Goal: Task Accomplishment & Management: Use online tool/utility

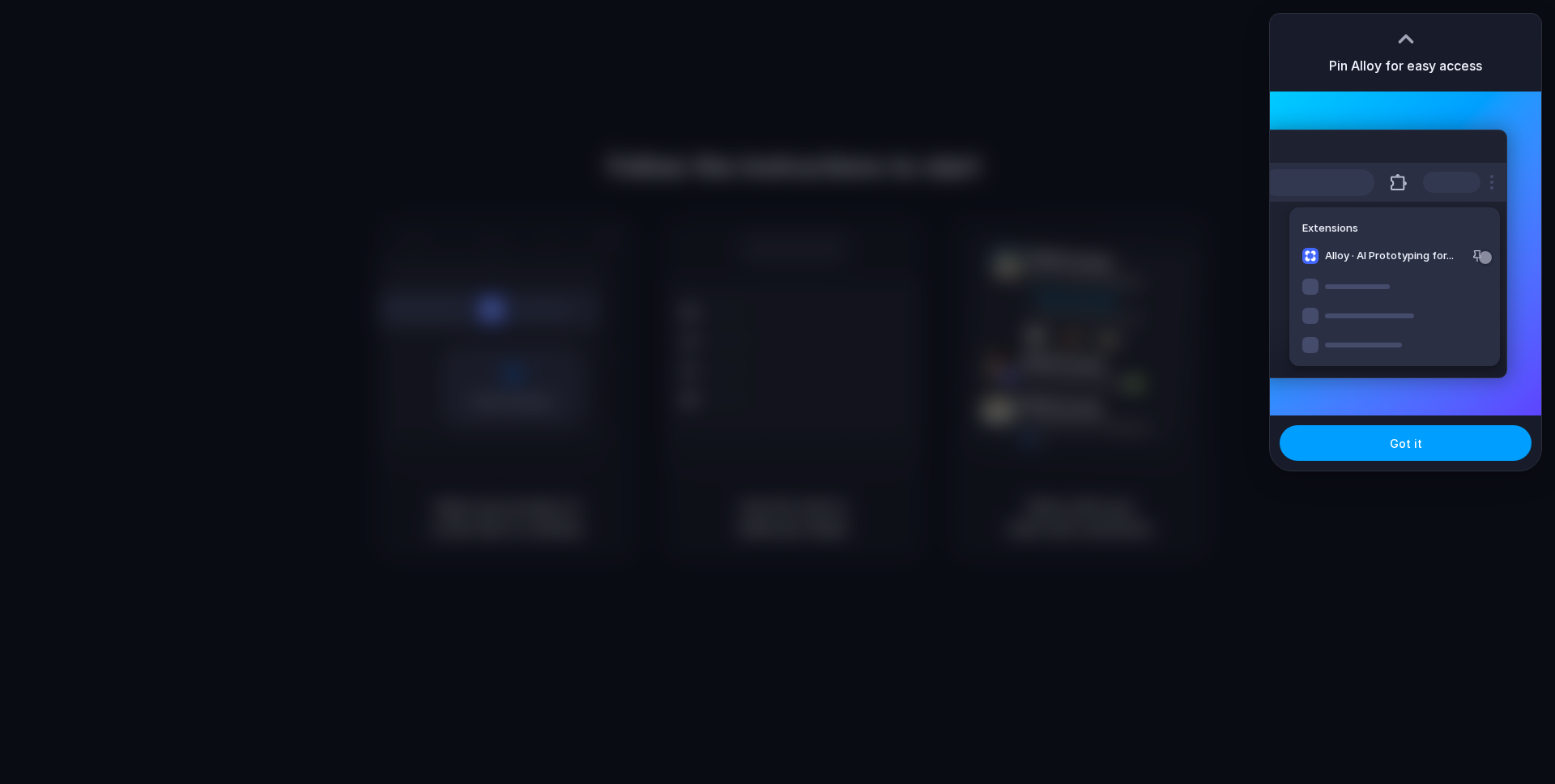
click at [1421, 456] on button "Got it" at bounding box center [1405, 443] width 252 height 36
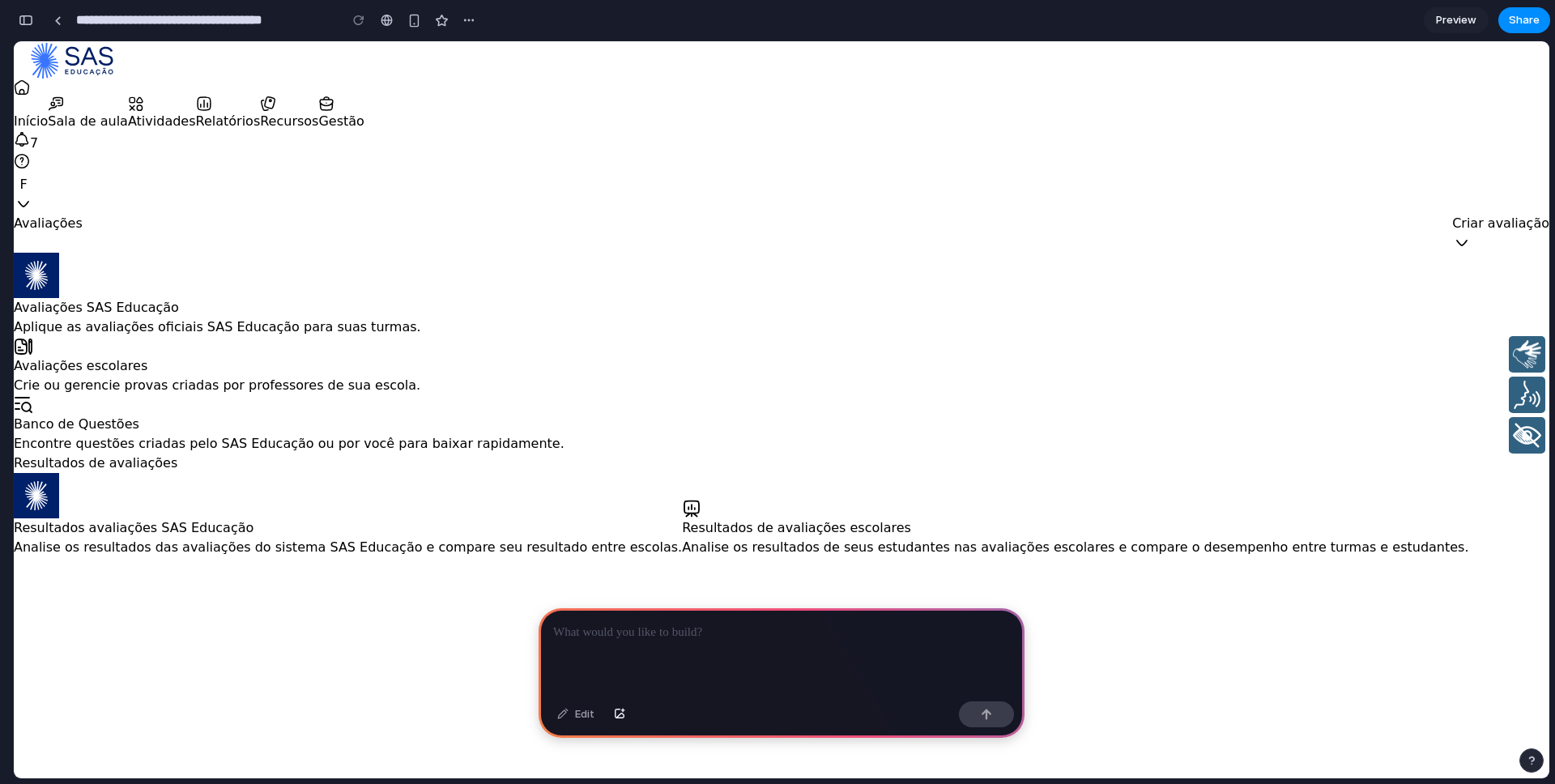
click at [640, 643] on div at bounding box center [781, 651] width 486 height 87
click at [658, 642] on div at bounding box center [781, 651] width 486 height 87
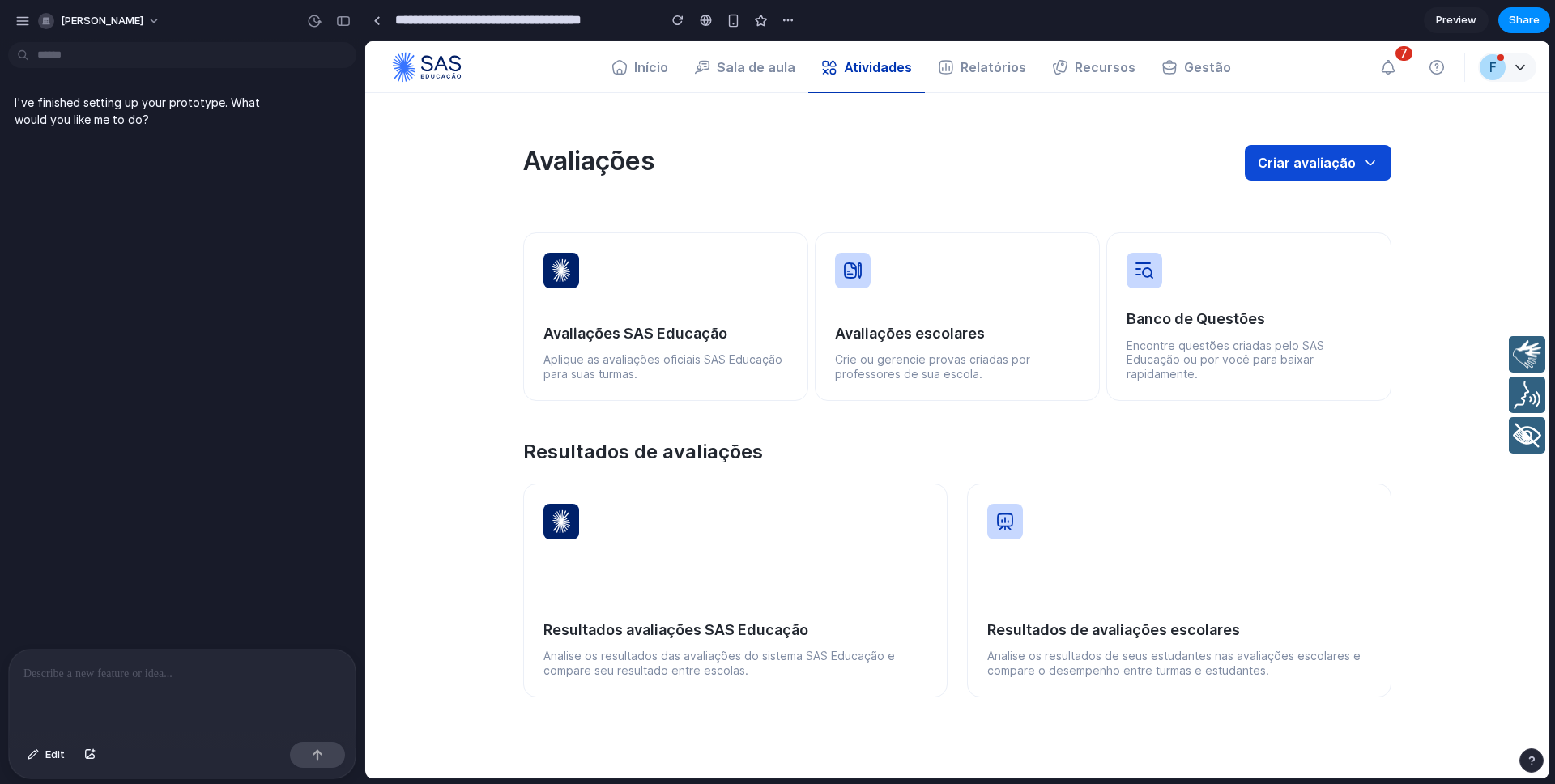
click at [204, 699] on div at bounding box center [181, 691] width 346 height 86
click at [199, 699] on div at bounding box center [181, 691] width 346 height 86
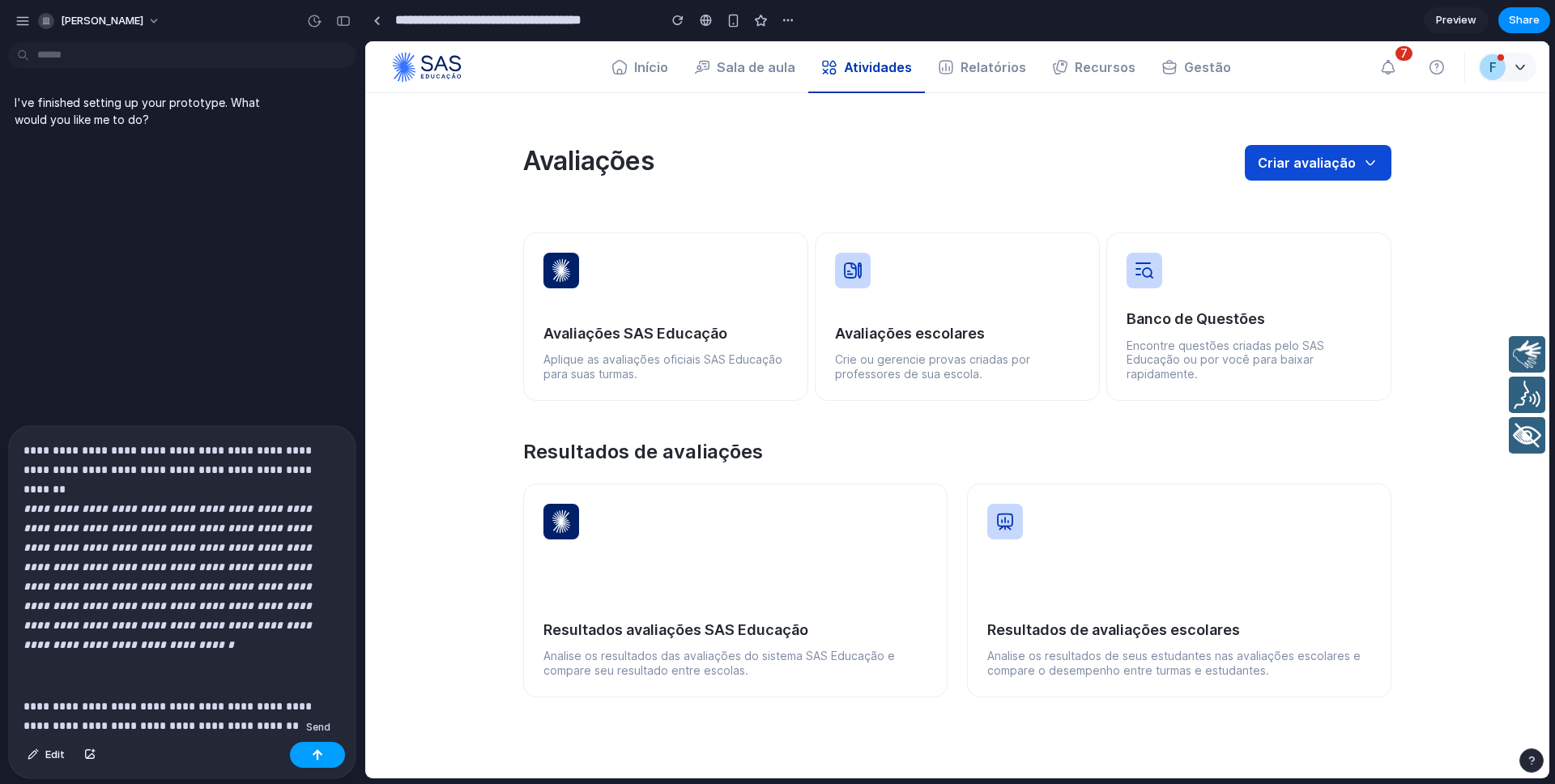
drag, startPoint x: 324, startPoint y: 764, endPoint x: 115, endPoint y: 485, distance: 348.6
click at [324, 764] on button "button" at bounding box center [317, 754] width 55 height 26
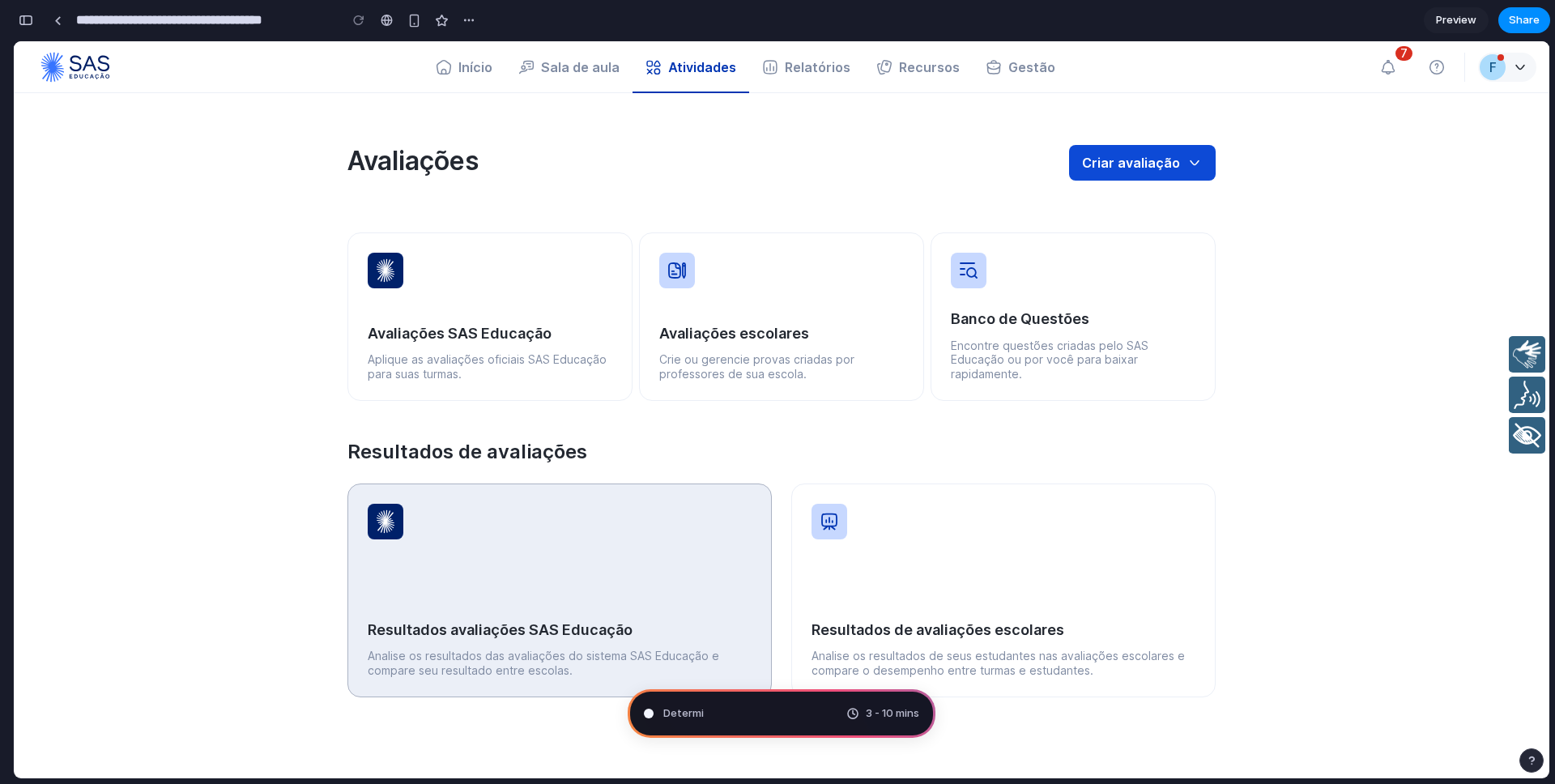
scroll to position [300, 0]
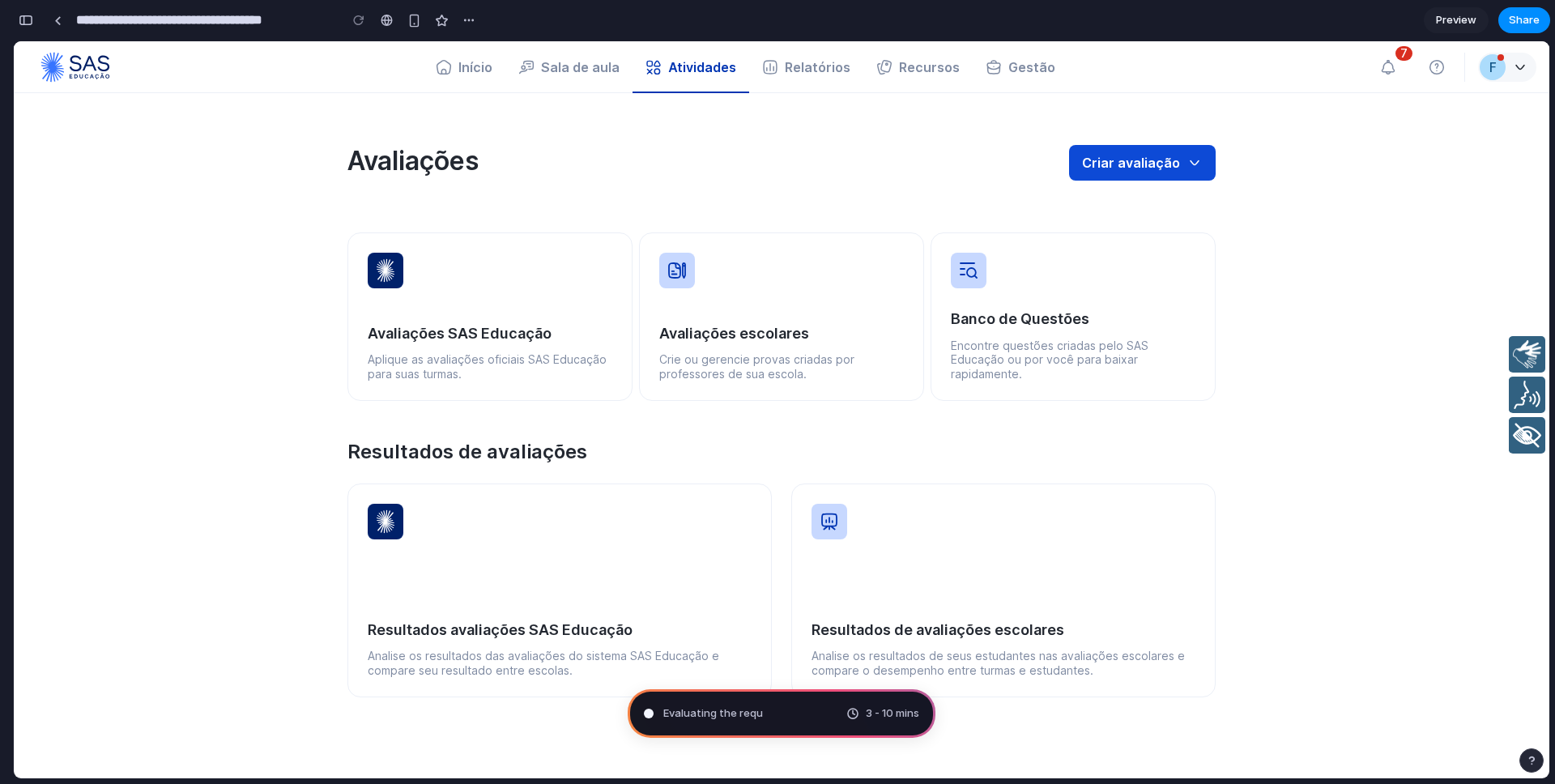
type input "**********"
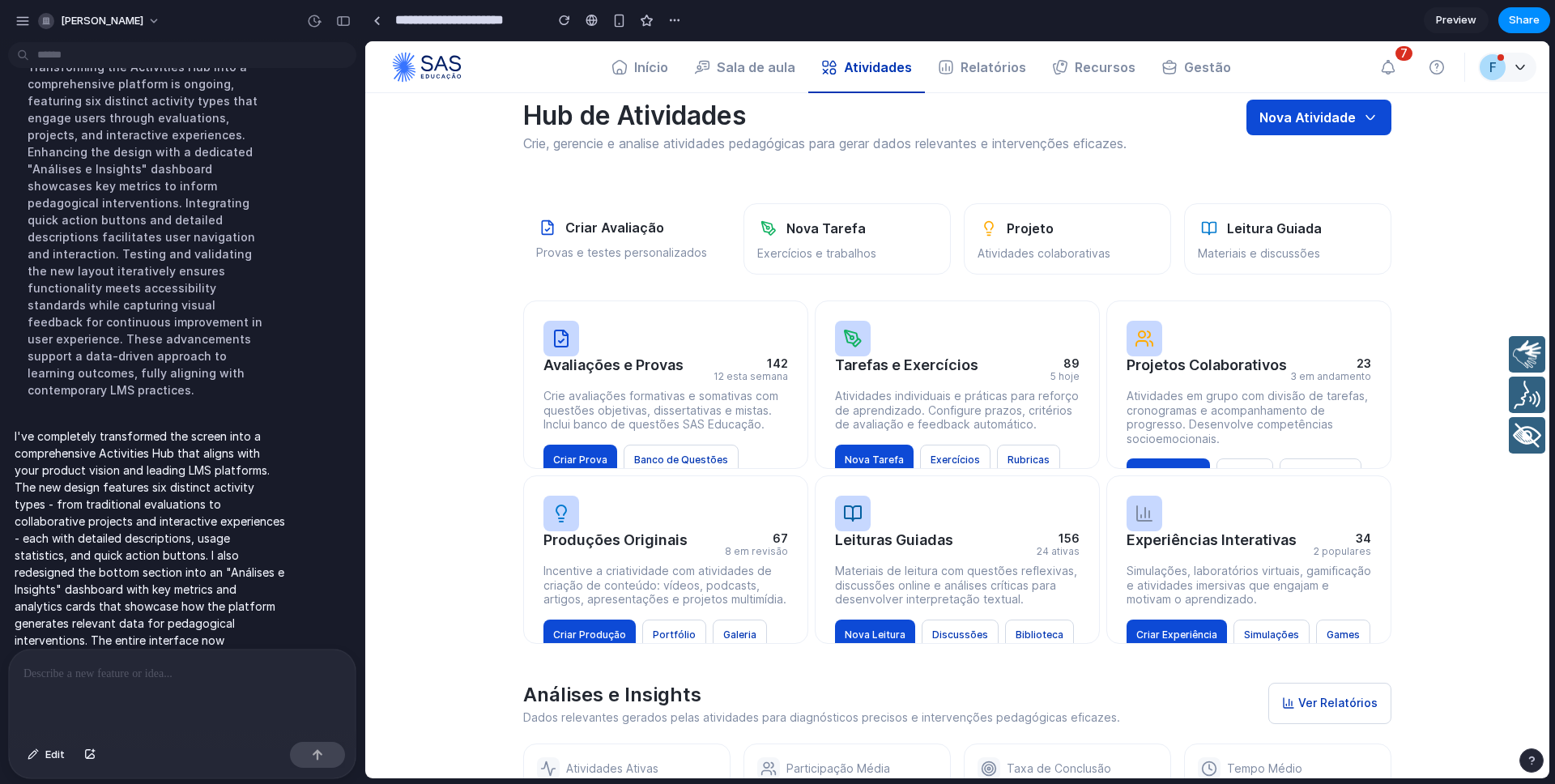
scroll to position [0, 0]
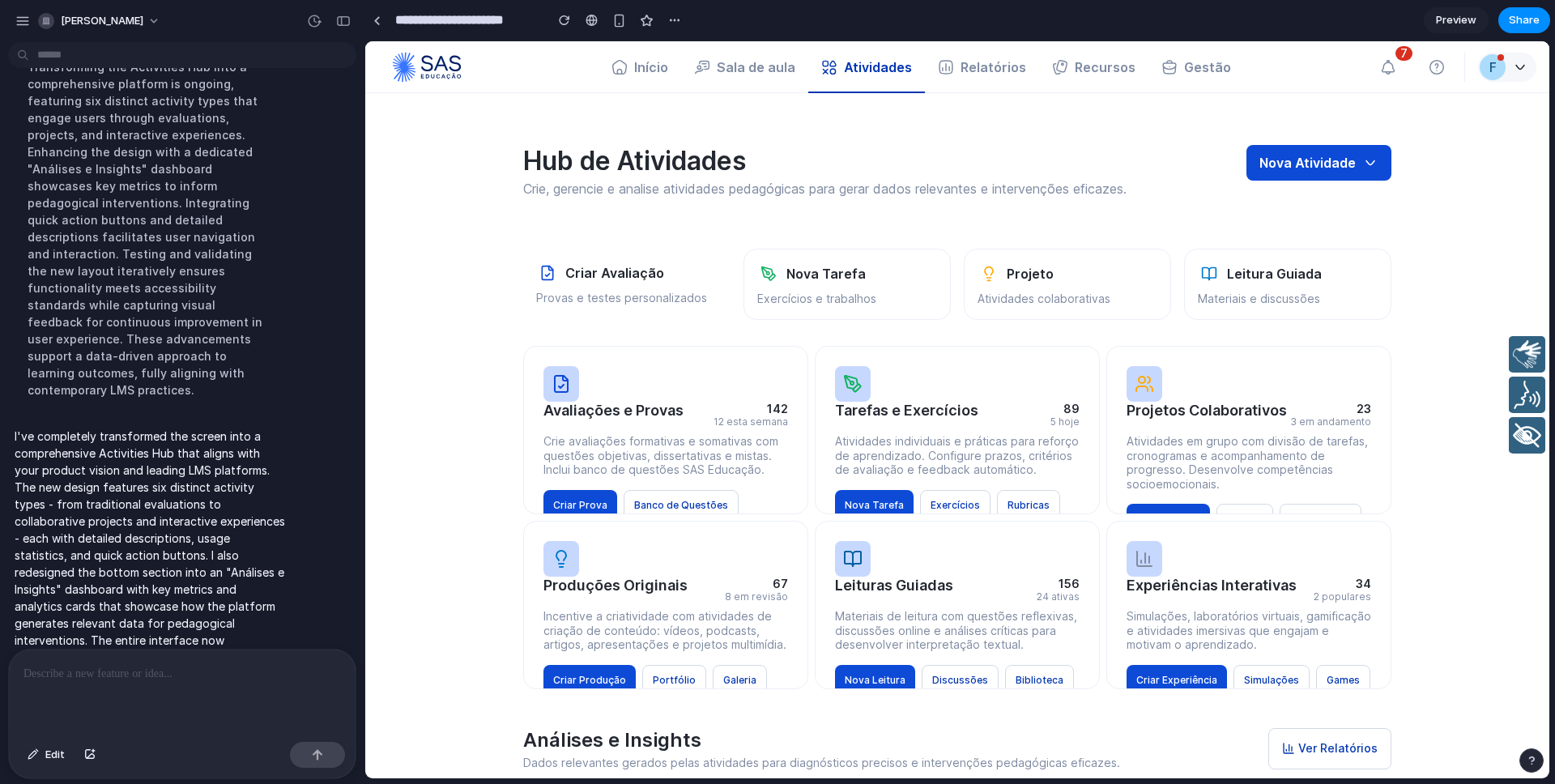
click at [123, 679] on p at bounding box center [181, 673] width 317 height 19
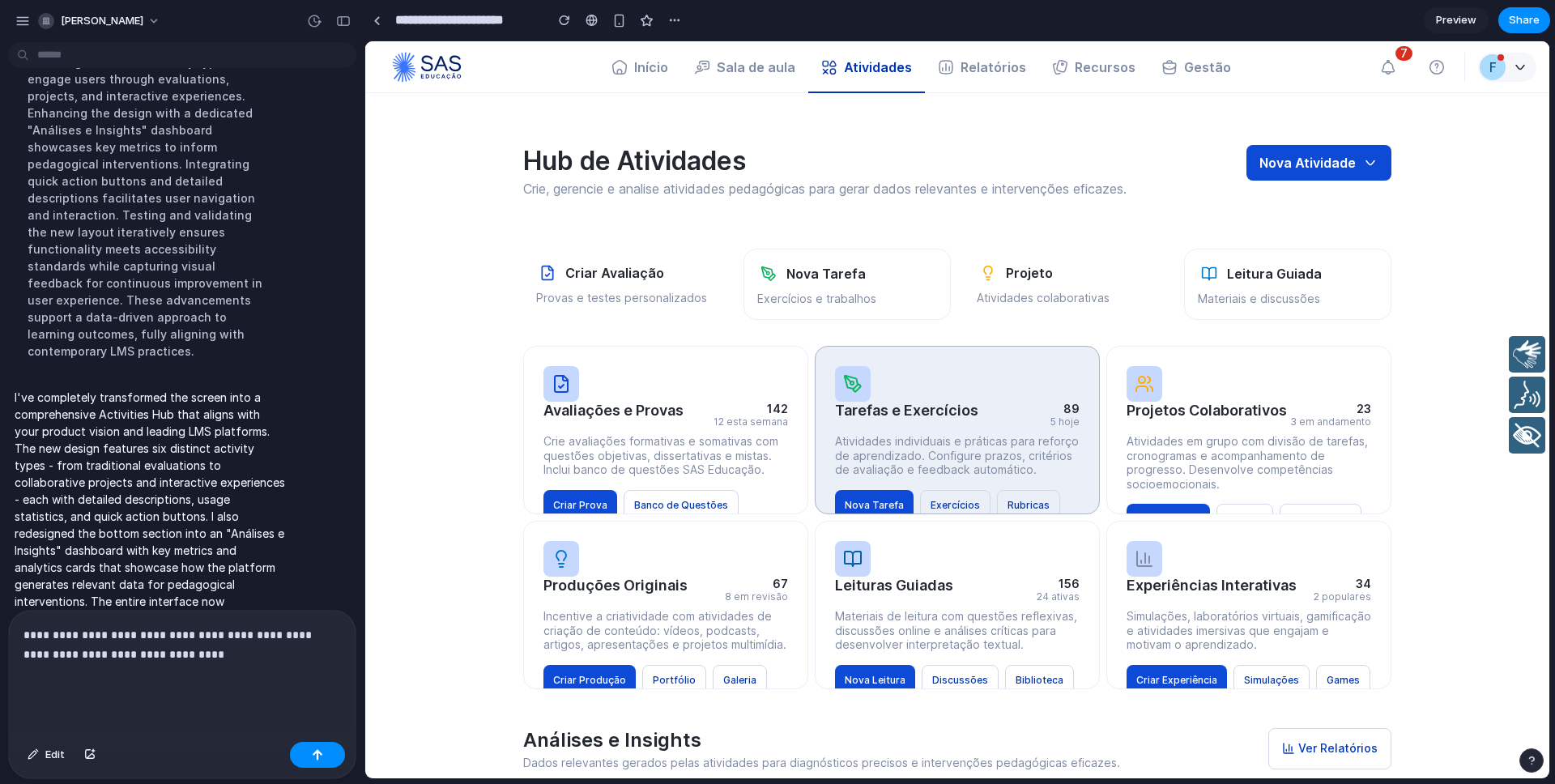
scroll to position [668, 0]
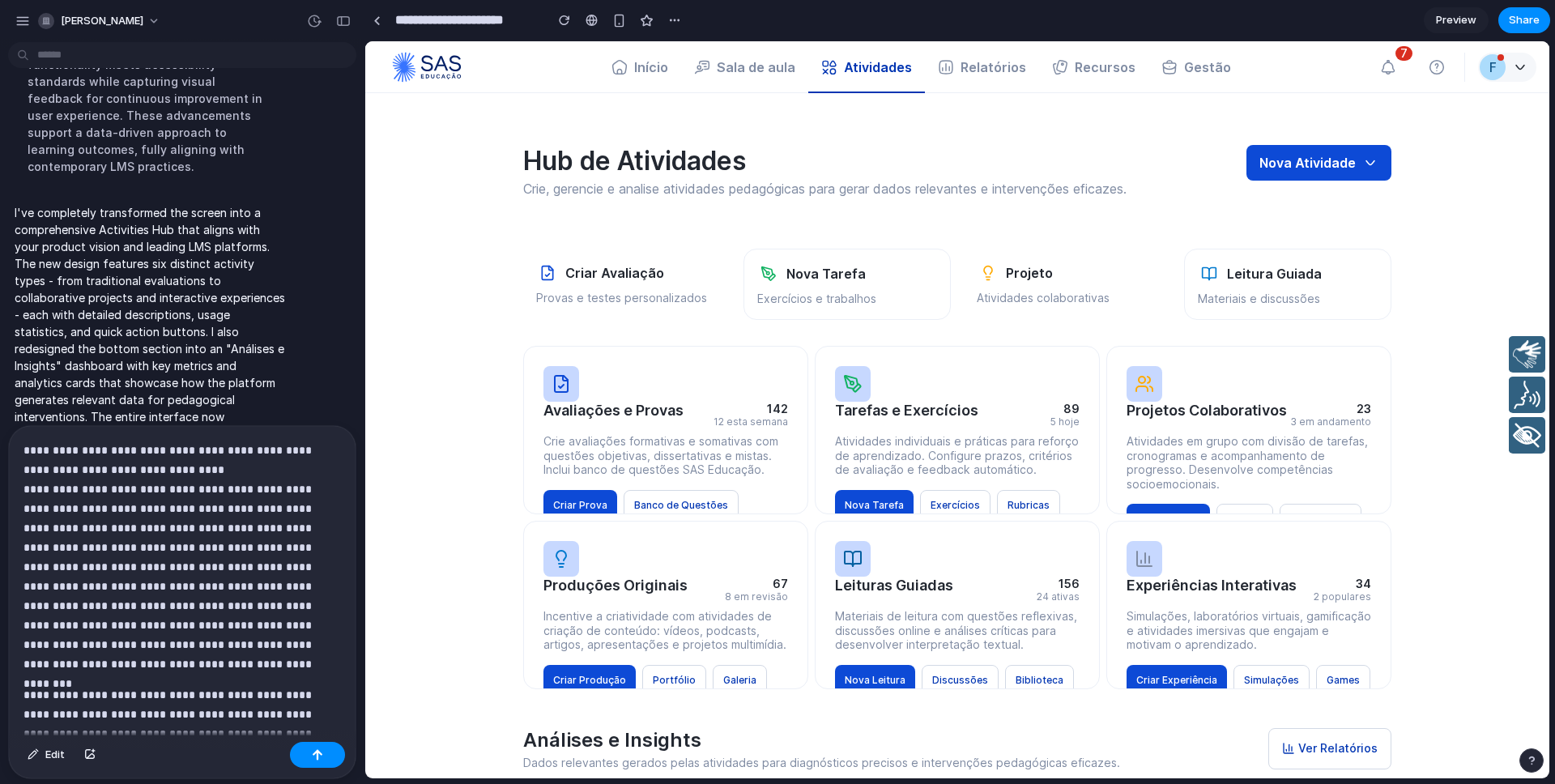
click at [170, 539] on strong "**********" at bounding box center [169, 585] width 291 height 205
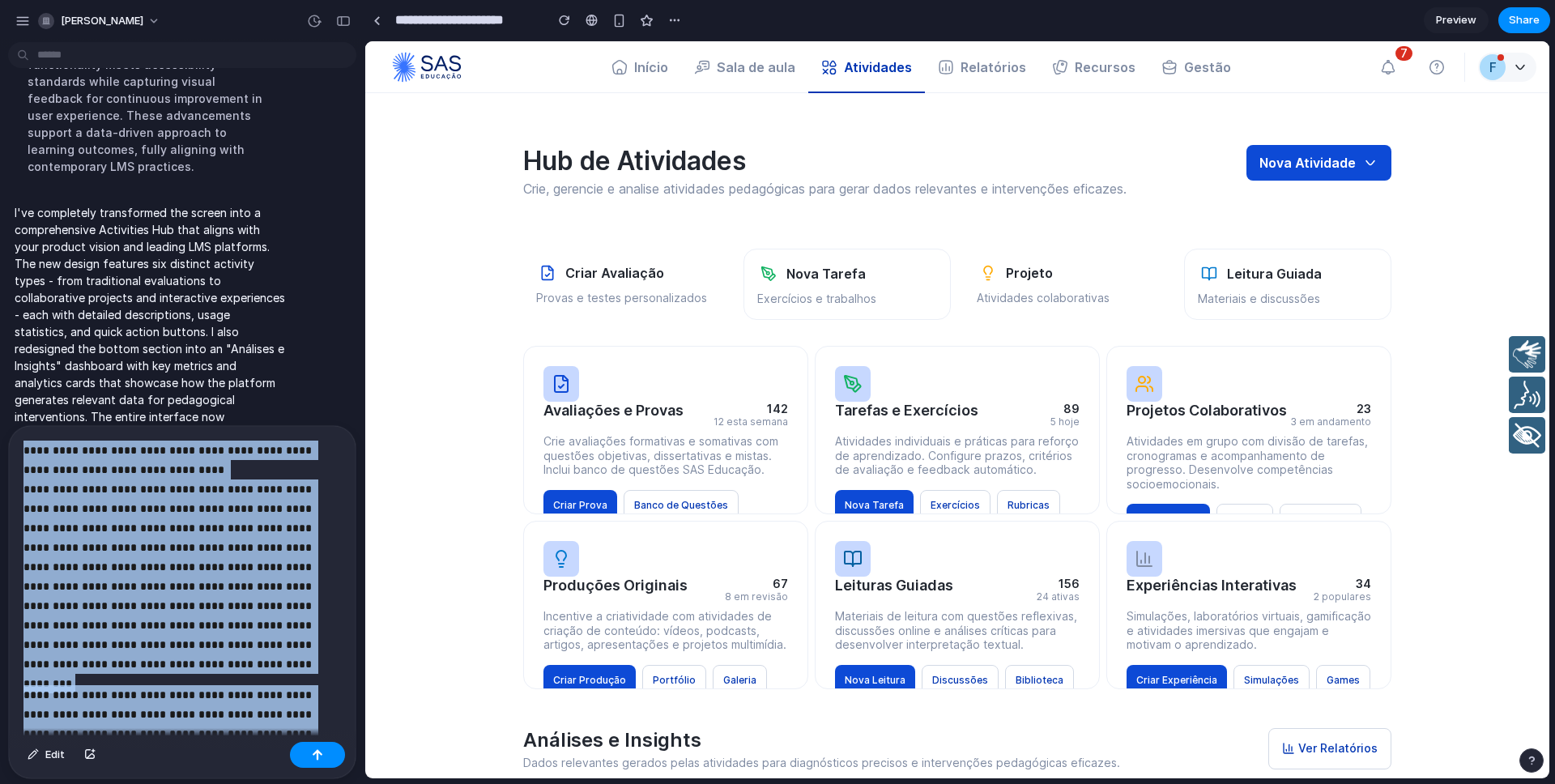
copy div "**********"
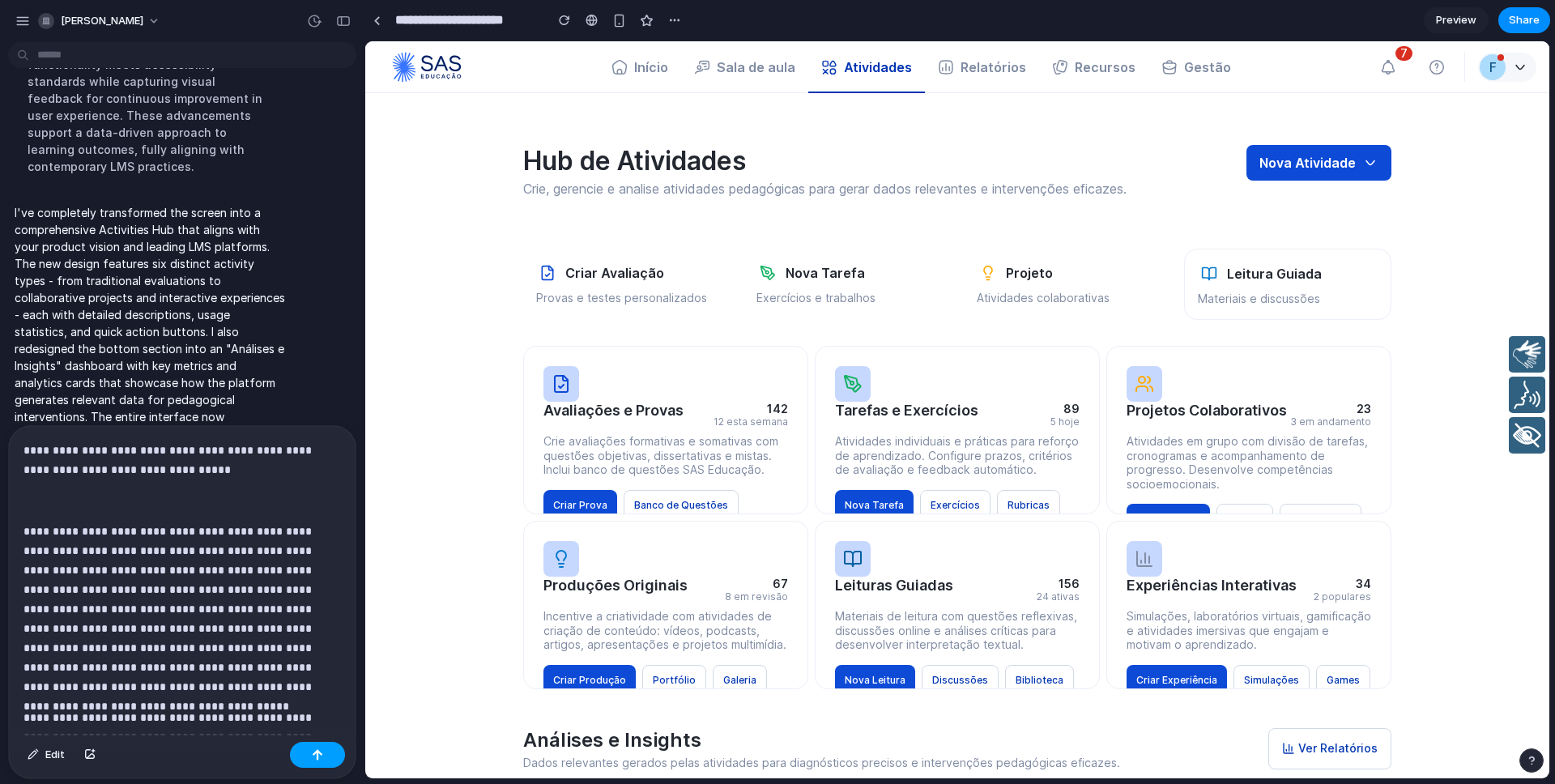
click at [321, 756] on div "button" at bounding box center [317, 754] width 12 height 12
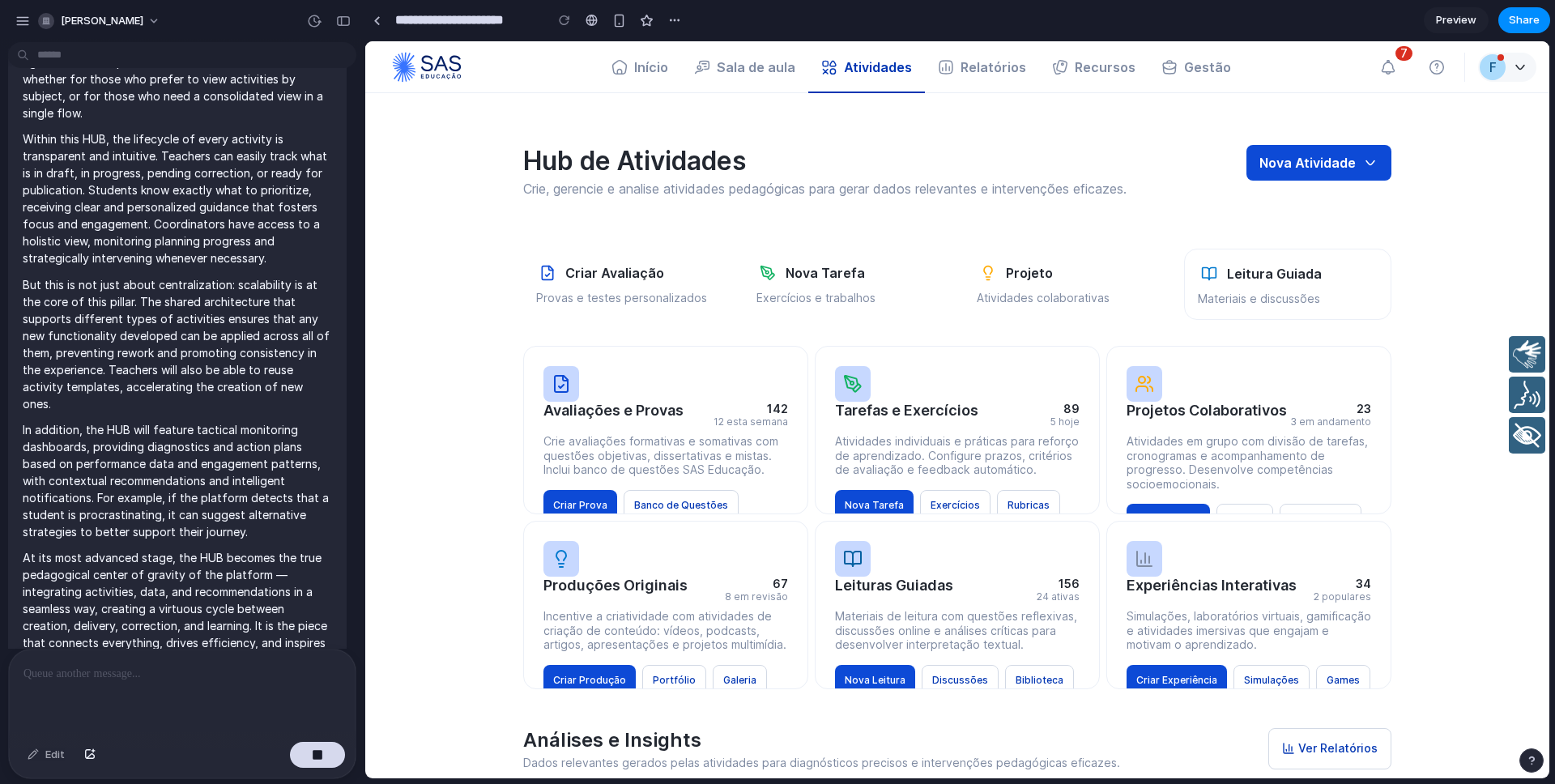
scroll to position [6, 0]
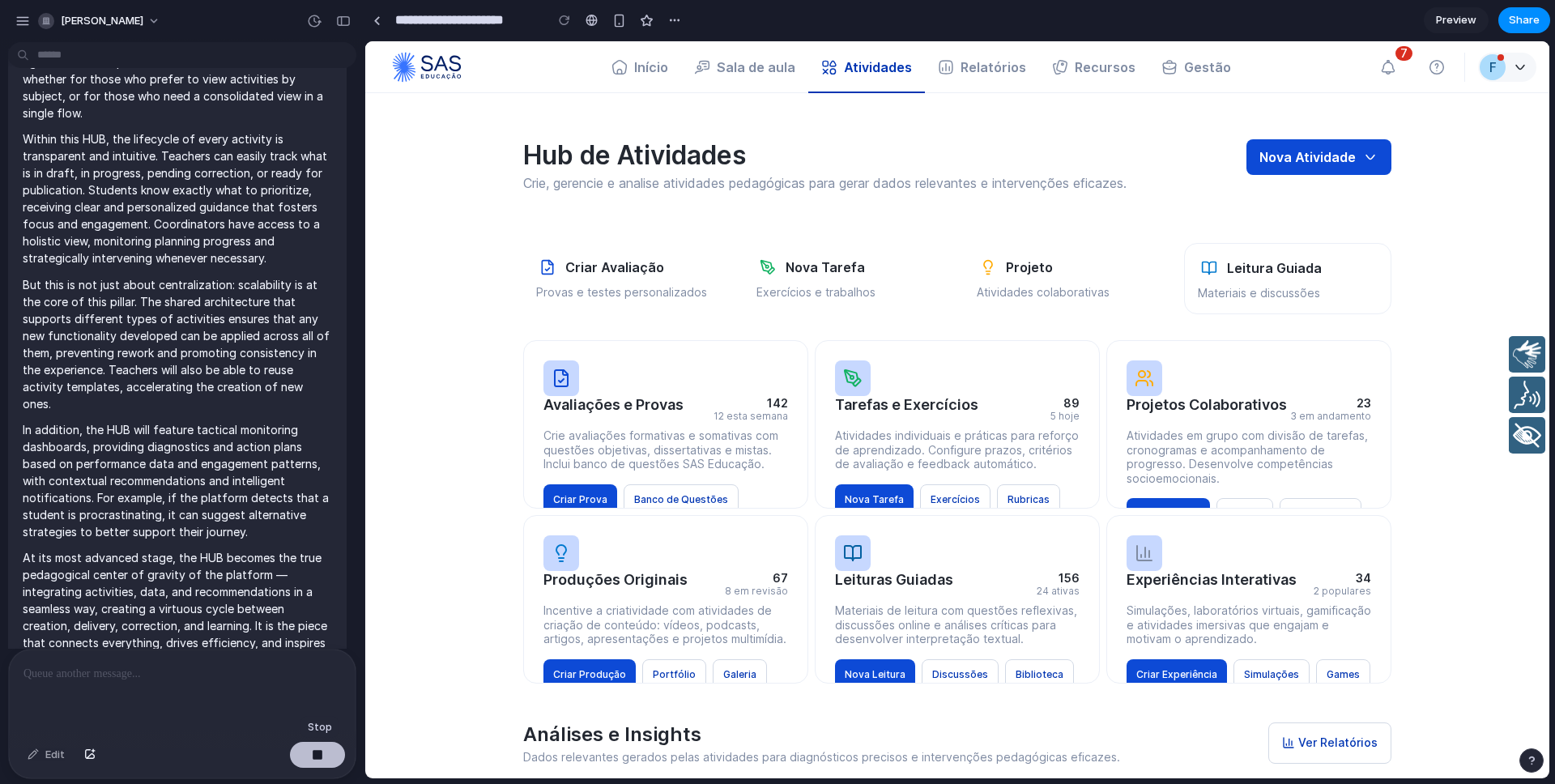
click at [332, 754] on button "button" at bounding box center [317, 754] width 55 height 26
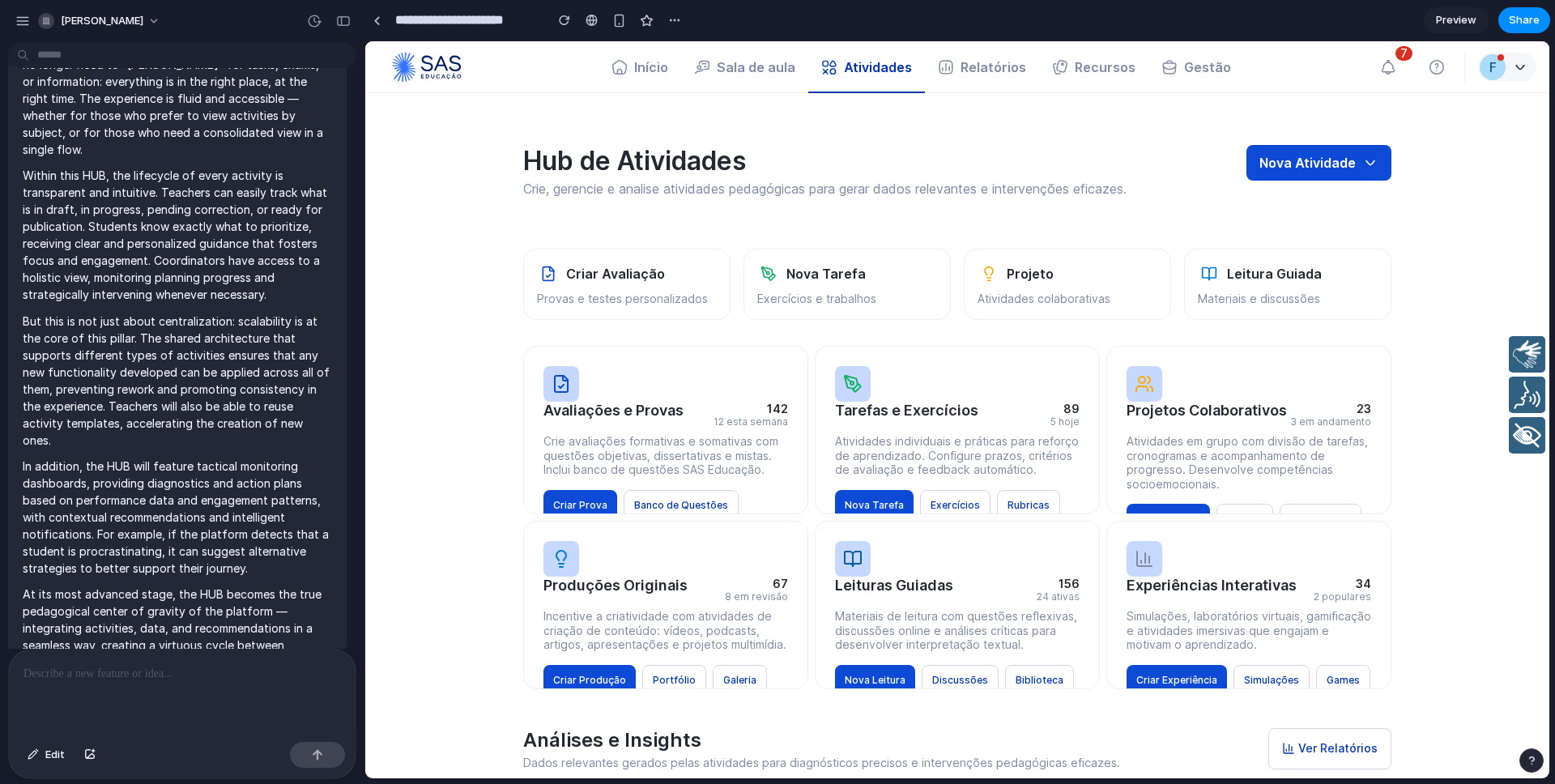
scroll to position [0, 0]
click at [188, 686] on div at bounding box center [181, 691] width 346 height 86
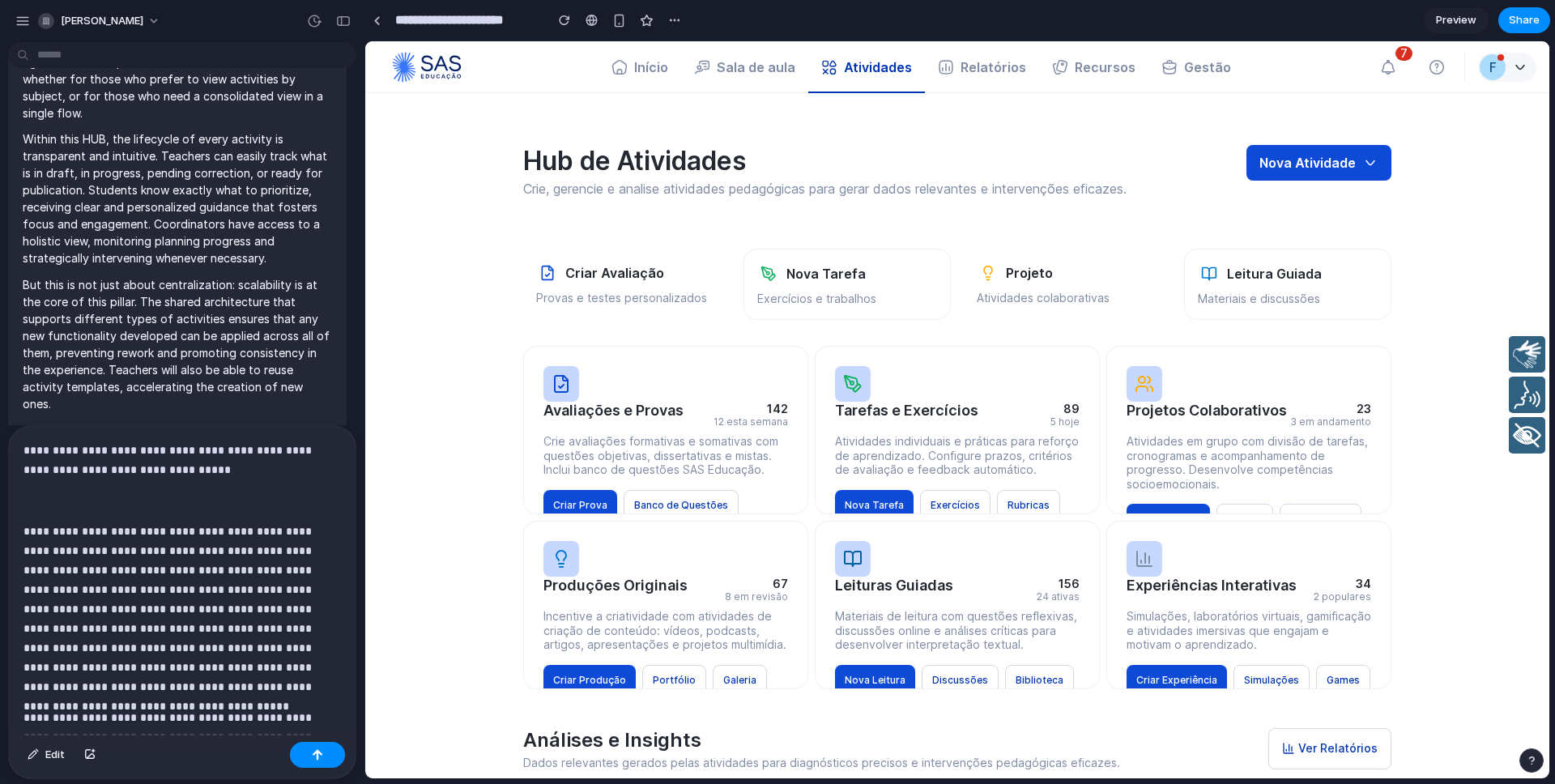
click at [189, 552] on p "**********" at bounding box center [181, 608] width 317 height 175
click at [260, 467] on p "**********" at bounding box center [181, 460] width 317 height 39
click at [232, 470] on p "**********" at bounding box center [181, 460] width 317 height 39
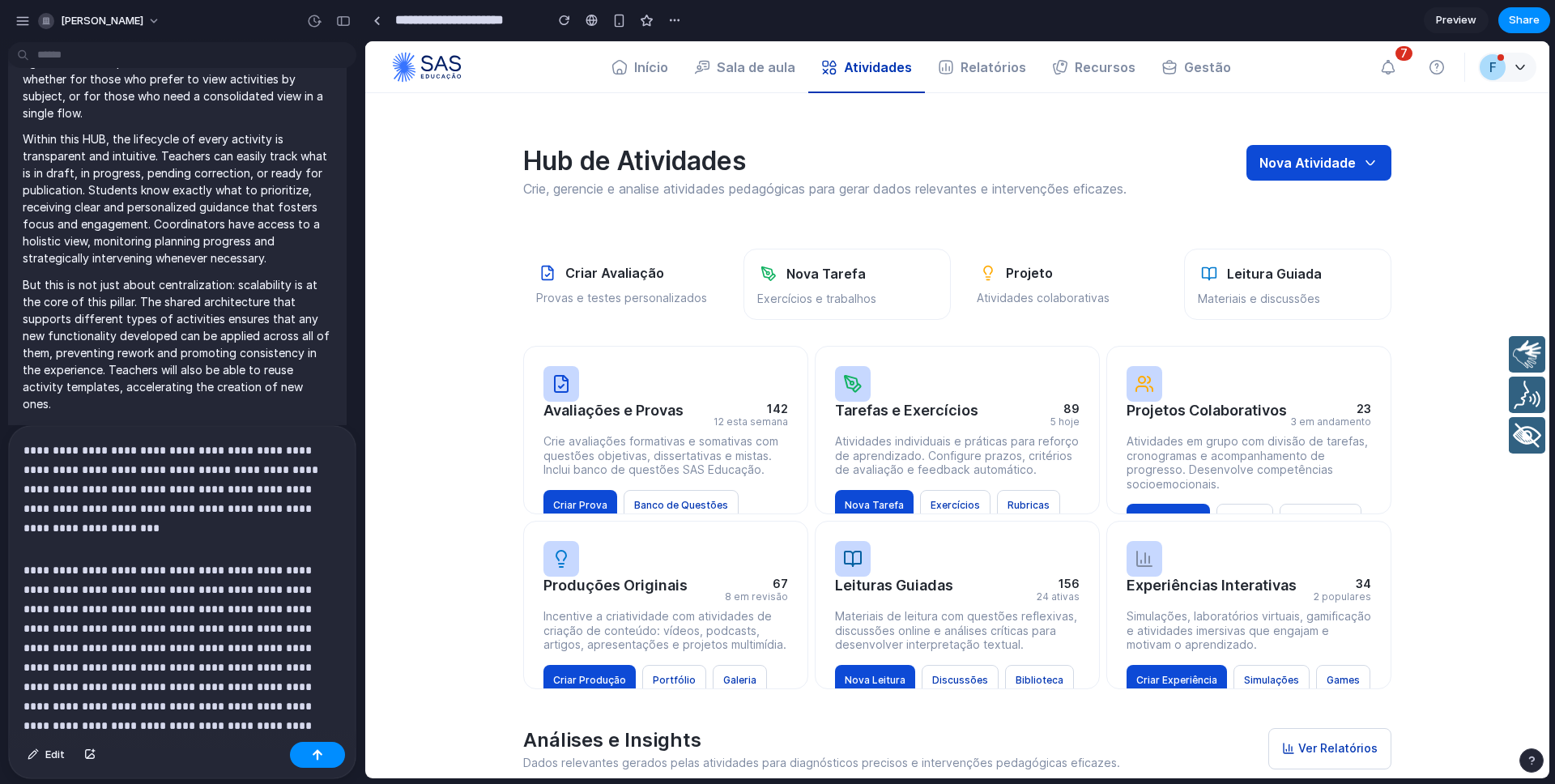
click at [213, 470] on p "**********" at bounding box center [181, 479] width 317 height 78
click at [323, 504] on p "**********" at bounding box center [181, 479] width 317 height 78
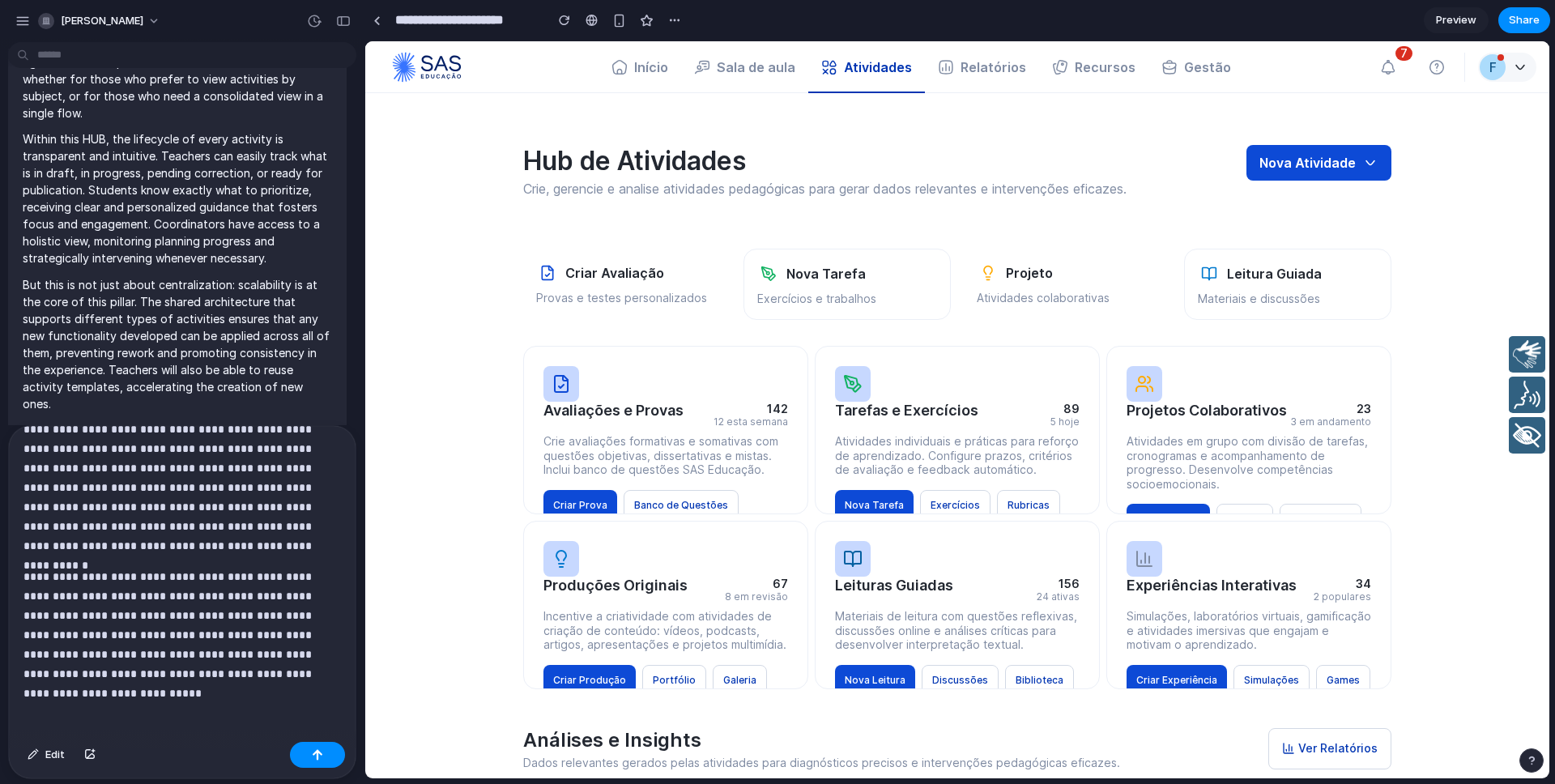
scroll to position [640, 0]
click at [336, 673] on p "**********" at bounding box center [181, 625] width 317 height 117
click at [322, 753] on div "button" at bounding box center [317, 754] width 12 height 12
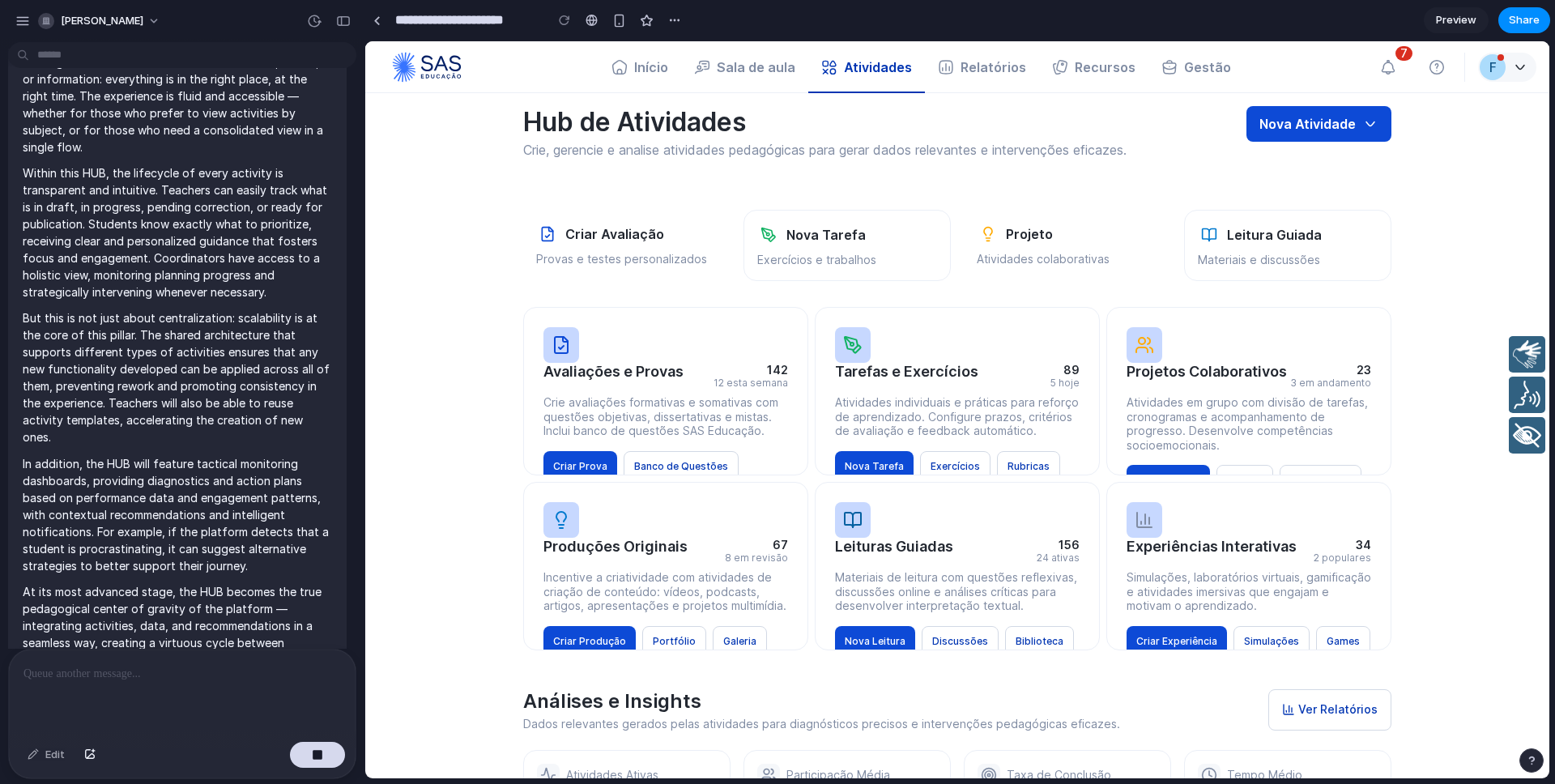
scroll to position [53, 0]
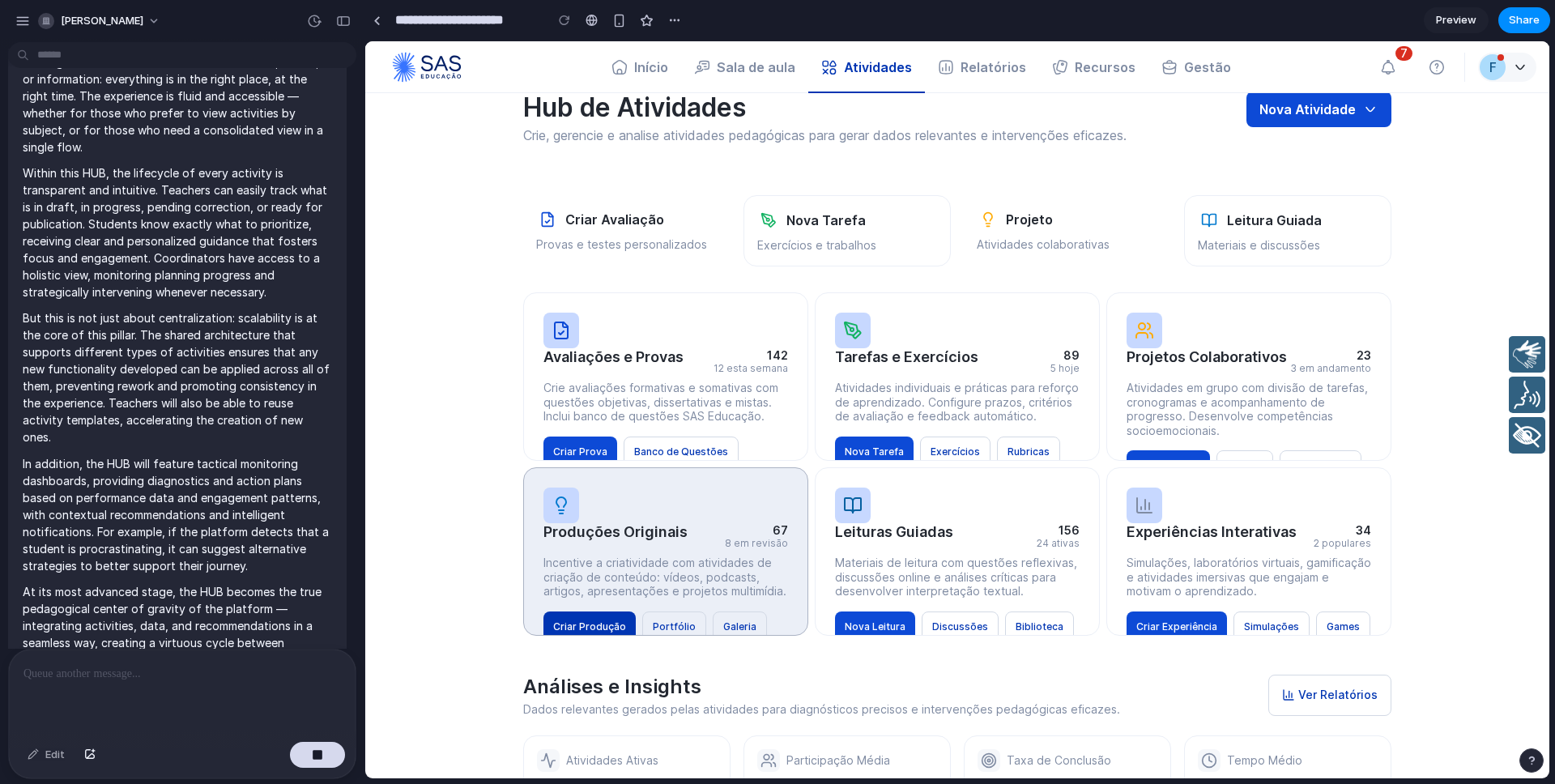
click at [594, 624] on button "Criar Produção" at bounding box center [589, 627] width 93 height 31
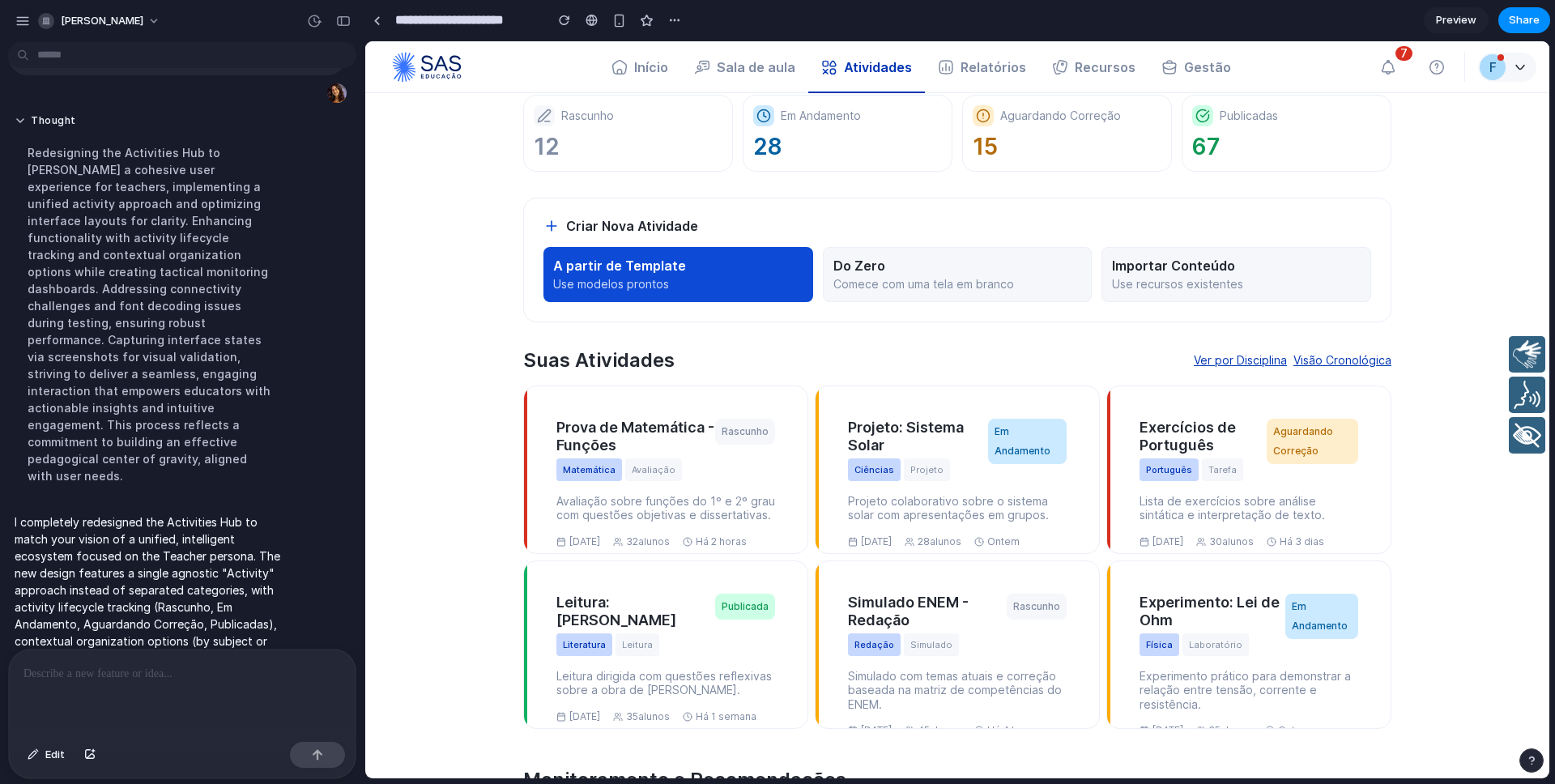
scroll to position [0, 0]
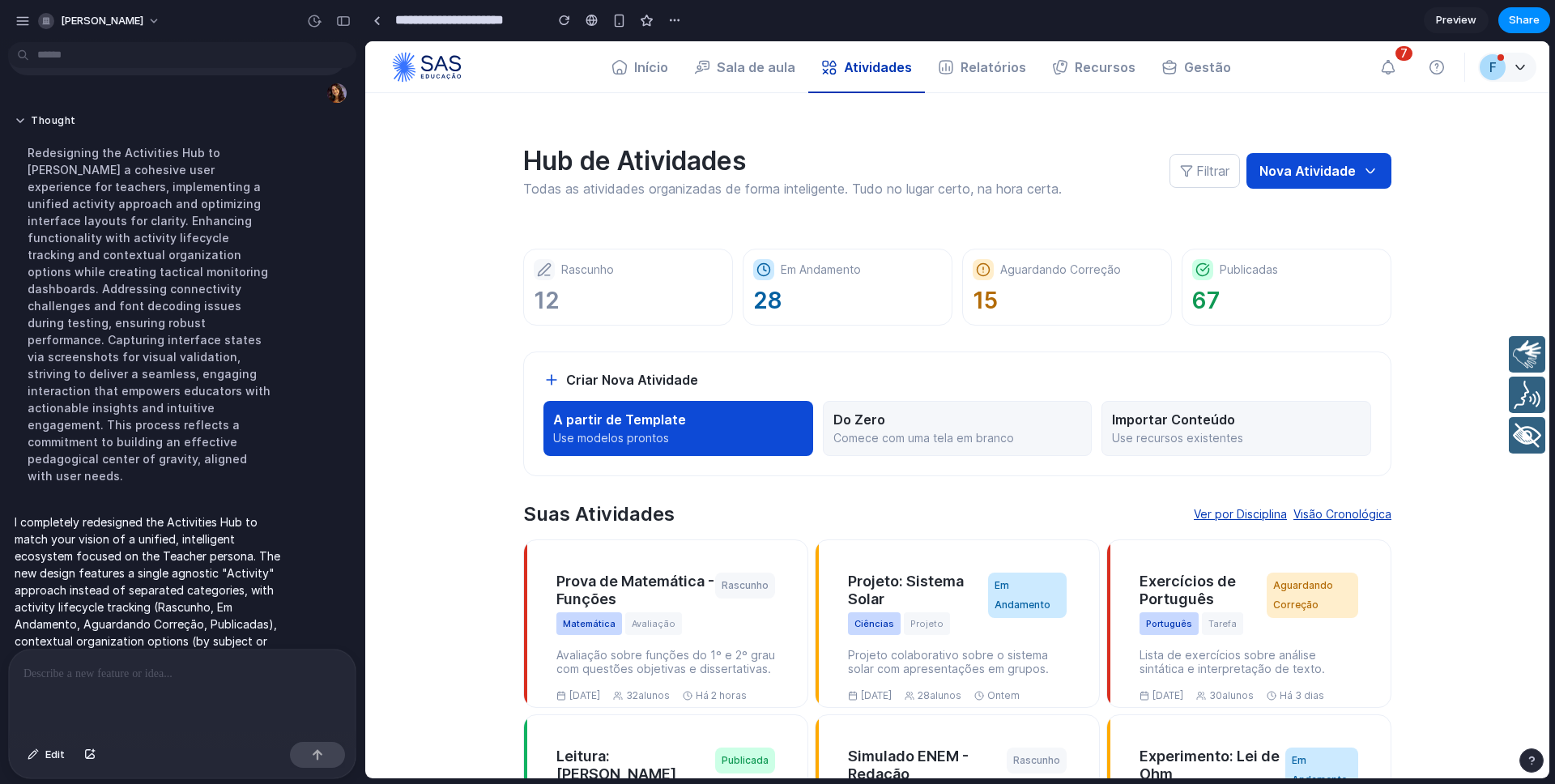
click at [939, 492] on section "Hub de Atividades Todas as atividades organizadas de forma inteligente. Tudo no…" at bounding box center [957, 498] width 971 height 809
click at [1520, 23] on span "Share" at bounding box center [1524, 20] width 31 height 16
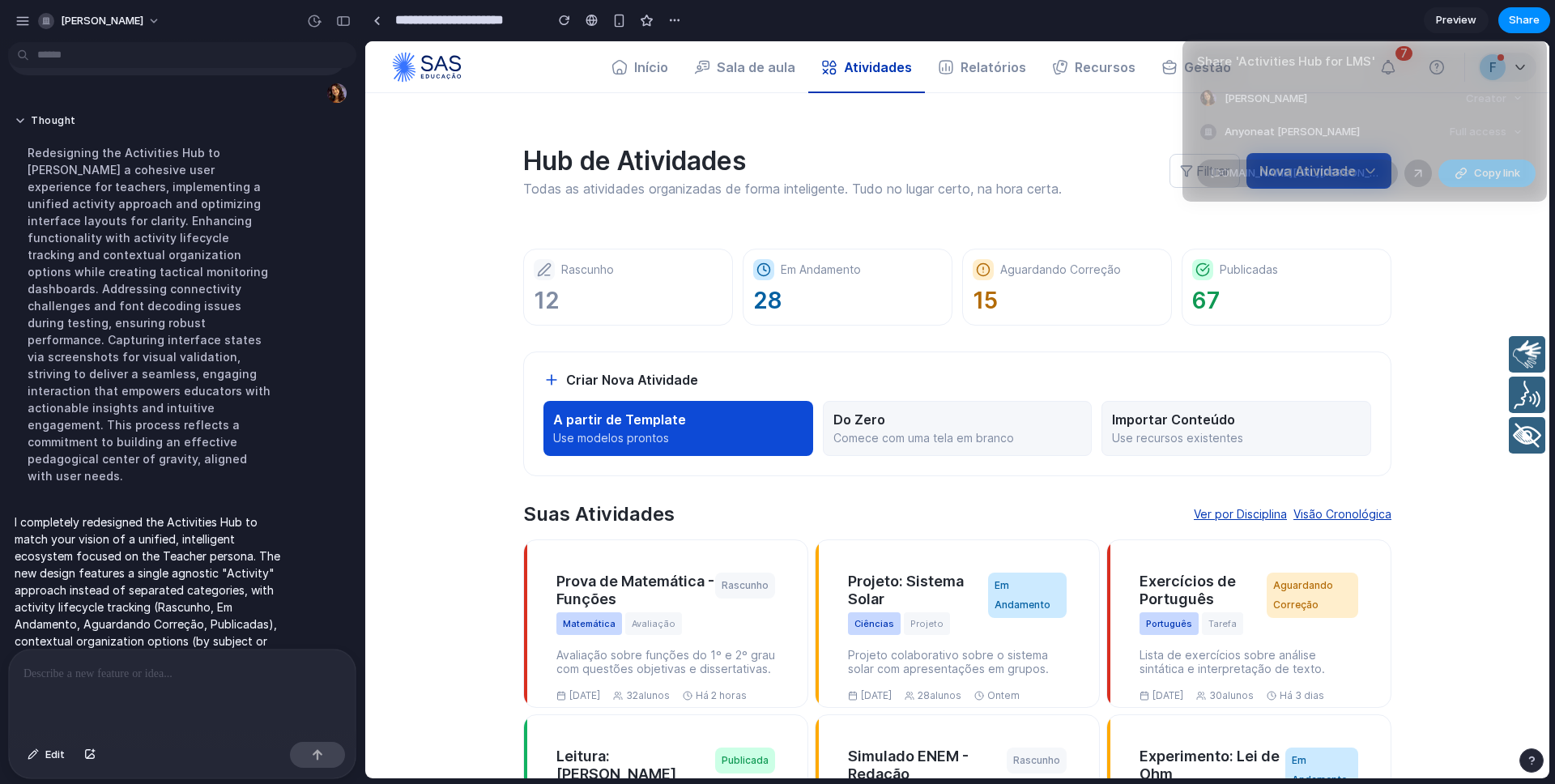
click at [1482, 174] on span "Copy link" at bounding box center [1497, 173] width 46 height 16
click at [1484, 175] on span "Copy link" at bounding box center [1497, 173] width 46 height 16
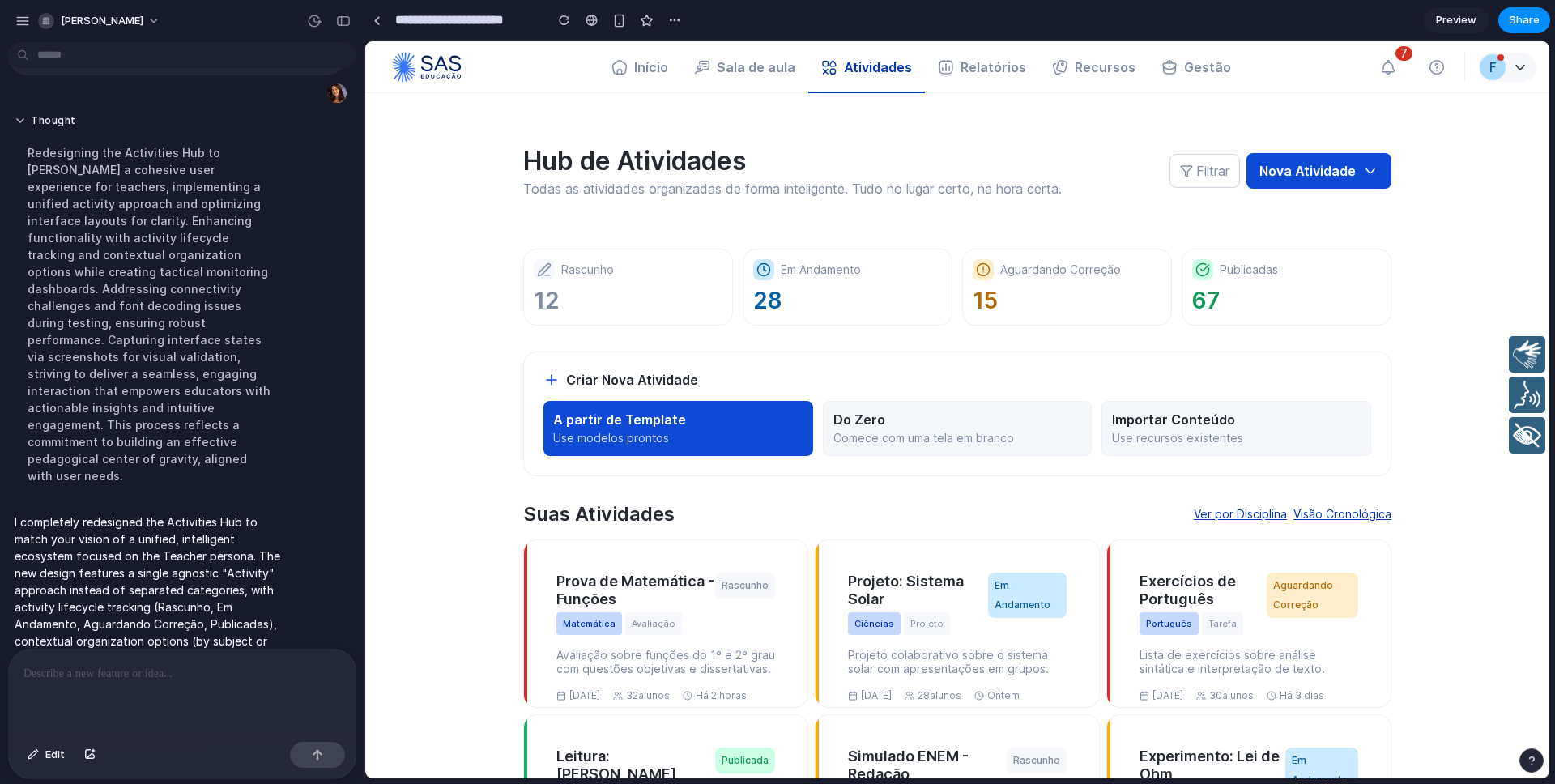
click at [477, 230] on div "Share ' Activities Hub for LMS ' Ana Luisa Rodrigues Creator Anyone at Ana-luis…" at bounding box center [778, 392] width 1555 height 784
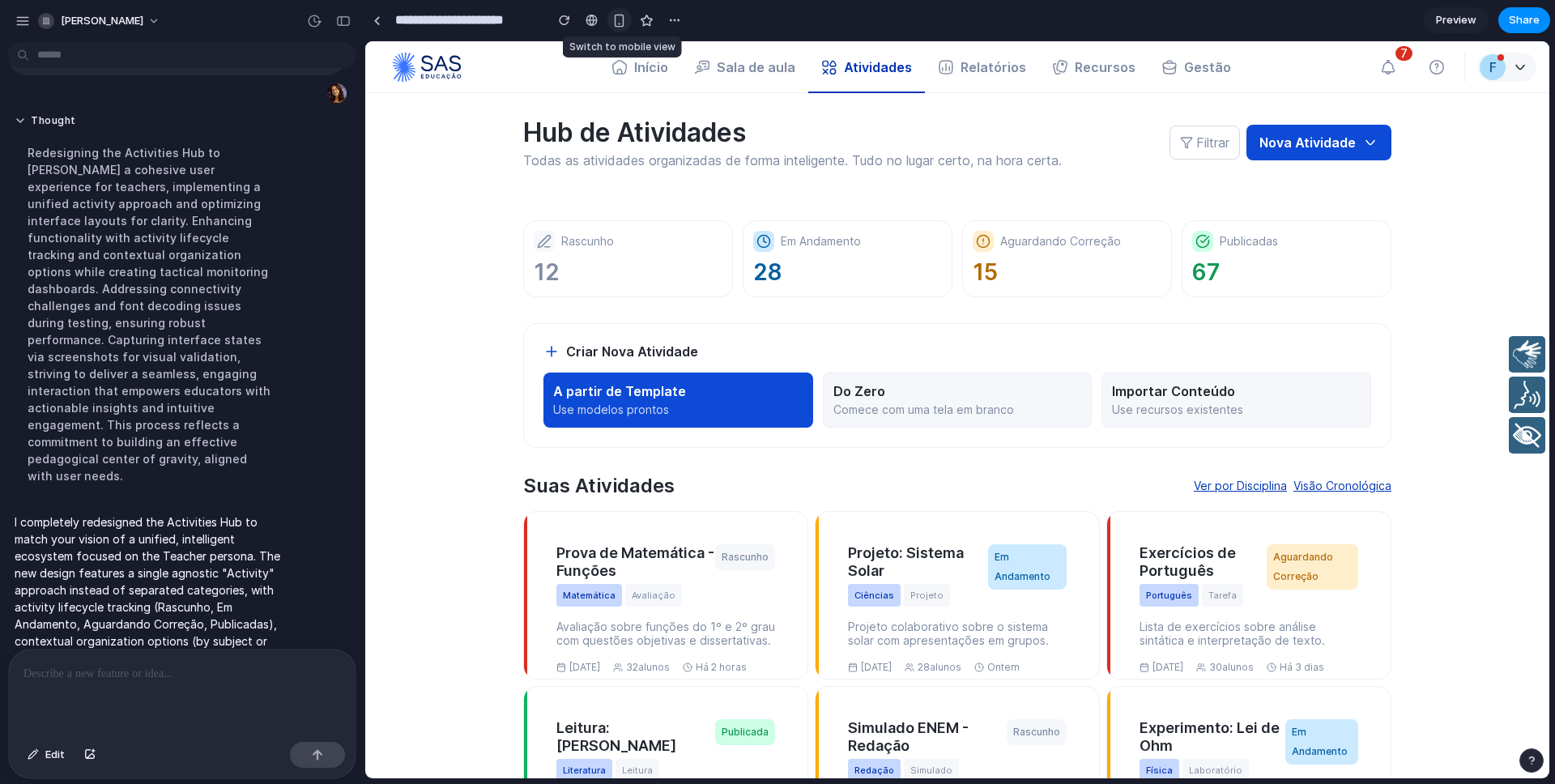
click at [615, 21] on div "button" at bounding box center [619, 20] width 14 height 14
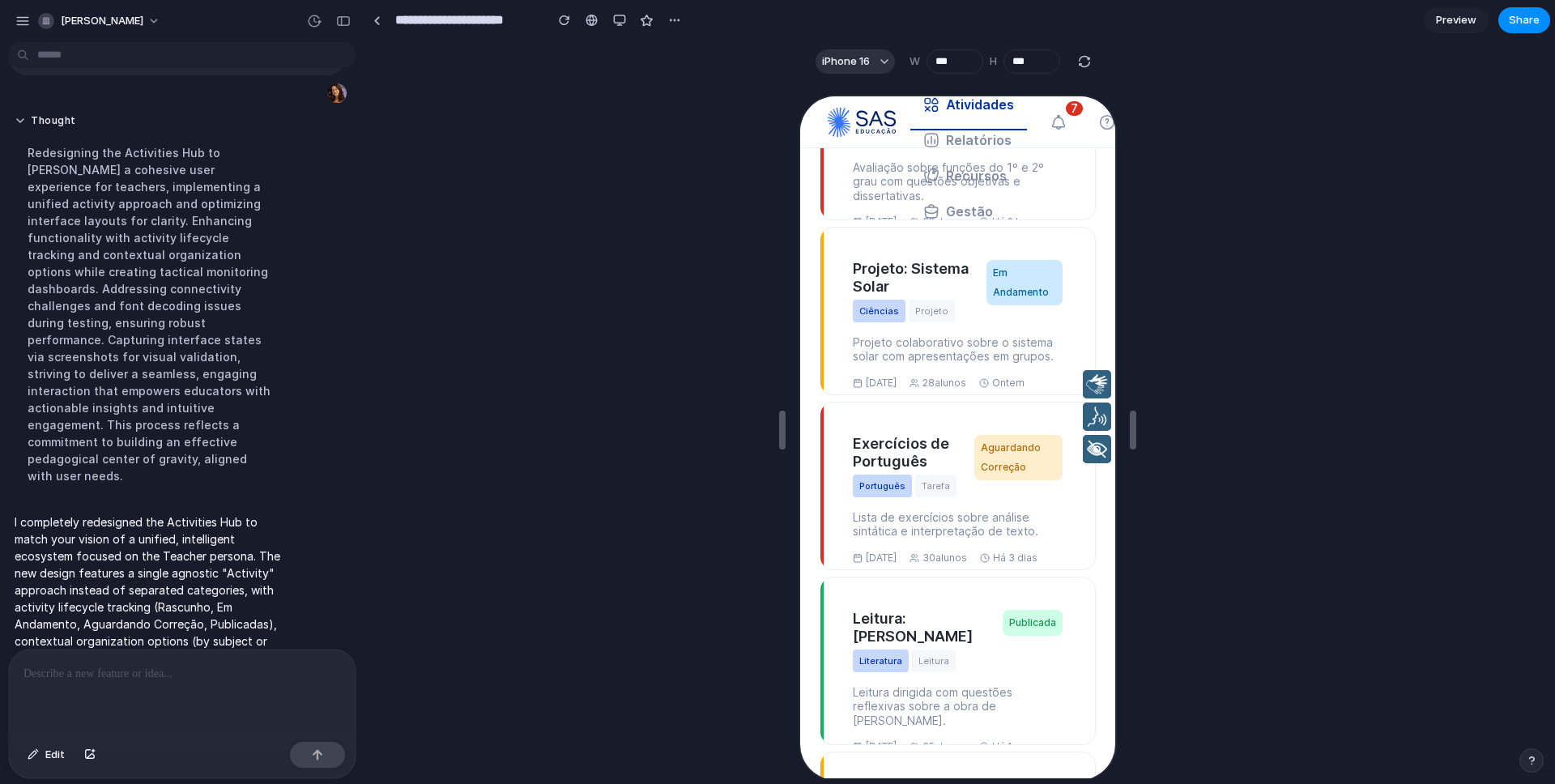
scroll to position [0, 0]
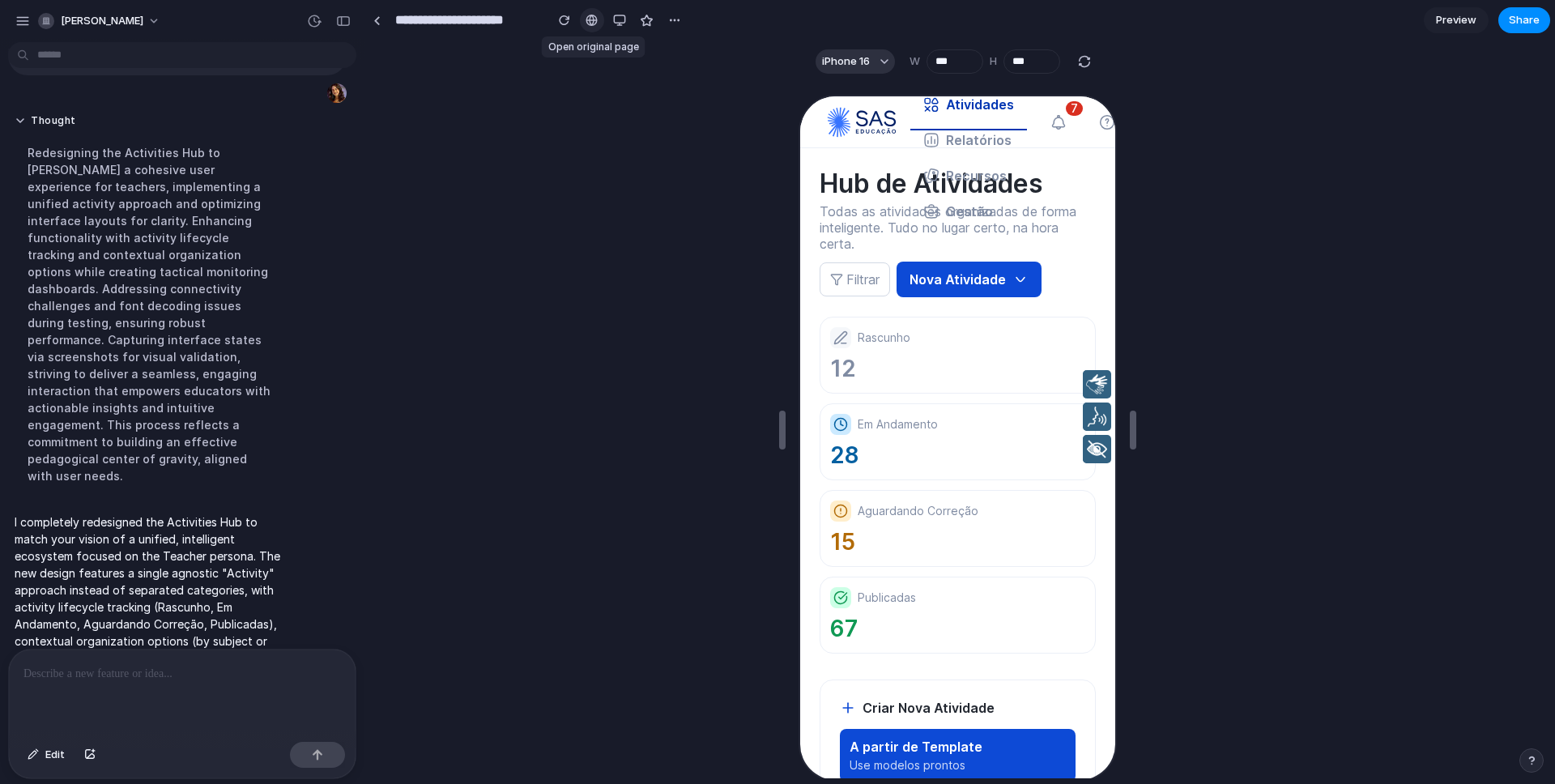
click at [587, 21] on div at bounding box center [591, 19] width 13 height 13
click at [620, 21] on div "button" at bounding box center [618, 19] width 13 height 13
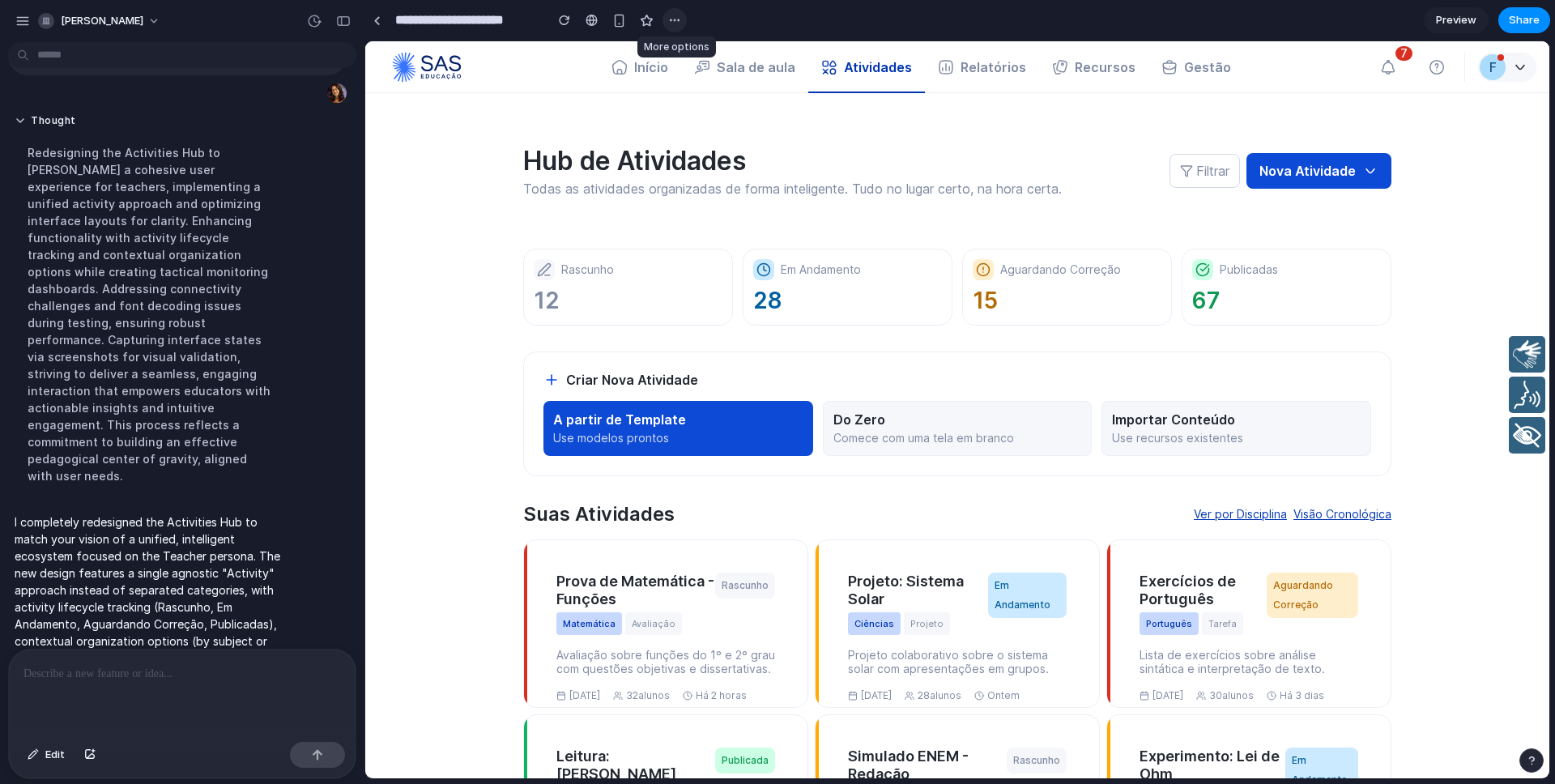
click at [676, 17] on div "button" at bounding box center [674, 19] width 13 height 13
click at [675, 18] on div "Duplicate Delete" at bounding box center [778, 392] width 1555 height 784
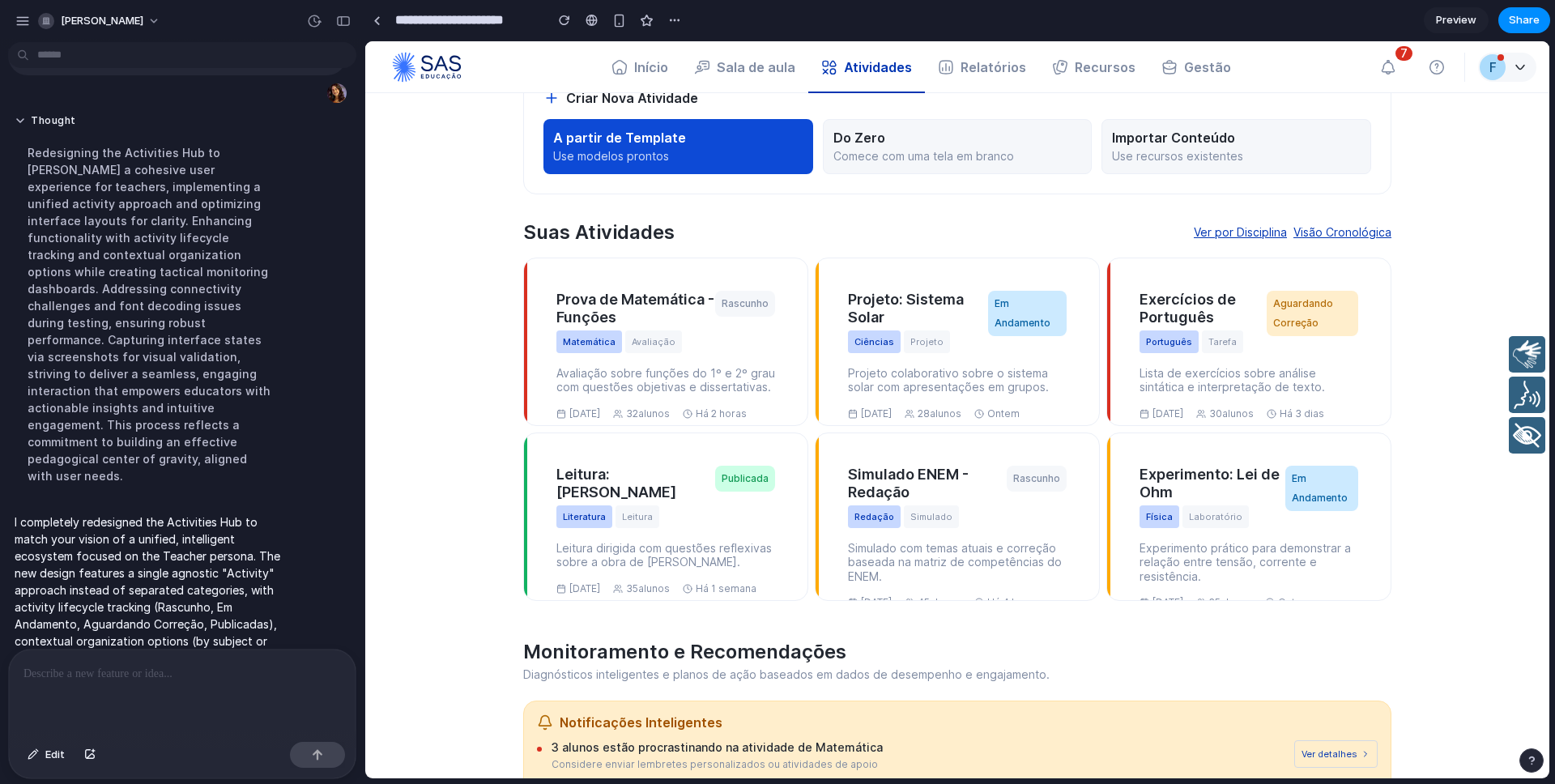
scroll to position [292, 0]
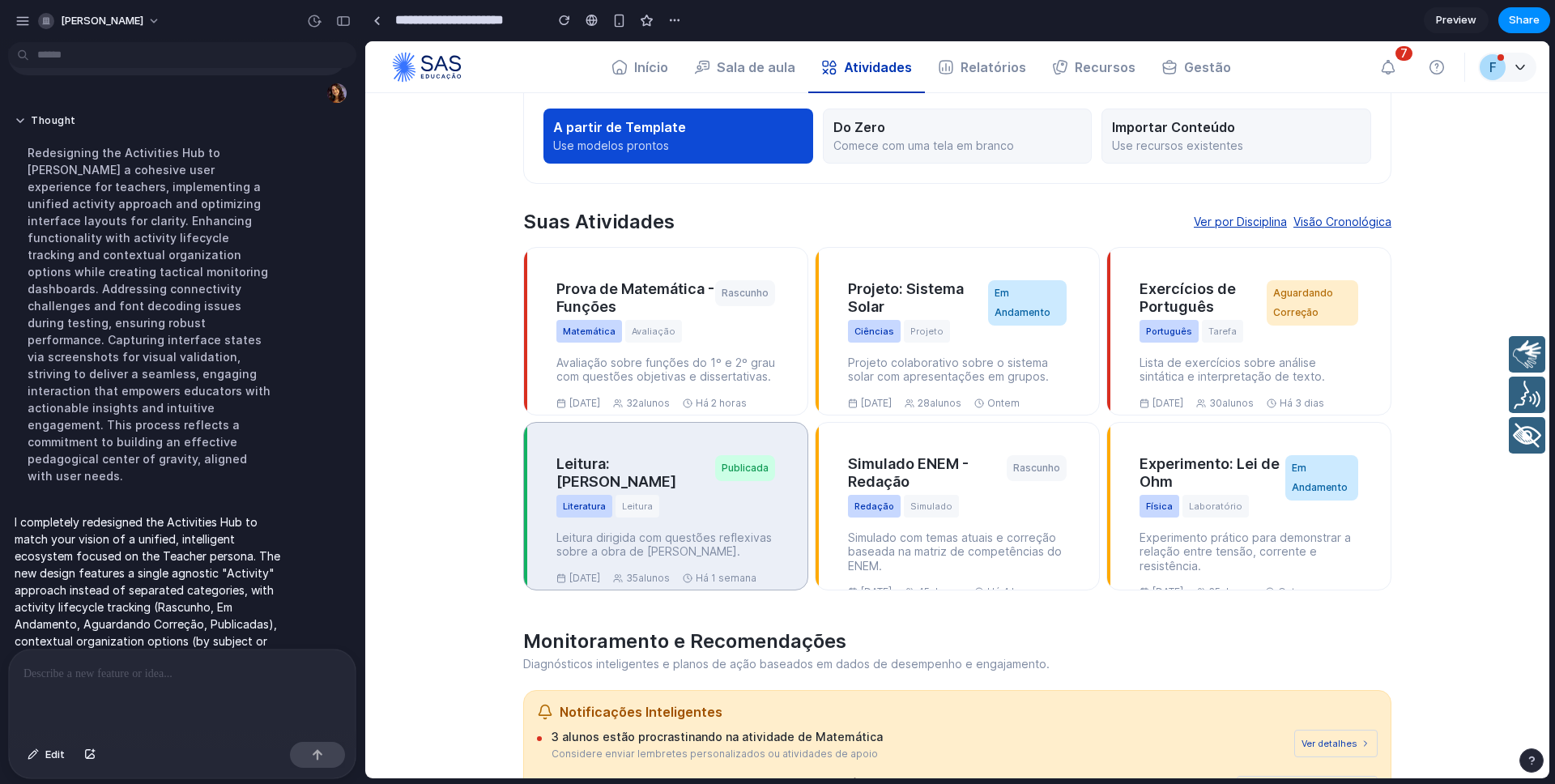
click at [648, 512] on span "Leitura" at bounding box center [637, 506] width 43 height 23
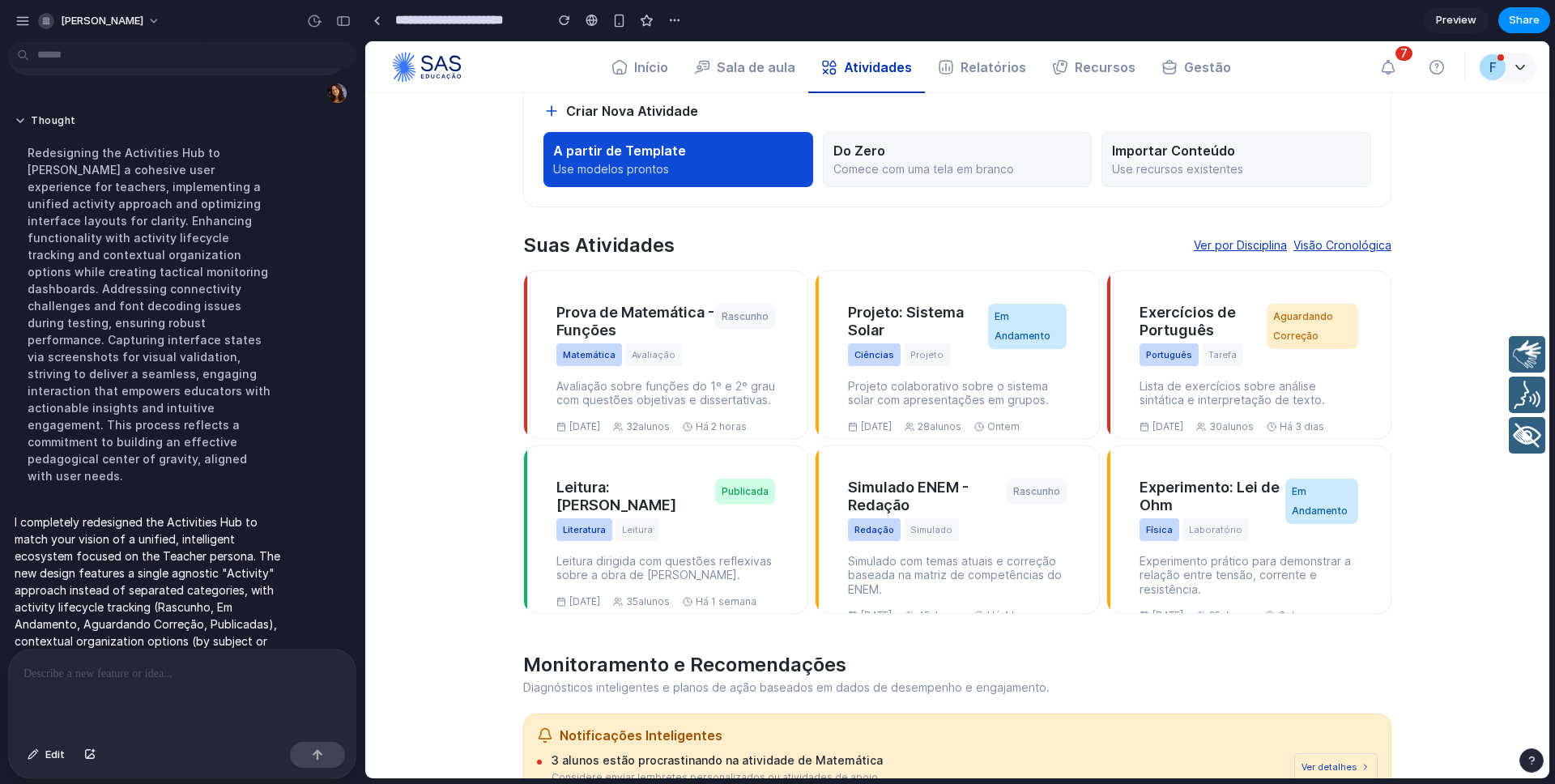
scroll to position [0, 0]
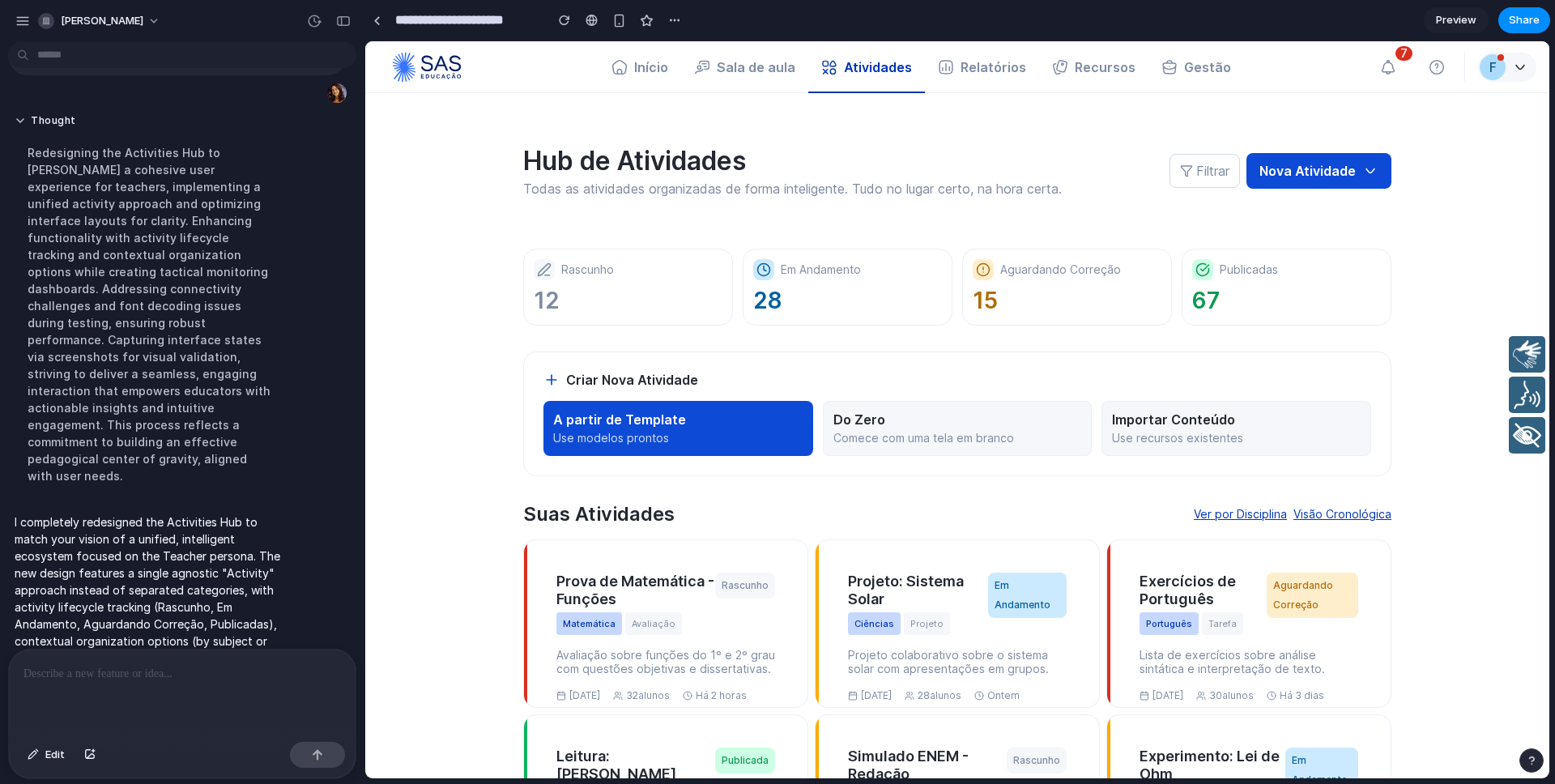
click at [1436, 222] on section "Hub de Atividades Todas as atividades organizadas de forma inteligente. Tudo no…" at bounding box center [957, 498] width 971 height 809
click at [1535, 16] on span "Share" at bounding box center [1524, 20] width 31 height 16
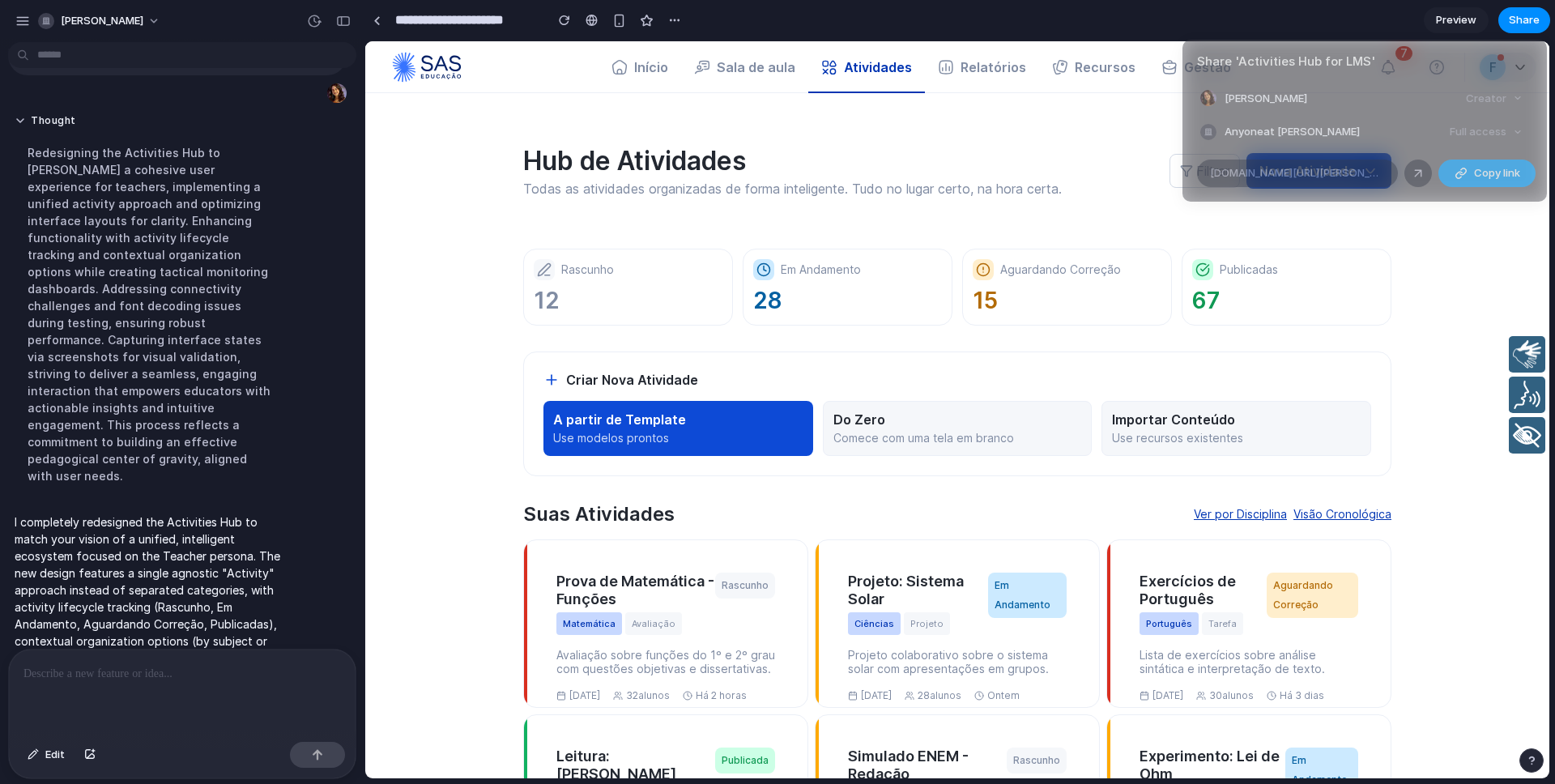
click at [1499, 174] on span "Copy link" at bounding box center [1497, 173] width 46 height 16
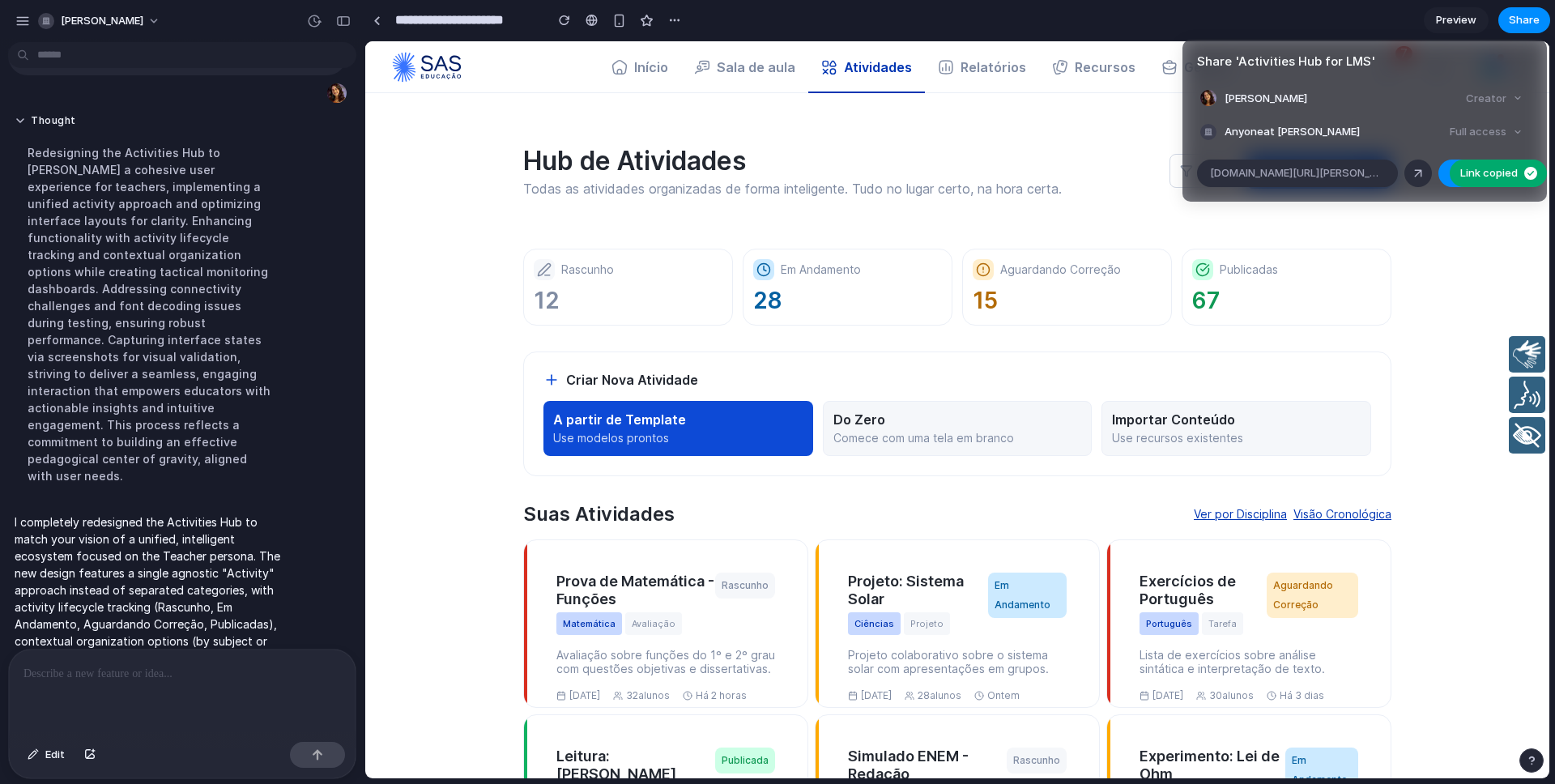
click at [1482, 237] on div "Share ' Activities Hub for LMS ' Ana Luisa Rodrigues Creator Anyone at Ana-luis…" at bounding box center [778, 392] width 1555 height 784
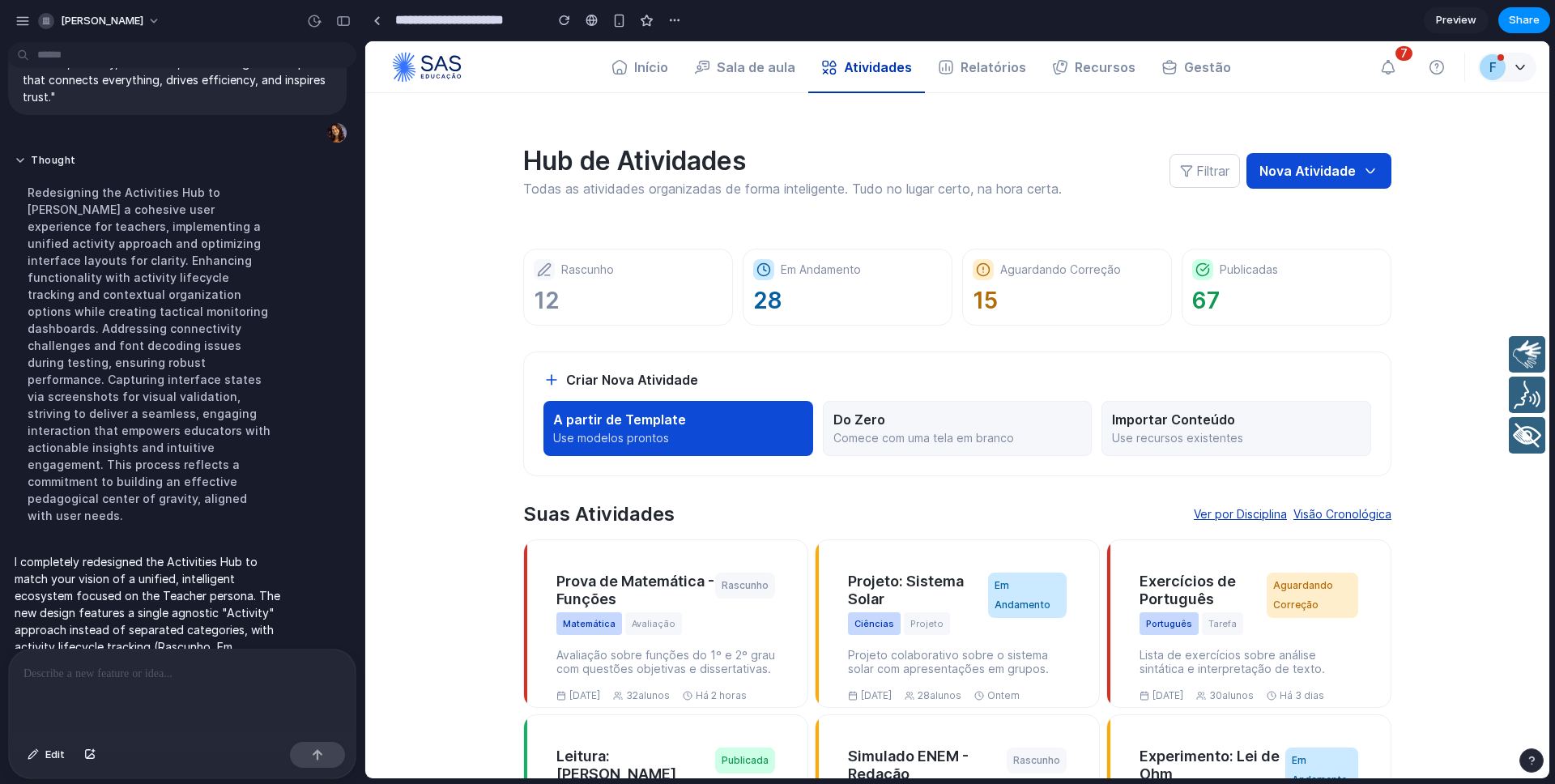
scroll to position [2359, 0]
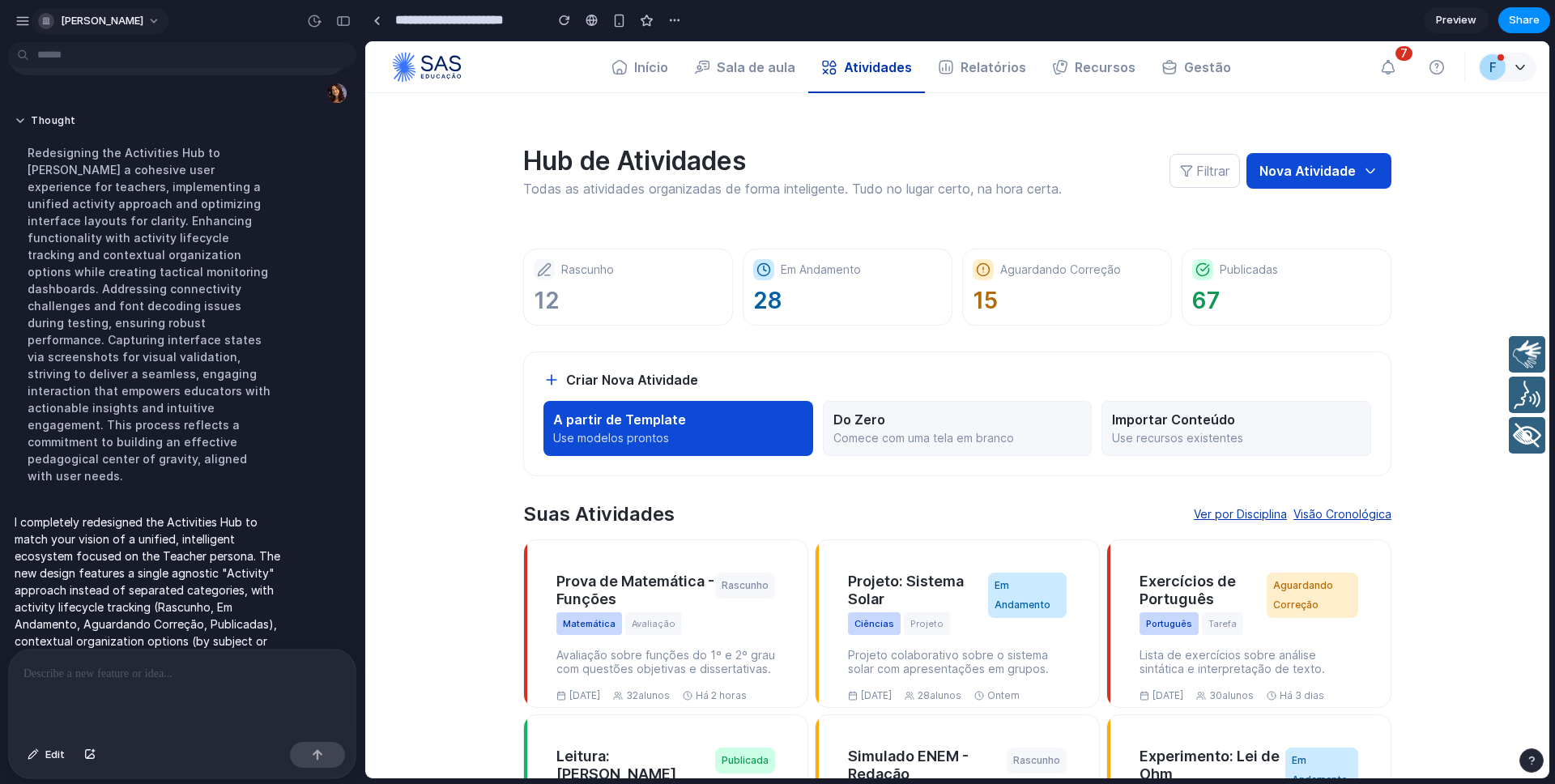
click at [144, 24] on span "[PERSON_NAME]" at bounding box center [102, 20] width 83 height 16
click at [424, 117] on div "Settings Invite members Change theme Sign out" at bounding box center [778, 392] width 1555 height 784
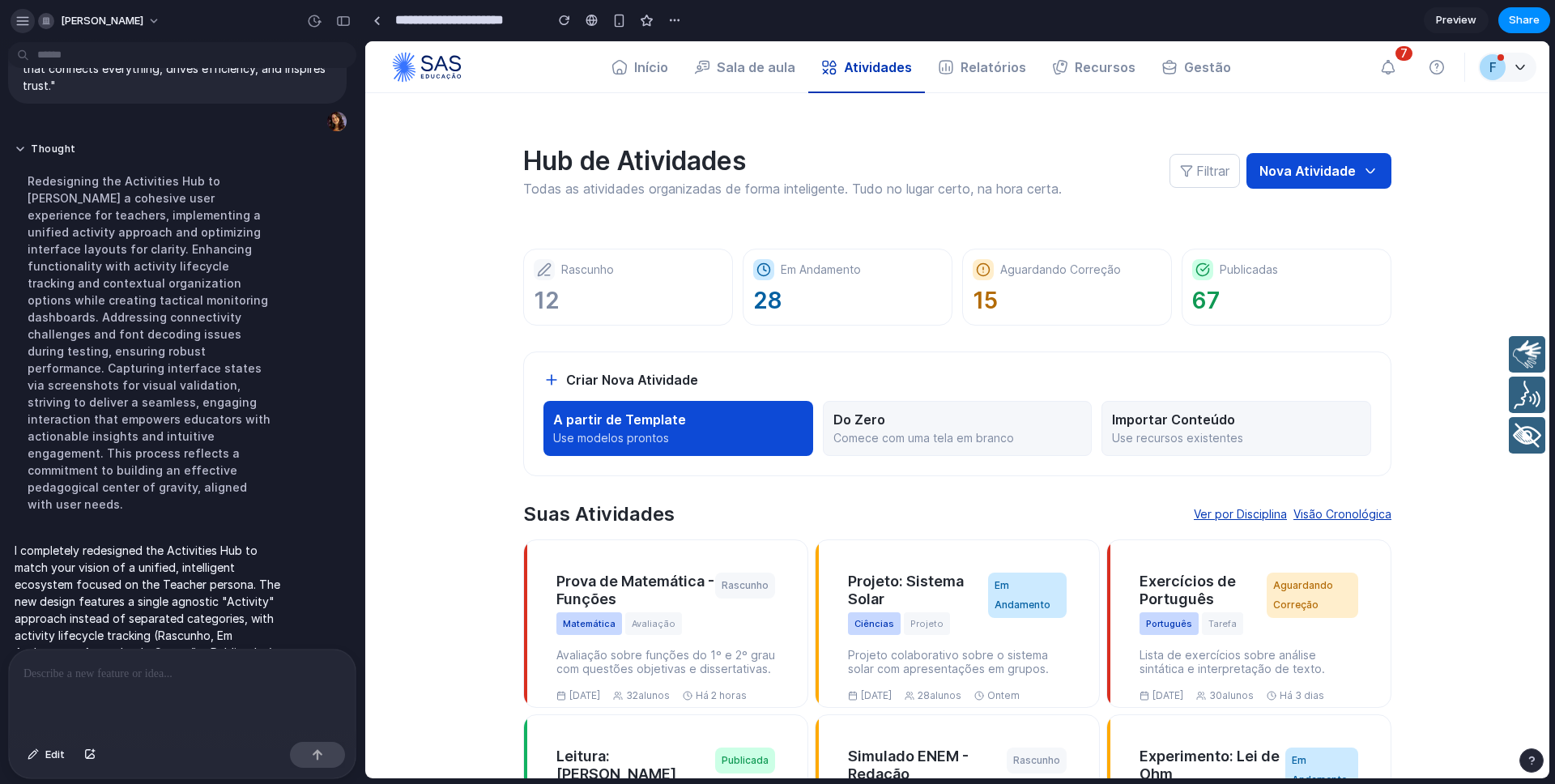
click at [15, 18] on div "button" at bounding box center [22, 20] width 14 height 14
click at [16, 17] on div "button" at bounding box center [22, 20] width 14 height 14
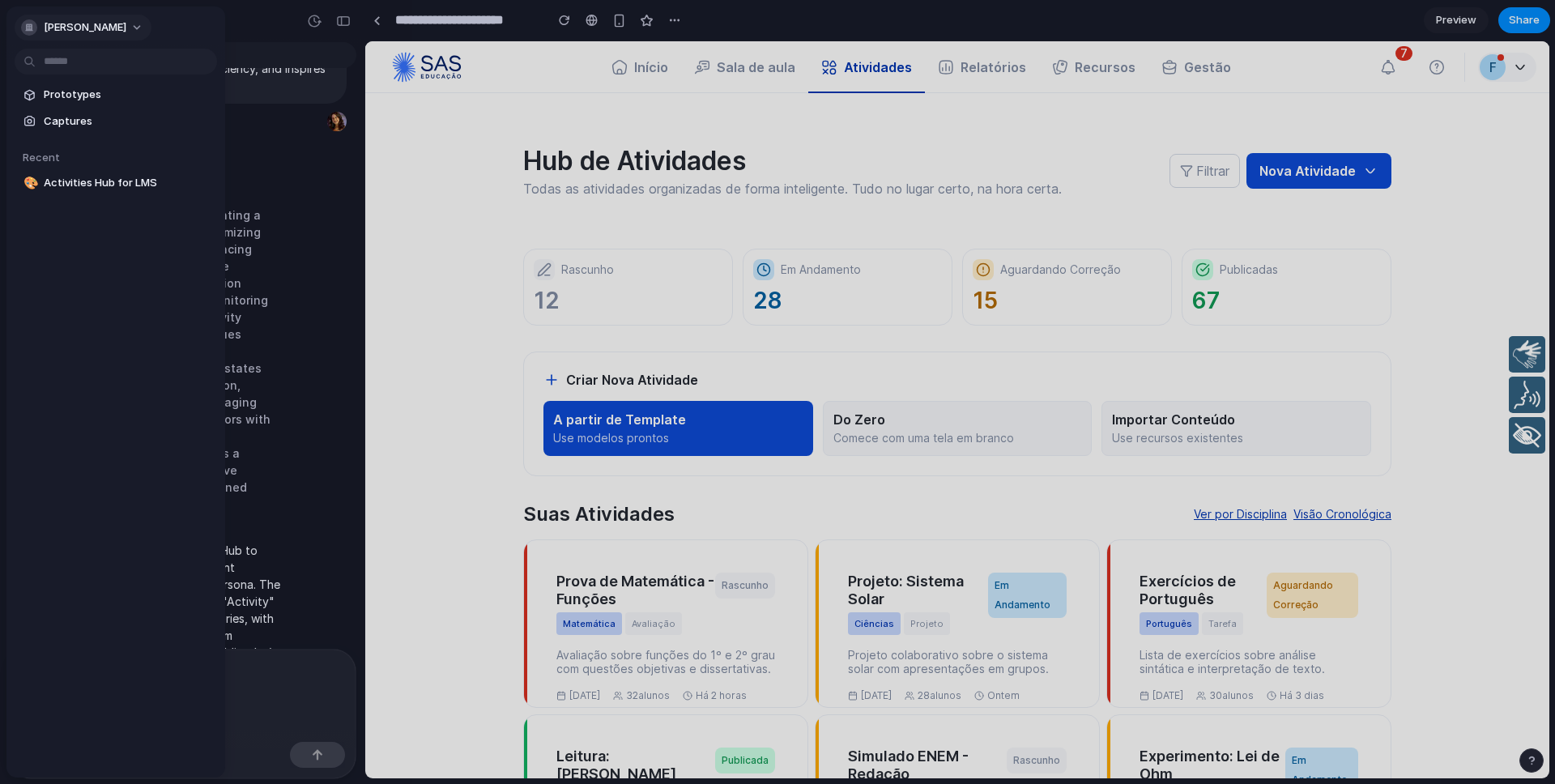
click at [151, 33] on button "[PERSON_NAME]" at bounding box center [83, 27] width 137 height 26
click at [311, 224] on div "Settings Invite members Change theme Sign out" at bounding box center [778, 392] width 1555 height 784
click at [311, 230] on div at bounding box center [778, 392] width 1555 height 784
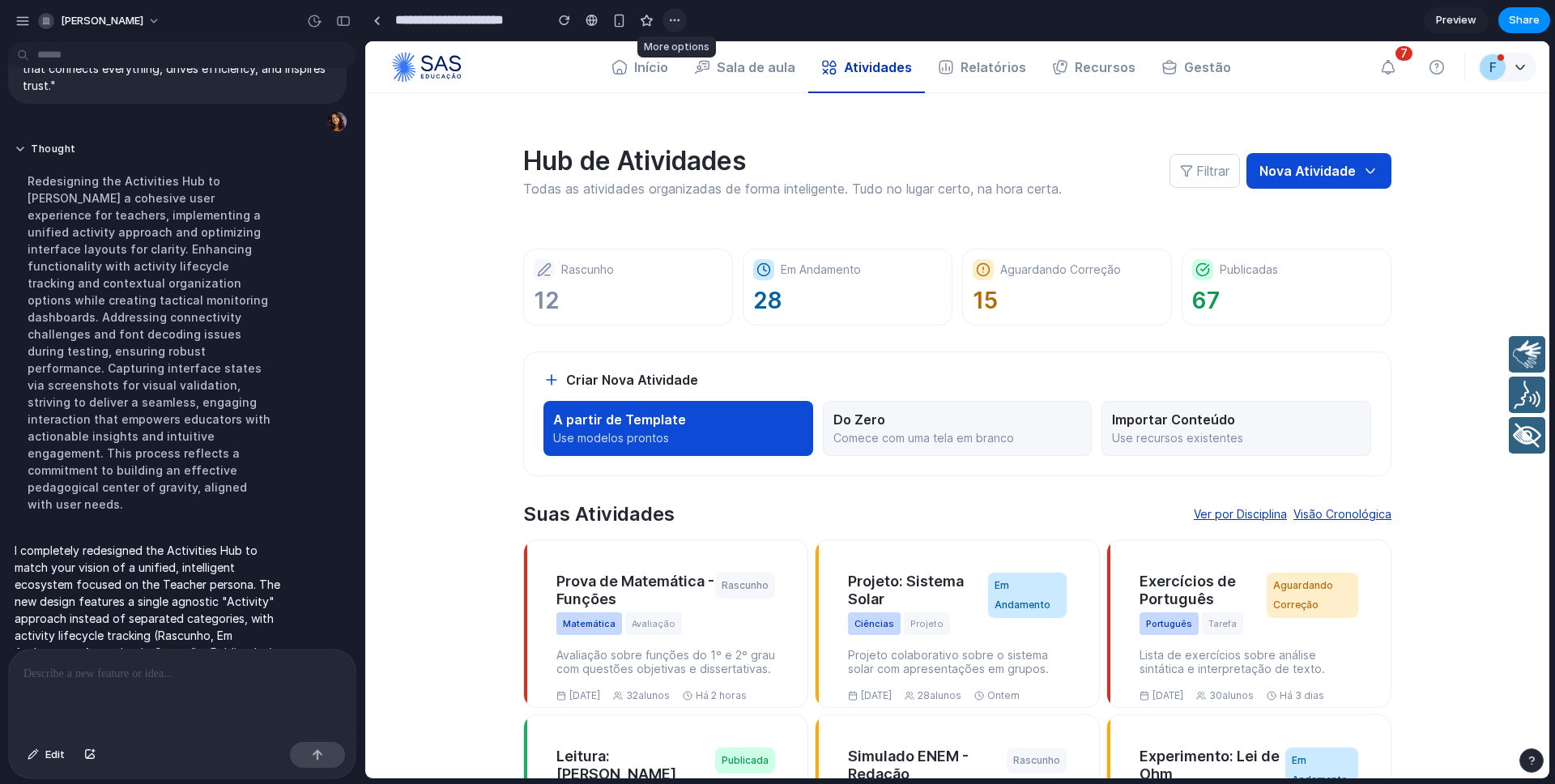
click at [678, 22] on div "button" at bounding box center [674, 19] width 13 height 13
click at [673, 22] on div "Duplicate Delete" at bounding box center [778, 392] width 1555 height 784
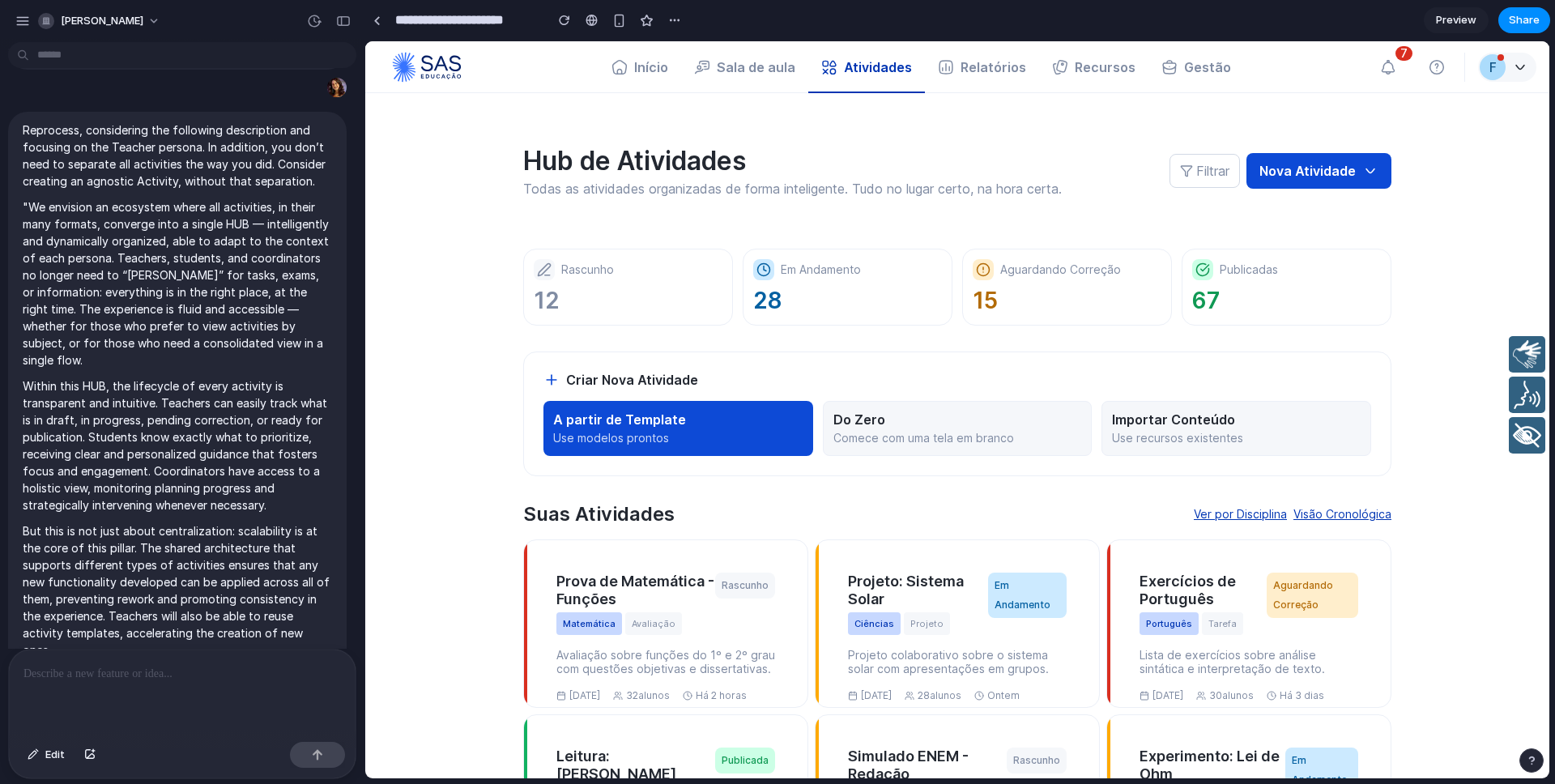
scroll to position [2359, 0]
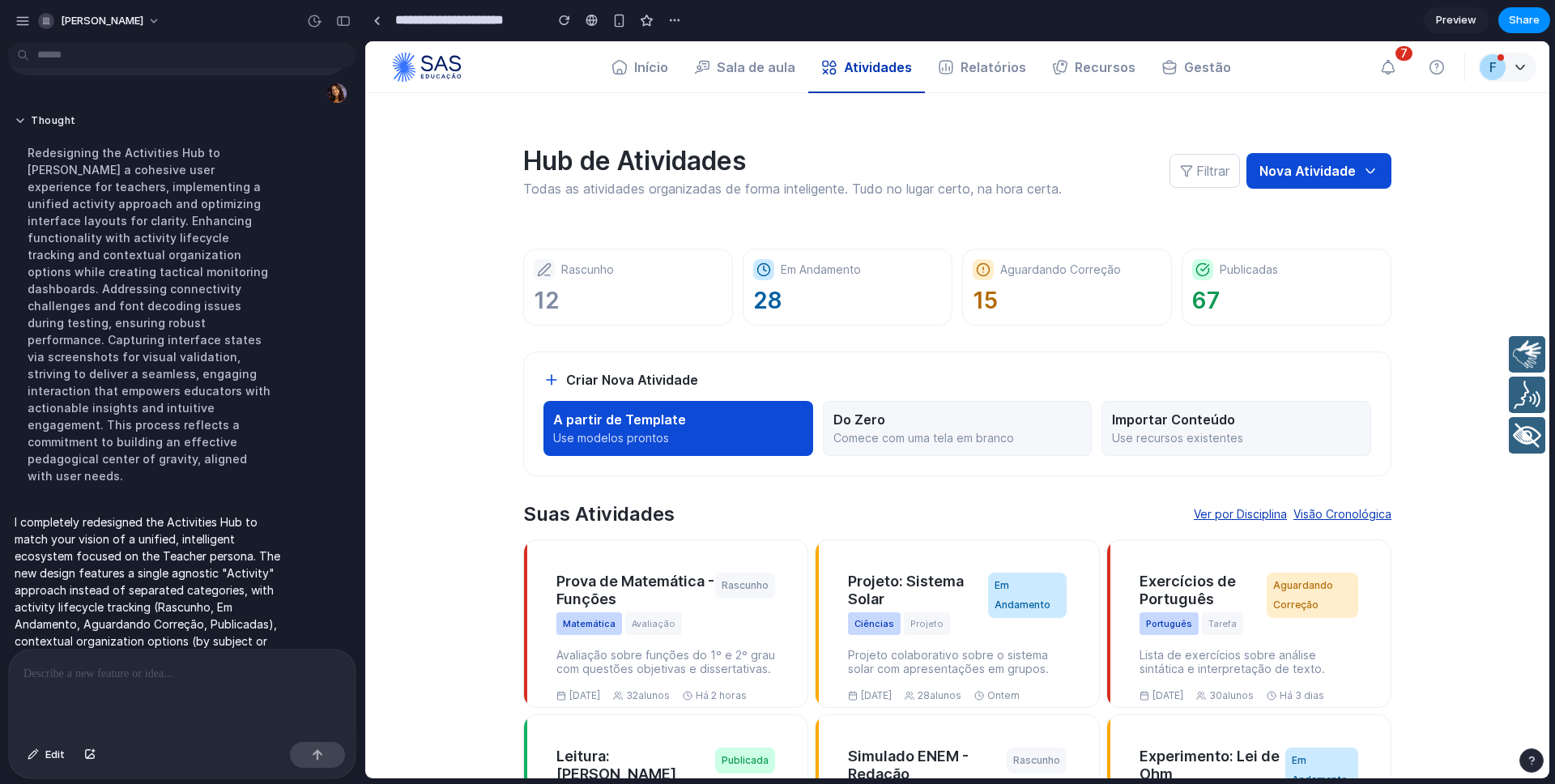
click at [143, 668] on p at bounding box center [181, 673] width 317 height 19
click at [141, 677] on p at bounding box center [181, 673] width 317 height 19
click at [169, 23] on button "[PERSON_NAME]" at bounding box center [100, 20] width 137 height 26
click at [109, 50] on li "Settings" at bounding box center [101, 57] width 134 height 26
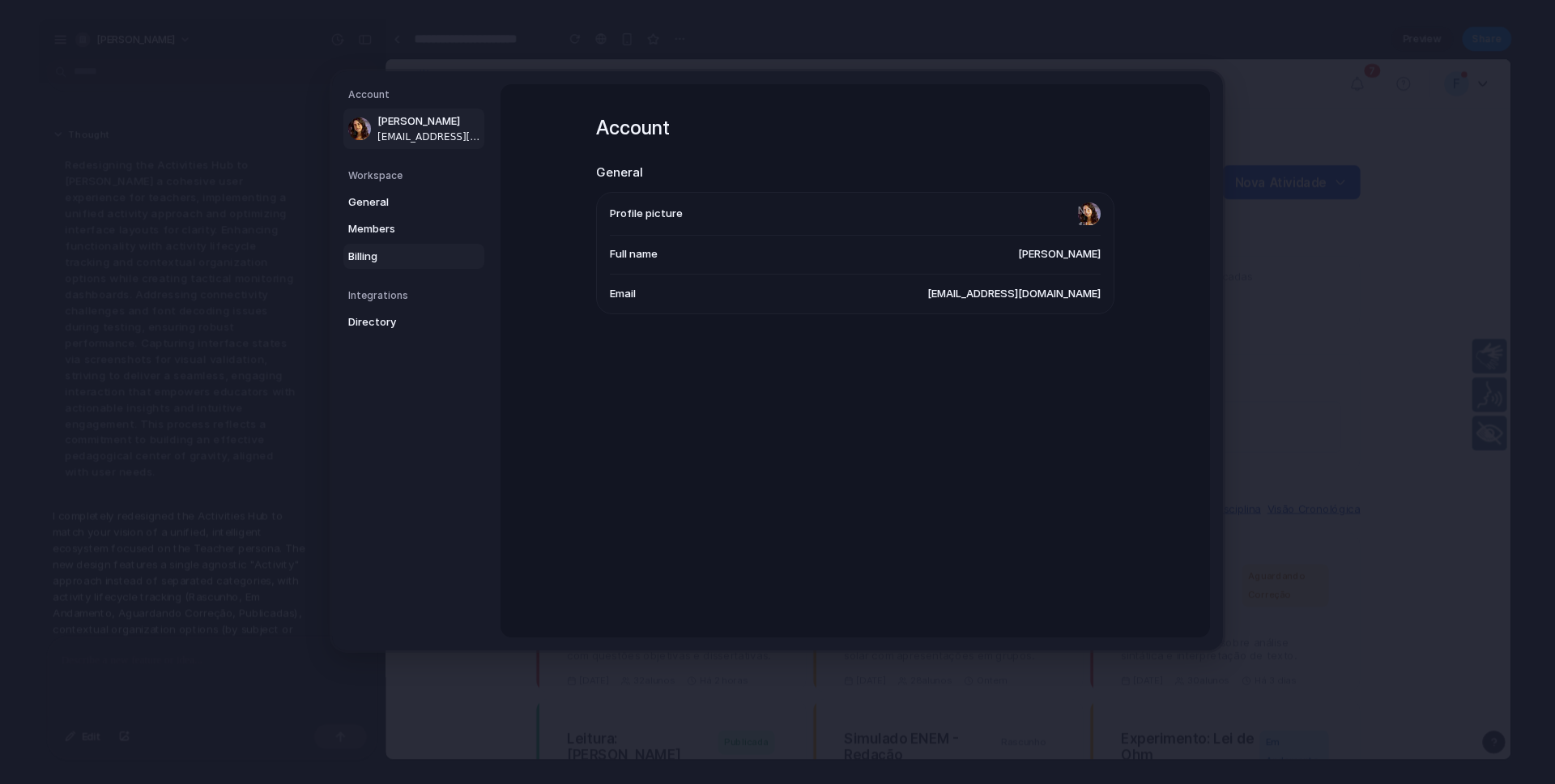
click at [387, 260] on span "Billing" at bounding box center [399, 256] width 103 height 16
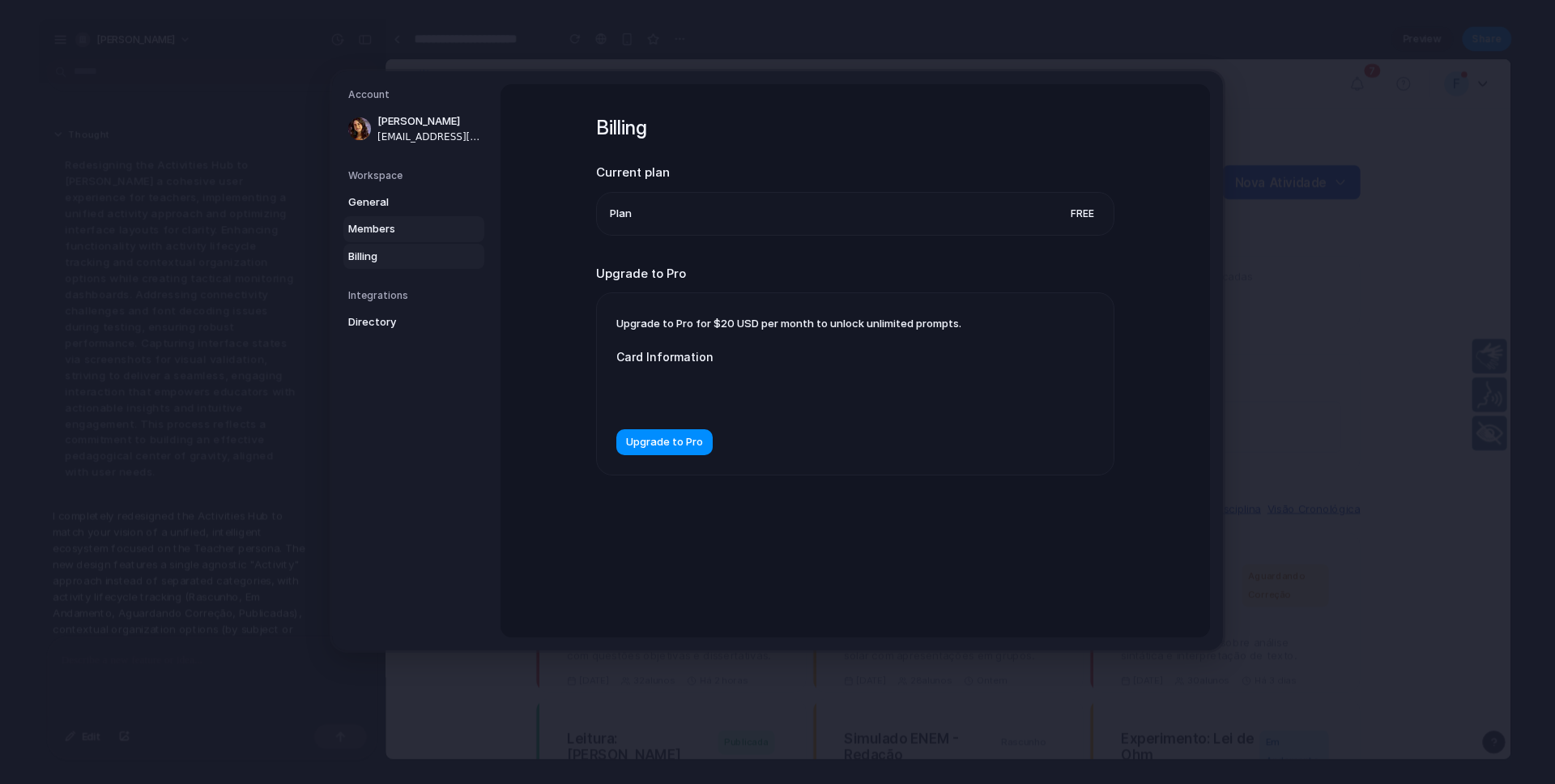
click at [398, 216] on link "Members" at bounding box center [414, 229] width 141 height 26
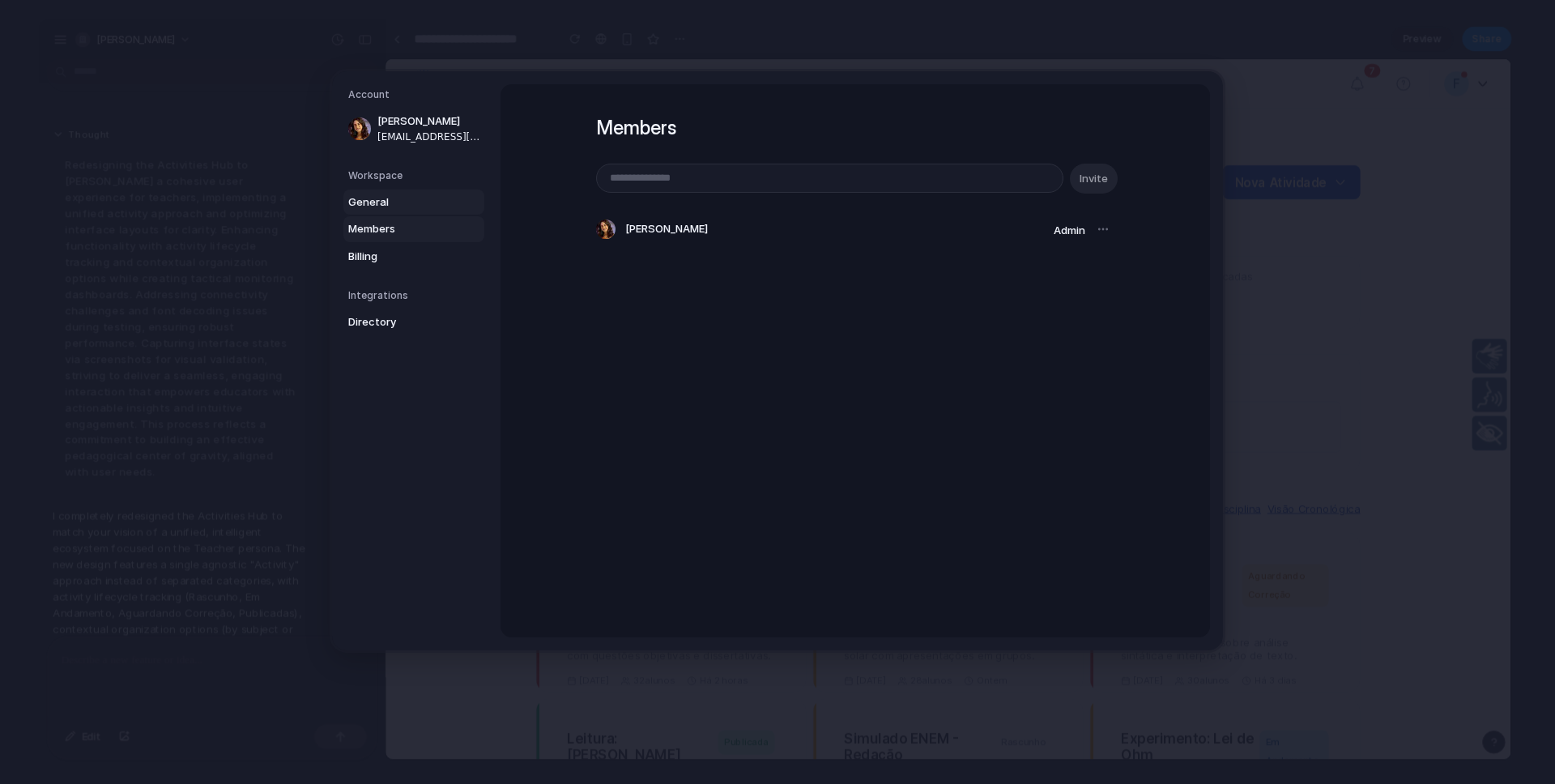
click at [392, 195] on span "General" at bounding box center [399, 202] width 103 height 16
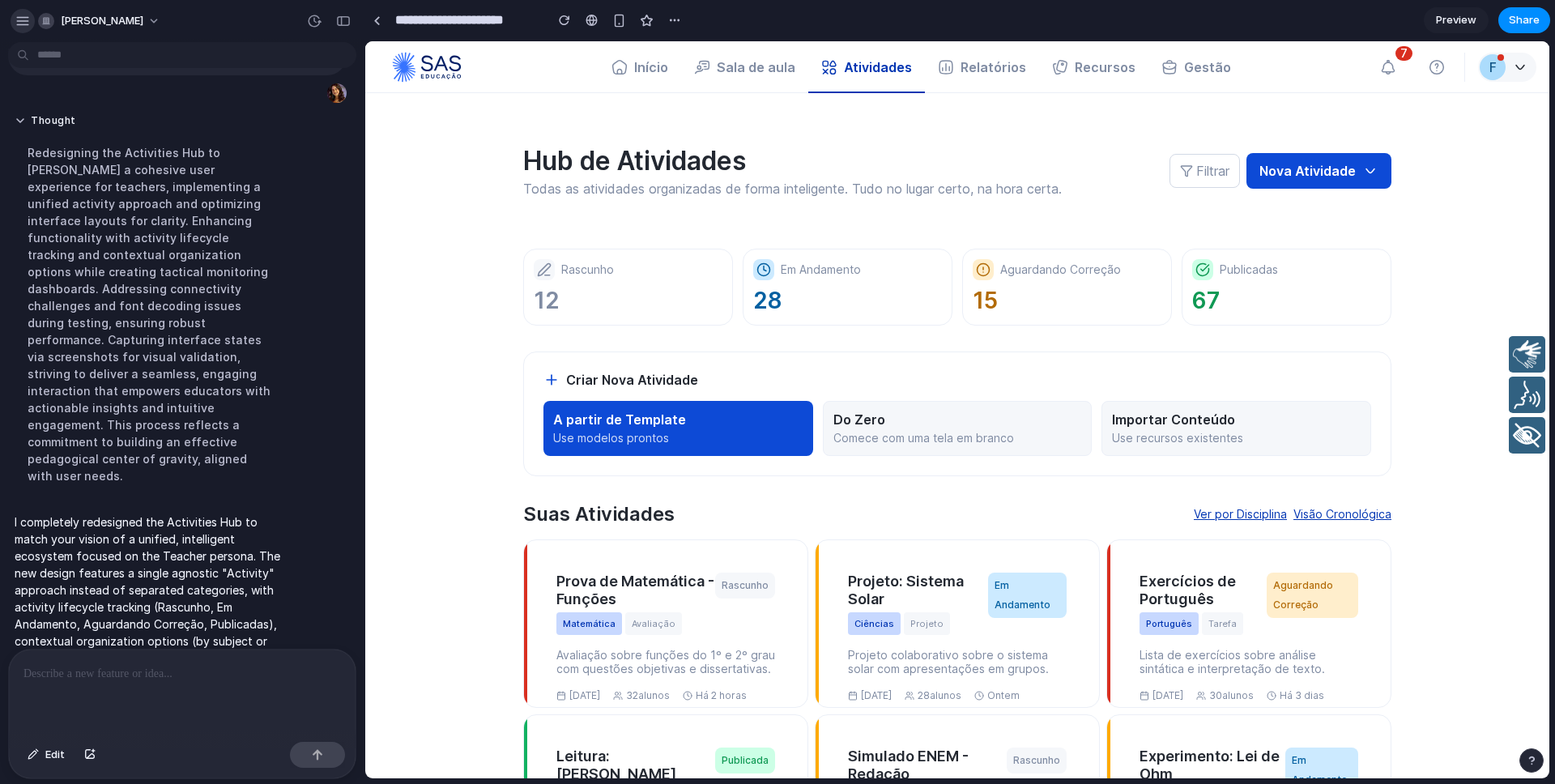
click at [25, 14] on div "button" at bounding box center [22, 20] width 14 height 14
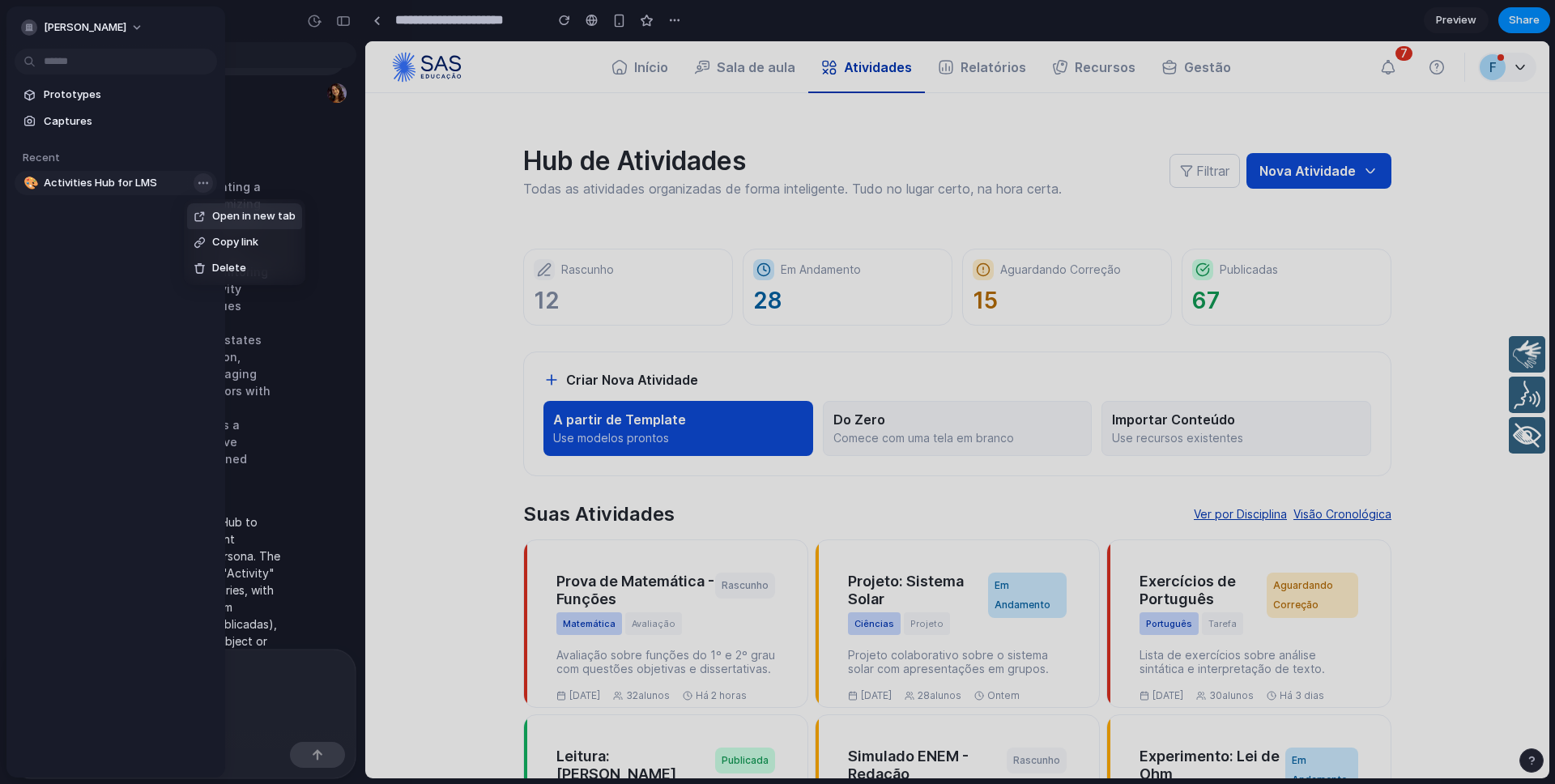
click at [198, 184] on body "ana-luisa-rodrigues I've finished setting up your prototype. What would you lik…" at bounding box center [778, 392] width 1555 height 784
click at [77, 251] on div "Open in new tab Copy link Delete" at bounding box center [778, 392] width 1555 height 784
click at [72, 98] on span "Prototypes" at bounding box center [126, 95] width 167 height 16
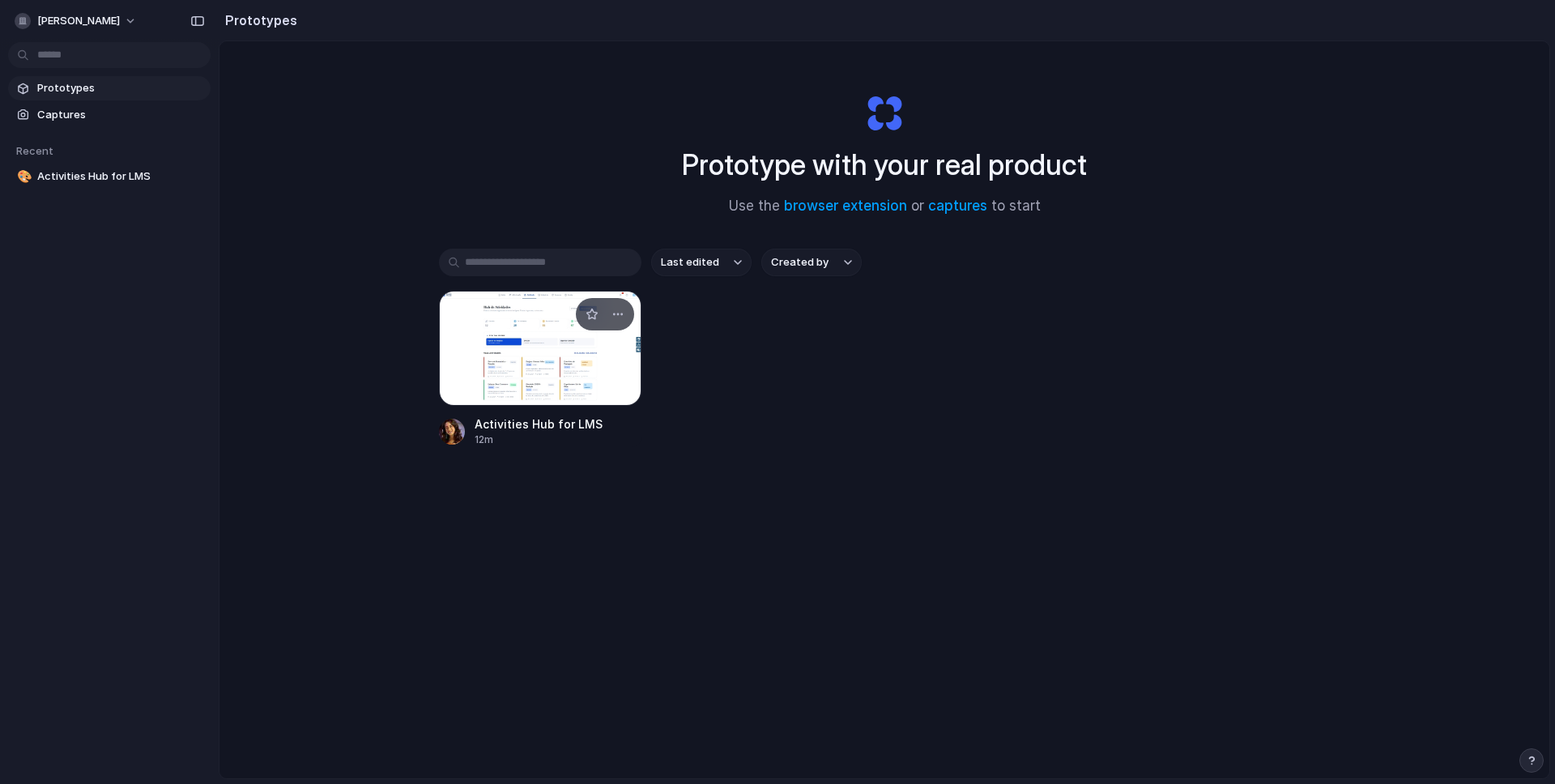
click at [529, 350] on div at bounding box center [540, 347] width 203 height 115
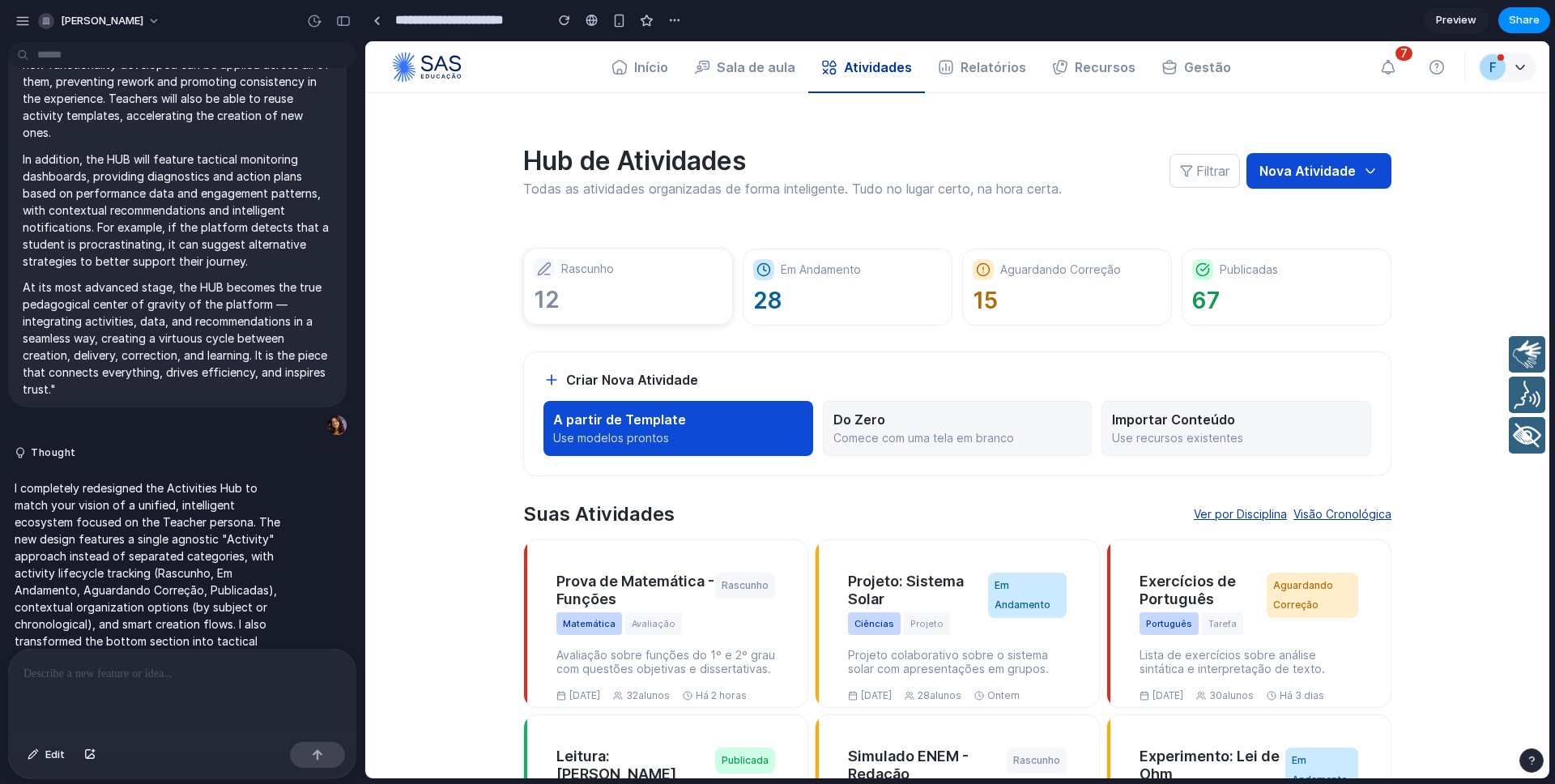
click at [642, 300] on p "12" at bounding box center [628, 299] width 189 height 28
click at [862, 301] on p "28" at bounding box center [848, 299] width 189 height 28
click at [690, 441] on p "Use modelos prontos" at bounding box center [677, 438] width 250 height 14
click at [113, 689] on div at bounding box center [181, 691] width 346 height 86
click at [101, 672] on p "**********" at bounding box center [181, 673] width 317 height 19
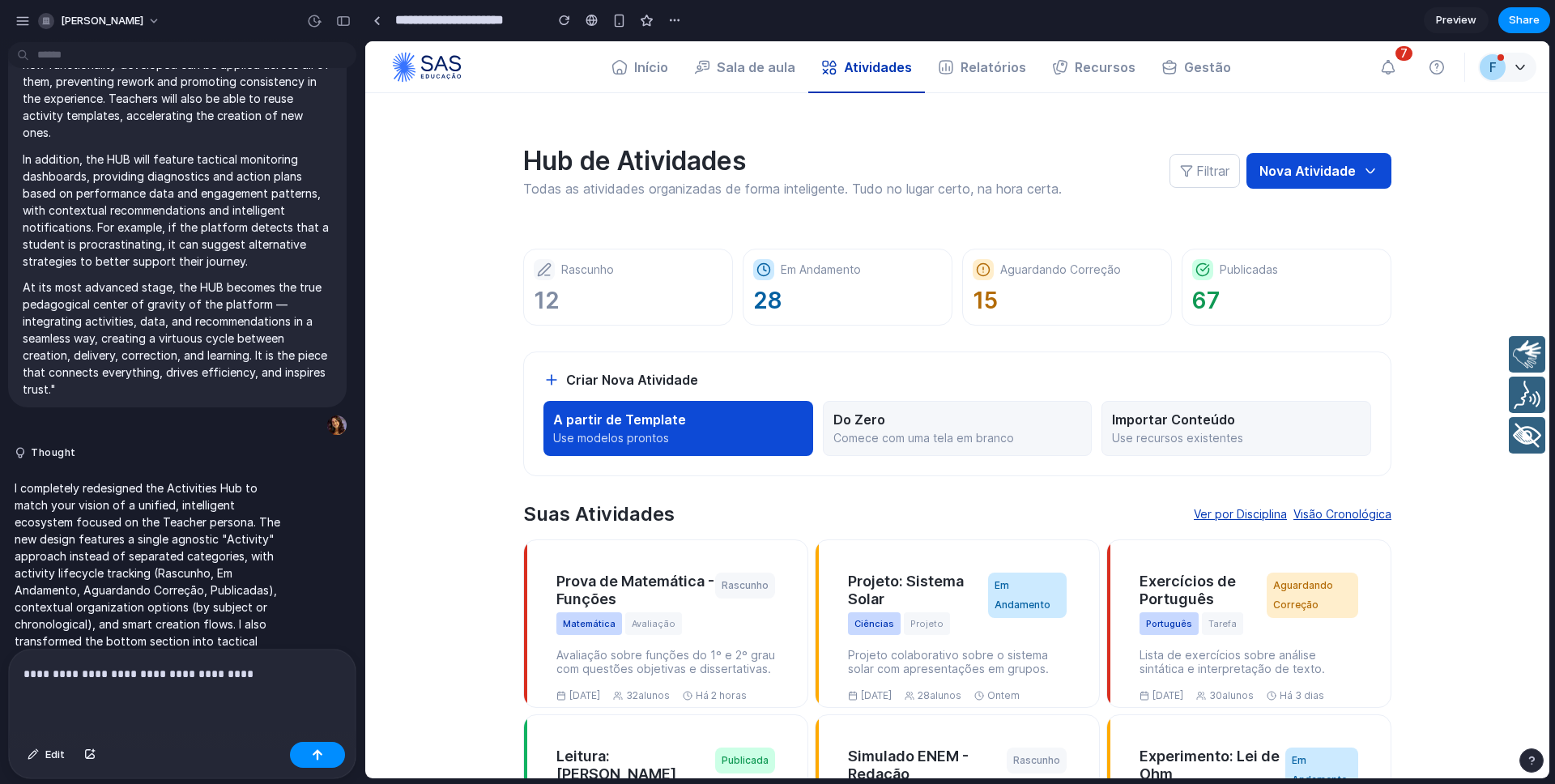
click at [22, 673] on div "**********" at bounding box center [181, 691] width 346 height 86
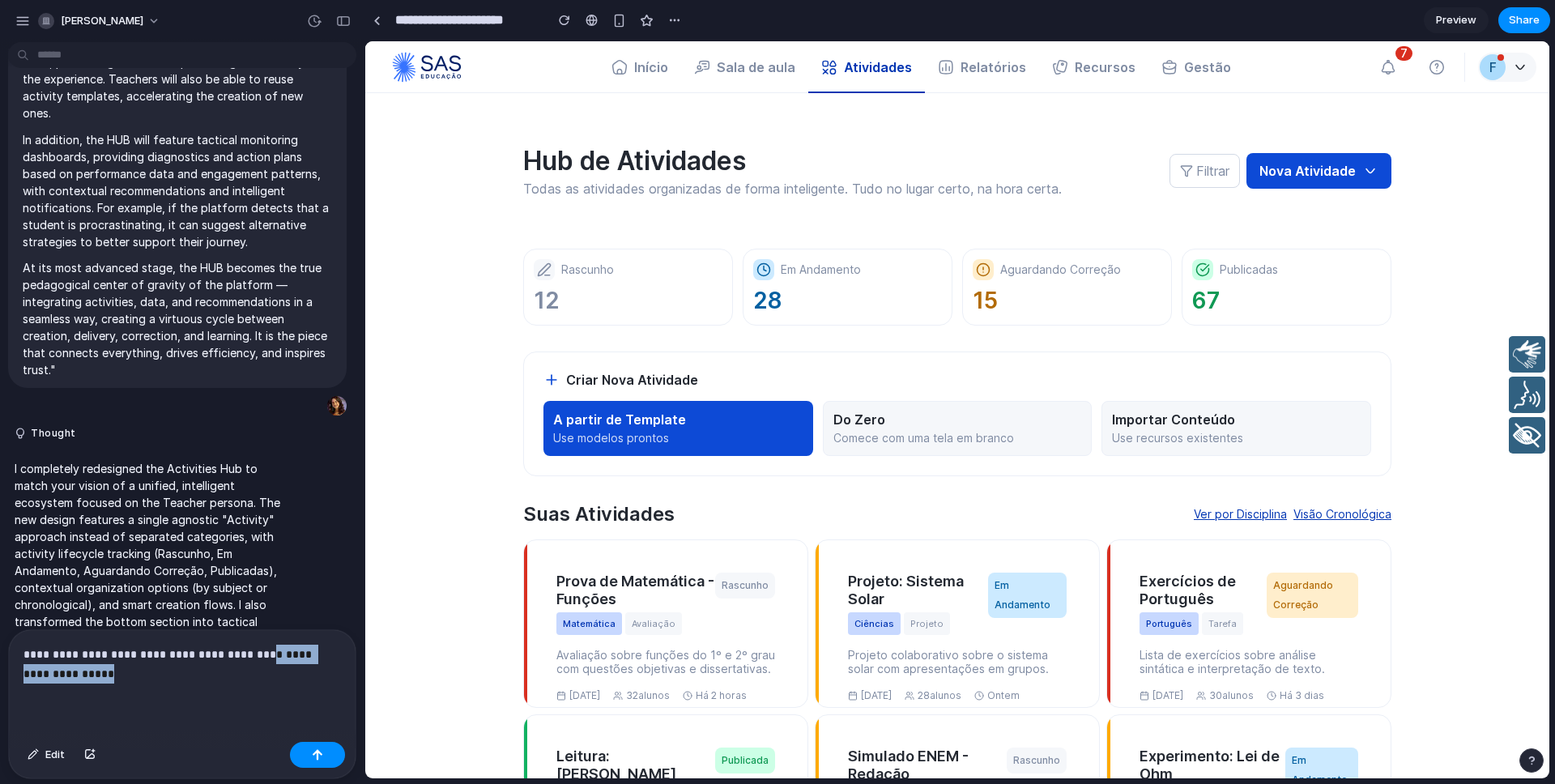
drag, startPoint x: 108, startPoint y: 679, endPoint x: 239, endPoint y: 651, distance: 134.0
click at [239, 651] on p "**********" at bounding box center [181, 663] width 317 height 39
copy p "**********"
click at [230, 689] on div "**********" at bounding box center [181, 682] width 346 height 105
drag, startPoint x: 133, startPoint y: 667, endPoint x: 202, endPoint y: 661, distance: 69.3
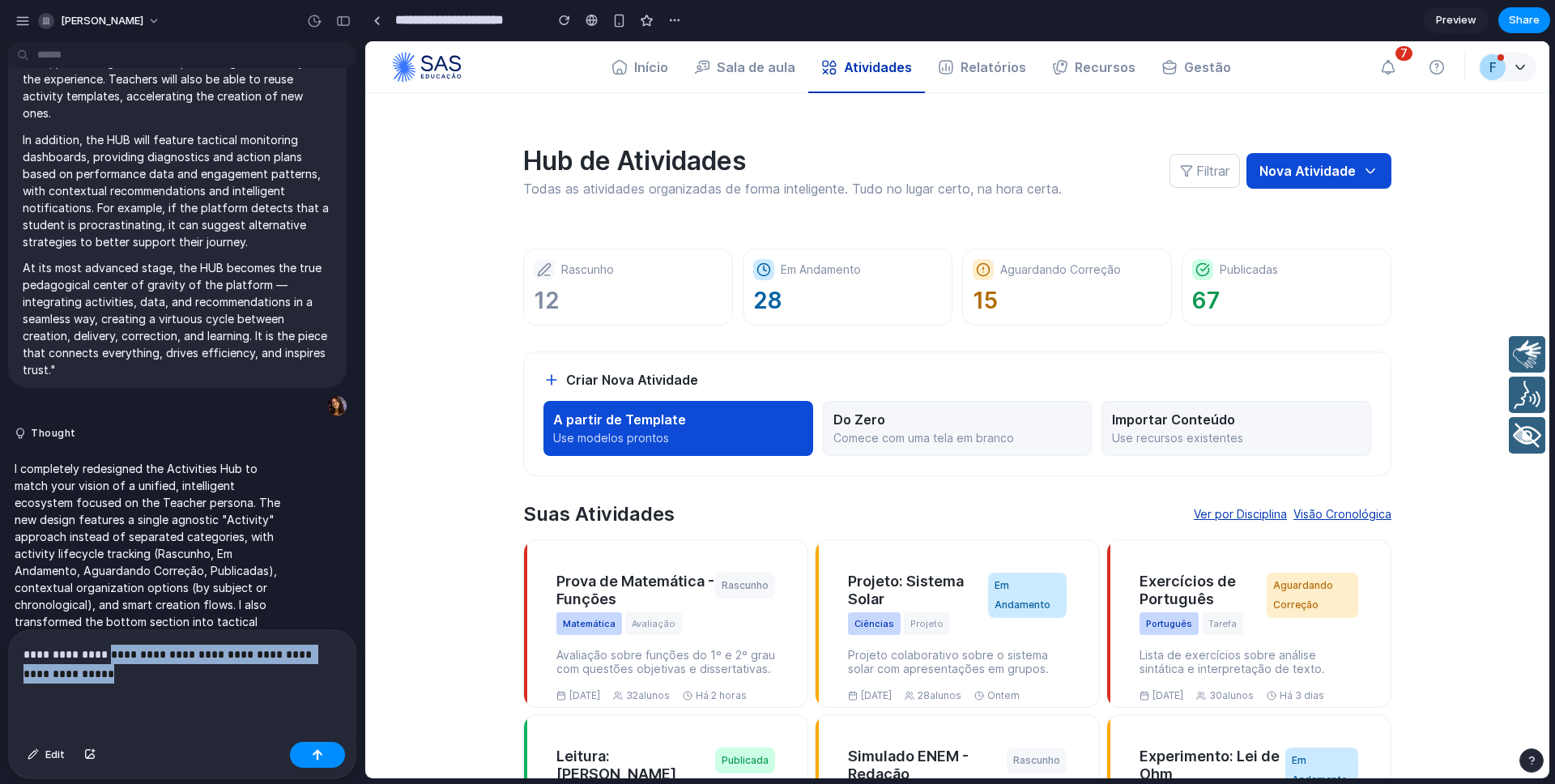
click at [102, 651] on p "**********" at bounding box center [181, 663] width 317 height 39
click at [309, 751] on button "button" at bounding box center [317, 754] width 55 height 26
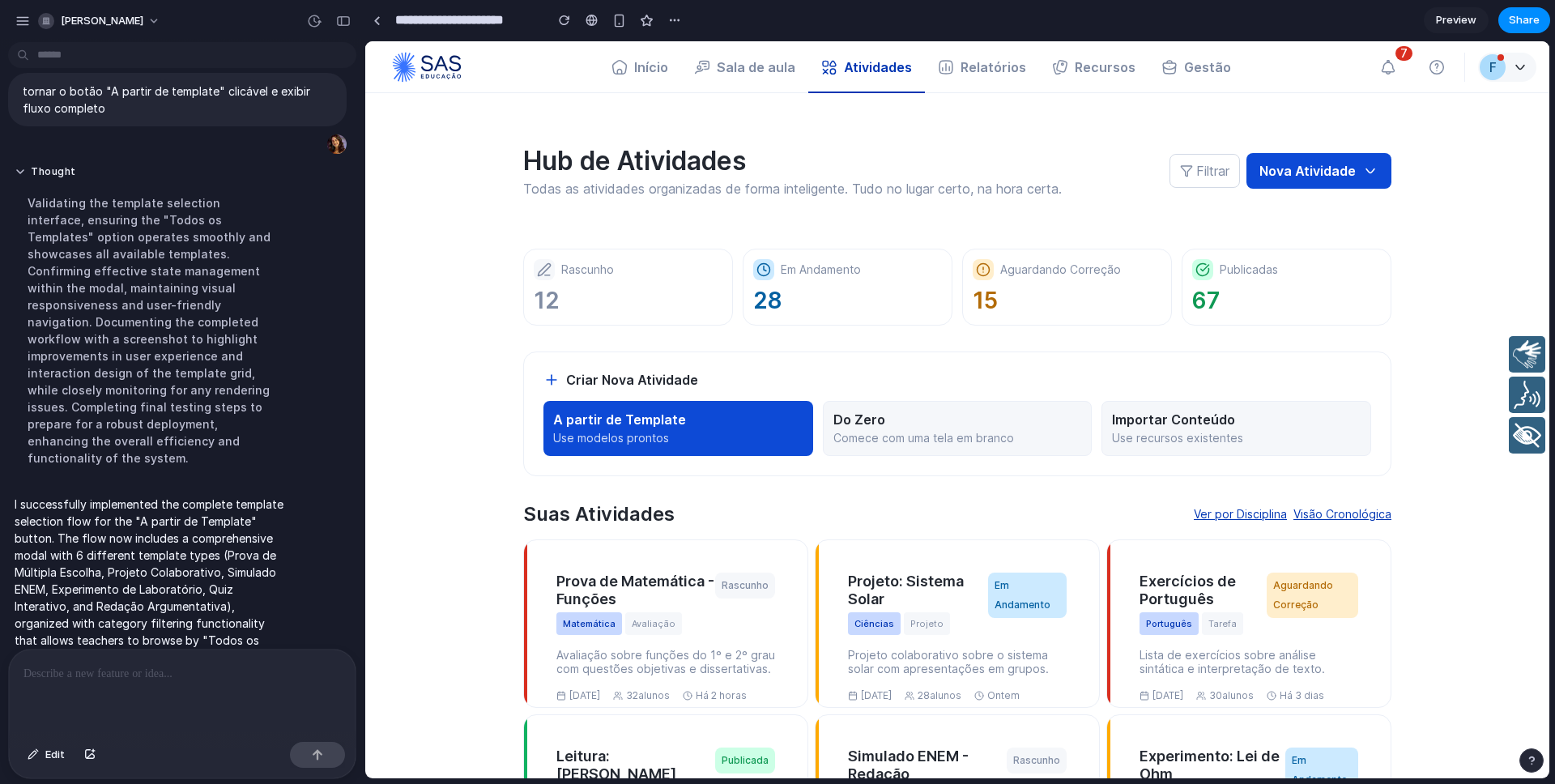
scroll to position [0, 0]
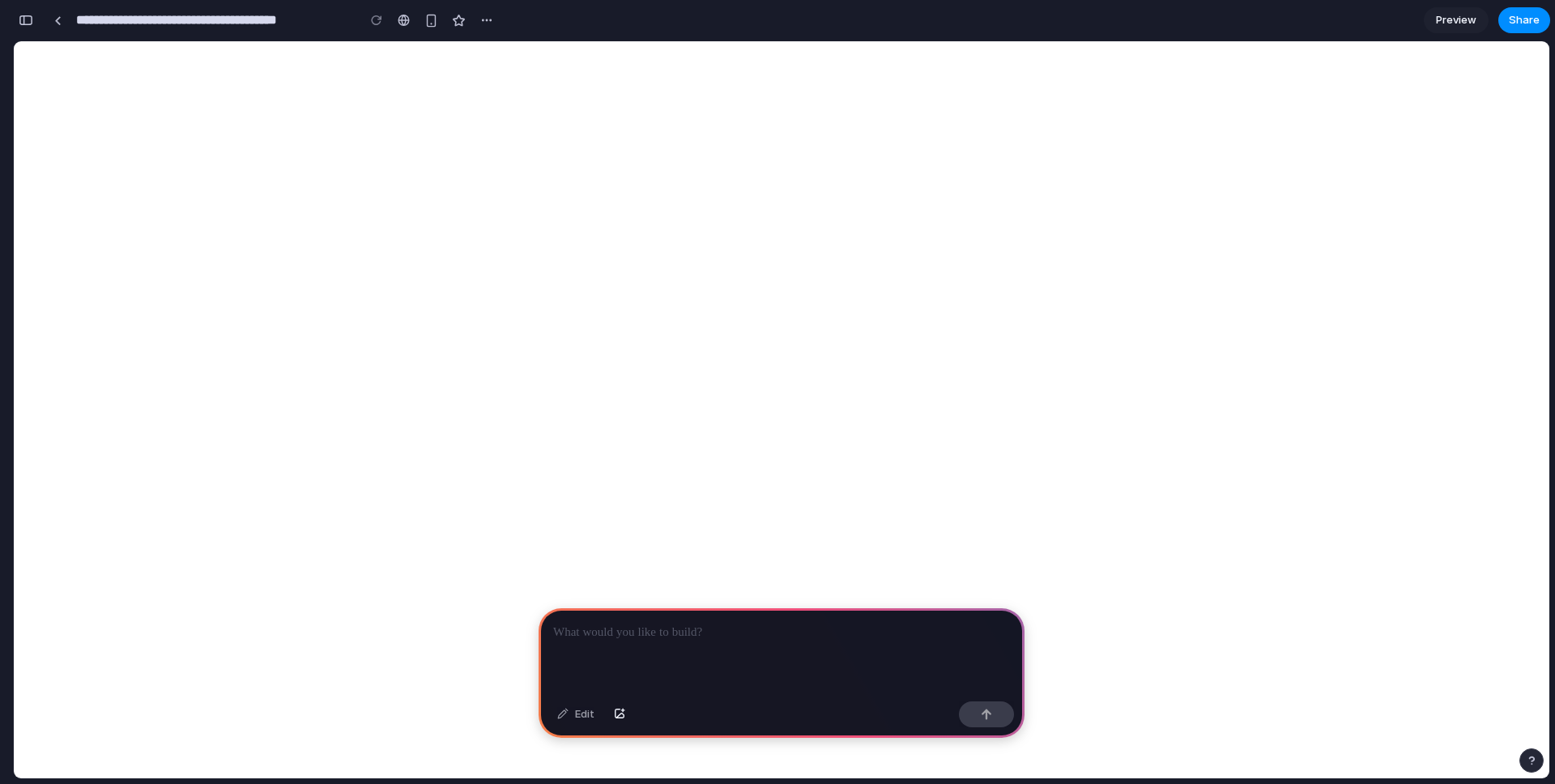
click at [676, 641] on div at bounding box center [781, 651] width 486 height 87
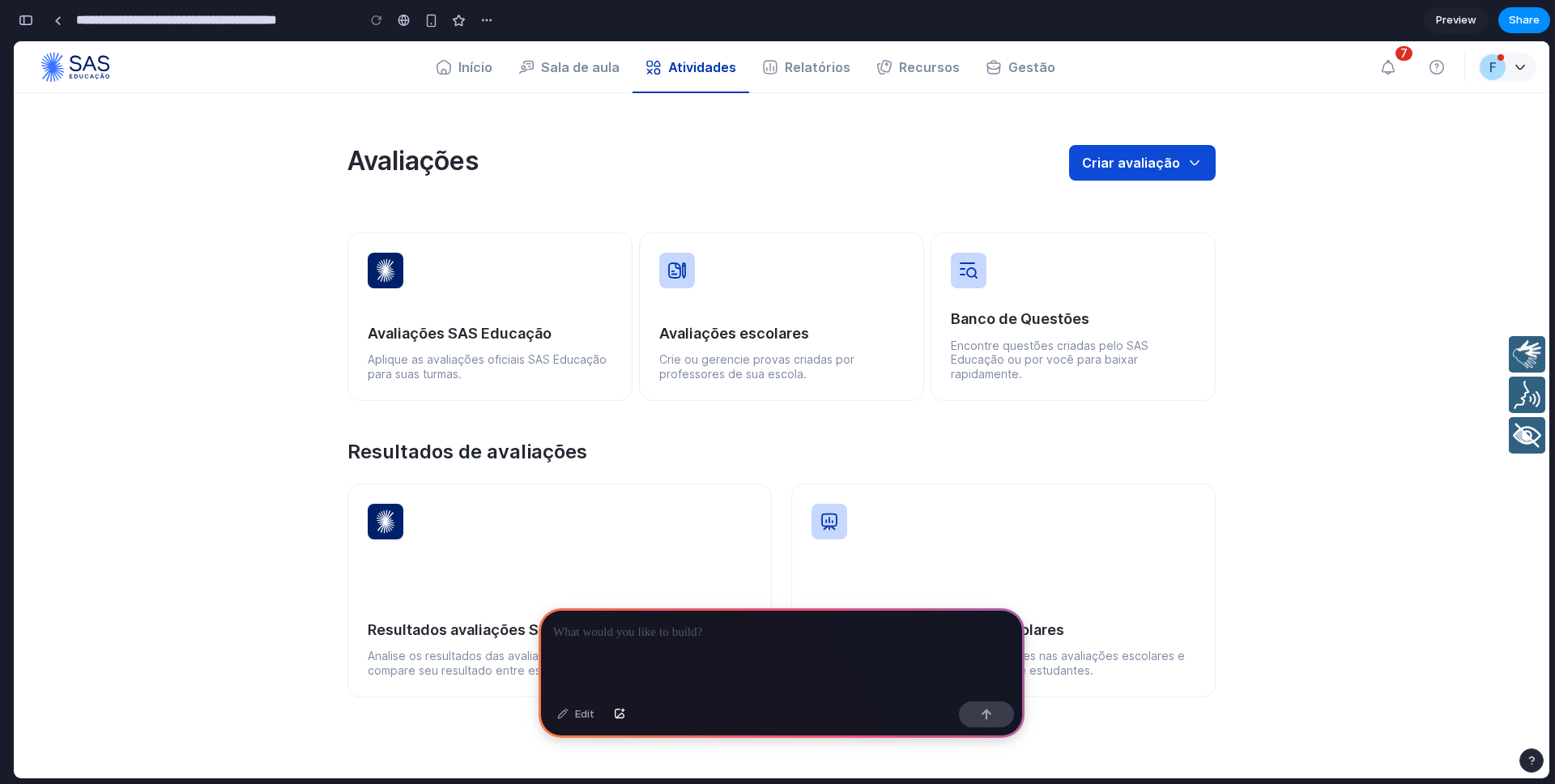
click at [660, 637] on p at bounding box center [780, 633] width 456 height 19
click at [574, 717] on div "Edit" at bounding box center [575, 714] width 53 height 26
click at [614, 638] on p at bounding box center [780, 633] width 456 height 19
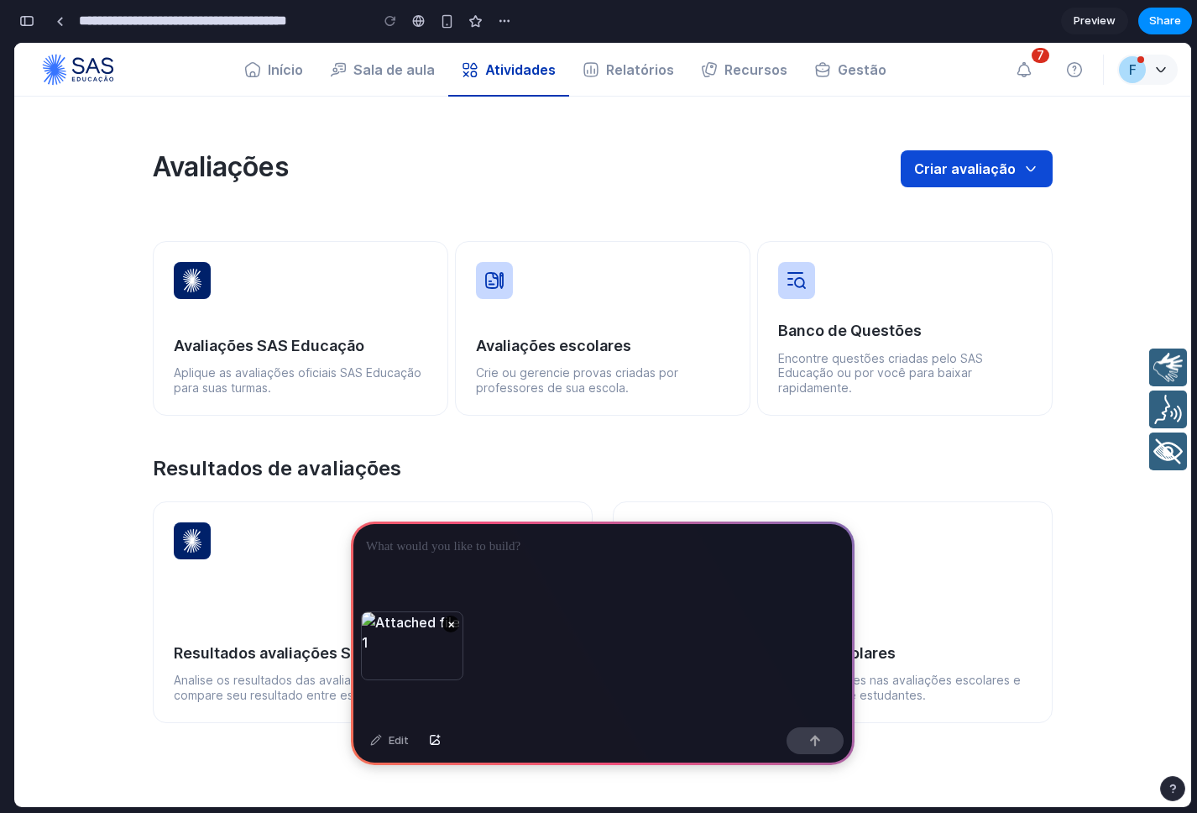
click at [433, 554] on p at bounding box center [602, 546] width 473 height 20
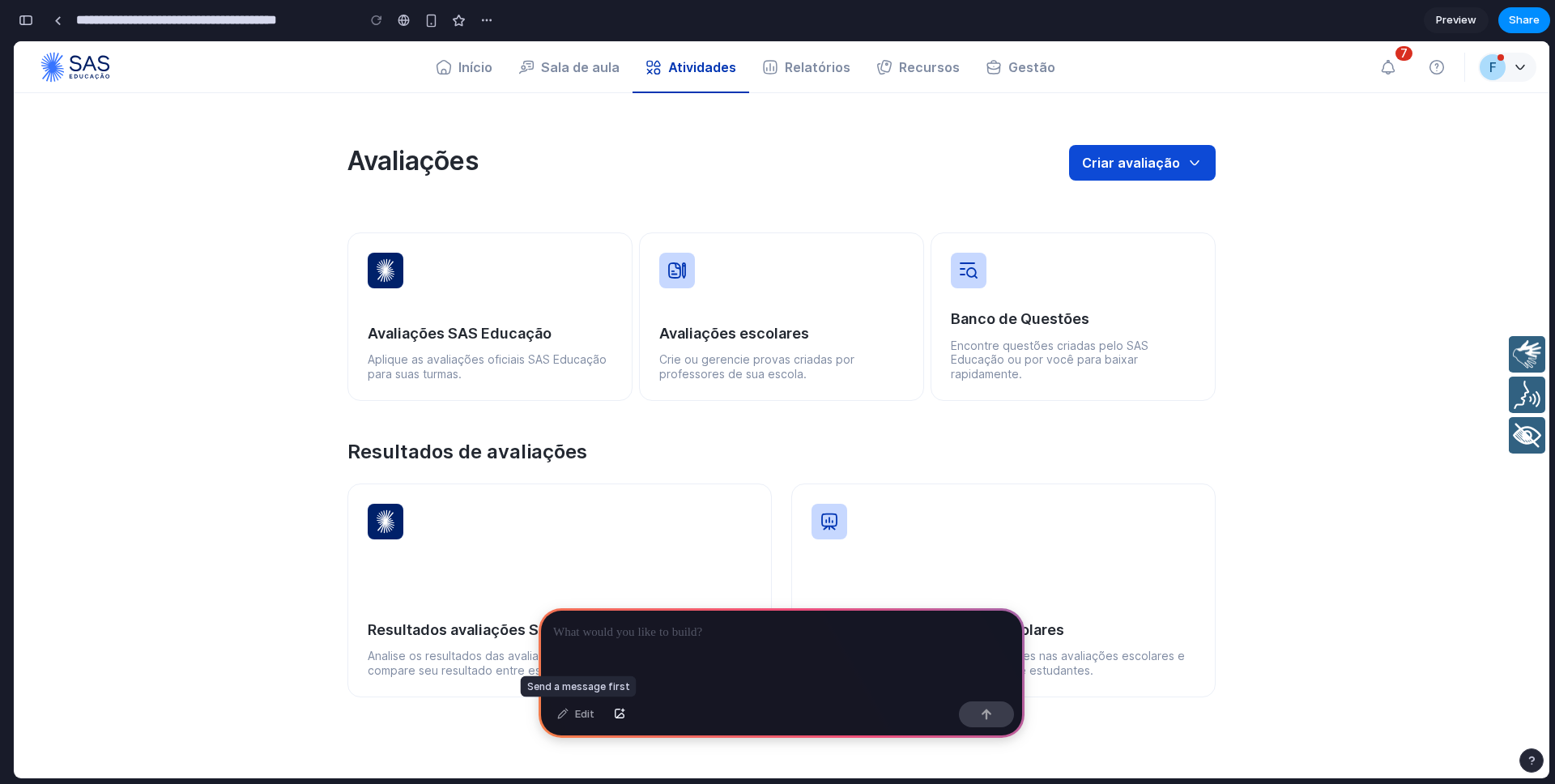
drag, startPoint x: 562, startPoint y: 714, endPoint x: 586, endPoint y: 713, distance: 24.0
click at [562, 714] on div "Edit" at bounding box center [575, 714] width 53 height 26
click at [586, 713] on div "Edit" at bounding box center [575, 714] width 53 height 26
click at [621, 713] on div "button" at bounding box center [619, 714] width 12 height 10
drag, startPoint x: 685, startPoint y: 632, endPoint x: 673, endPoint y: 608, distance: 26.8
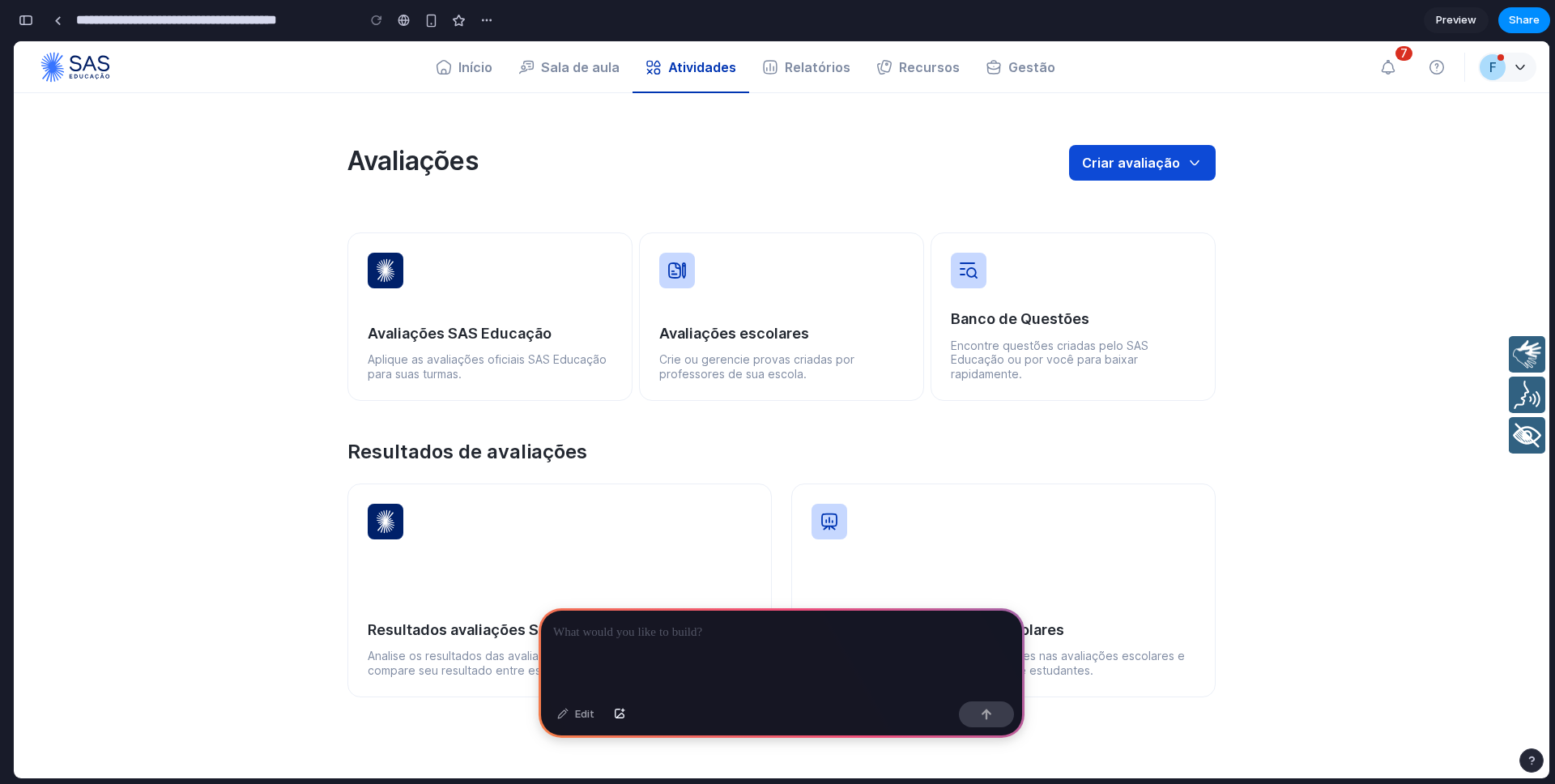
click at [685, 632] on p at bounding box center [780, 633] width 456 height 19
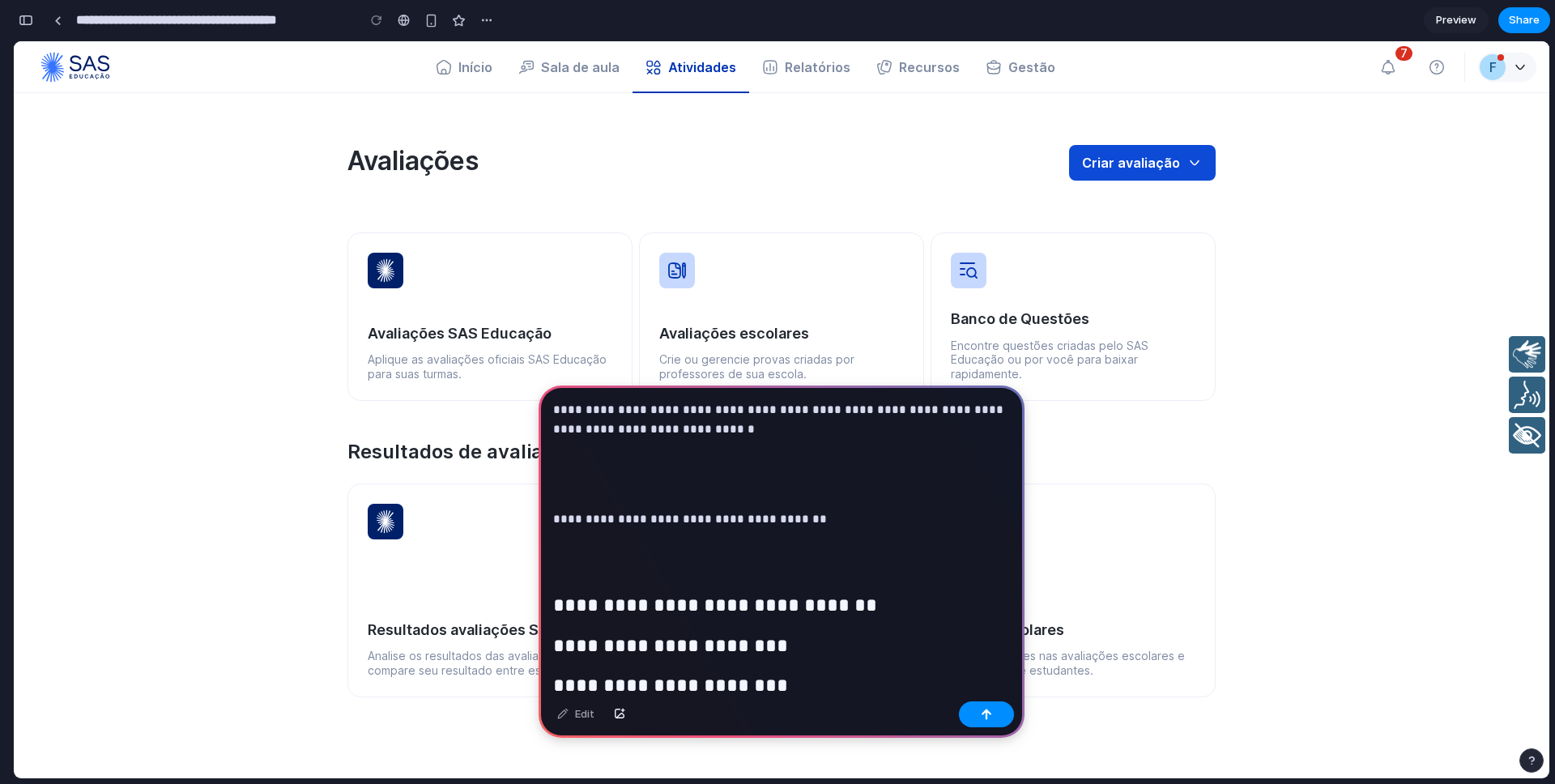
click at [597, 572] on p at bounding box center [780, 560] width 456 height 39
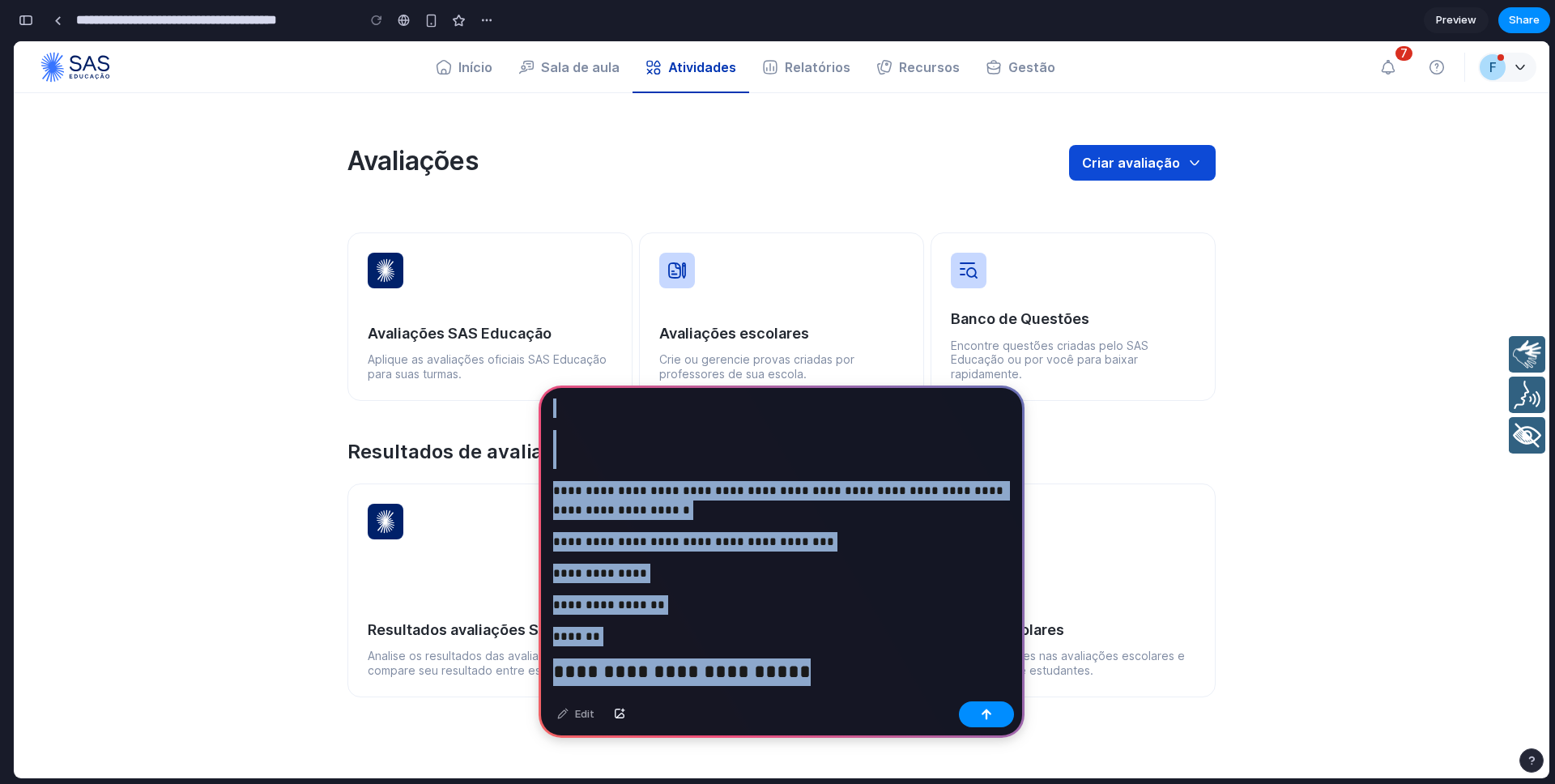
scroll to position [566, 0]
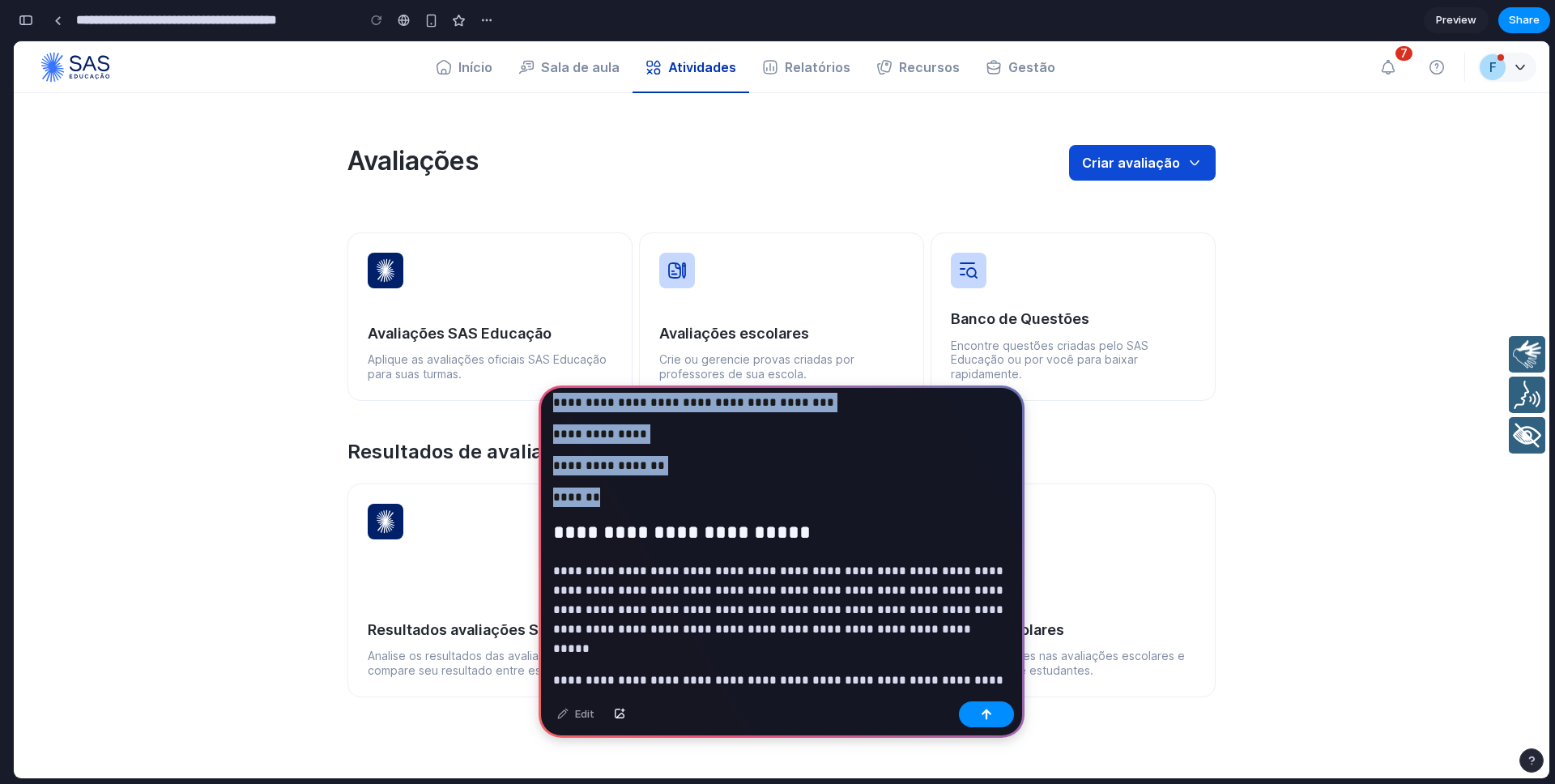
drag, startPoint x: 556, startPoint y: 520, endPoint x: 808, endPoint y: 513, distance: 252.1
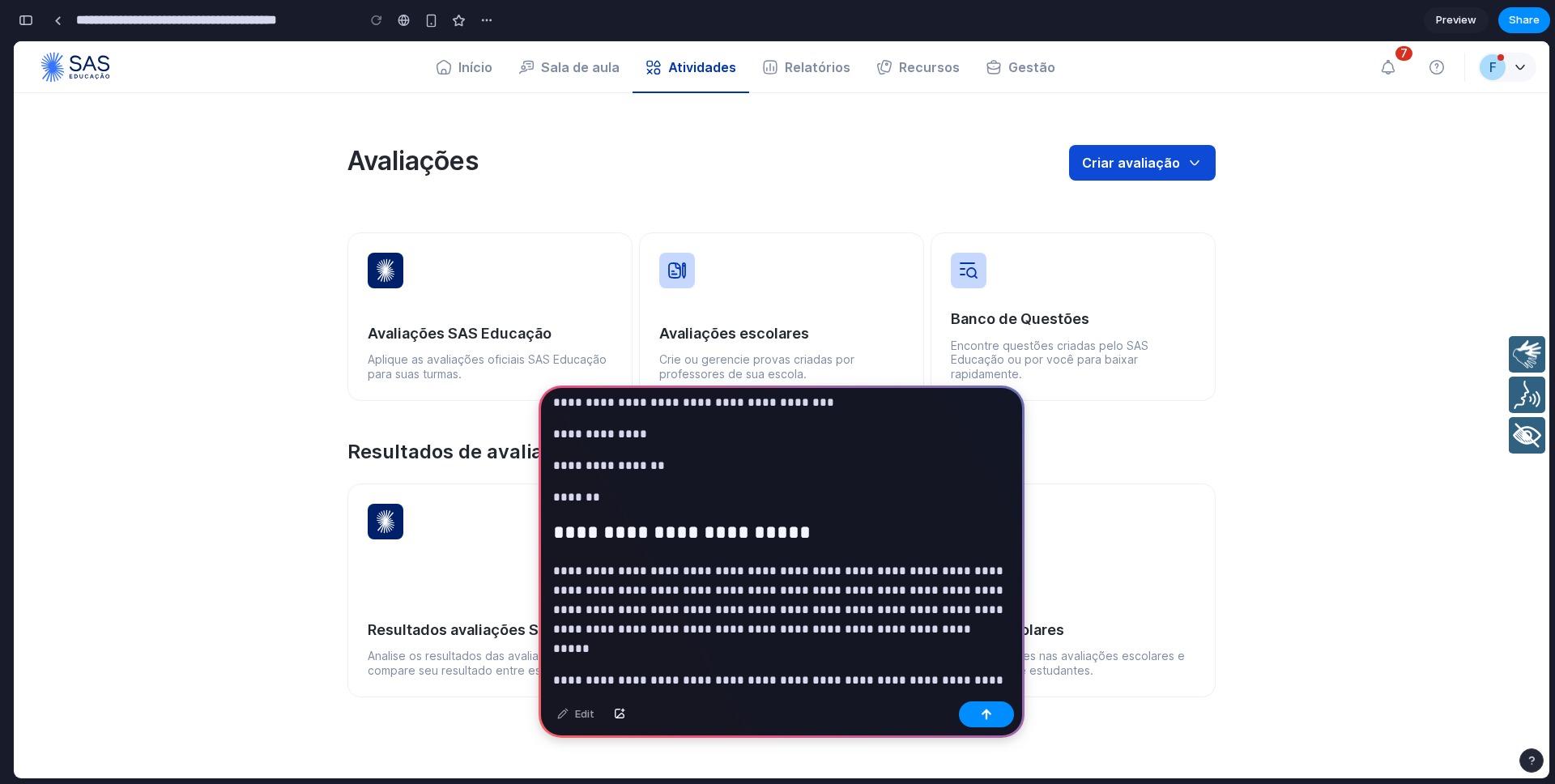
scroll to position [0, 0]
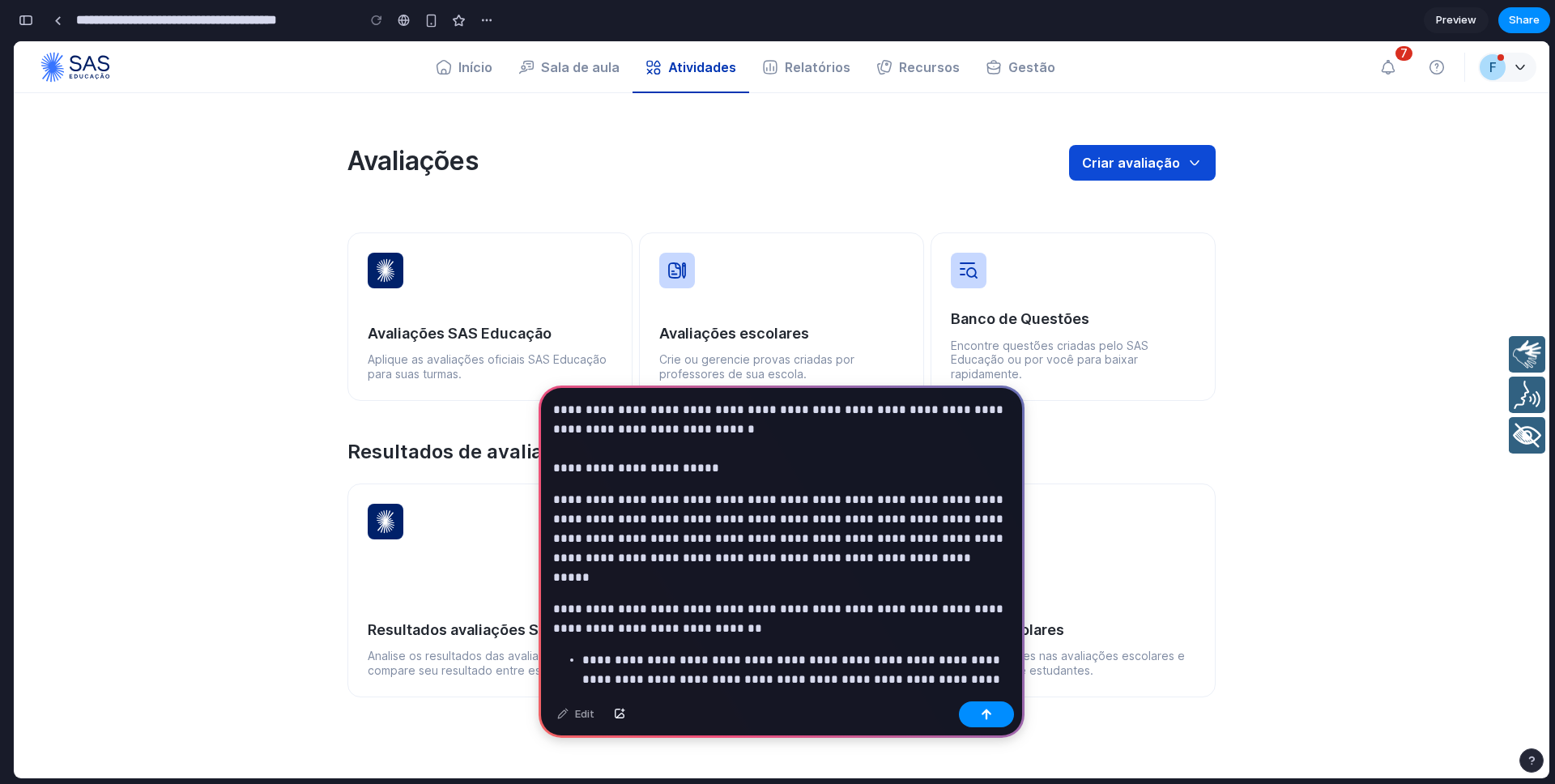
click at [745, 431] on p "**********" at bounding box center [780, 439] width 456 height 78
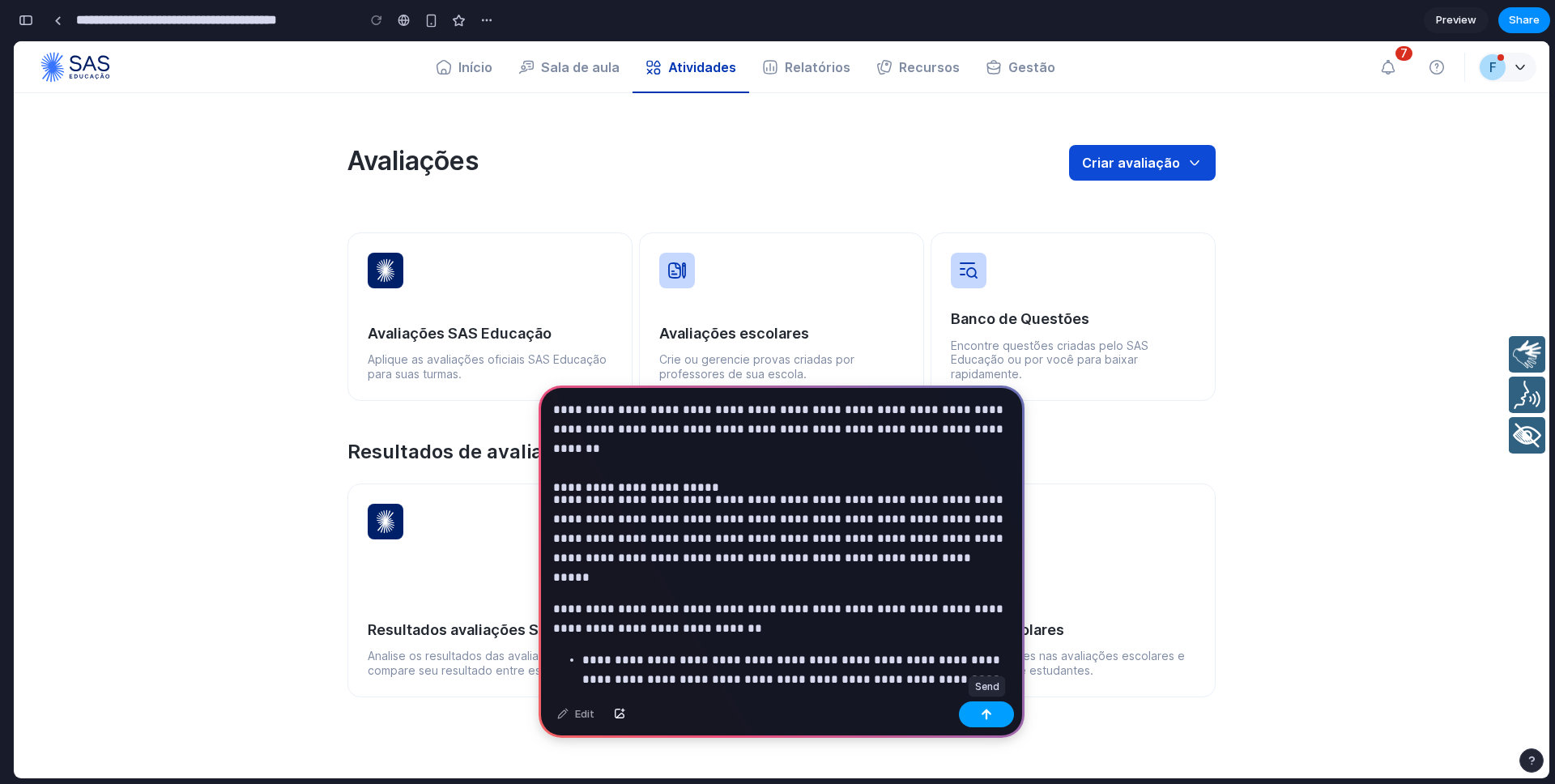
drag, startPoint x: 1001, startPoint y: 714, endPoint x: 1075, endPoint y: 443, distance: 280.9
click at [1001, 714] on button "button" at bounding box center [986, 714] width 55 height 26
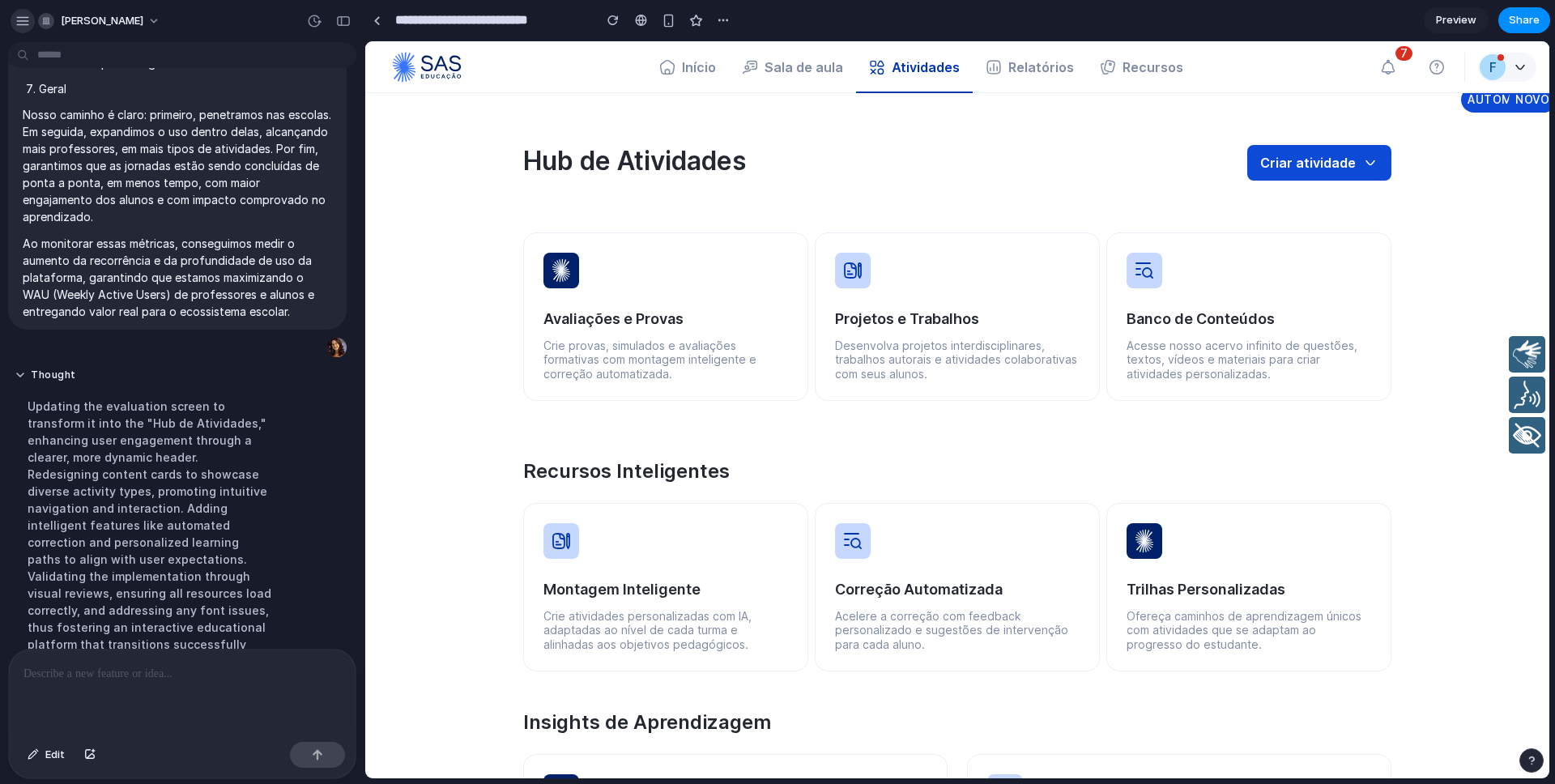
click at [21, 20] on div "button" at bounding box center [22, 20] width 14 height 14
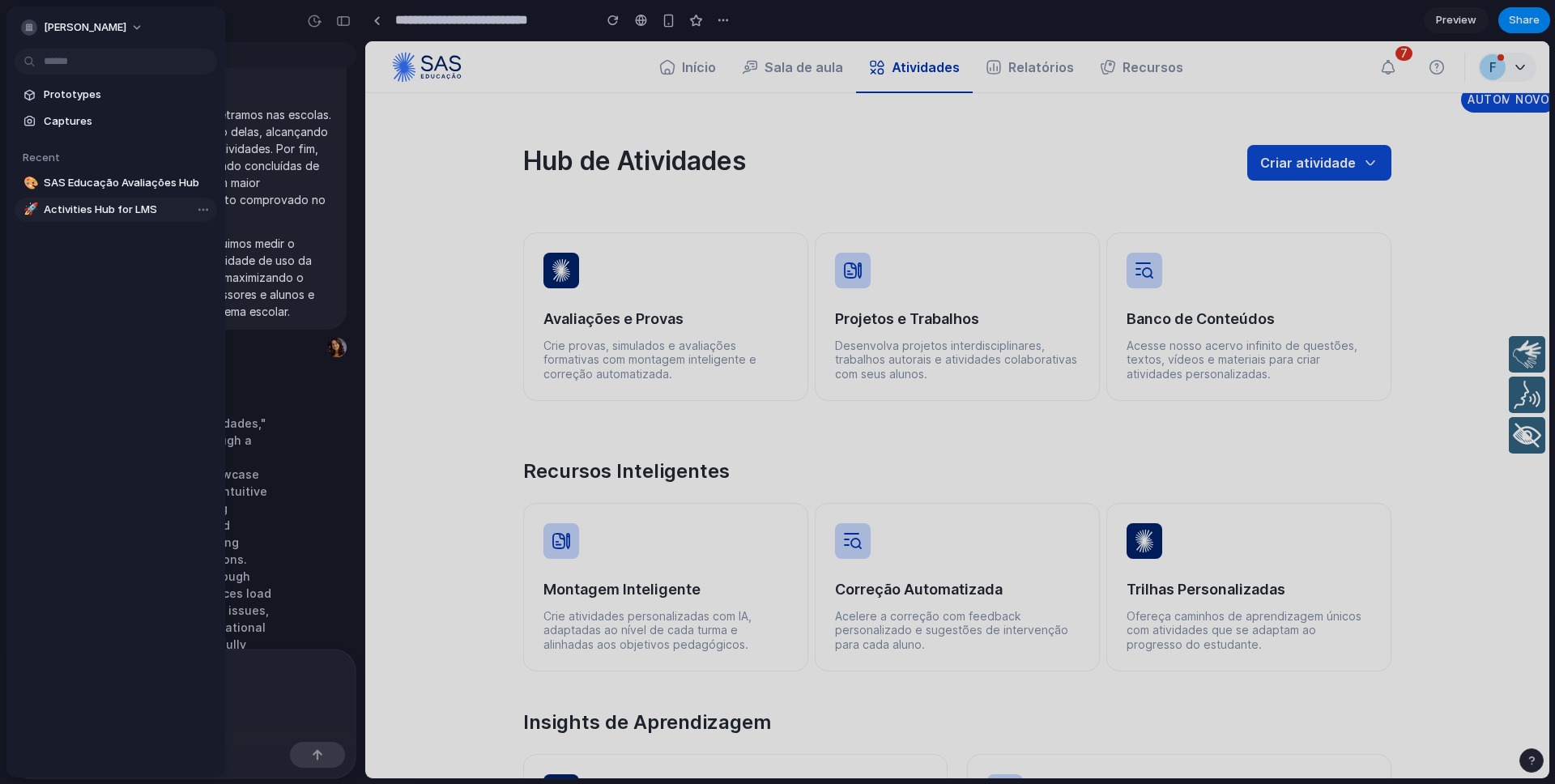
click at [102, 210] on span "Activities Hub for LMS" at bounding box center [126, 209] width 167 height 16
type input "**********"
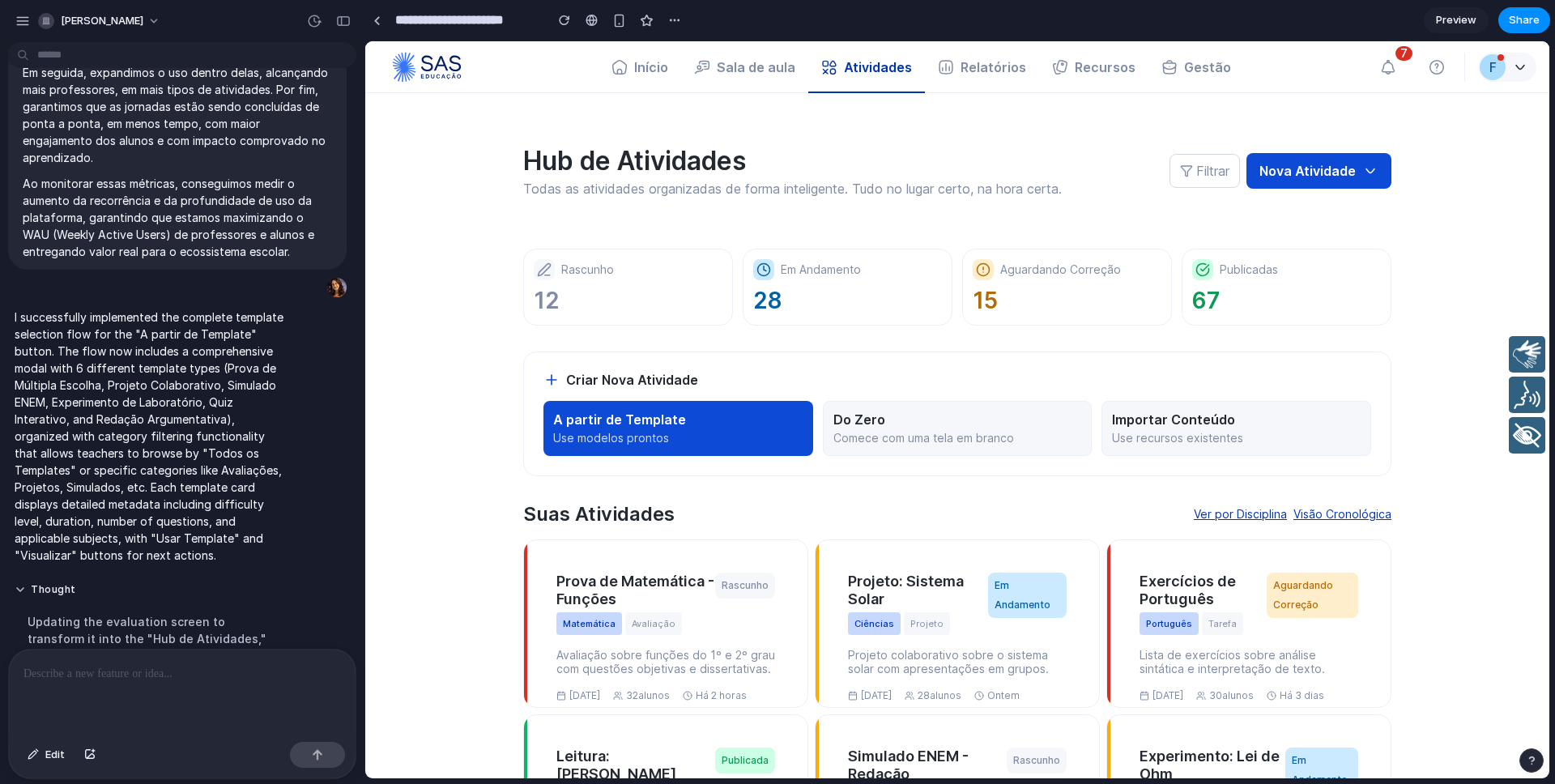
scroll to position [13402, 0]
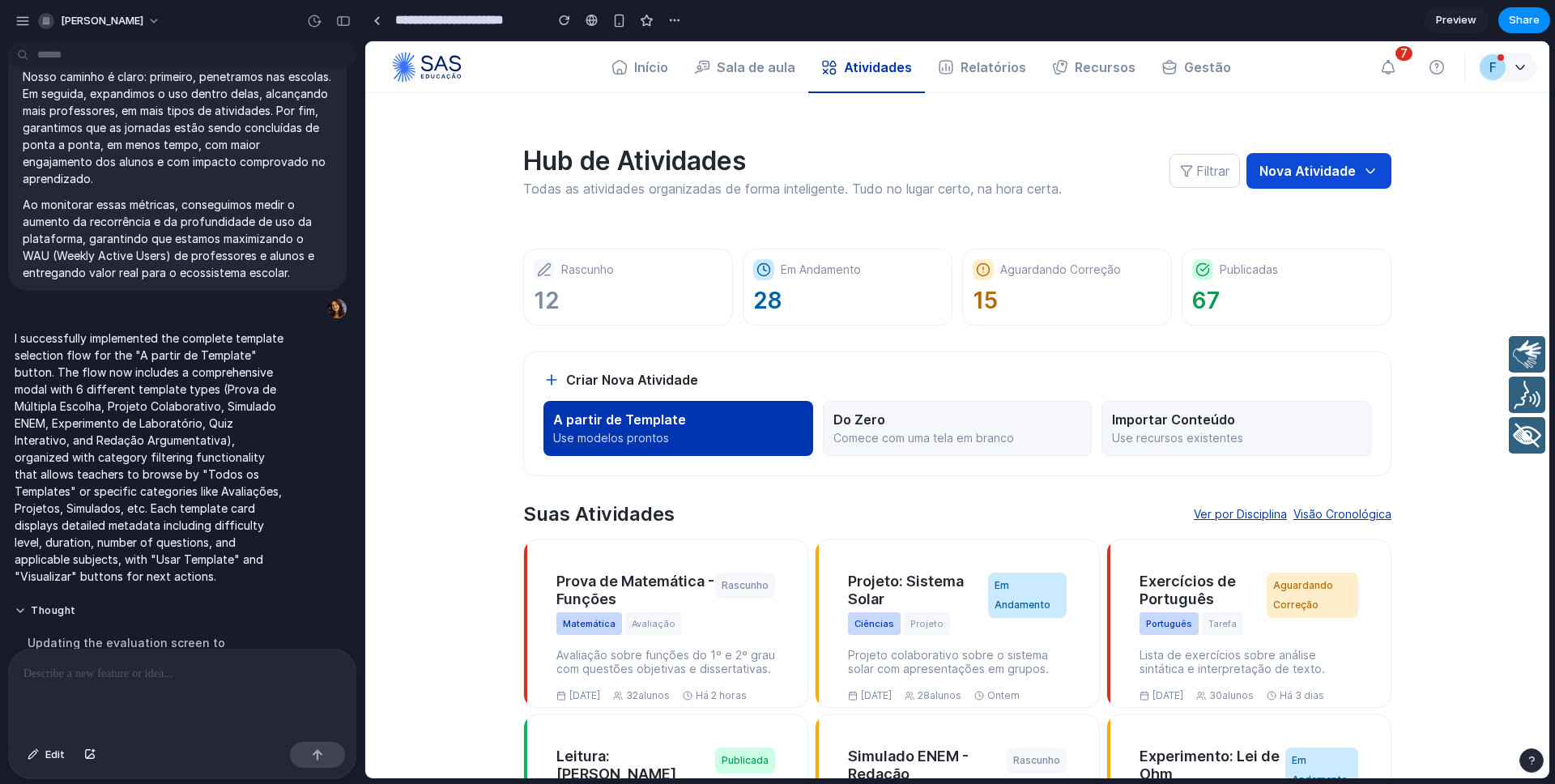
click at [645, 423] on p "A partir de Template" at bounding box center [677, 419] width 250 height 16
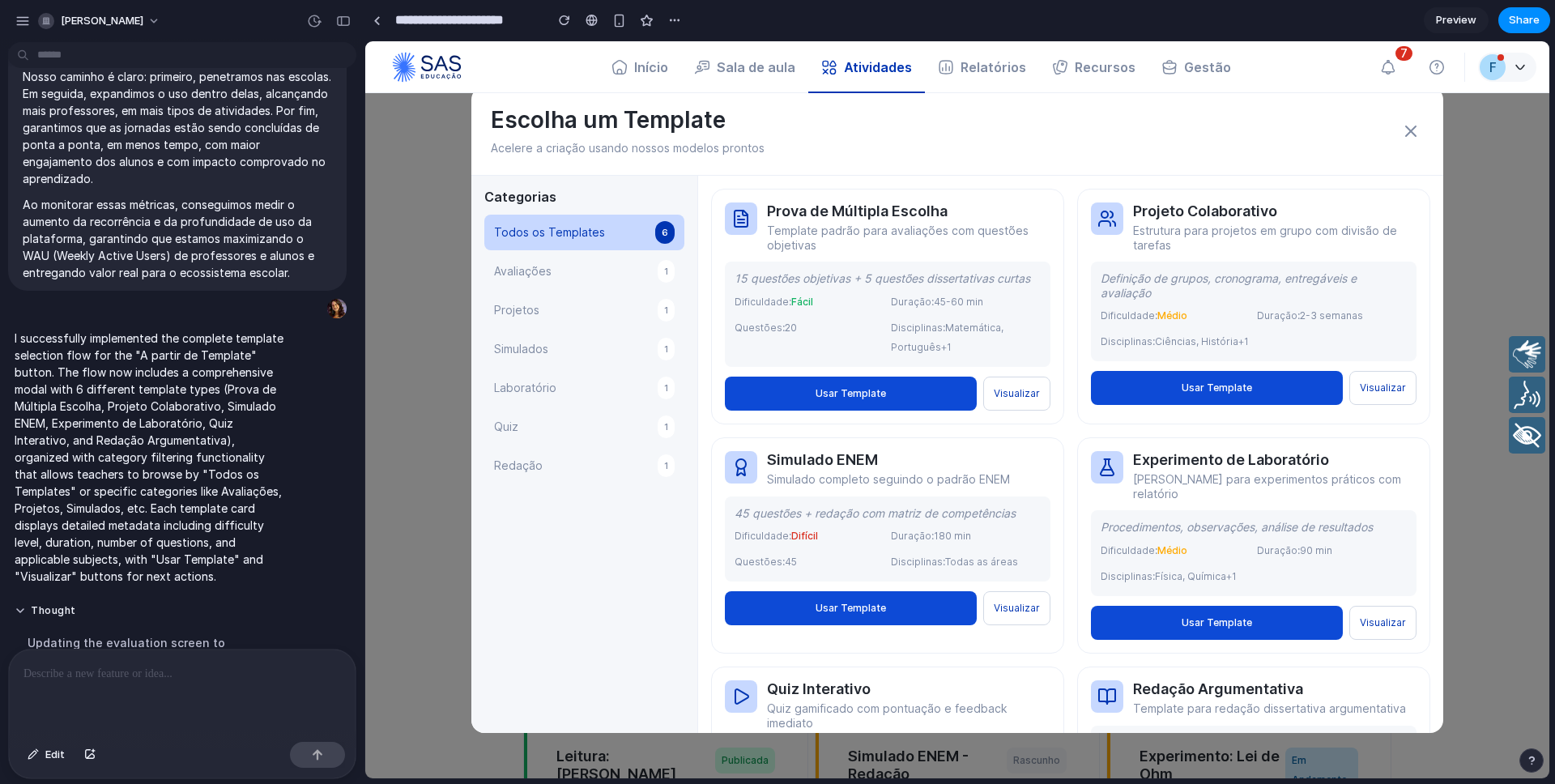
click at [1402, 126] on icon at bounding box center [1410, 131] width 19 height 19
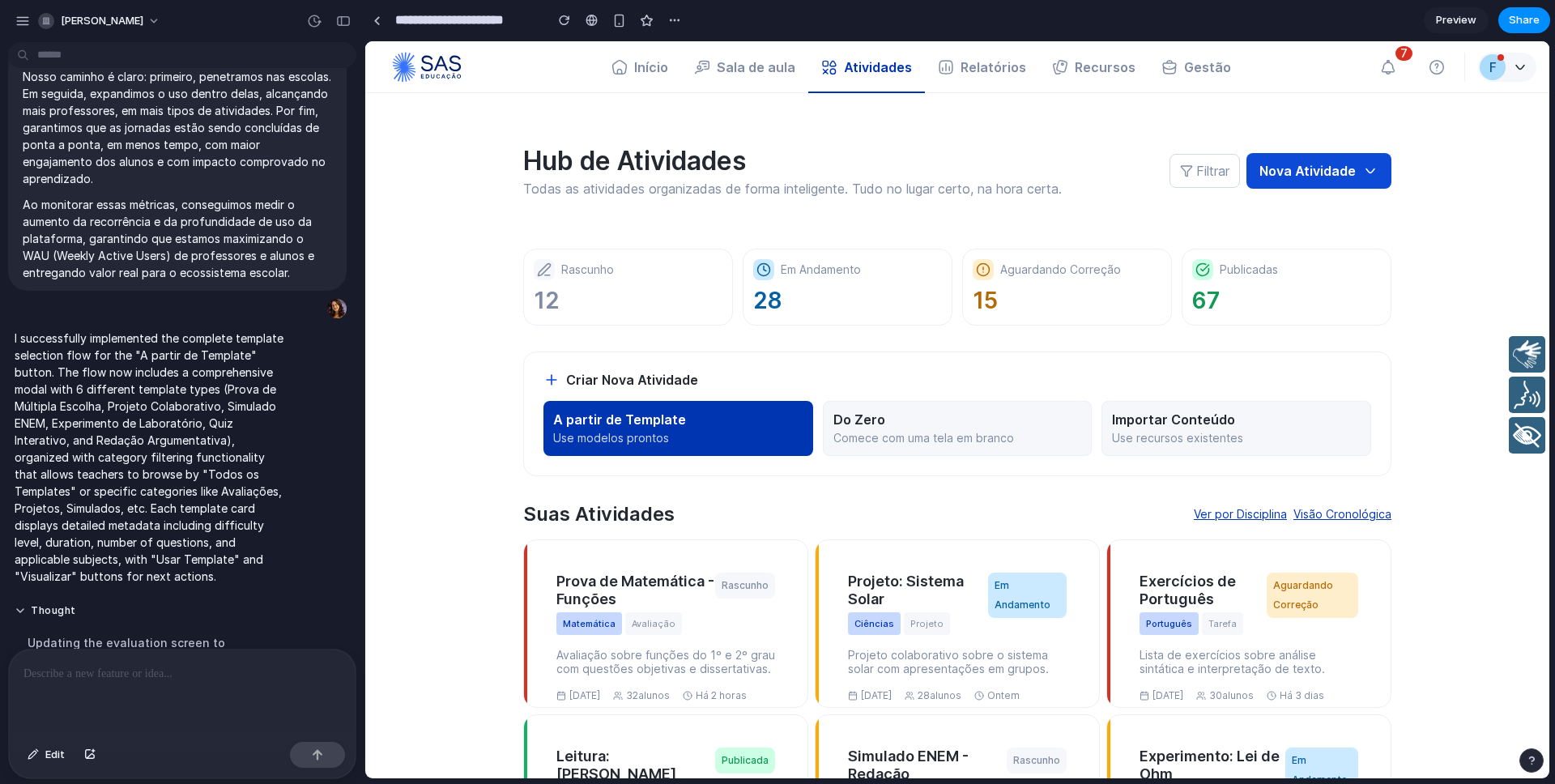
click at [689, 424] on p "A partir de Template" at bounding box center [677, 419] width 250 height 16
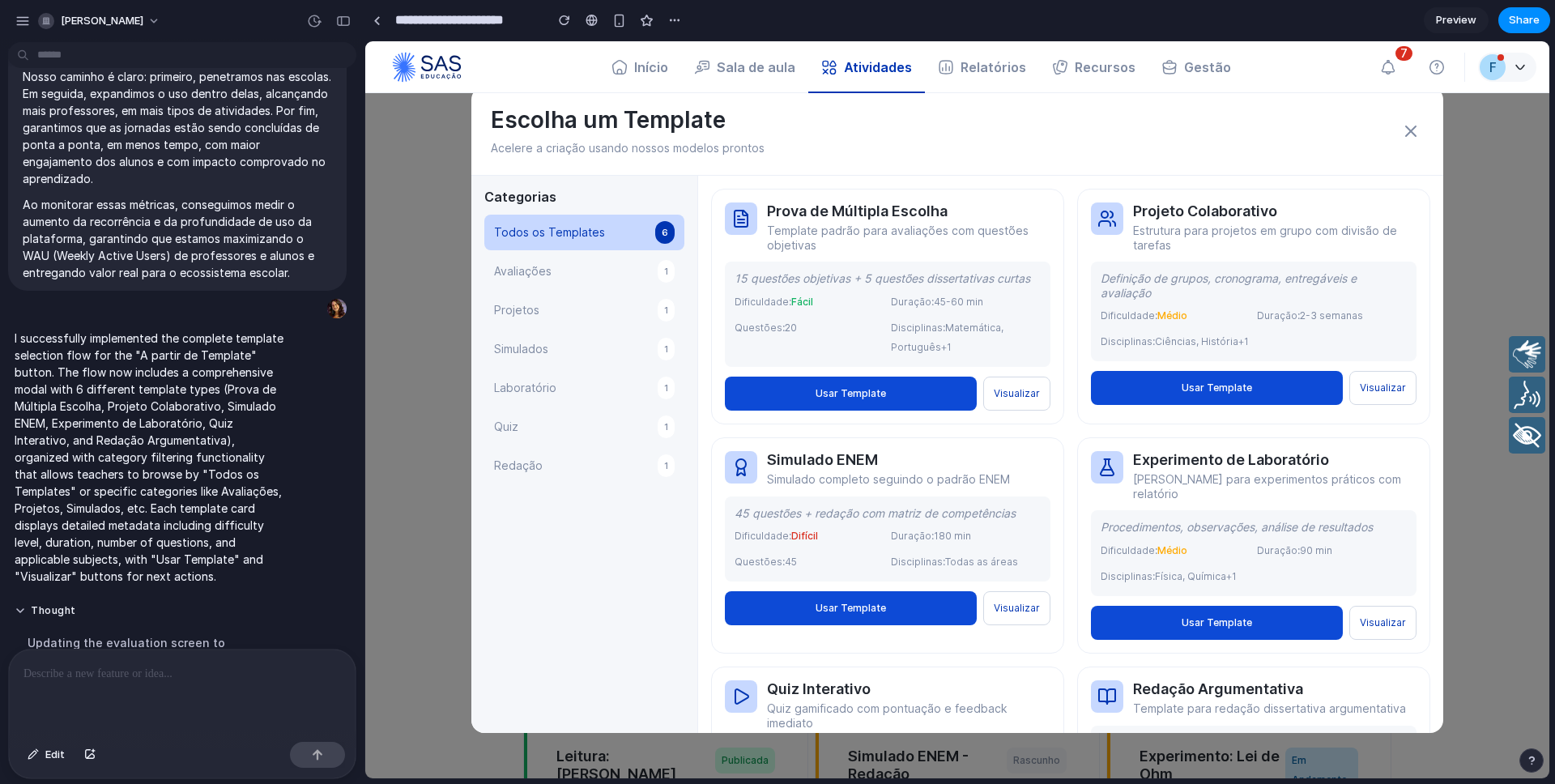
click at [1418, 128] on icon at bounding box center [1410, 131] width 19 height 19
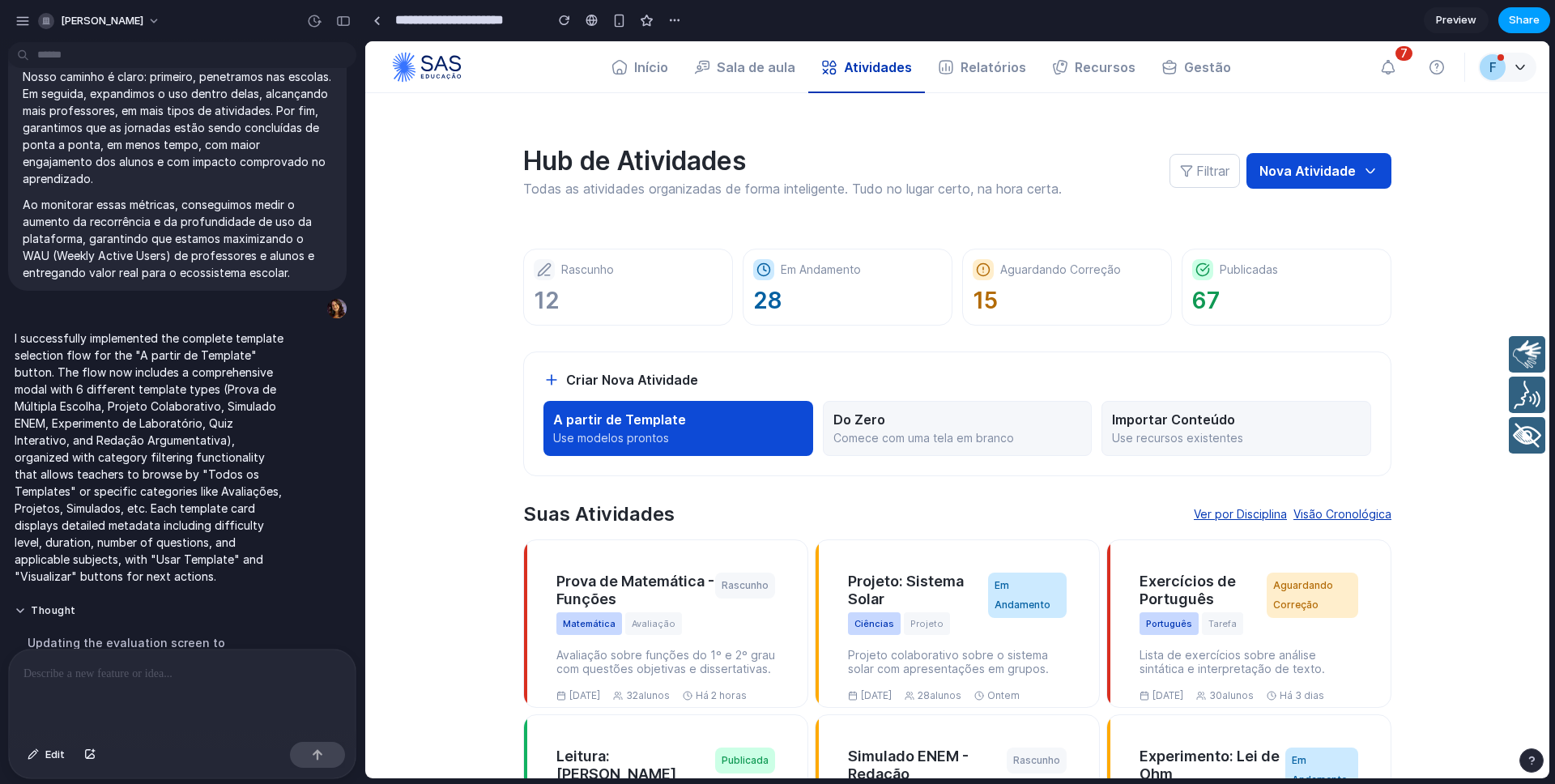
click at [1529, 19] on span "Share" at bounding box center [1524, 20] width 31 height 16
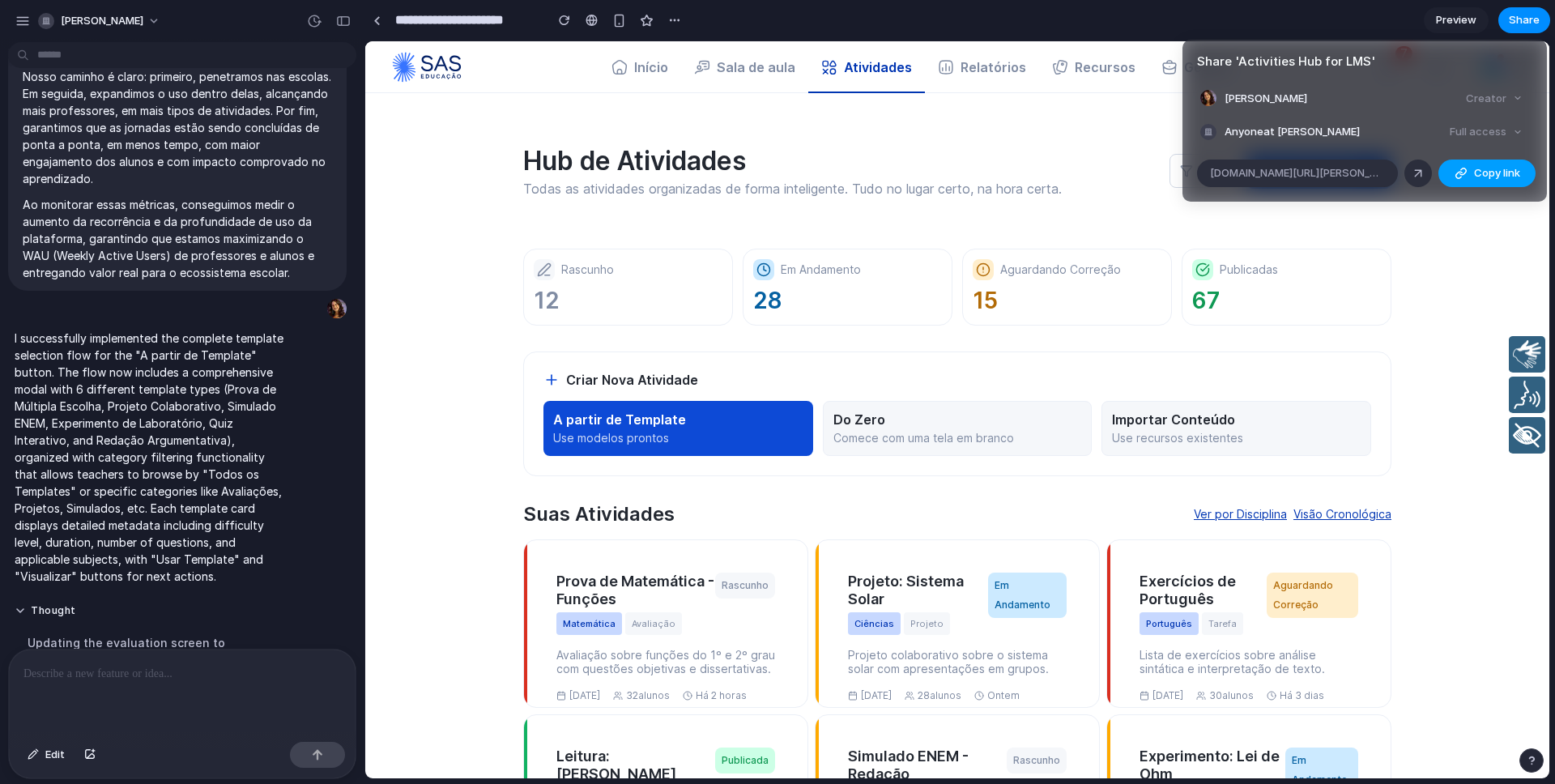
click at [1496, 165] on span "Copy link" at bounding box center [1497, 173] width 46 height 16
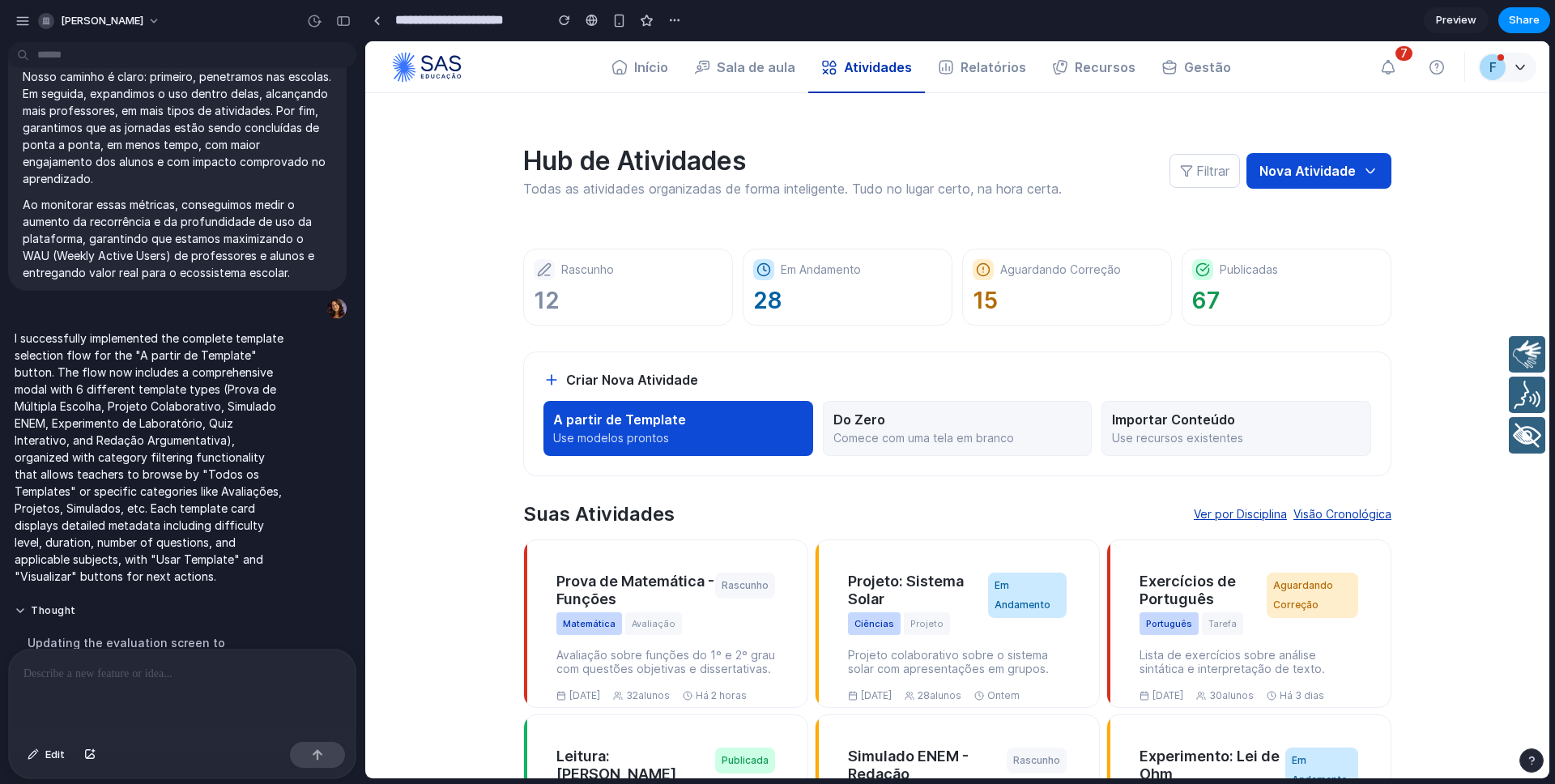
click at [145, 690] on div at bounding box center [181, 691] width 346 height 86
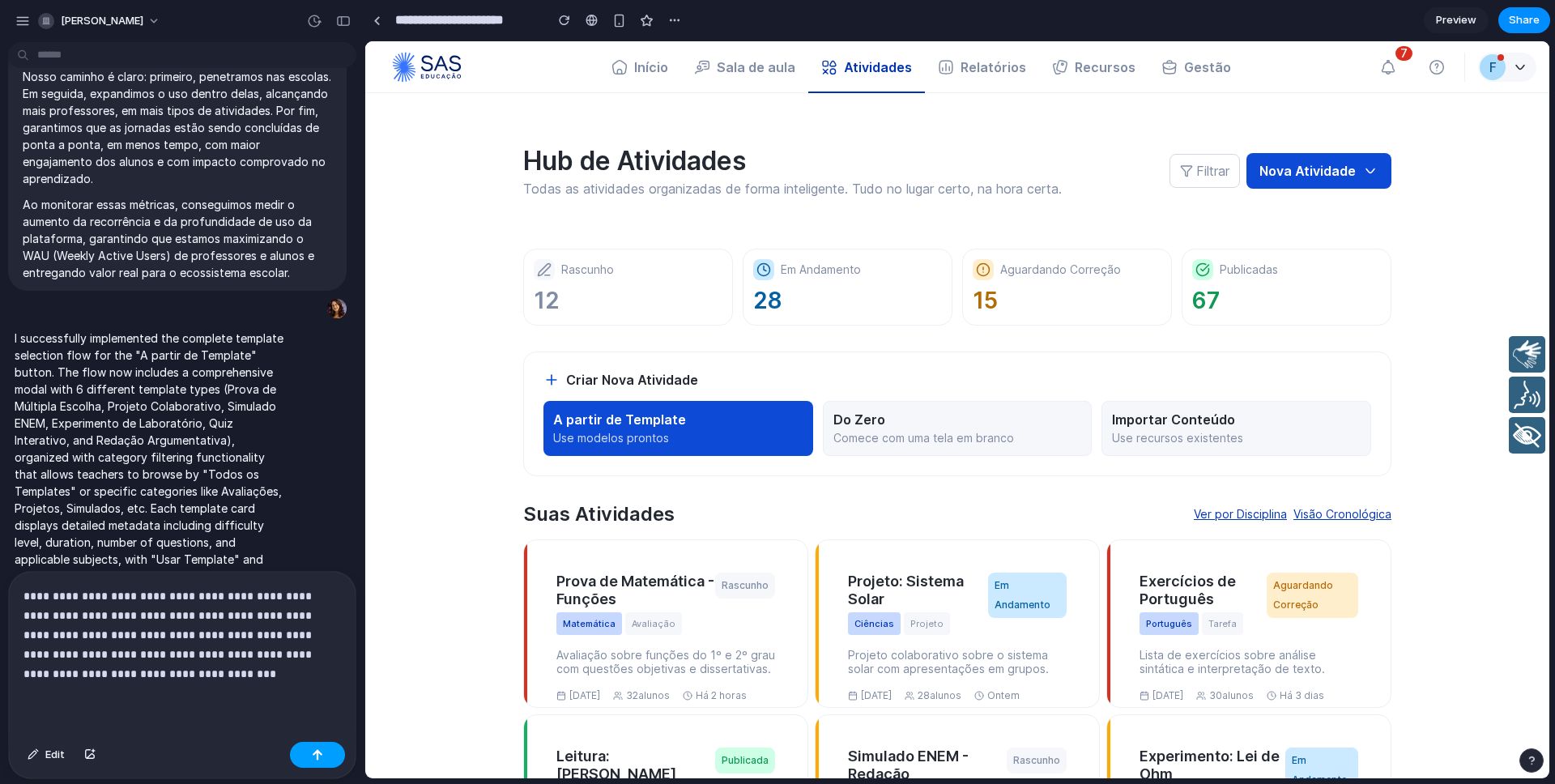
click at [303, 748] on button "button" at bounding box center [317, 754] width 55 height 26
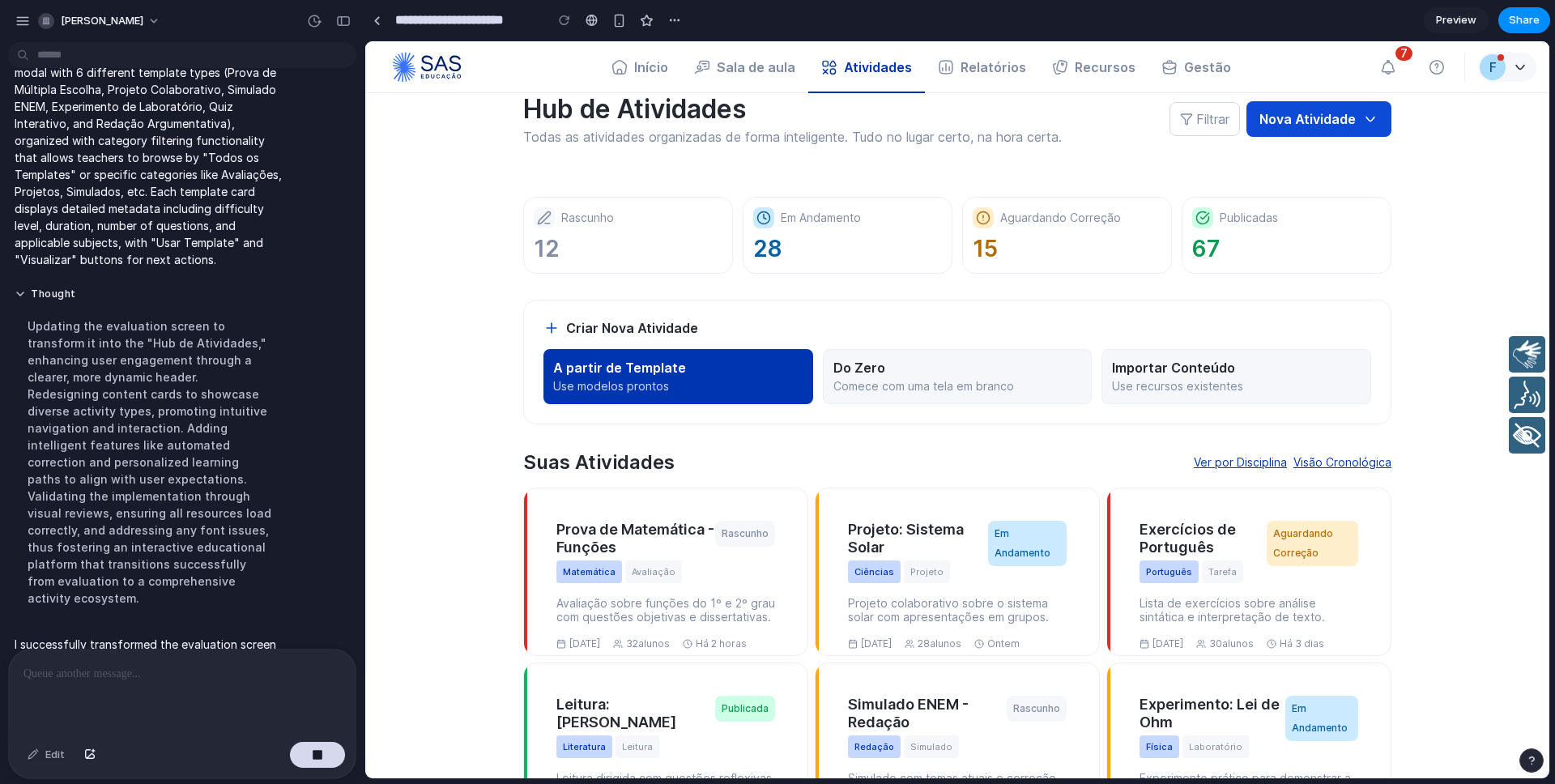
scroll to position [0, 0]
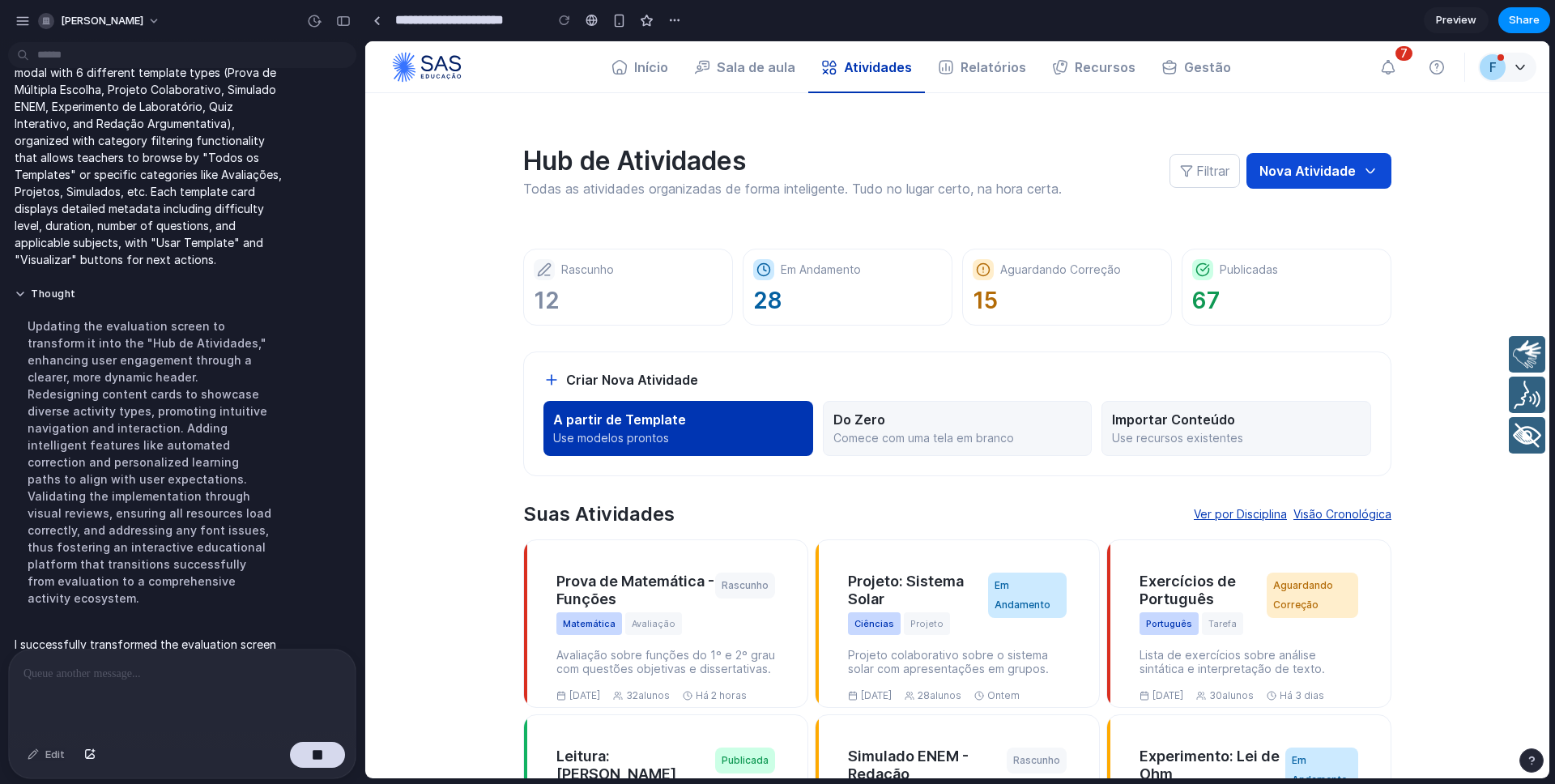
click at [609, 435] on p "Use modelos prontos" at bounding box center [677, 438] width 250 height 14
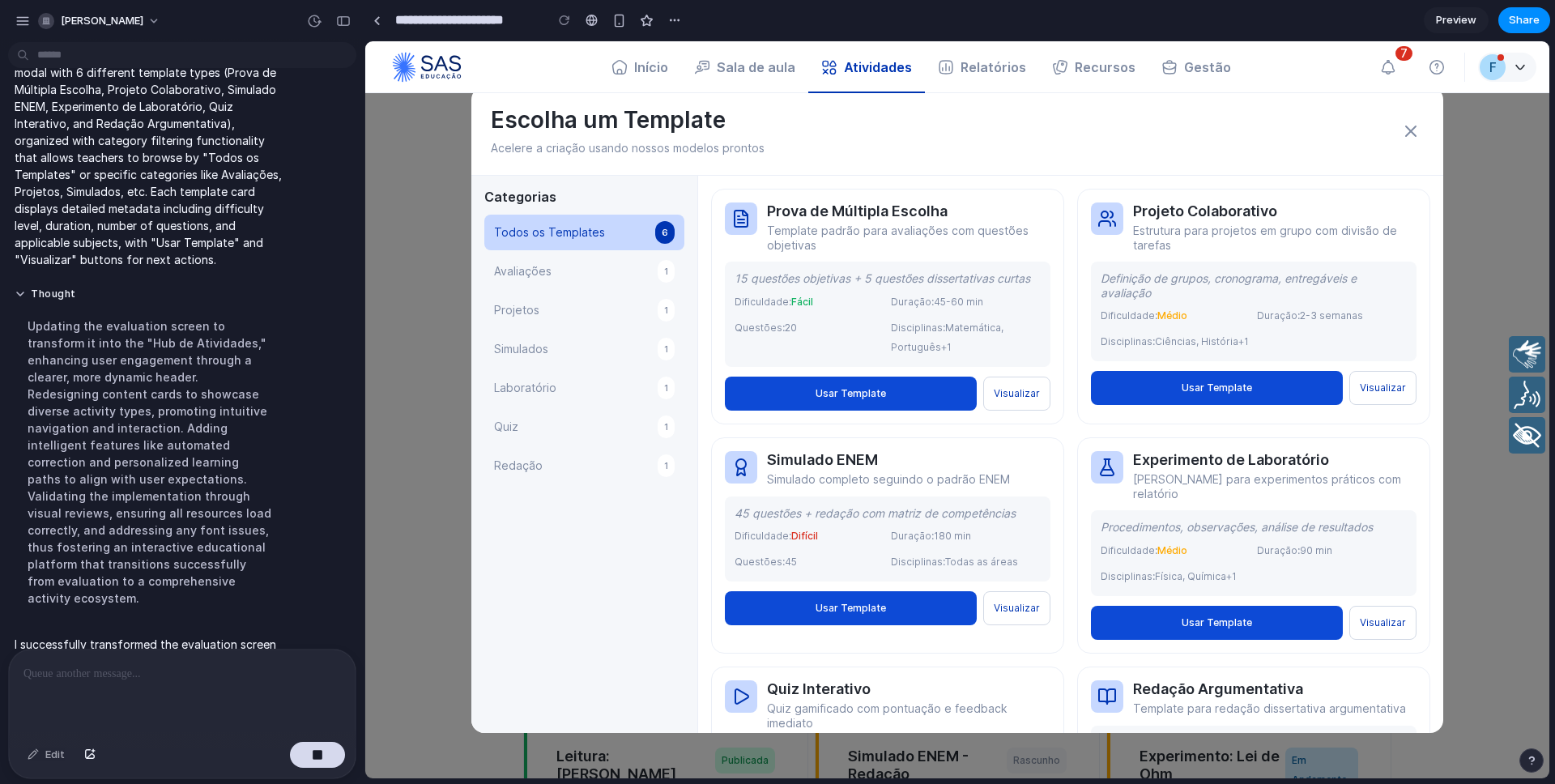
click at [561, 278] on button "Avaliações 1" at bounding box center [584, 271] width 200 height 36
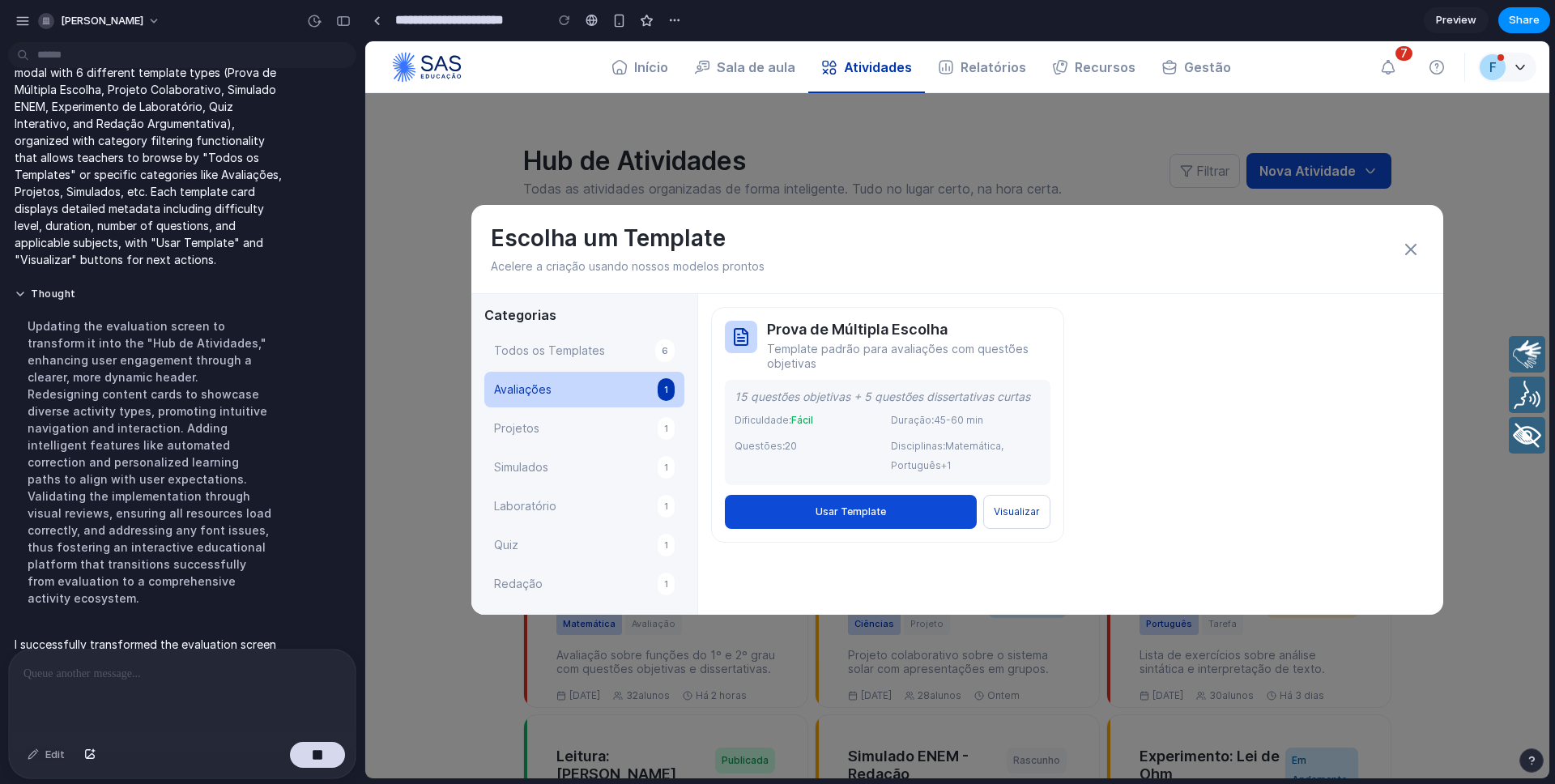
click at [618, 419] on button "Projetos 1" at bounding box center [584, 428] width 200 height 36
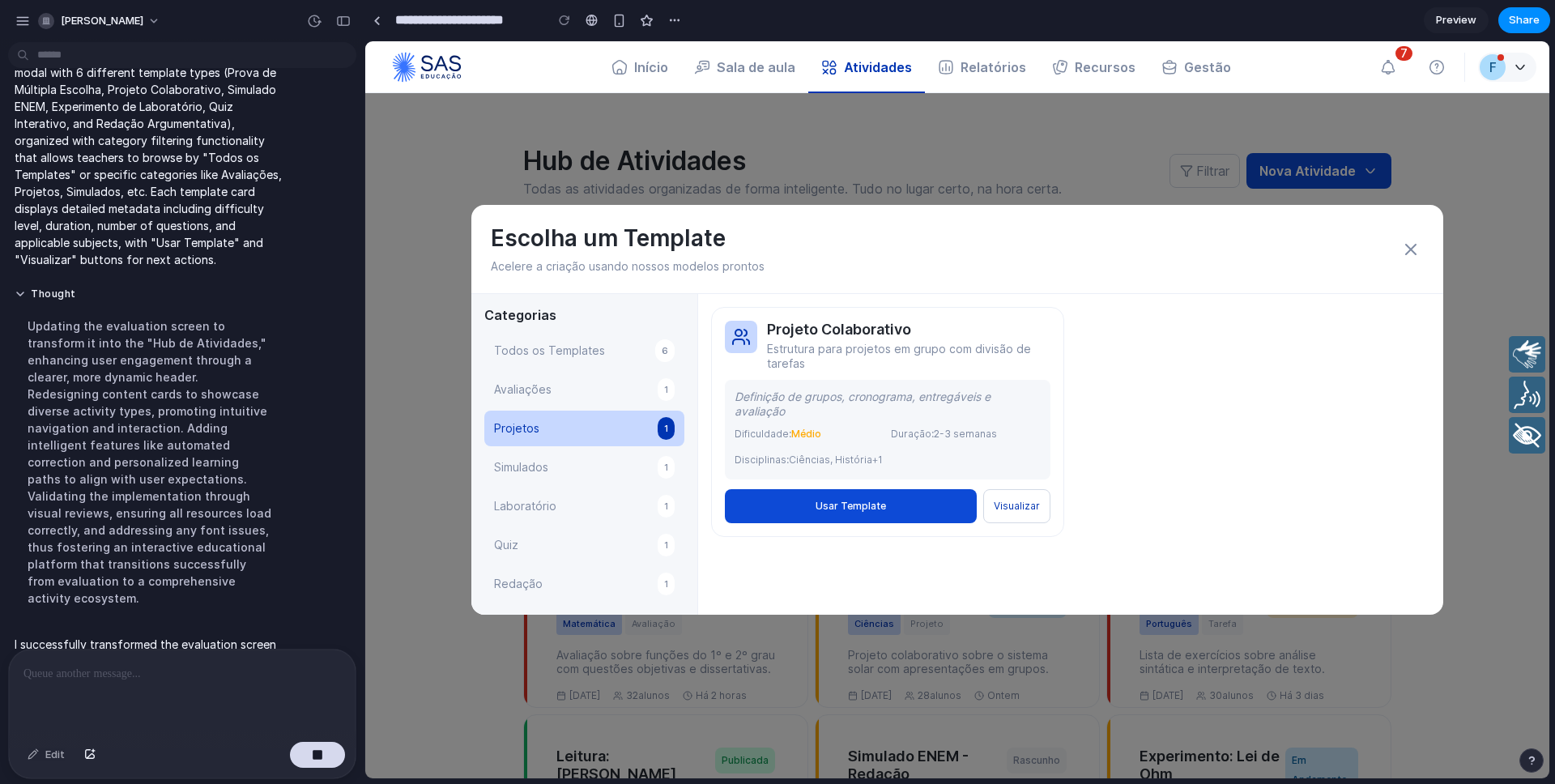
click at [592, 465] on button "Simulados 1" at bounding box center [584, 467] width 200 height 36
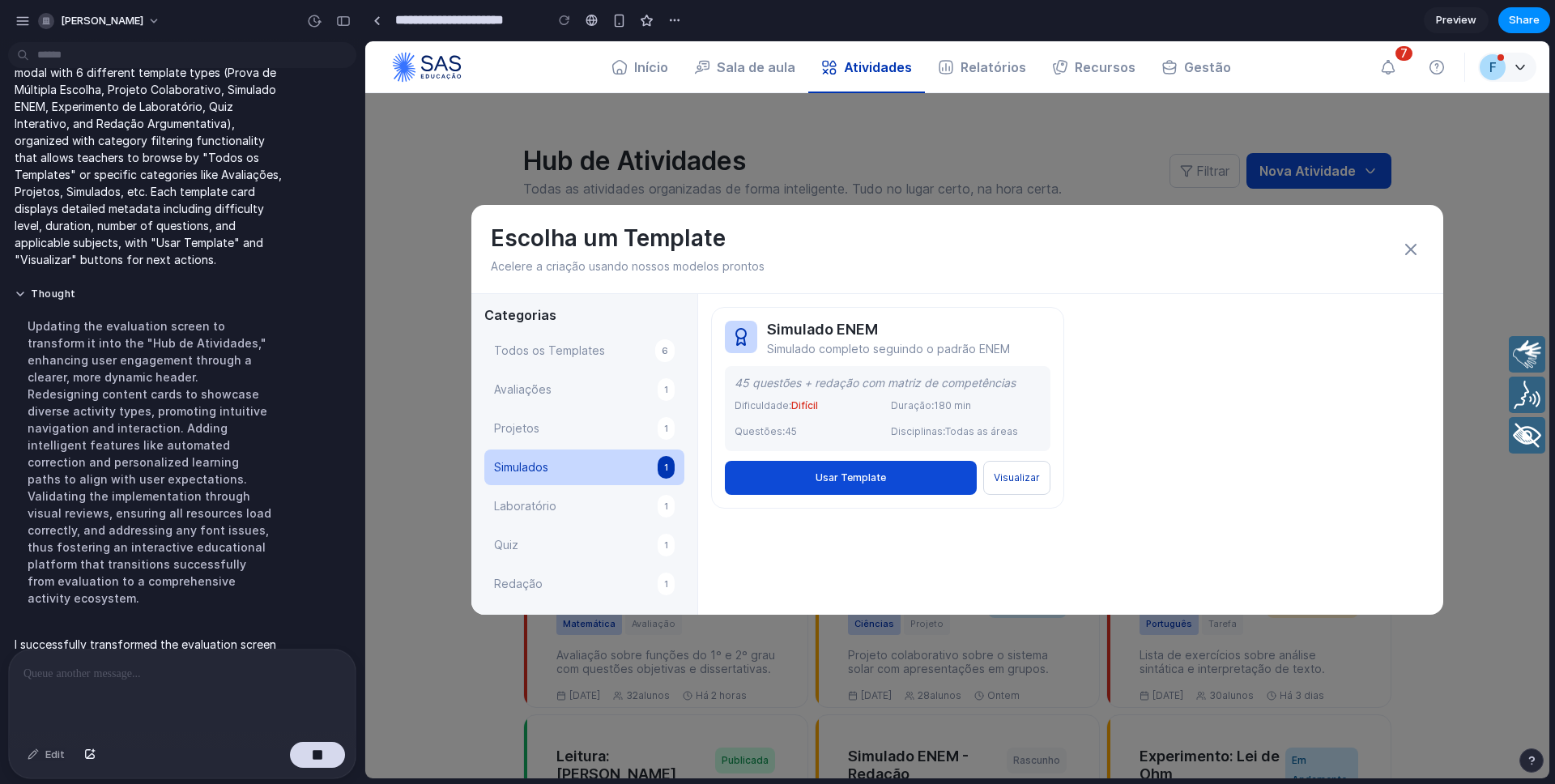
click at [572, 354] on span "Todos os Templates" at bounding box center [549, 350] width 111 height 19
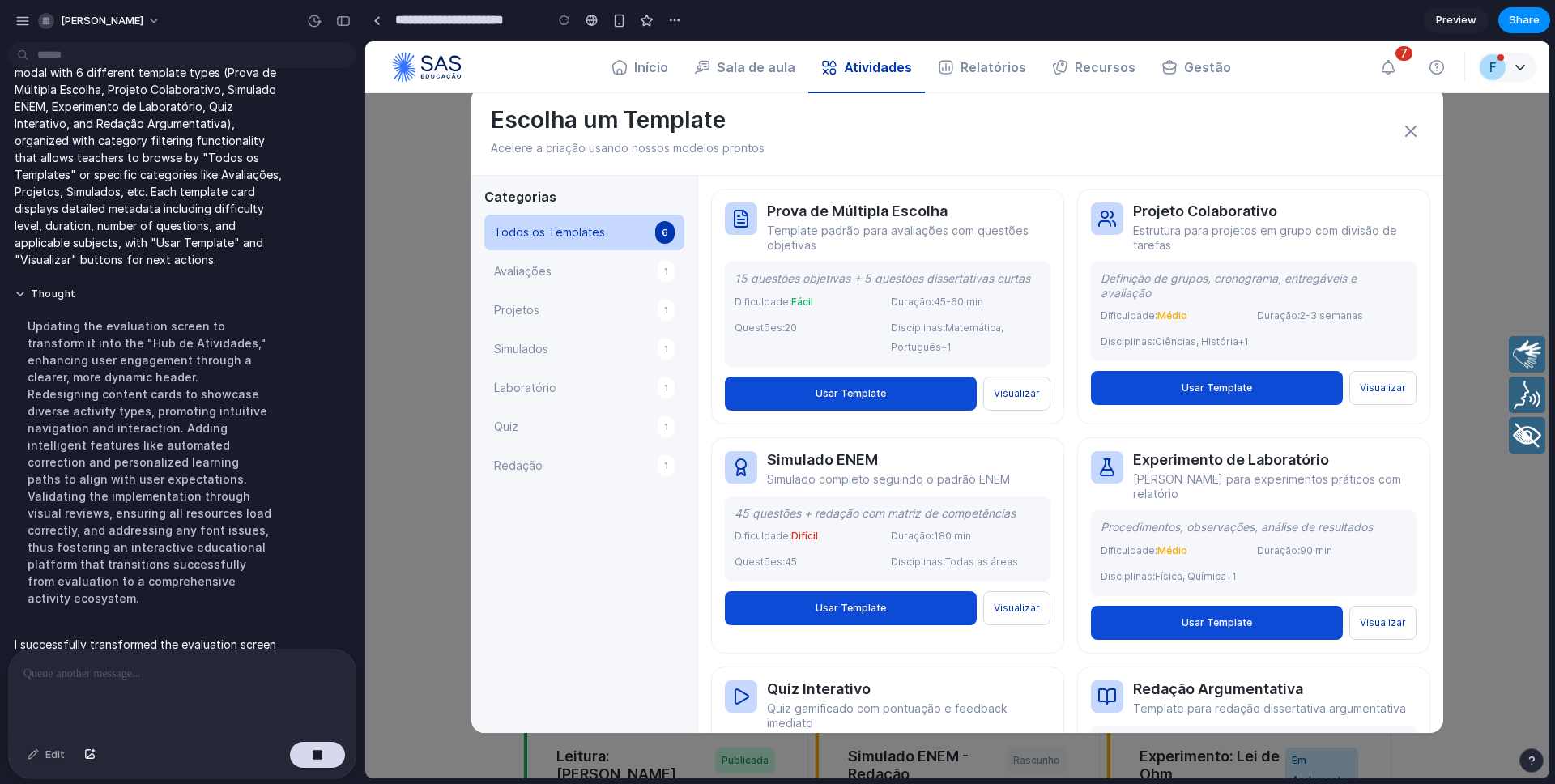
click at [1410, 132] on icon at bounding box center [1410, 131] width 10 height 10
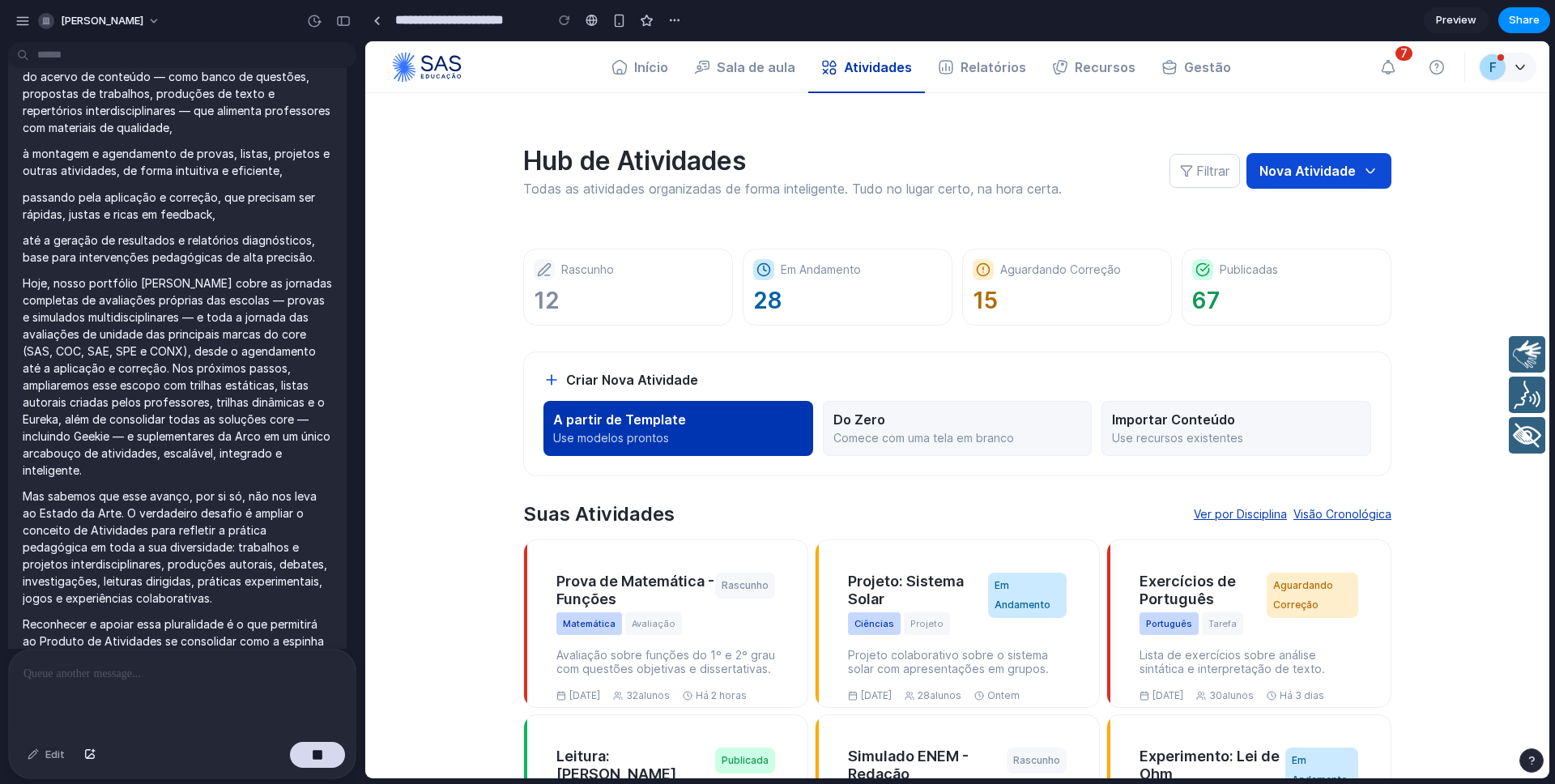
click at [656, 436] on p "Use modelos prontos" at bounding box center [677, 438] width 250 height 14
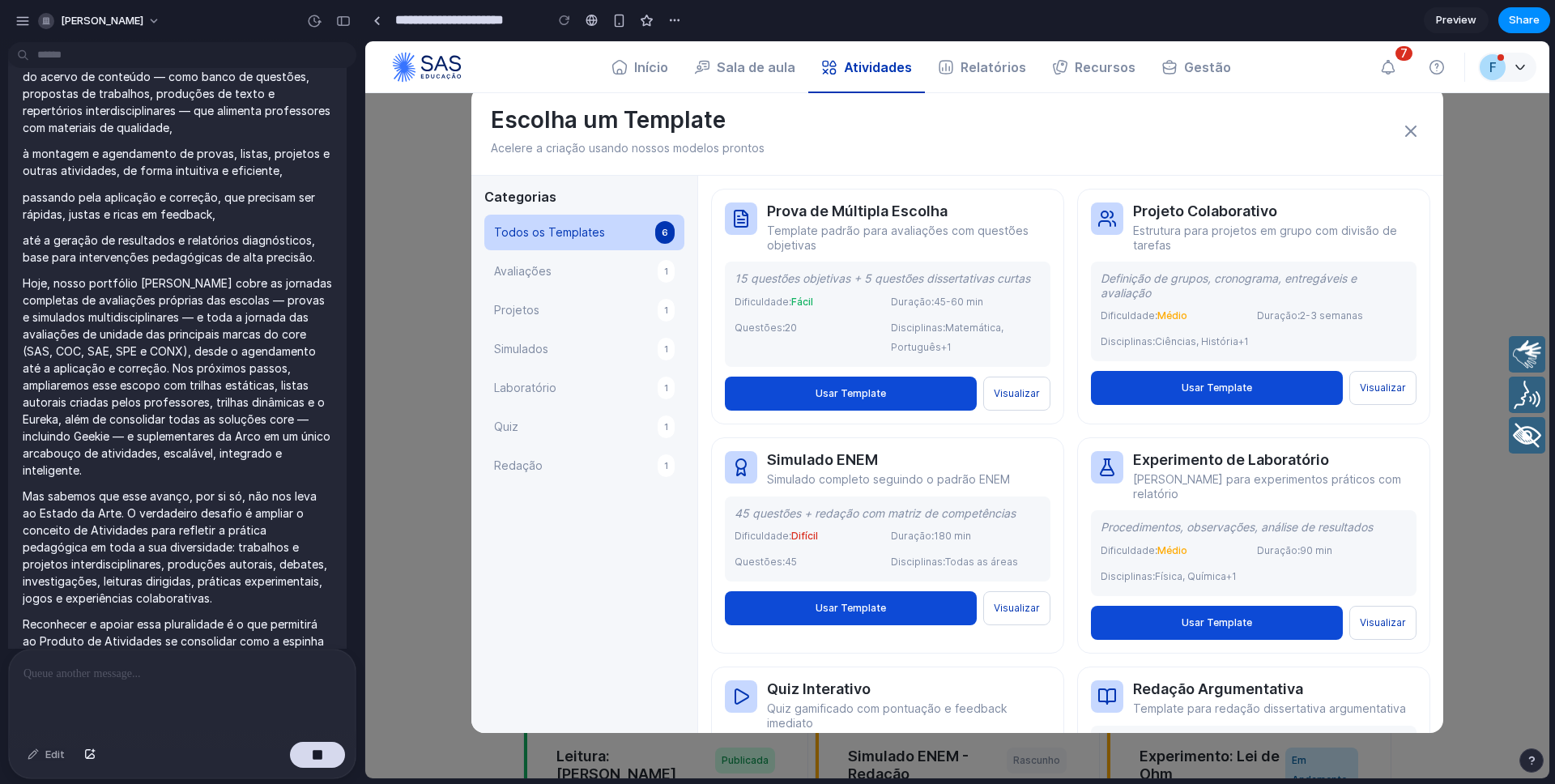
click at [1405, 128] on icon at bounding box center [1410, 131] width 19 height 19
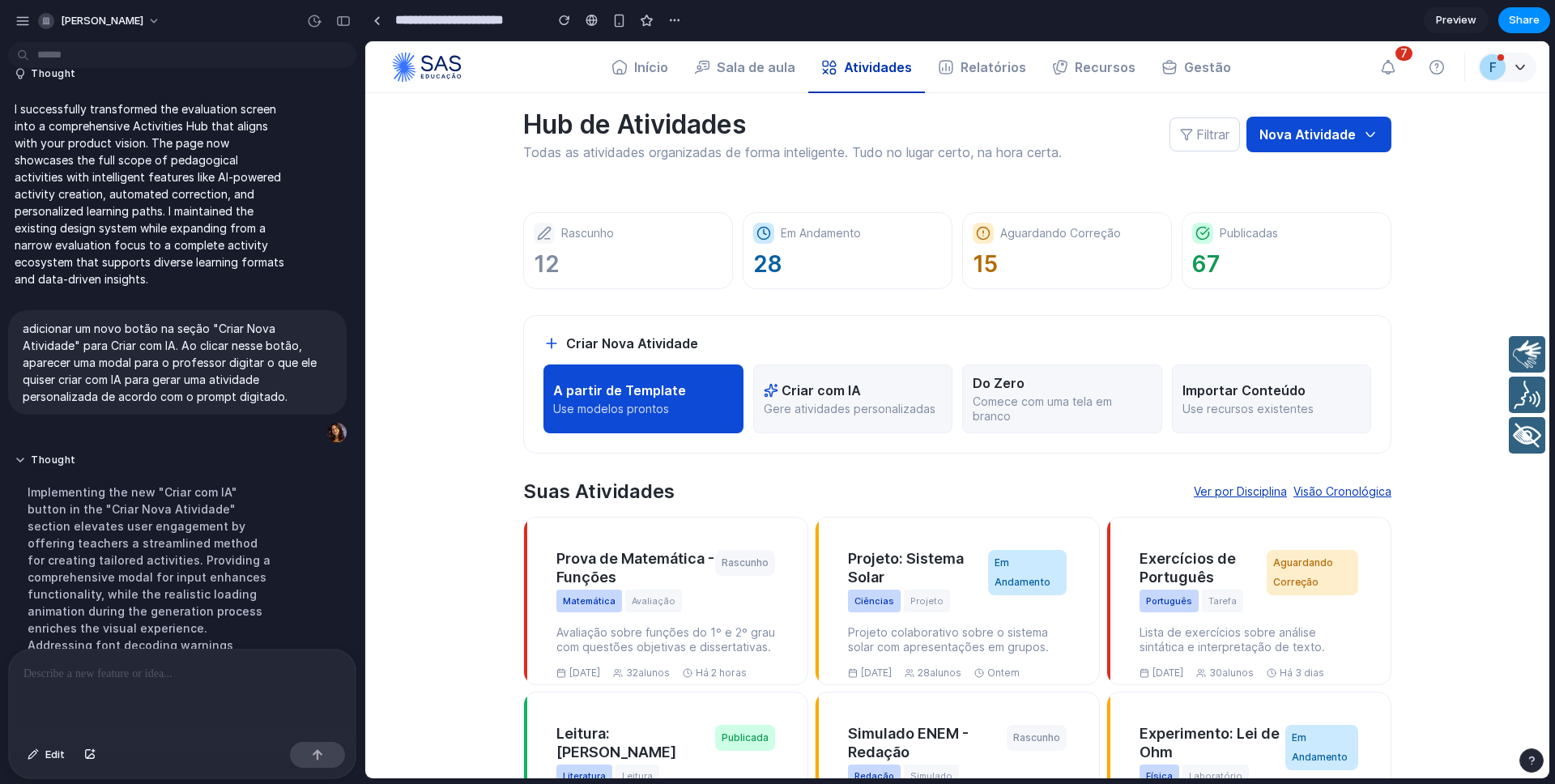
scroll to position [50, 0]
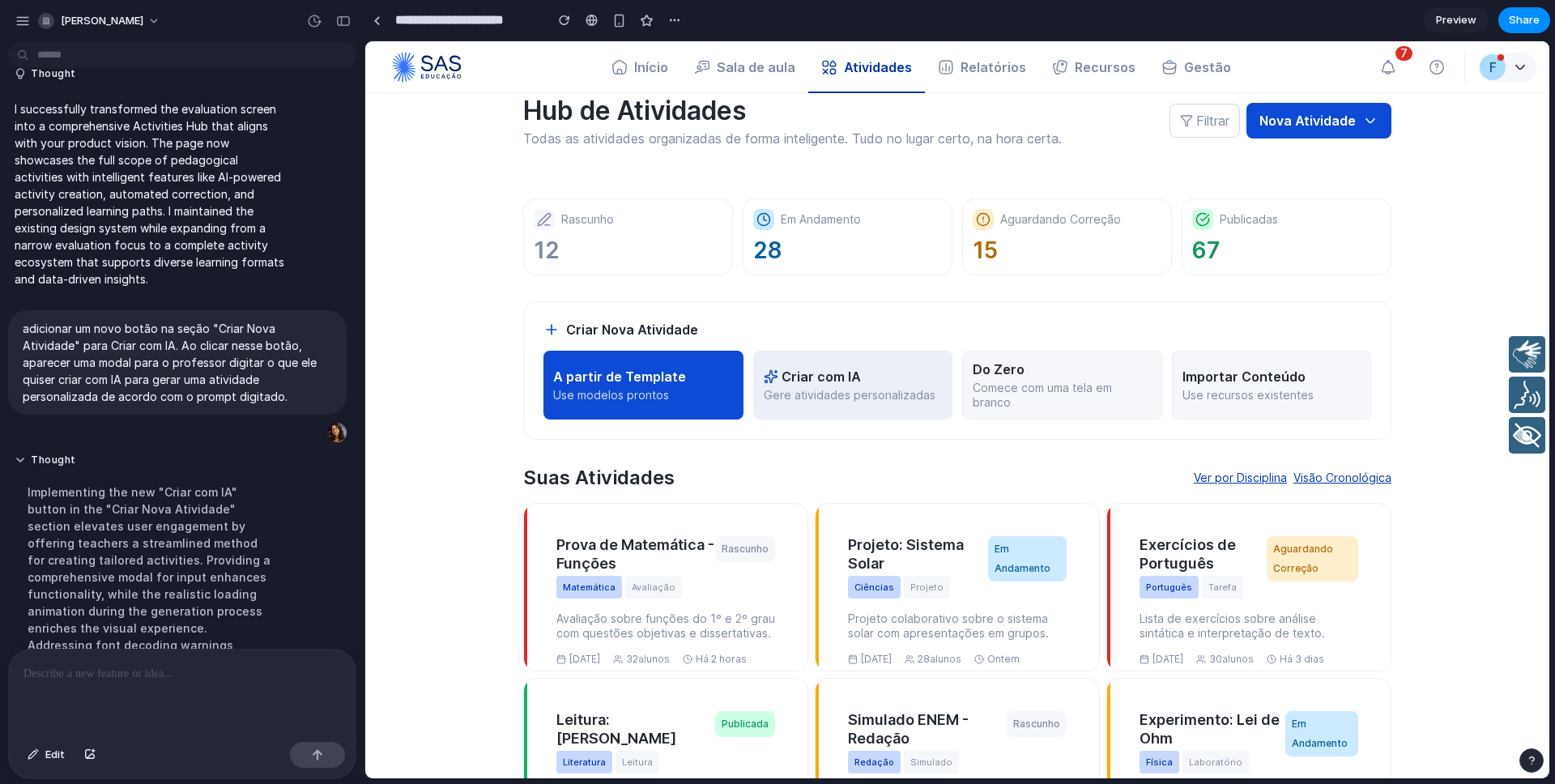
click at [866, 391] on p "Gere atividades personalizadas" at bounding box center [854, 394] width 179 height 14
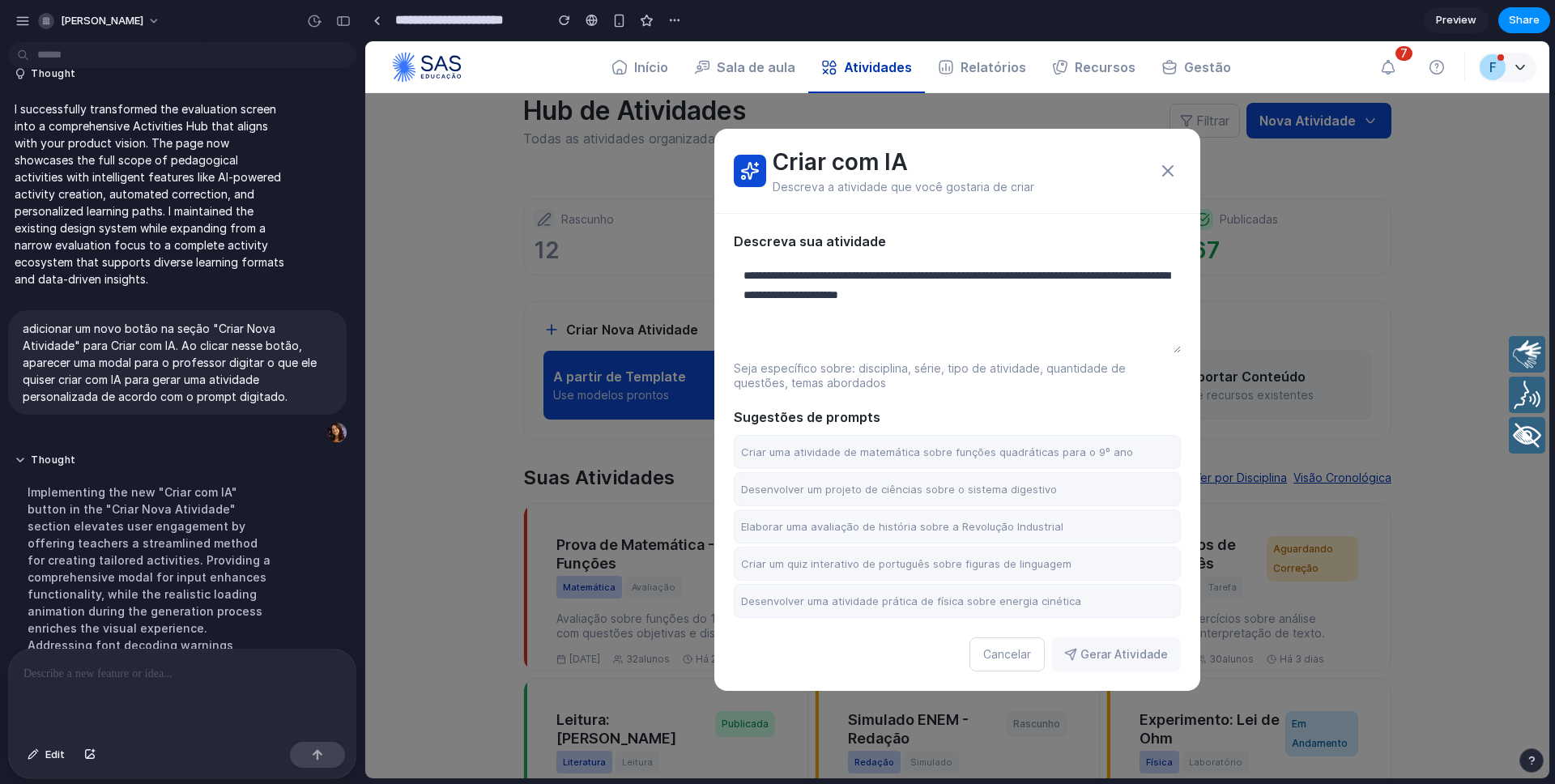
click at [888, 281] on textarea at bounding box center [957, 304] width 447 height 97
click at [1167, 166] on icon at bounding box center [1167, 171] width 19 height 19
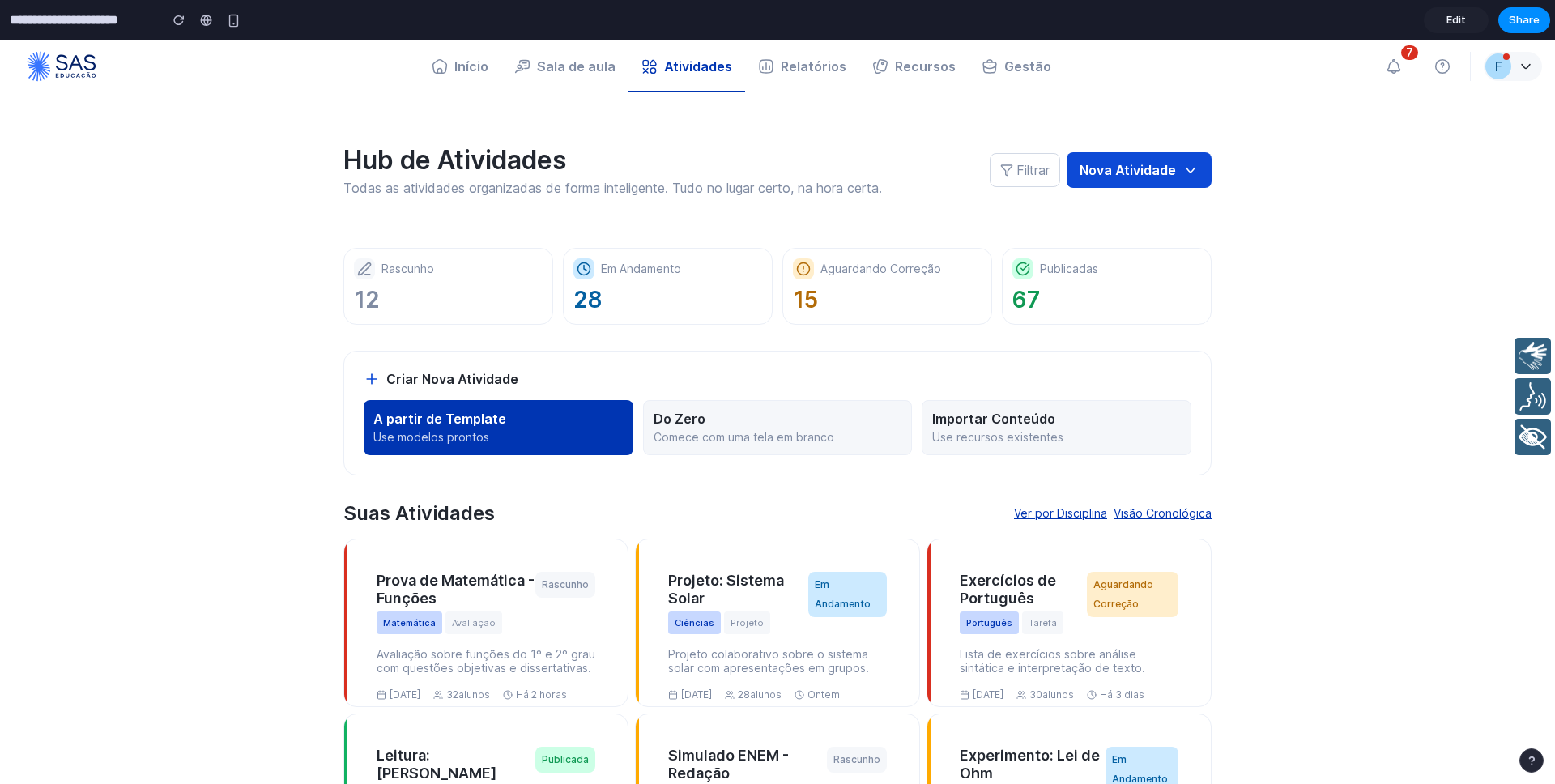
click at [504, 436] on p "Use modelos prontos" at bounding box center [498, 437] width 250 height 14
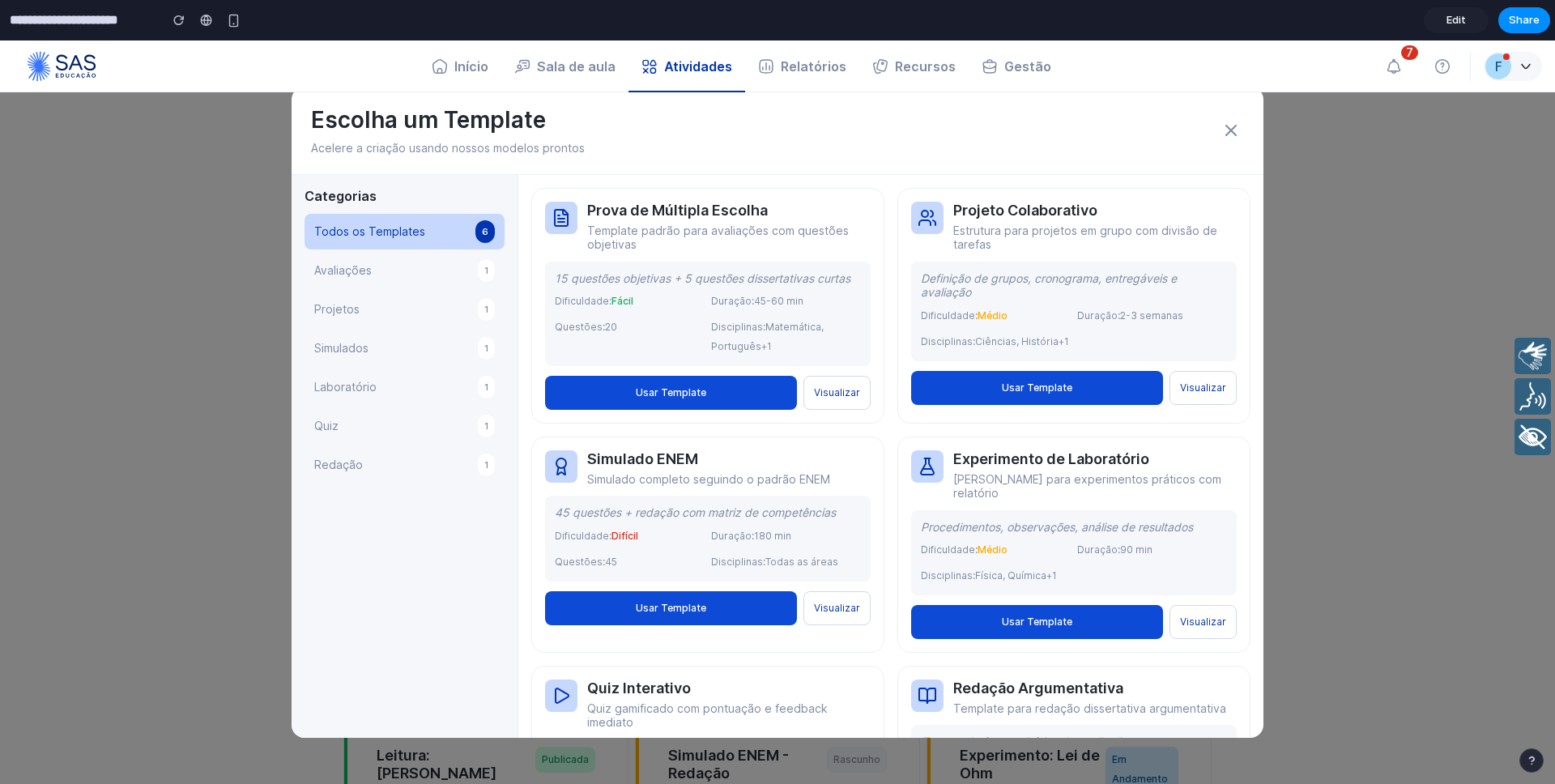
click at [402, 276] on button "Avaliações 1" at bounding box center [404, 270] width 200 height 36
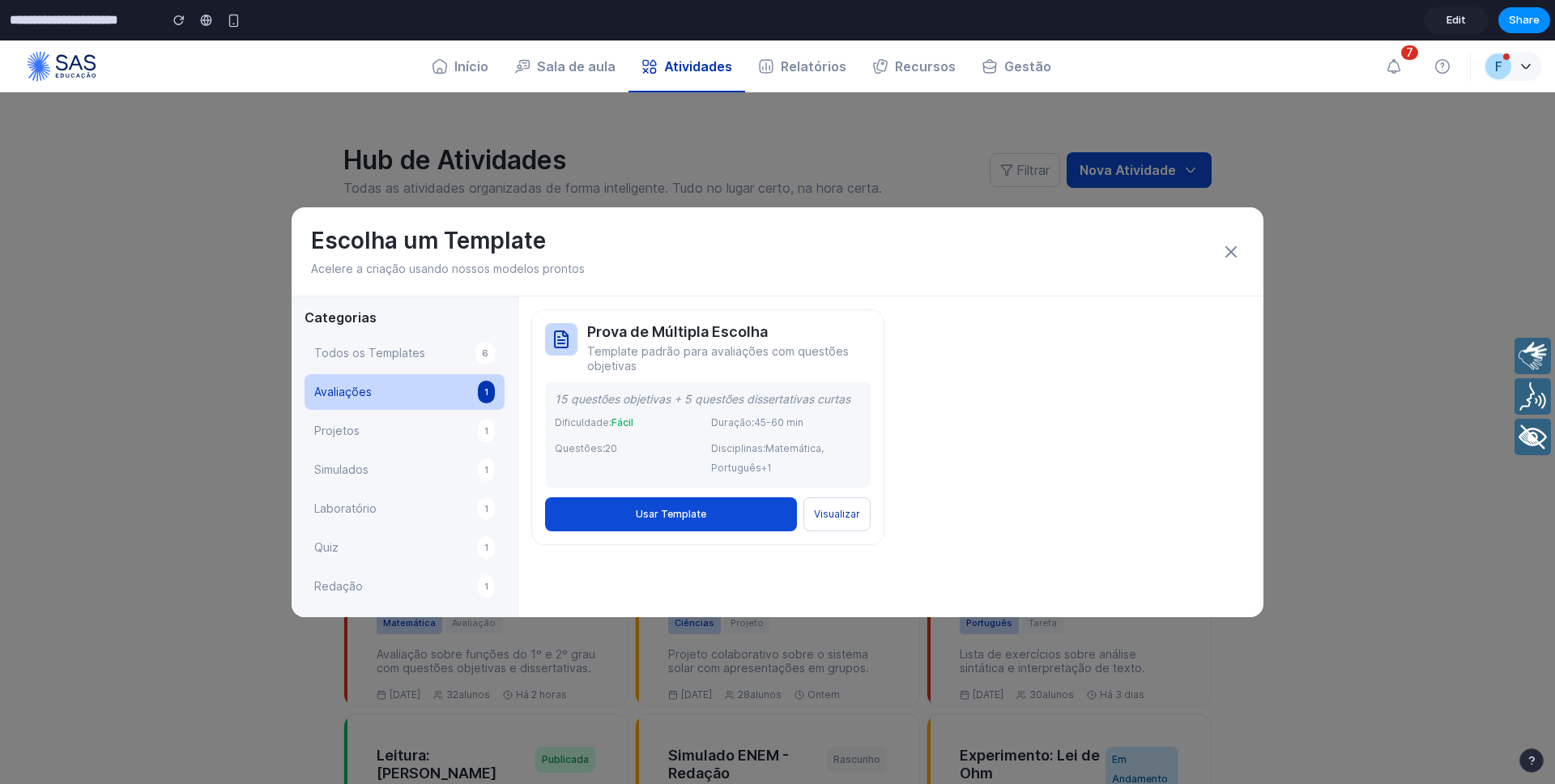
click at [382, 420] on button "Projetos 1" at bounding box center [404, 430] width 200 height 36
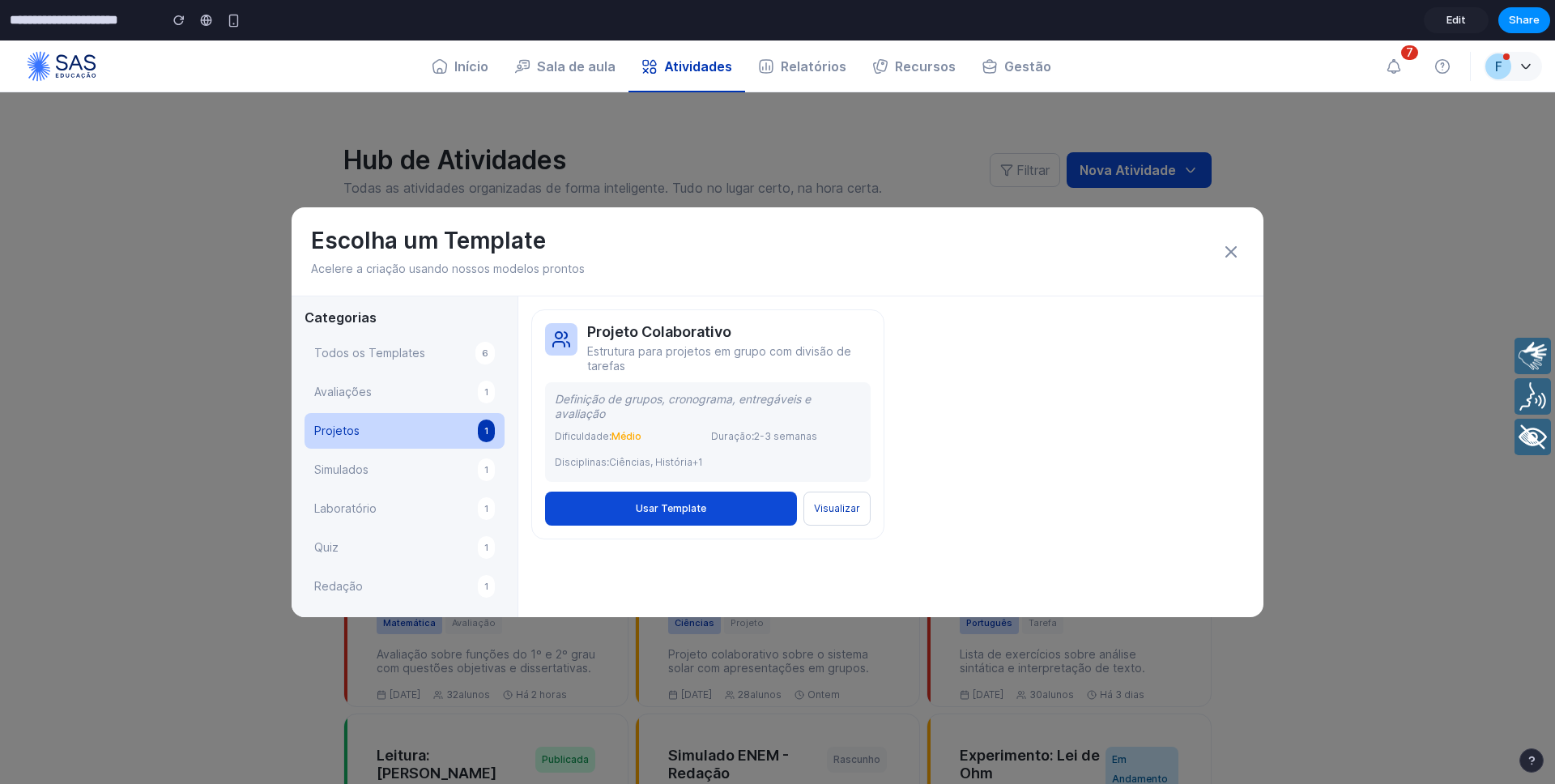
click at [389, 473] on button "Simulados 1" at bounding box center [404, 469] width 200 height 36
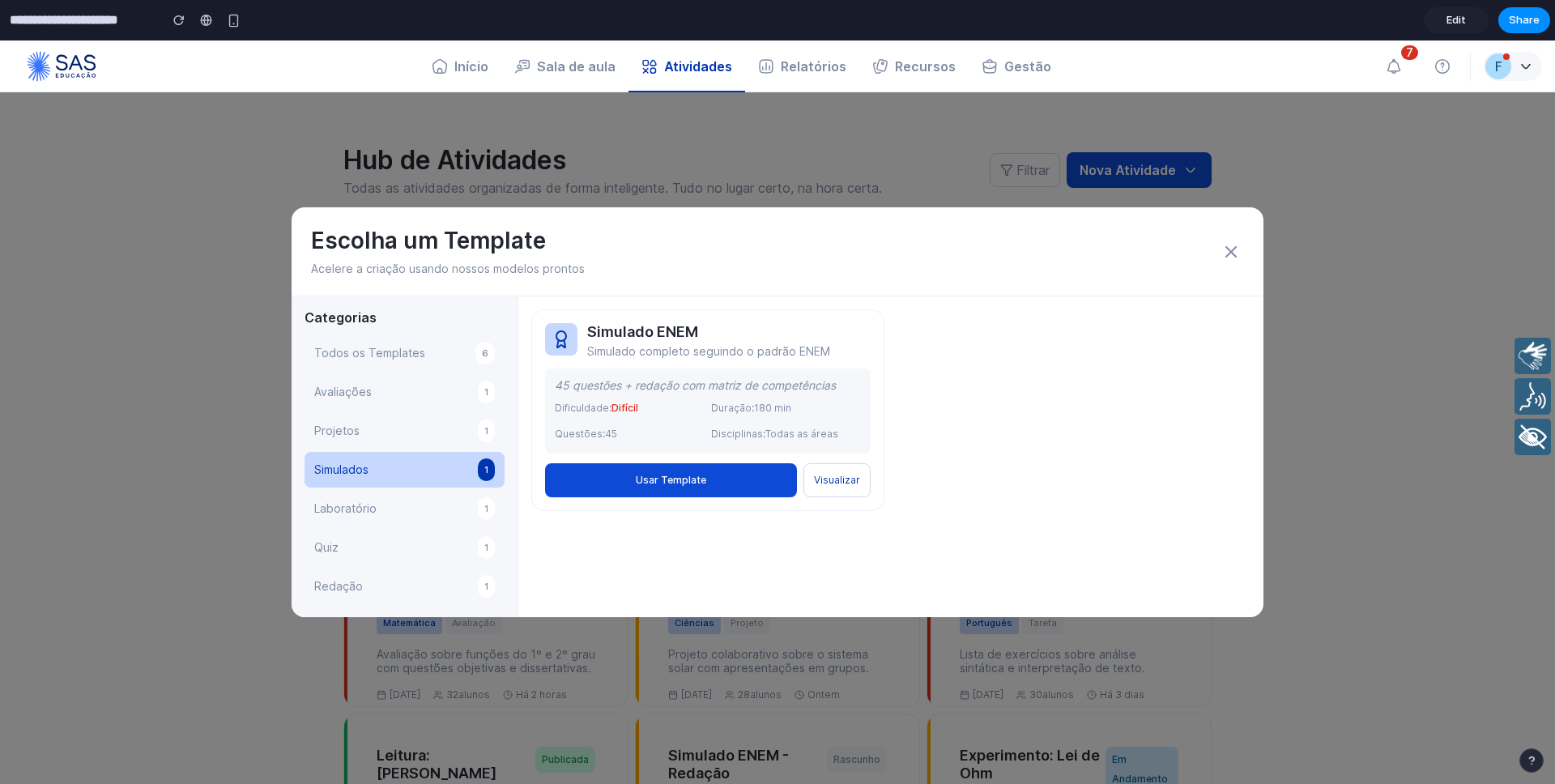
click at [386, 497] on button "Laboratório 1" at bounding box center [404, 508] width 200 height 36
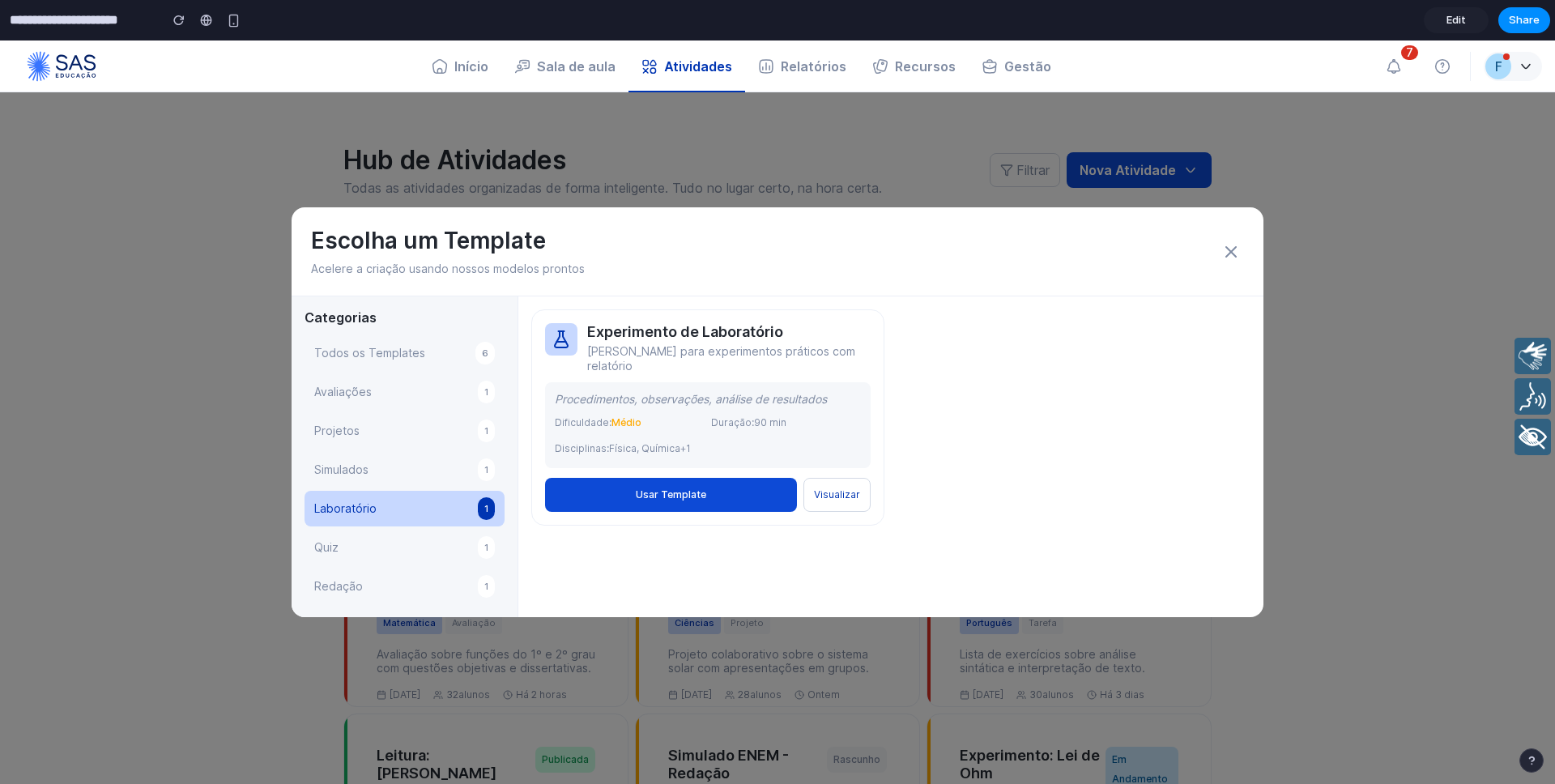
click at [376, 462] on button "Simulados 1" at bounding box center [404, 469] width 200 height 36
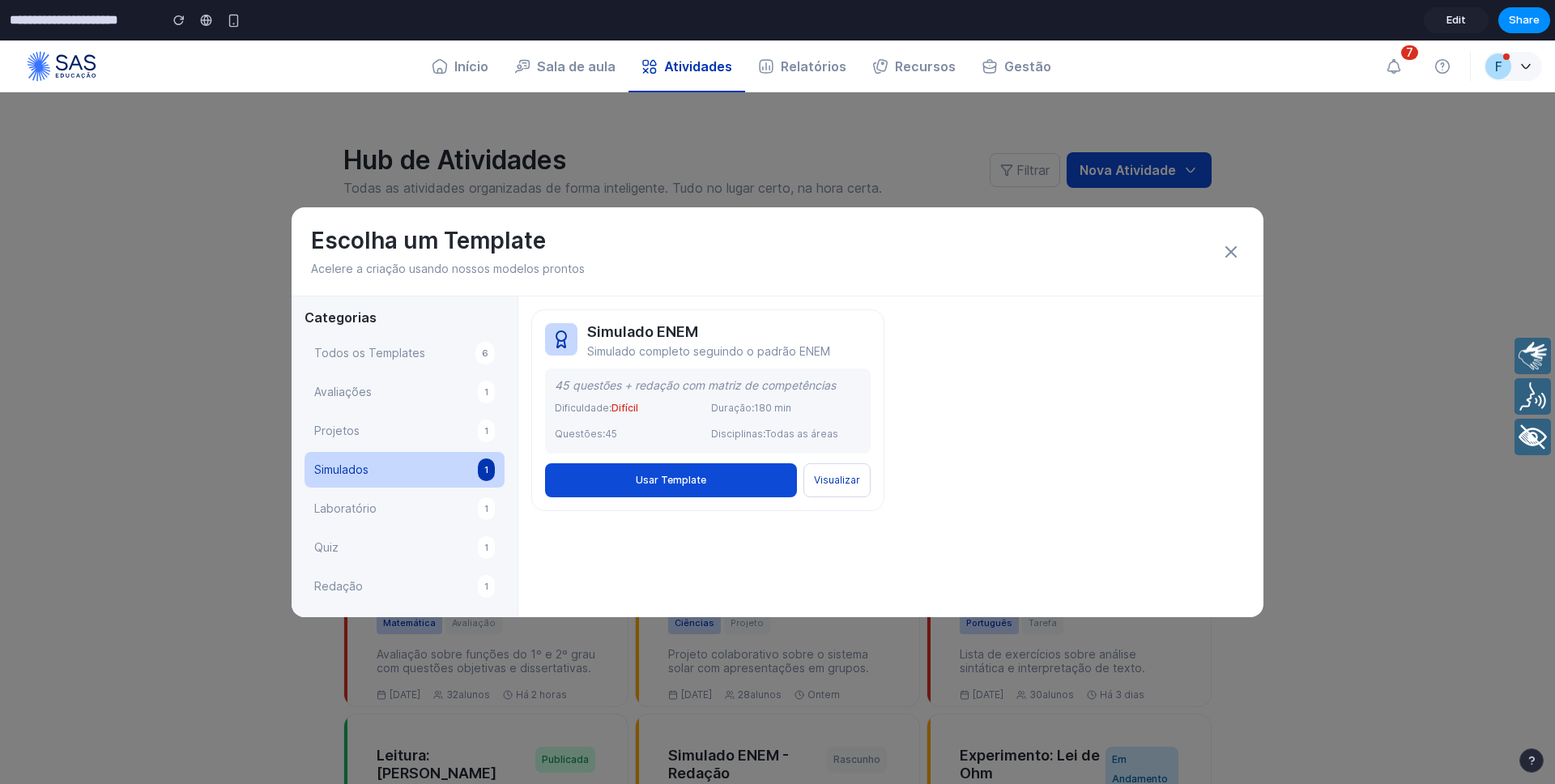
click at [365, 557] on button "Quiz 1" at bounding box center [404, 547] width 200 height 36
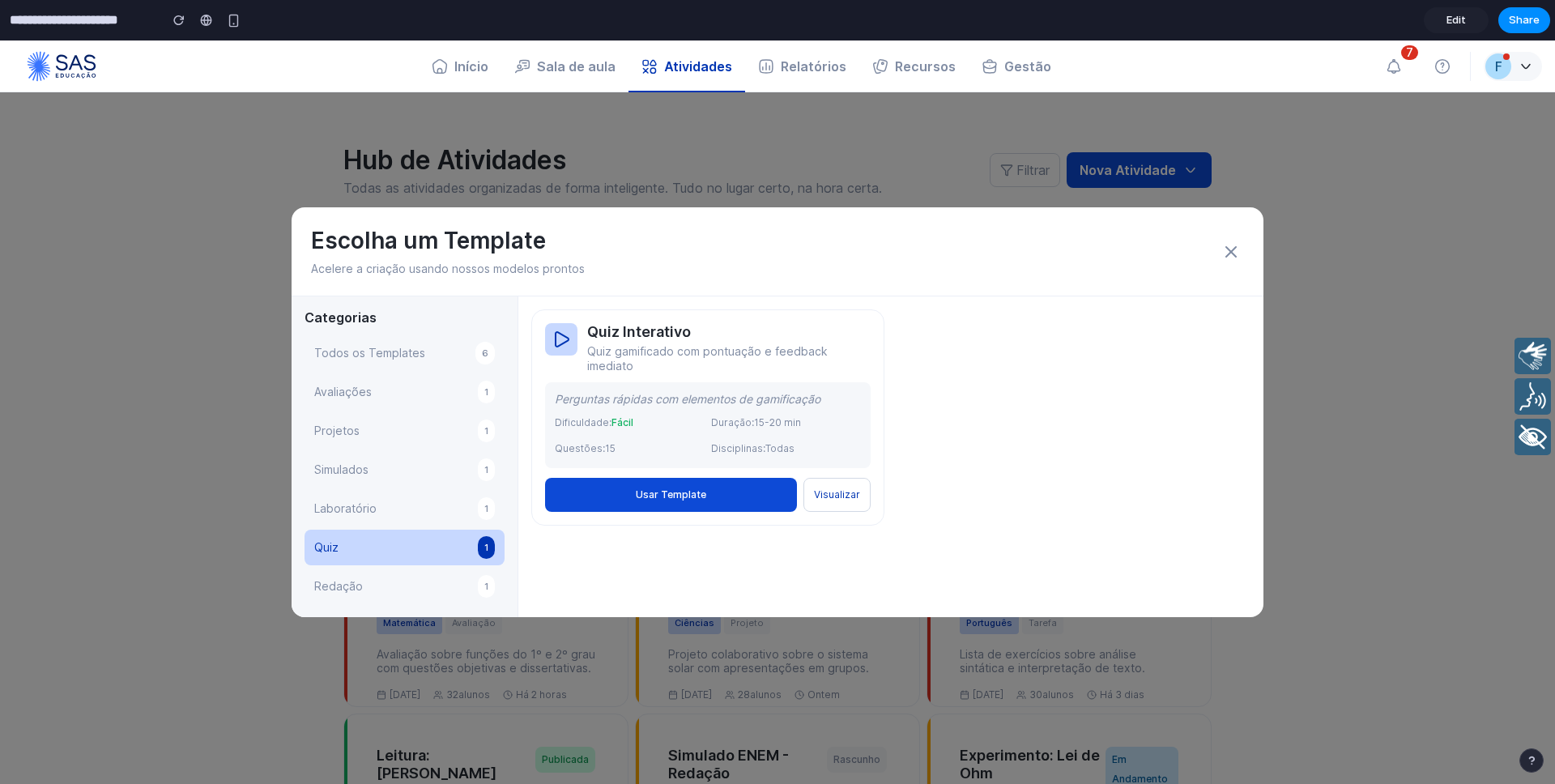
click at [367, 581] on button "Redação 1" at bounding box center [404, 585] width 200 height 36
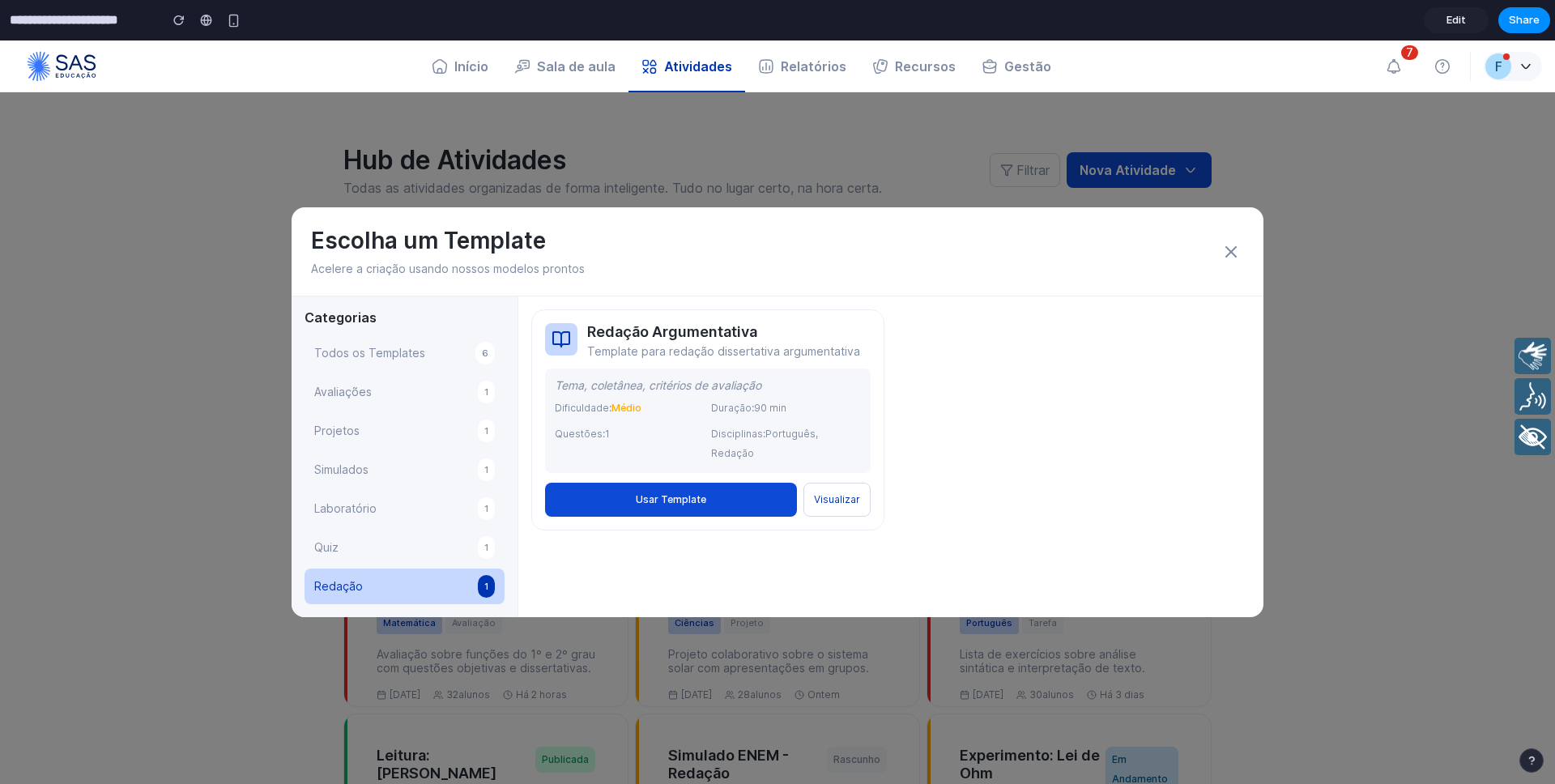
click at [1233, 252] on icon at bounding box center [1231, 252] width 19 height 19
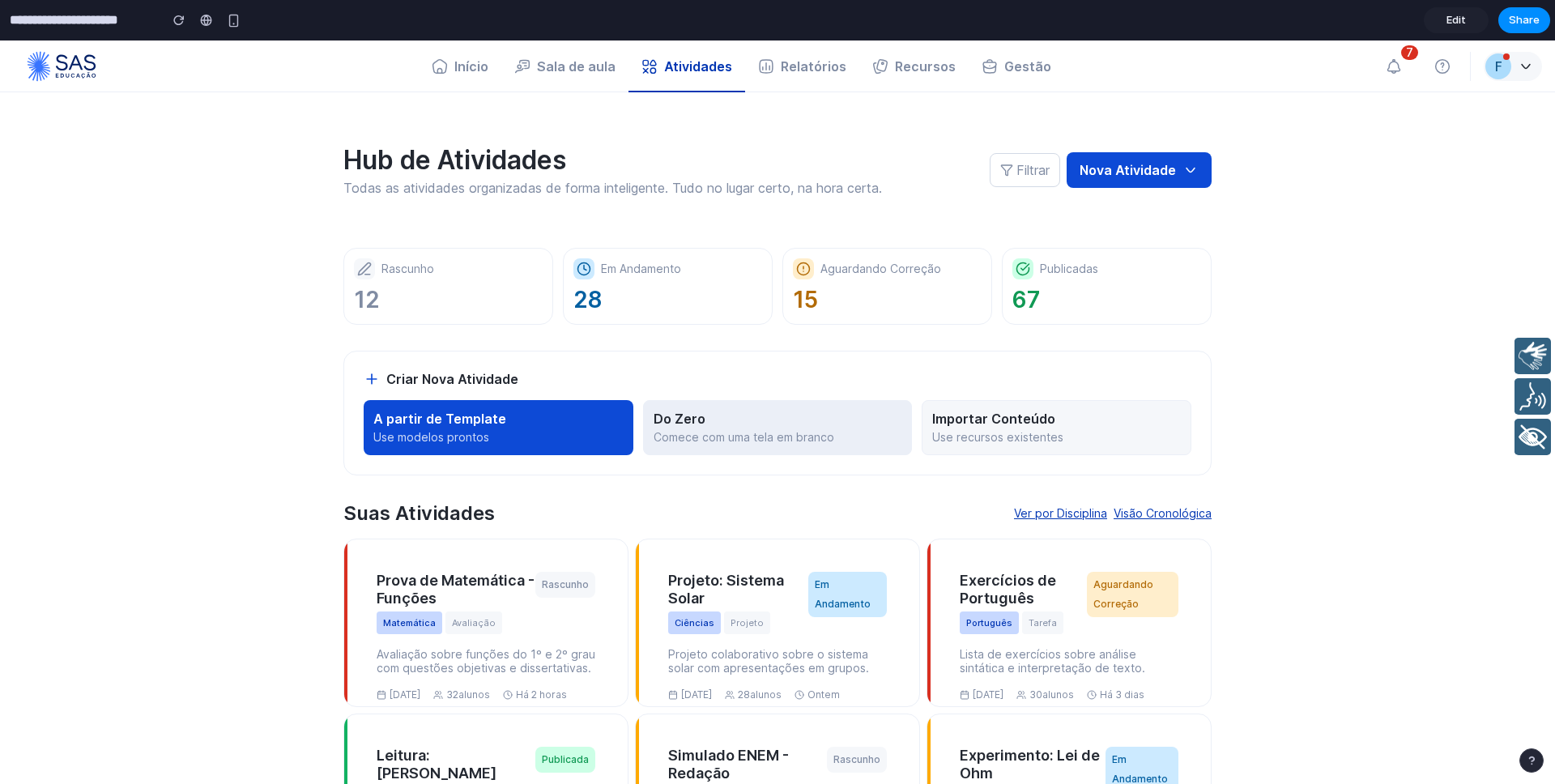
click at [765, 427] on button "Do Zero Comece com uma tela em branco" at bounding box center [778, 427] width 270 height 55
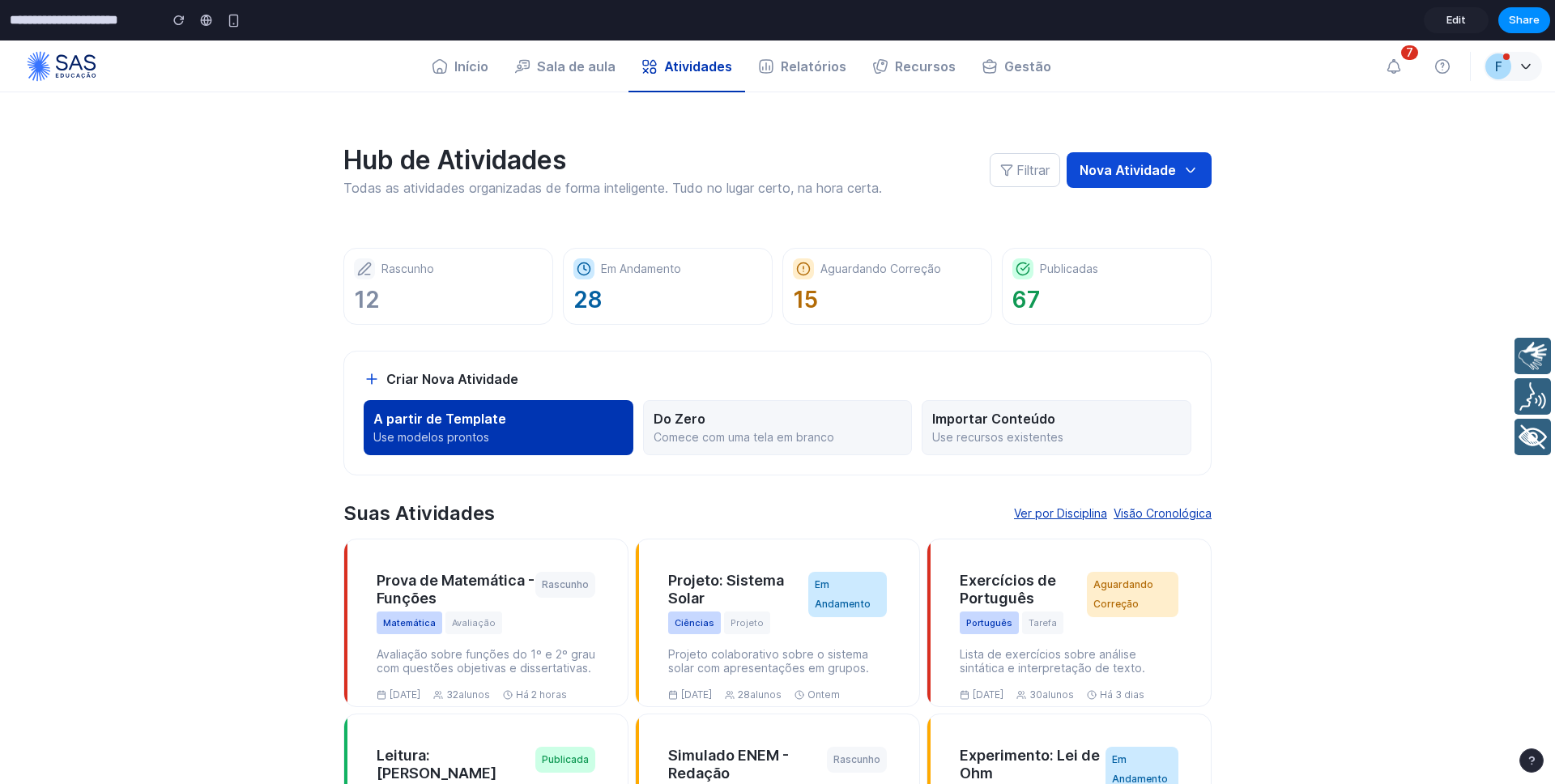
click at [448, 425] on p "A partir de Template" at bounding box center [498, 419] width 250 height 16
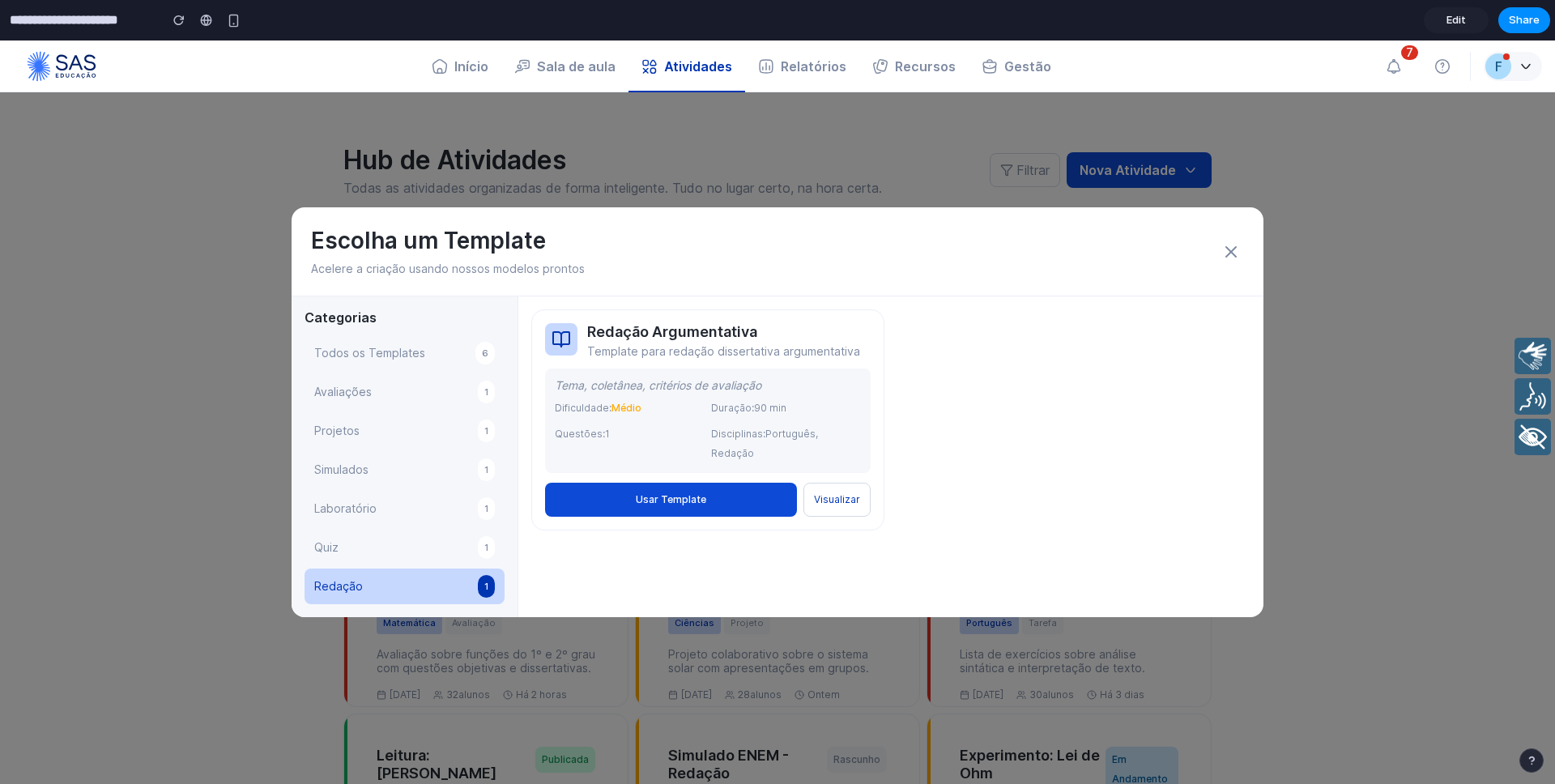
click at [1234, 254] on icon at bounding box center [1231, 252] width 19 height 19
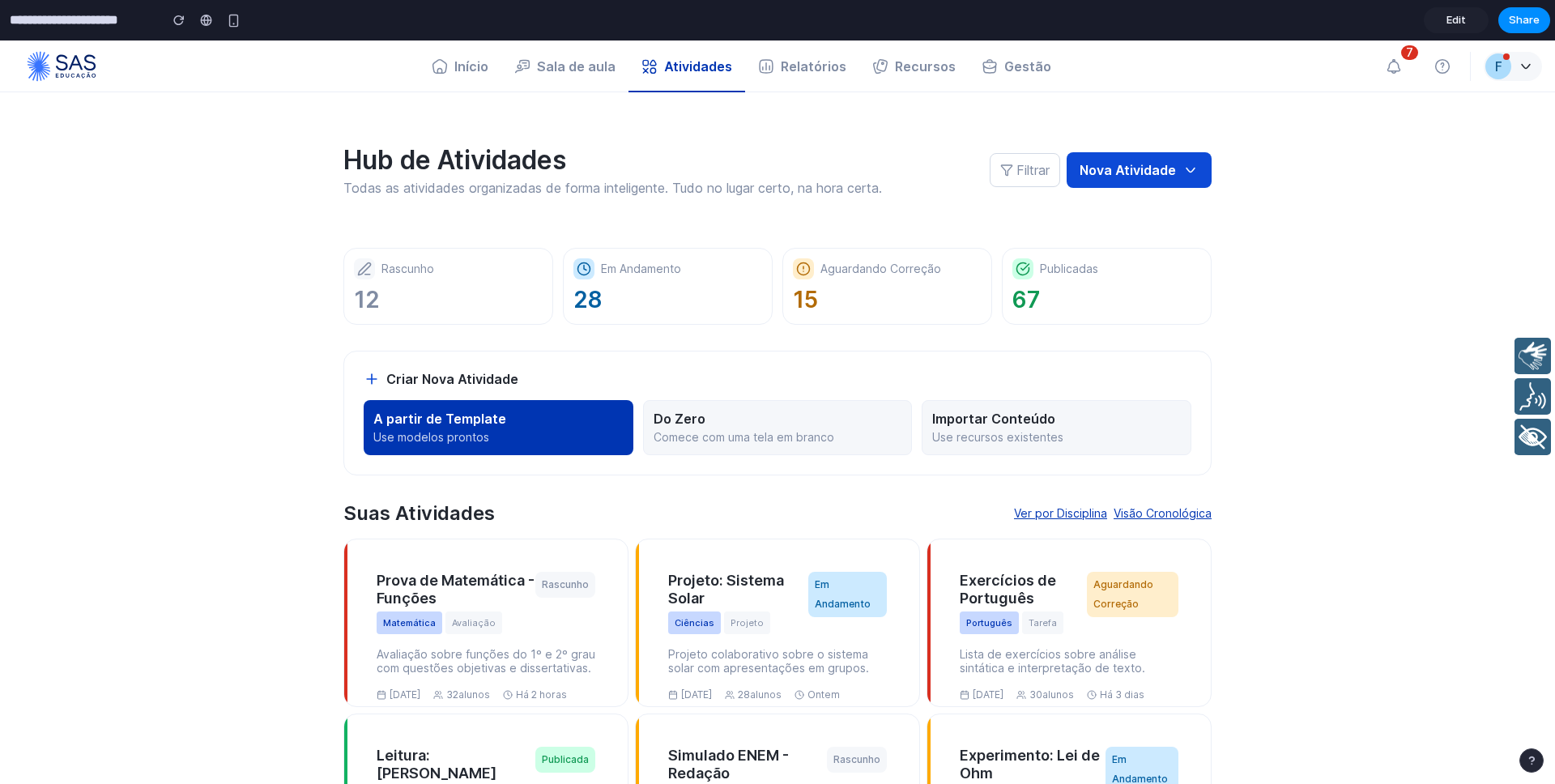
click at [439, 425] on p "A partir de Template" at bounding box center [498, 419] width 250 height 16
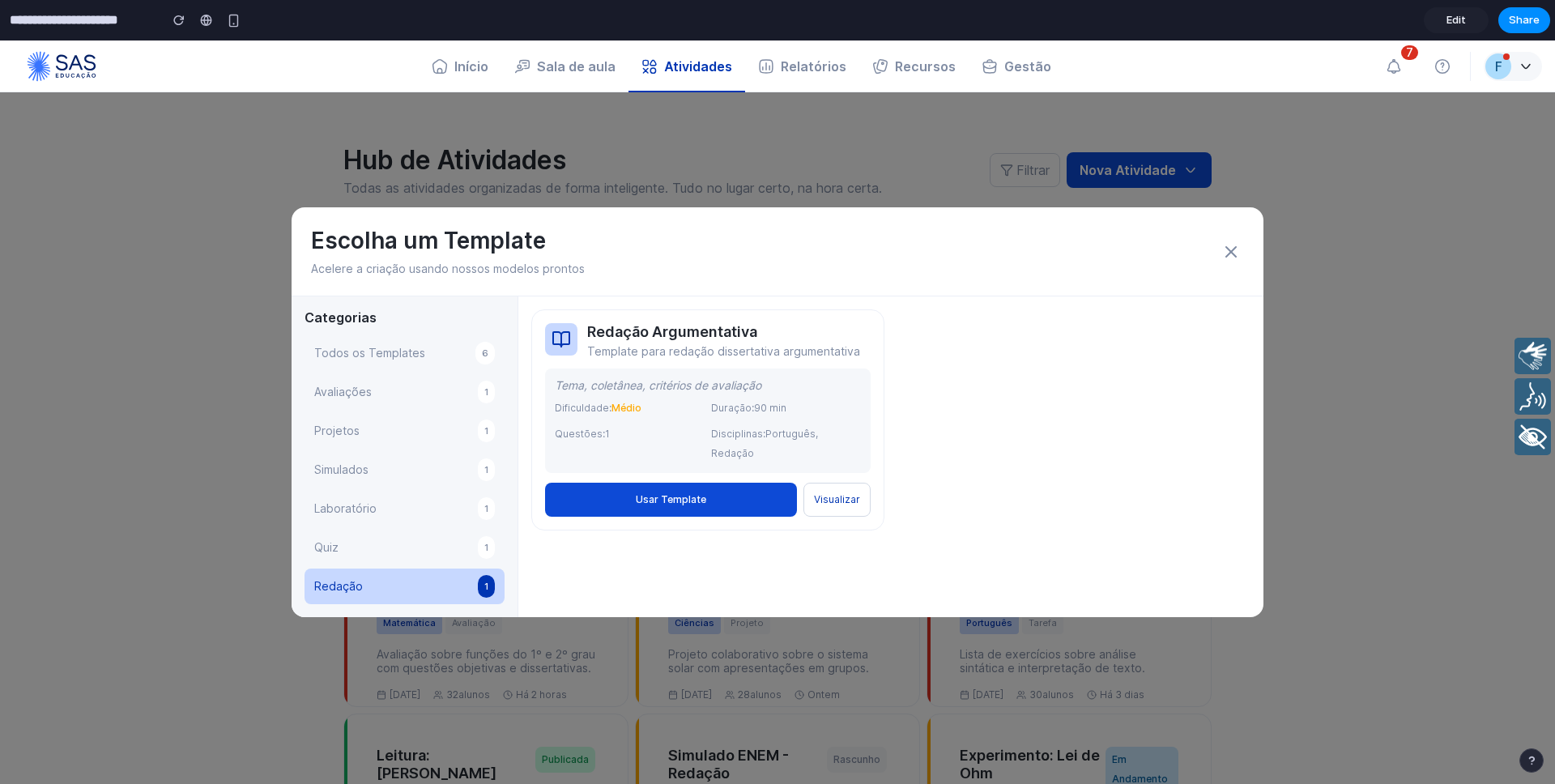
click at [378, 340] on button "Todos os Templates 6" at bounding box center [404, 353] width 200 height 36
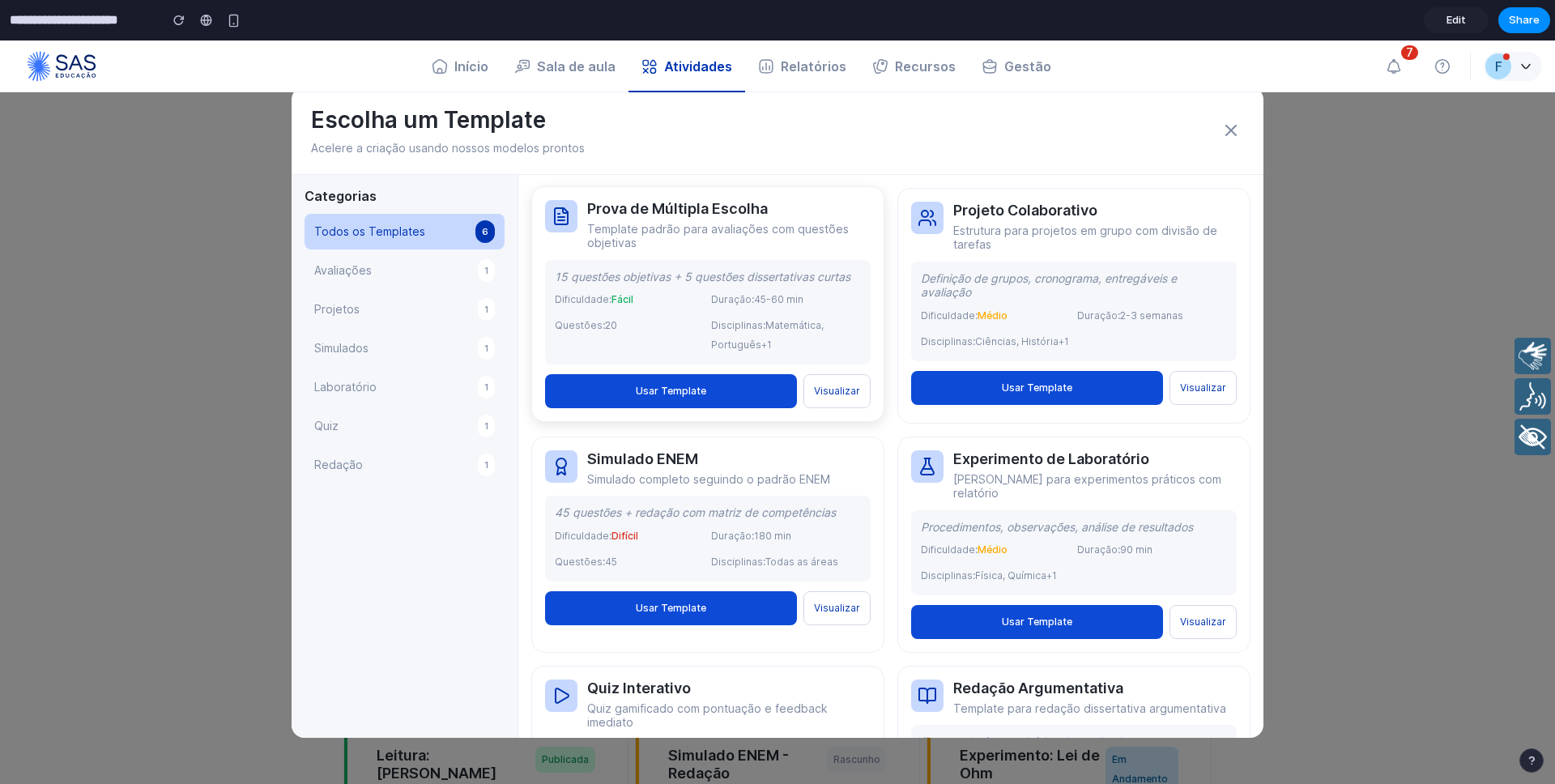
click at [673, 390] on button "Usar Template" at bounding box center [670, 391] width 252 height 34
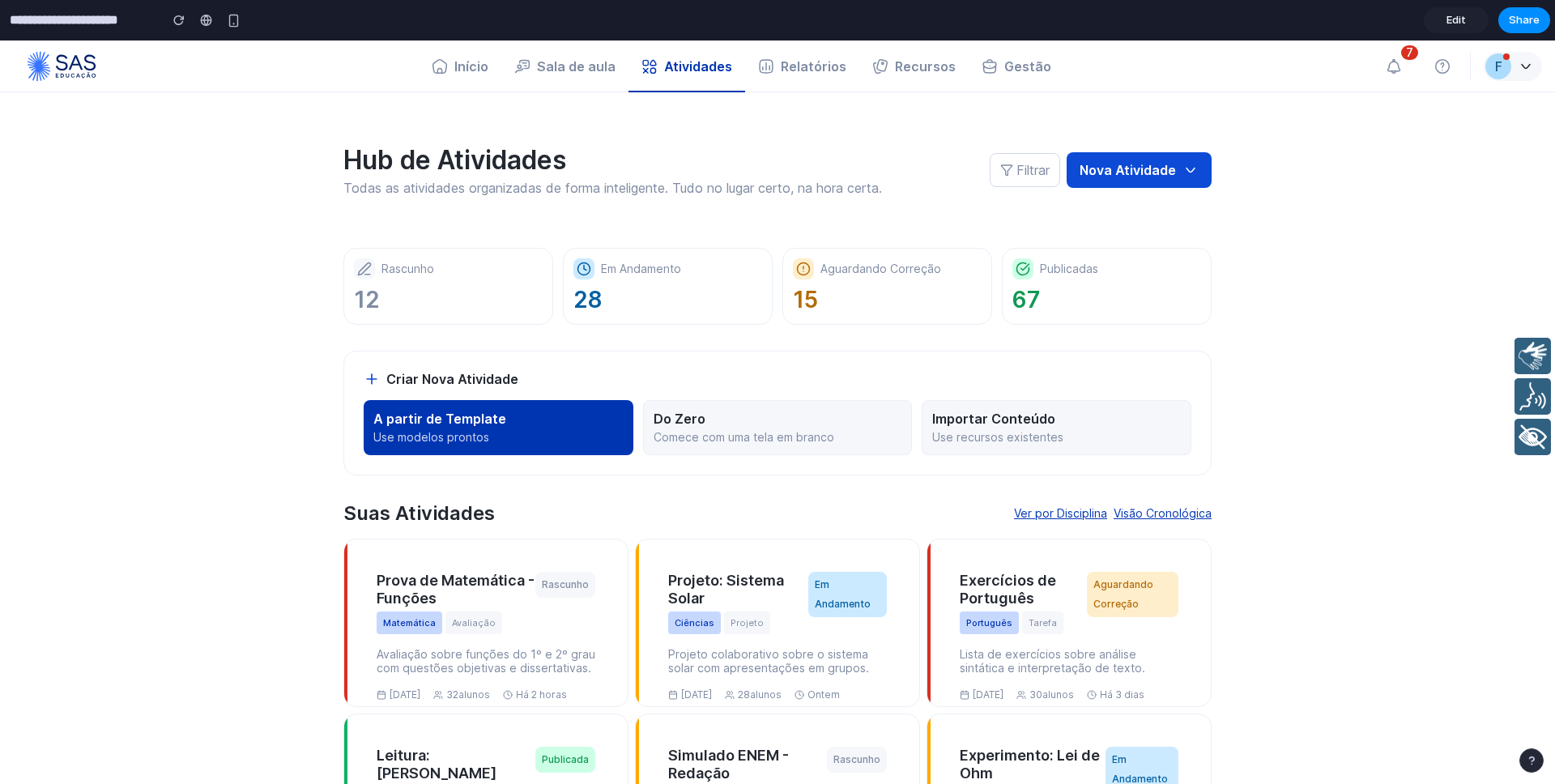
click at [488, 437] on p "Use modelos prontos" at bounding box center [498, 437] width 250 height 14
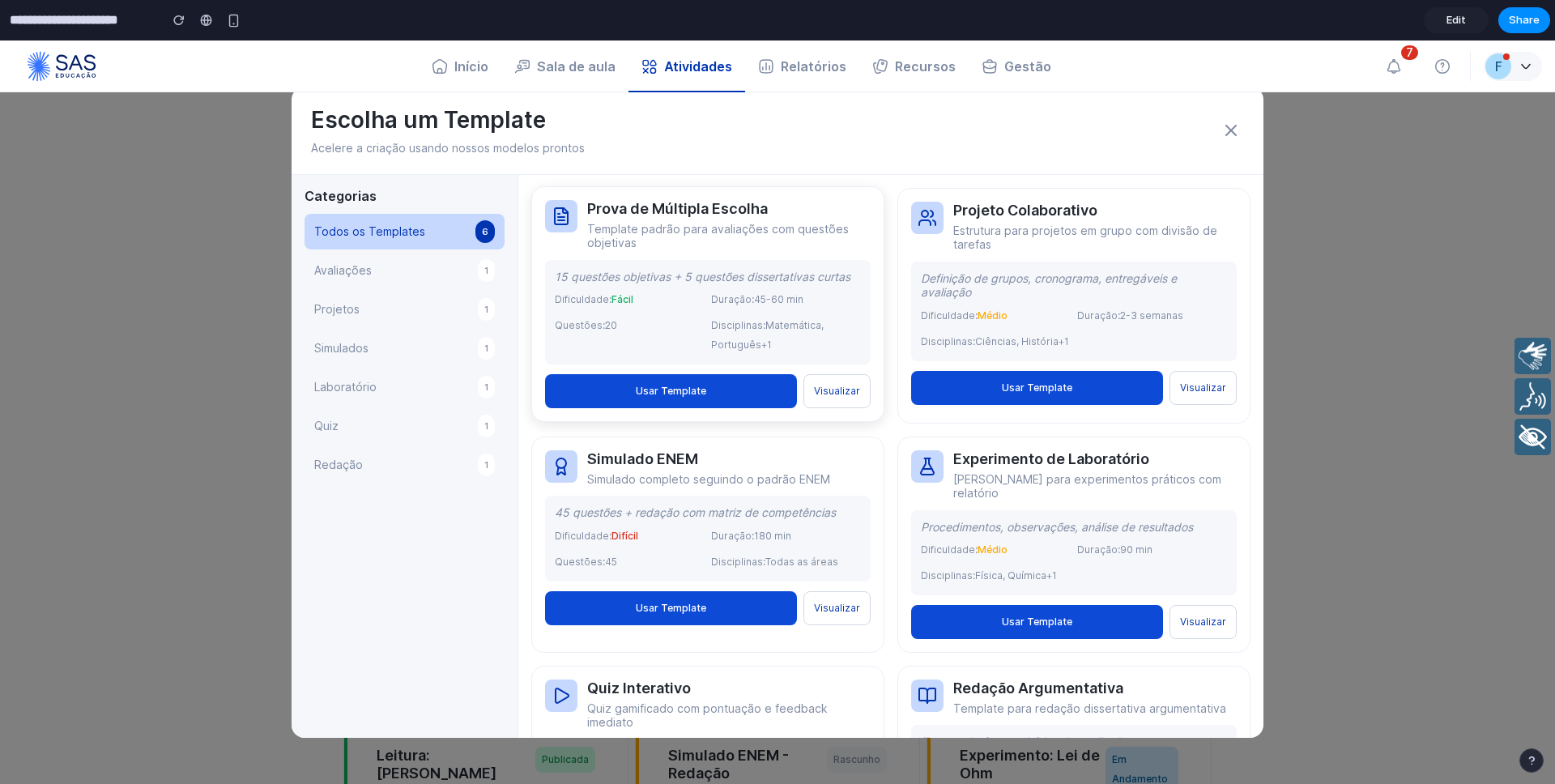
click at [830, 392] on button "Visualizar" at bounding box center [837, 391] width 68 height 34
click at [789, 393] on button "Usar Template" at bounding box center [670, 391] width 252 height 34
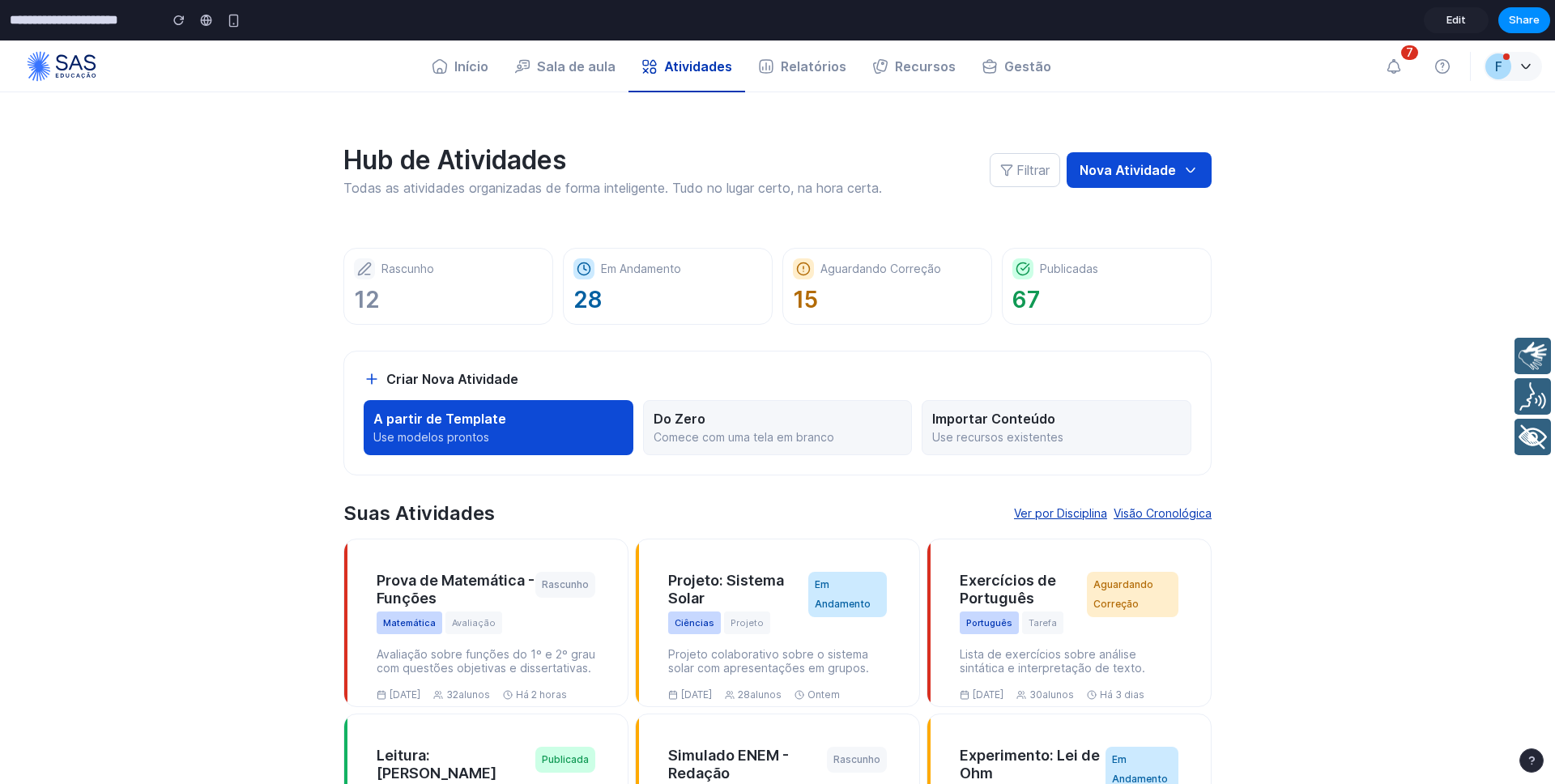
click at [427, 425] on p "A partir de Template" at bounding box center [498, 419] width 250 height 16
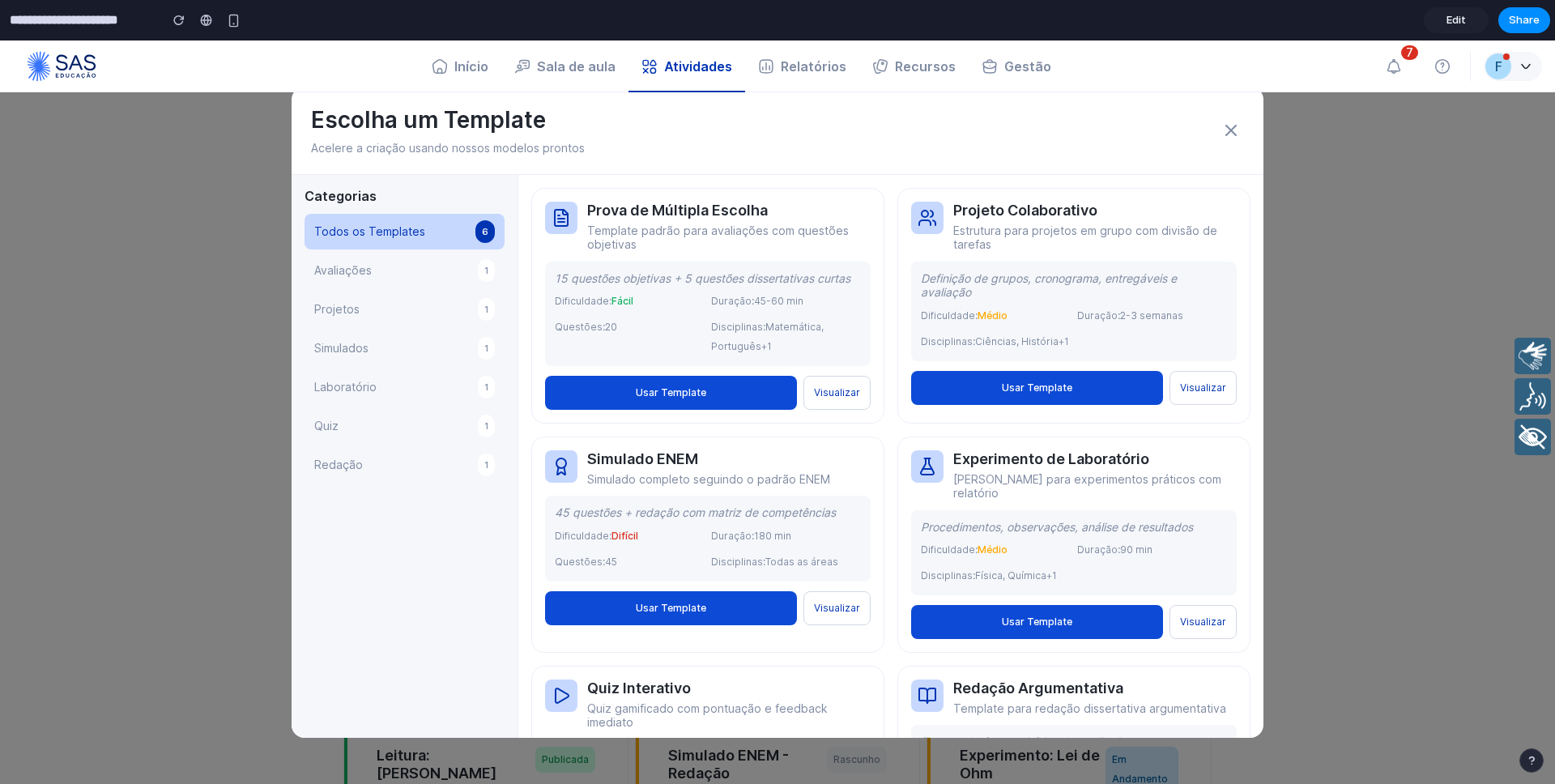
click at [405, 273] on button "Avaliações 1" at bounding box center [404, 270] width 200 height 36
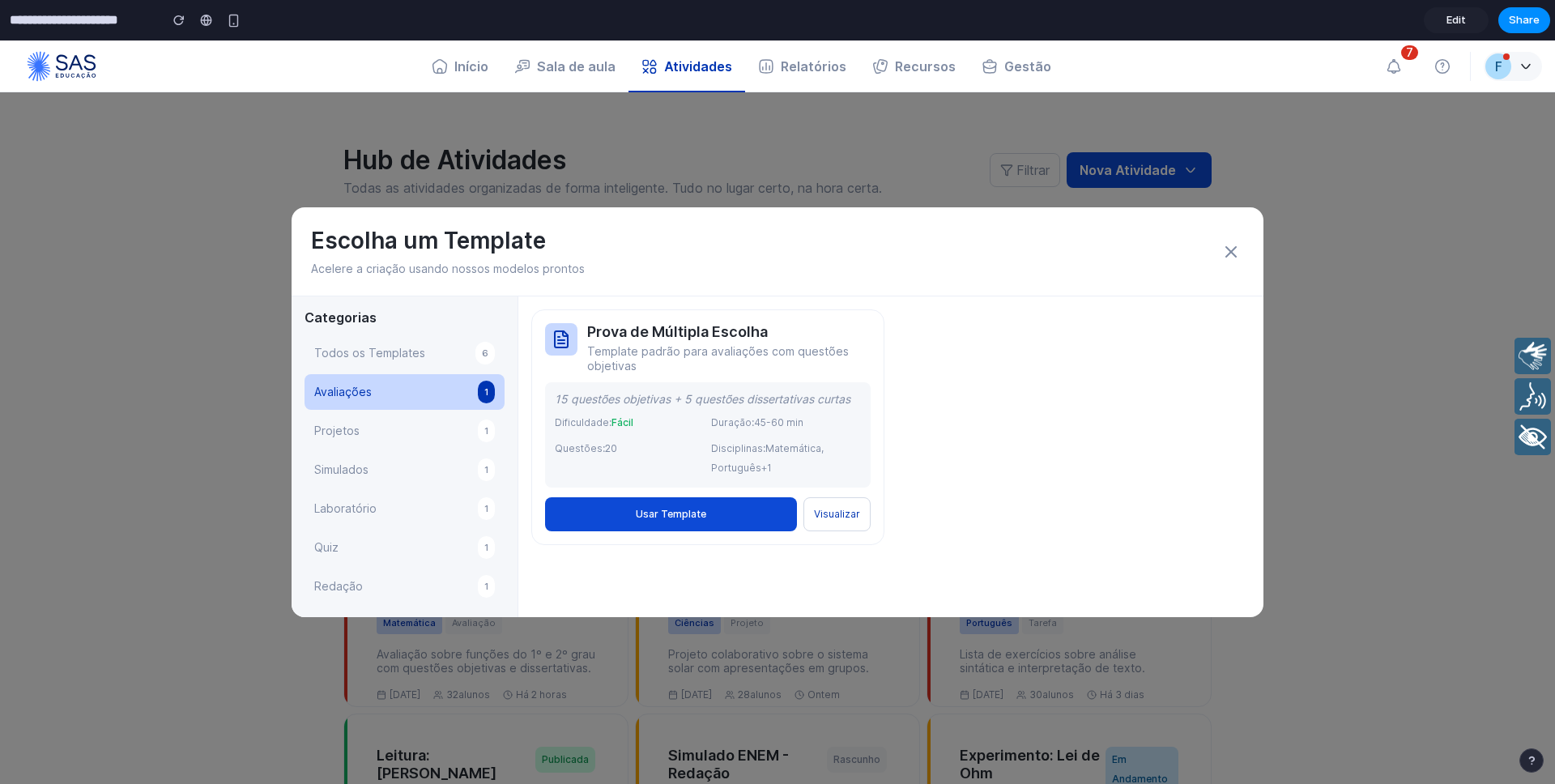
click at [389, 419] on button "Projetos 1" at bounding box center [404, 430] width 200 height 36
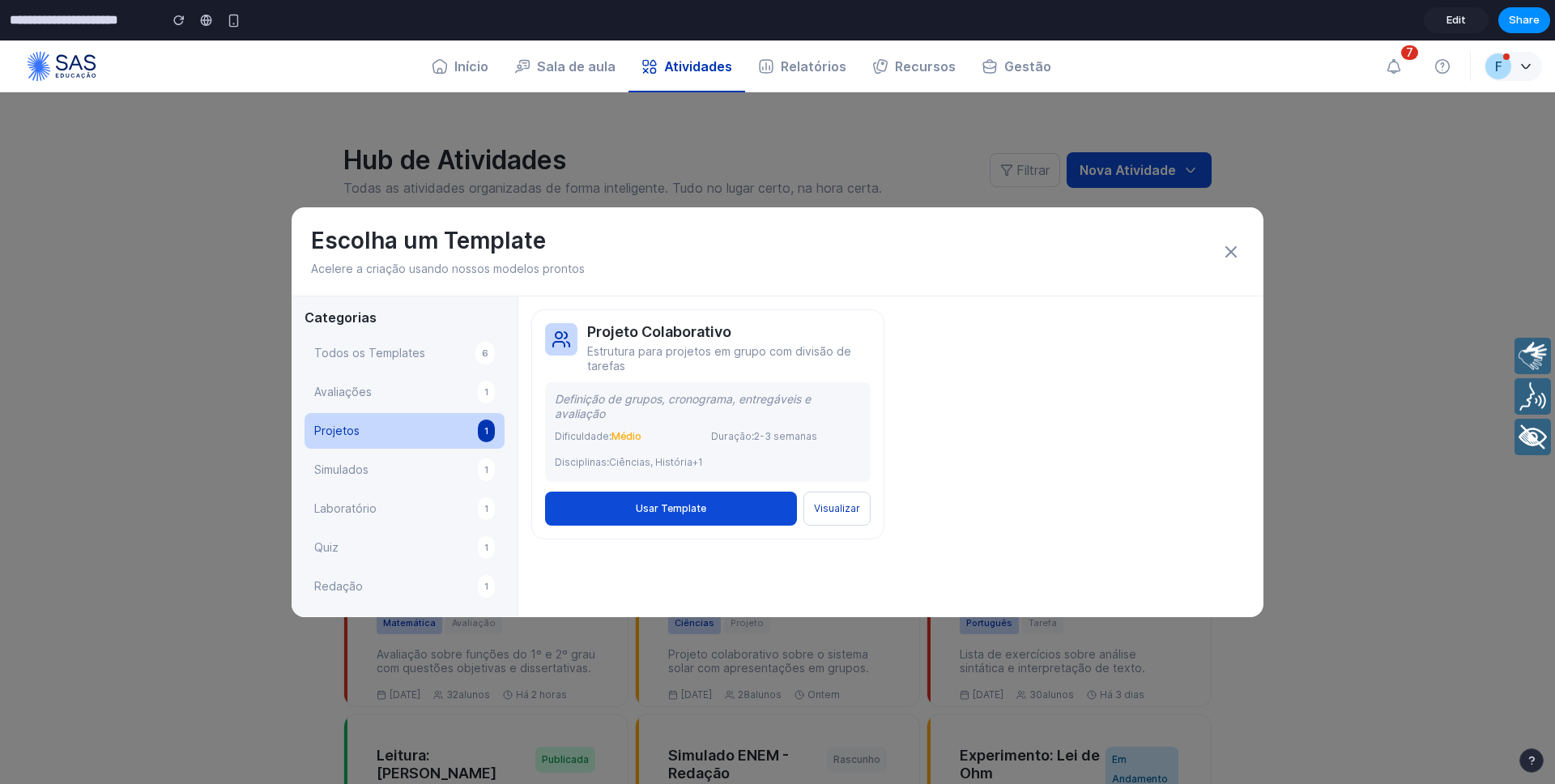
click at [381, 457] on button "Simulados 1" at bounding box center [404, 469] width 200 height 36
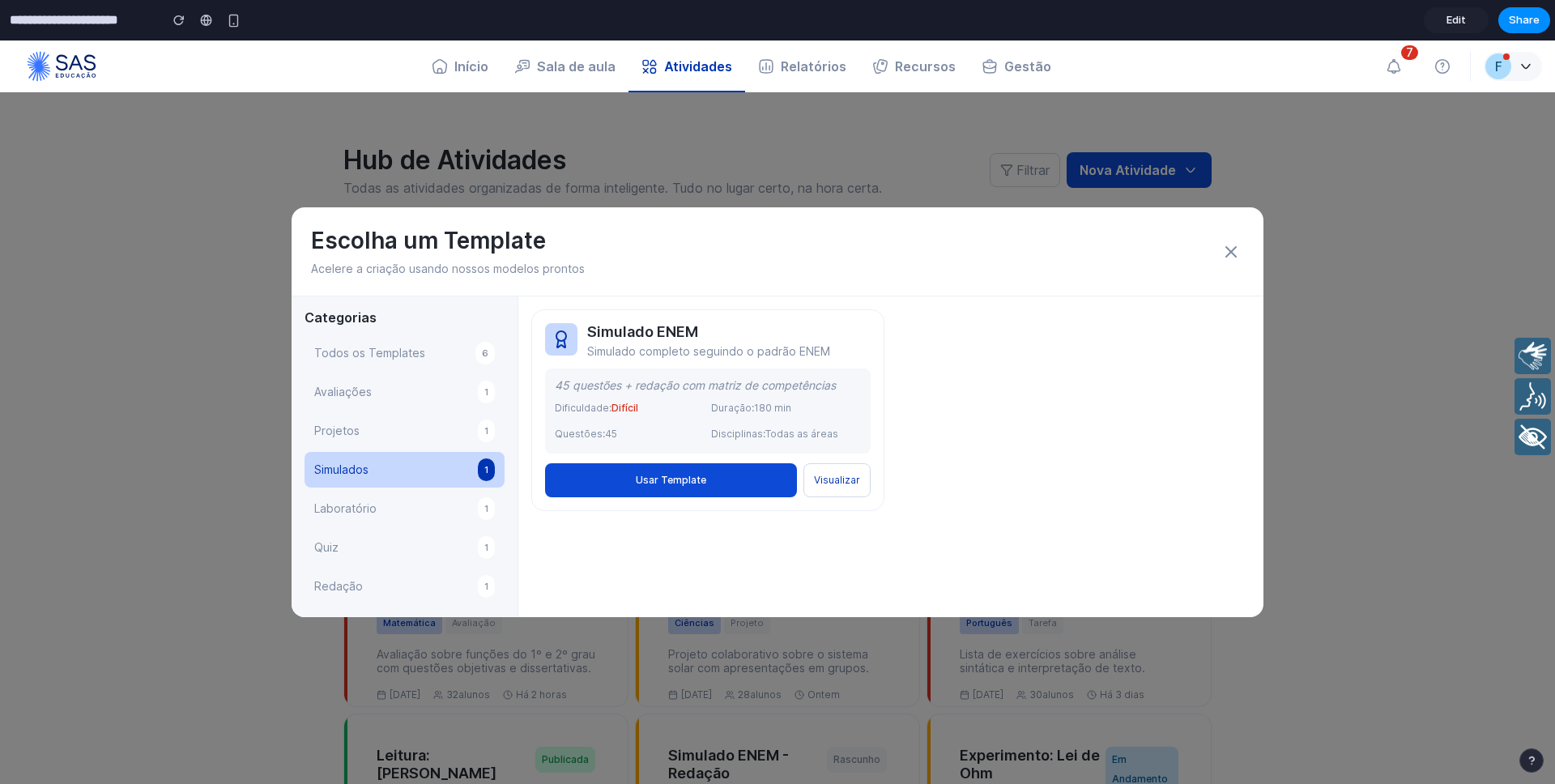
click at [380, 501] on button "Laboratório 1" at bounding box center [404, 508] width 200 height 36
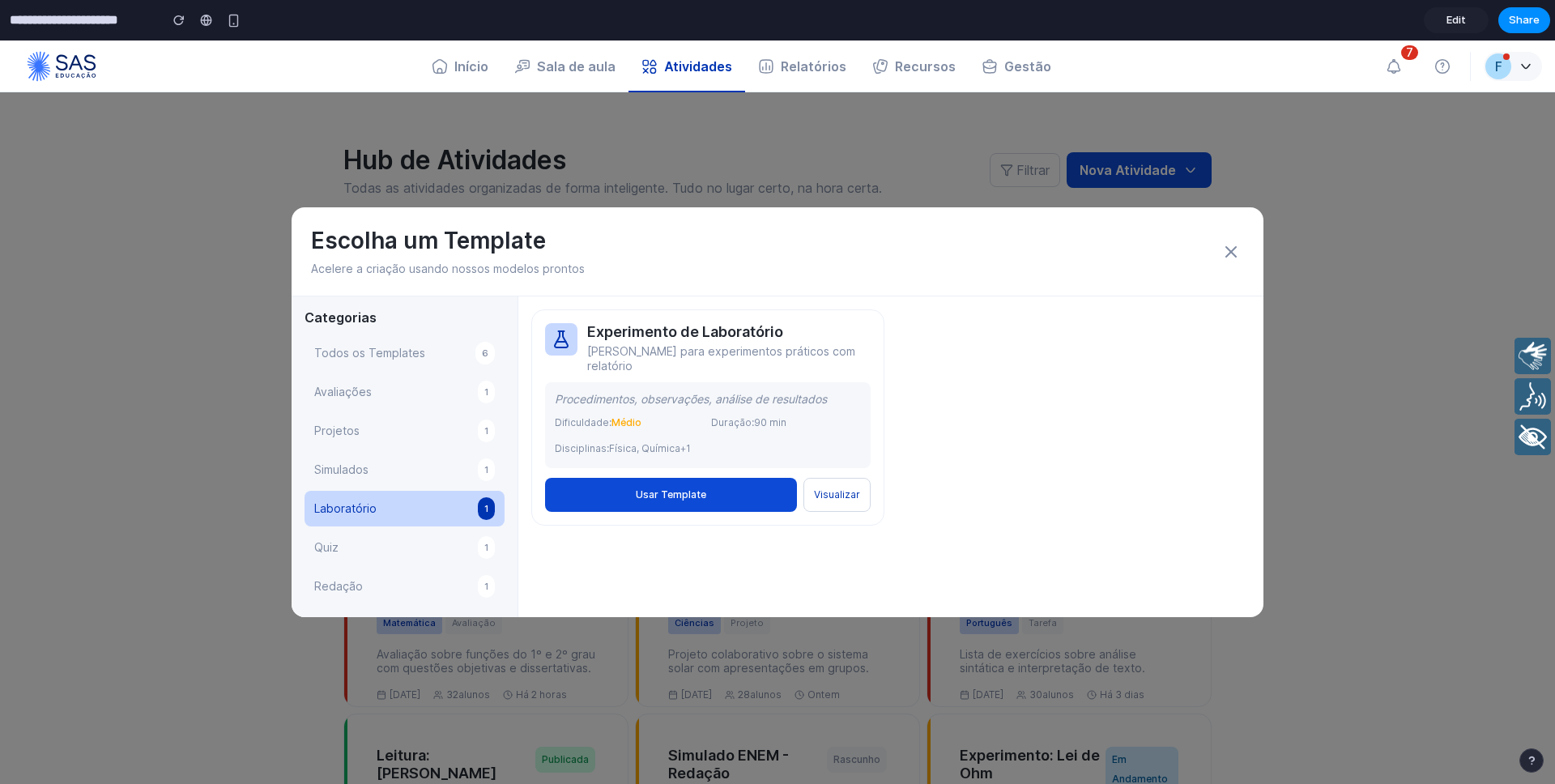
click at [379, 530] on button "Quiz 1" at bounding box center [404, 547] width 200 height 36
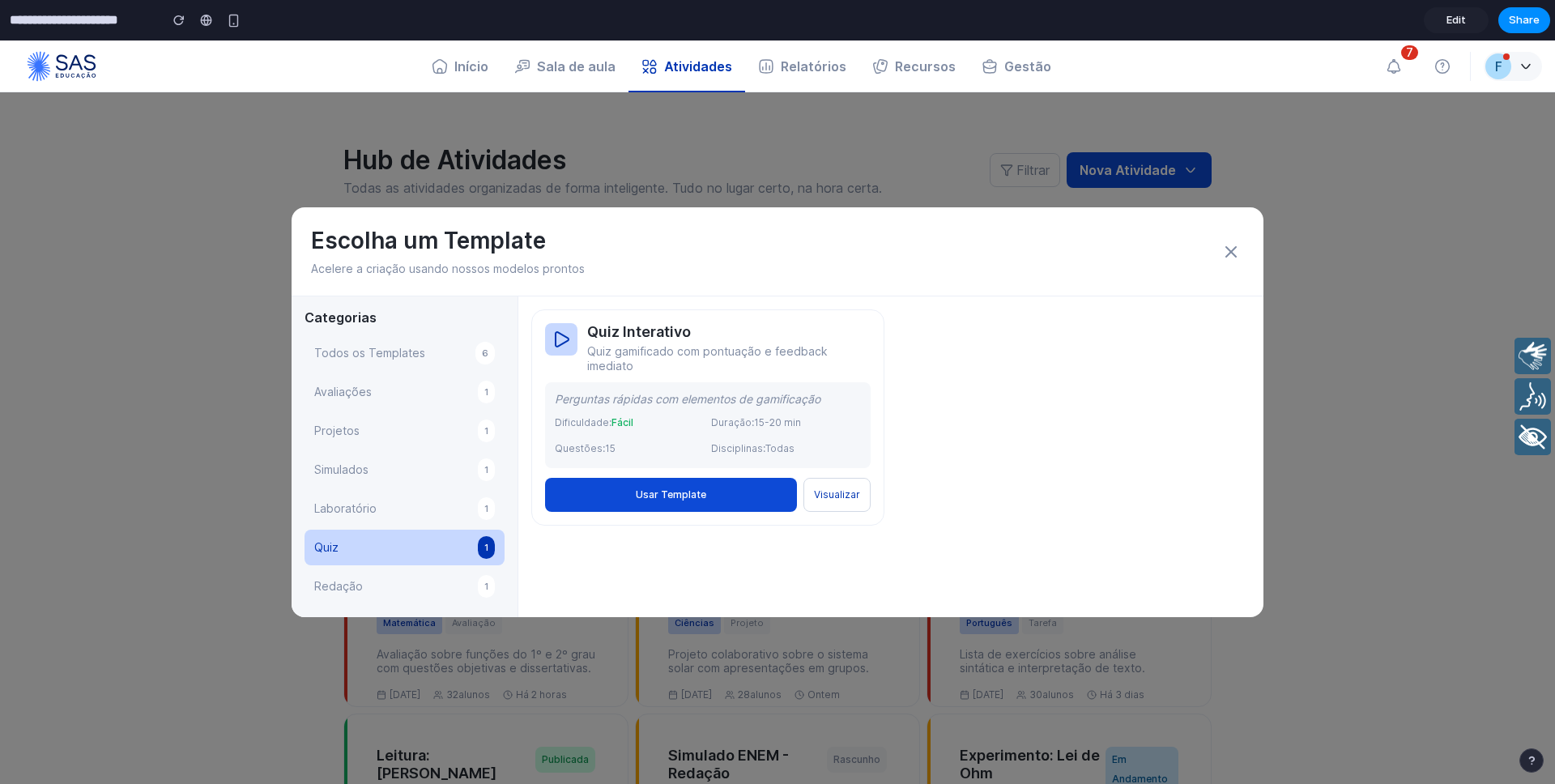
click at [380, 578] on button "Redação 1" at bounding box center [404, 585] width 200 height 36
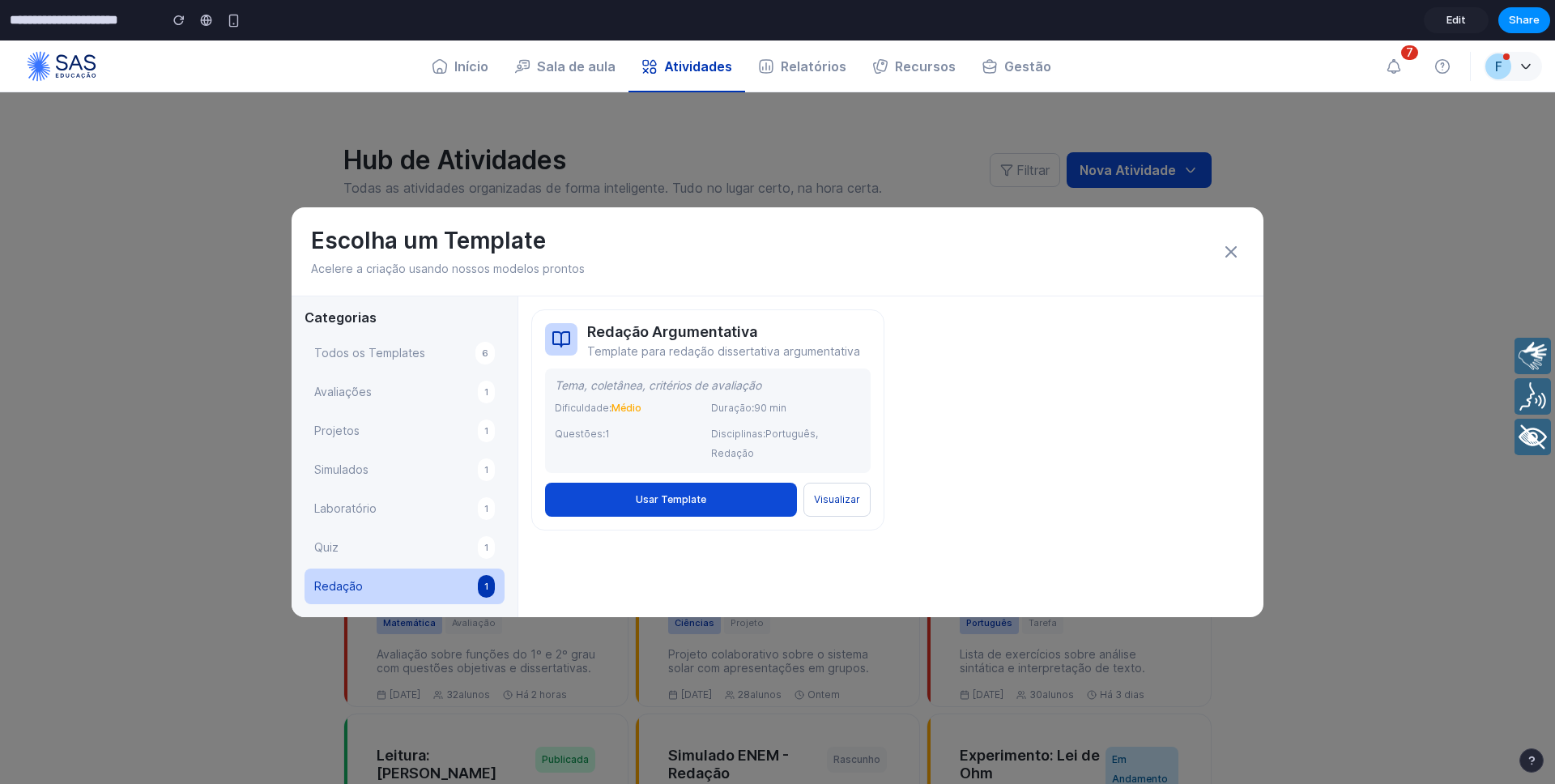
click at [397, 362] on button "Todos os Templates 6" at bounding box center [404, 353] width 200 height 36
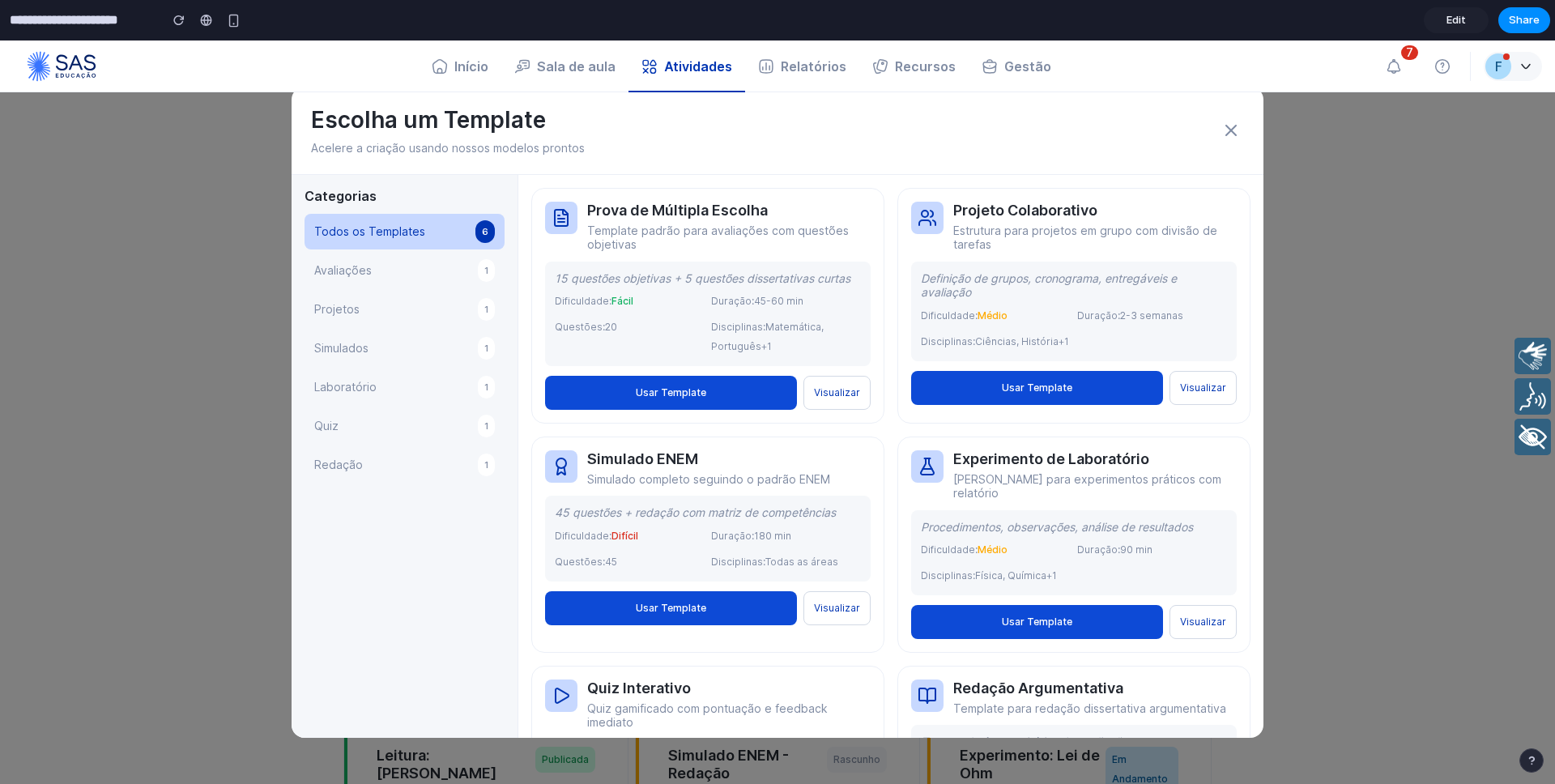
click at [295, 375] on div "Categorias Todos os Templates 6 Avaliações 1 Projetos 1 Simulados 1 Laboratório…" at bounding box center [404, 455] width 227 height 562
click at [1232, 126] on icon at bounding box center [1231, 130] width 19 height 19
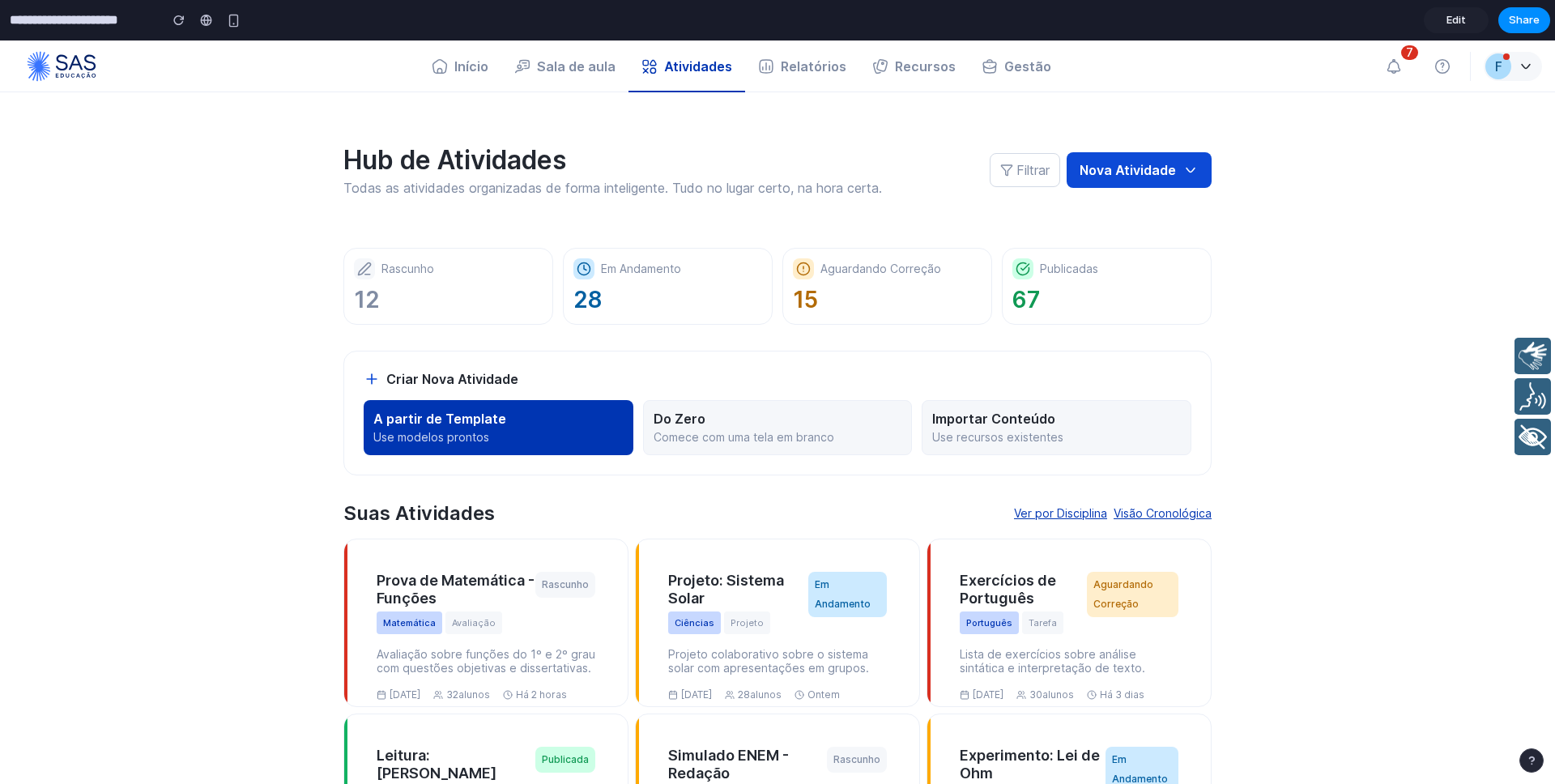
click at [441, 439] on p "Use modelos prontos" at bounding box center [498, 437] width 250 height 14
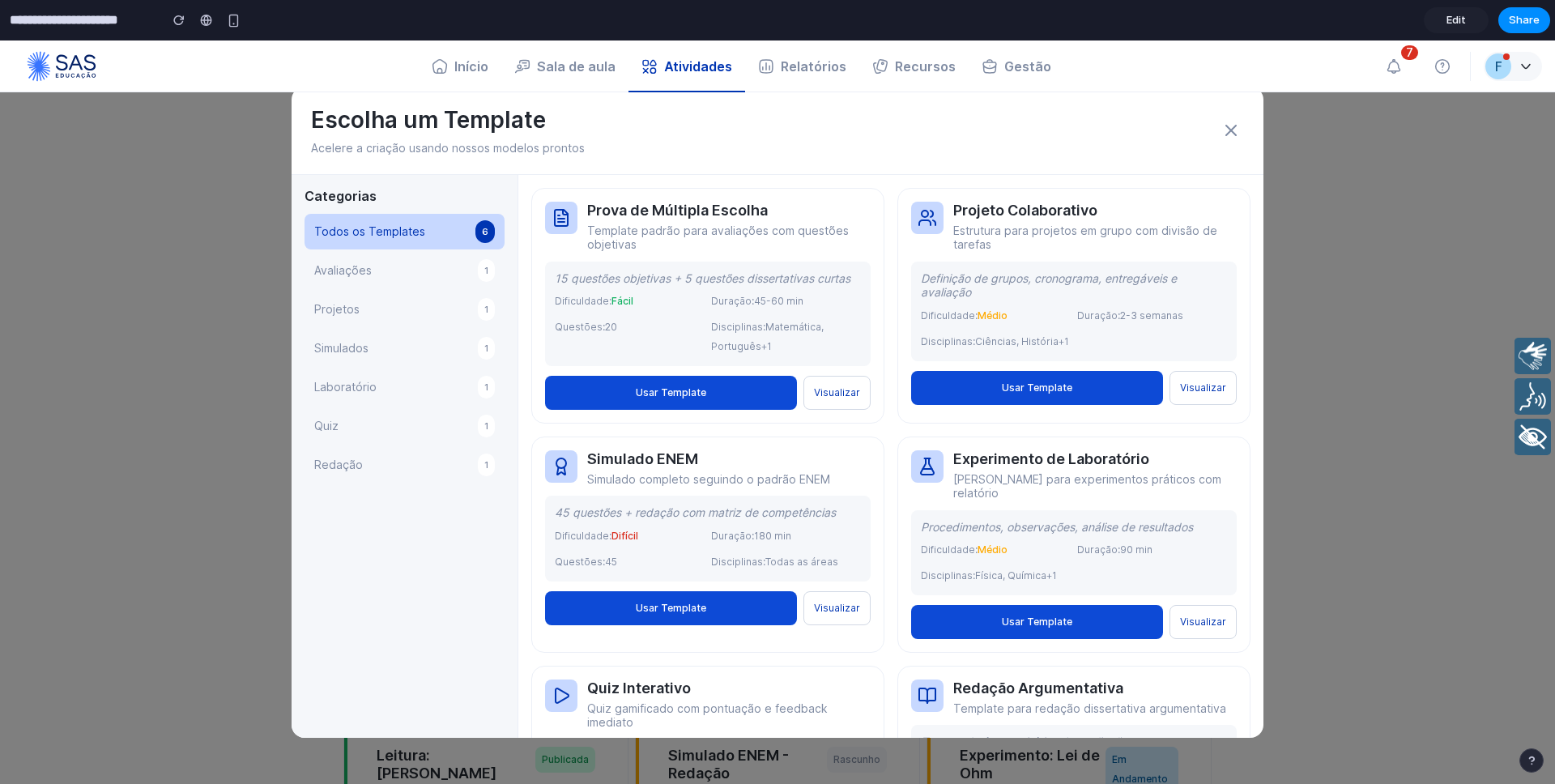
click at [263, 439] on div "Escolha um Template Acelere a criação usando nossos modelos prontos Categorias …" at bounding box center [778, 412] width 1555 height 743
click at [1233, 137] on icon at bounding box center [1231, 130] width 19 height 19
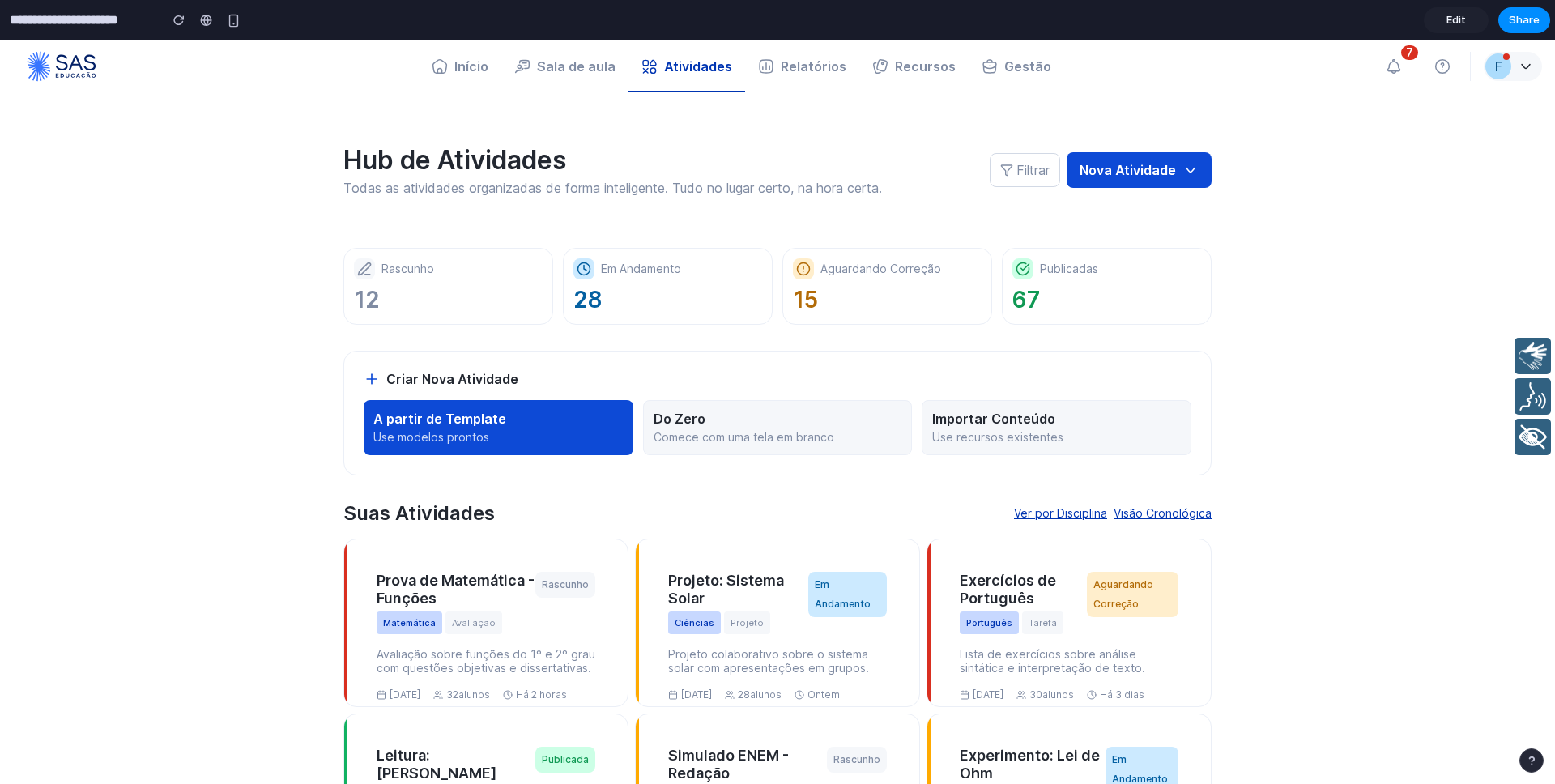
click at [305, 496] on section "Hub de Atividades Todas as atividades organizadas de forma inteligente. Tudo no…" at bounding box center [777, 497] width 971 height 809
click at [783, 431] on p "Comece com uma tela em branco" at bounding box center [778, 437] width 249 height 14
click at [333, 412] on section "Hub de Atividades Todas as atividades organizadas de forma inteligente. Tudo no…" at bounding box center [777, 497] width 971 height 809
click at [1122, 164] on button "Nova Atividade" at bounding box center [1139, 170] width 145 height 36
click at [554, 459] on div "Criar Nova Atividade A partir de Template Use modelos prontos Do Zero Comece co…" at bounding box center [778, 412] width 868 height 124
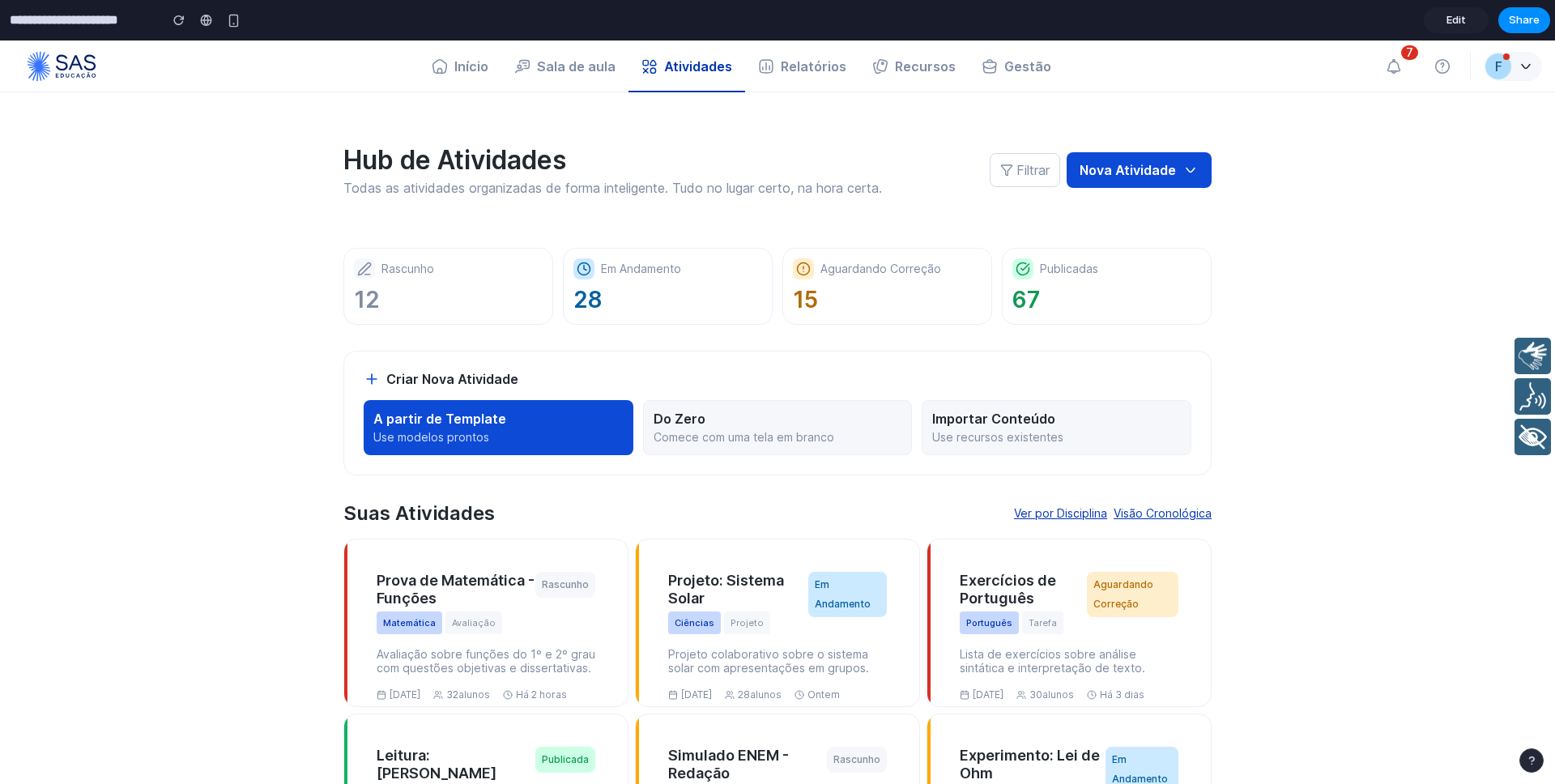
click at [438, 377] on h3 "Criar Nova Atividade" at bounding box center [451, 378] width 132 height 16
click at [458, 431] on p "Use modelos prontos" at bounding box center [498, 437] width 250 height 14
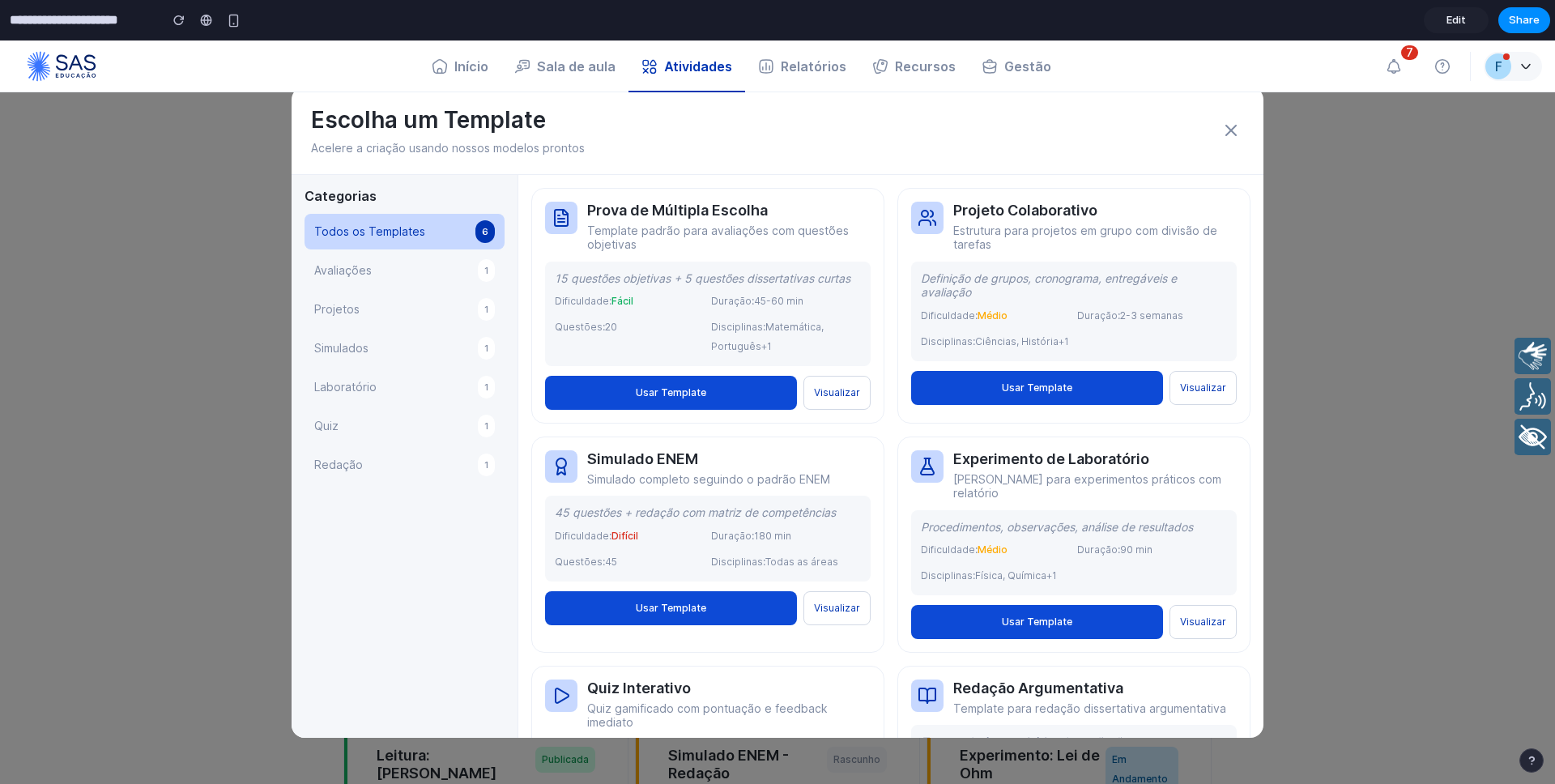
click at [1238, 129] on icon at bounding box center [1231, 130] width 19 height 19
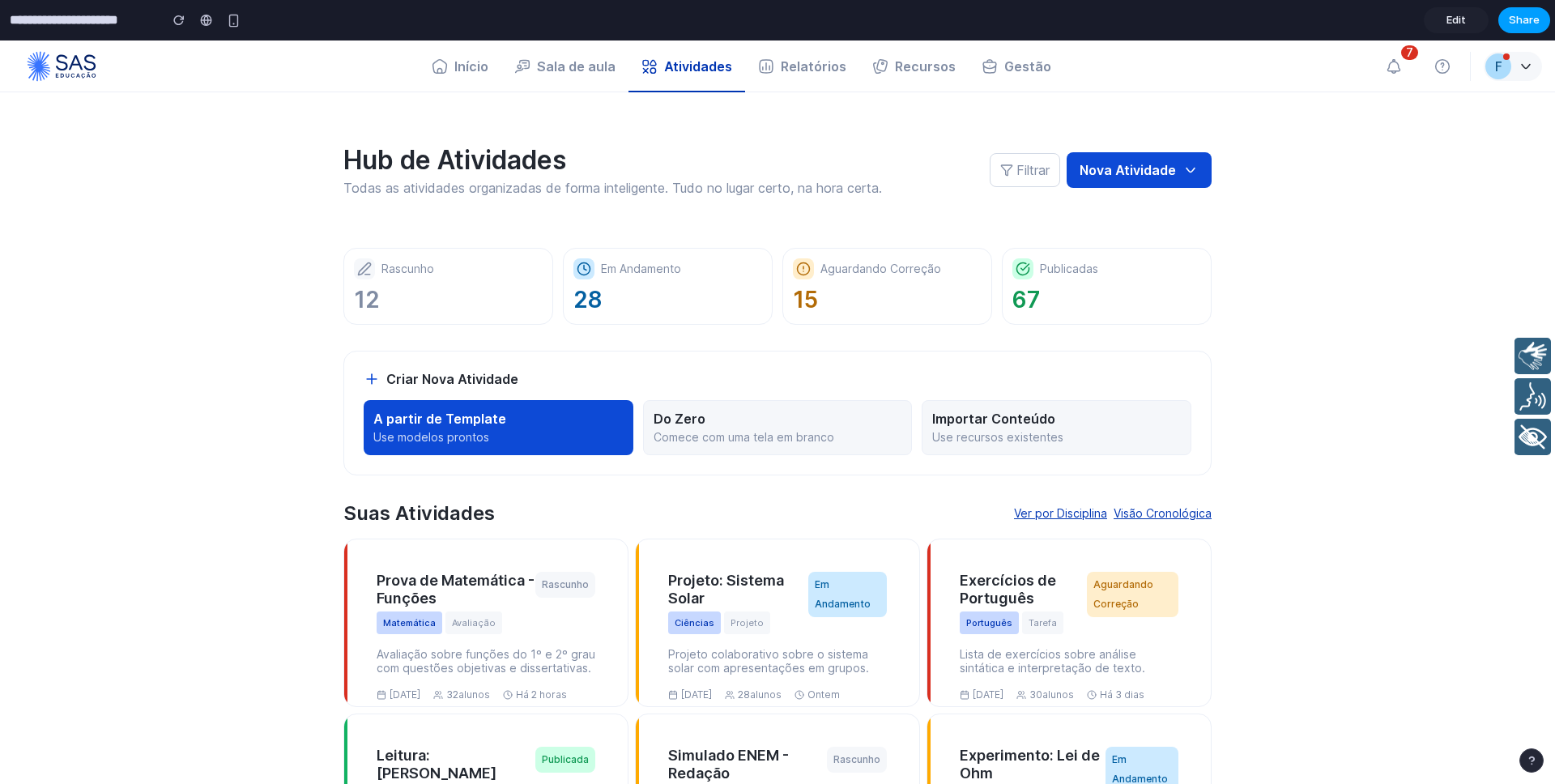
click at [1517, 19] on span "Share" at bounding box center [1524, 20] width 31 height 16
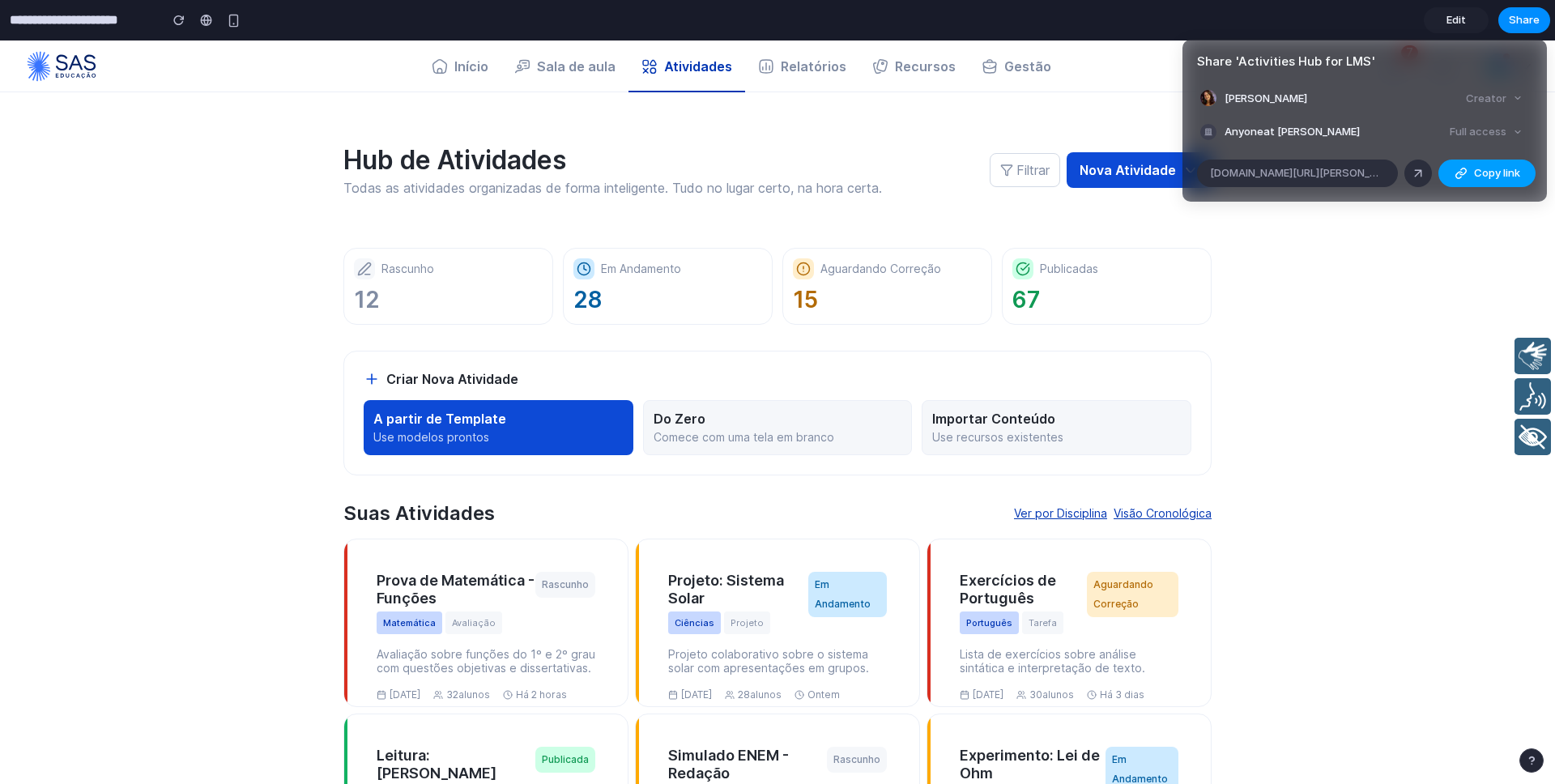
click at [1459, 171] on div "button" at bounding box center [1460, 173] width 13 height 13
click at [1315, 370] on div "Share ' Activities Hub for LMS ' Ana Luisa Rodrigues Creator Anyone at Ana-luis…" at bounding box center [778, 392] width 1555 height 784
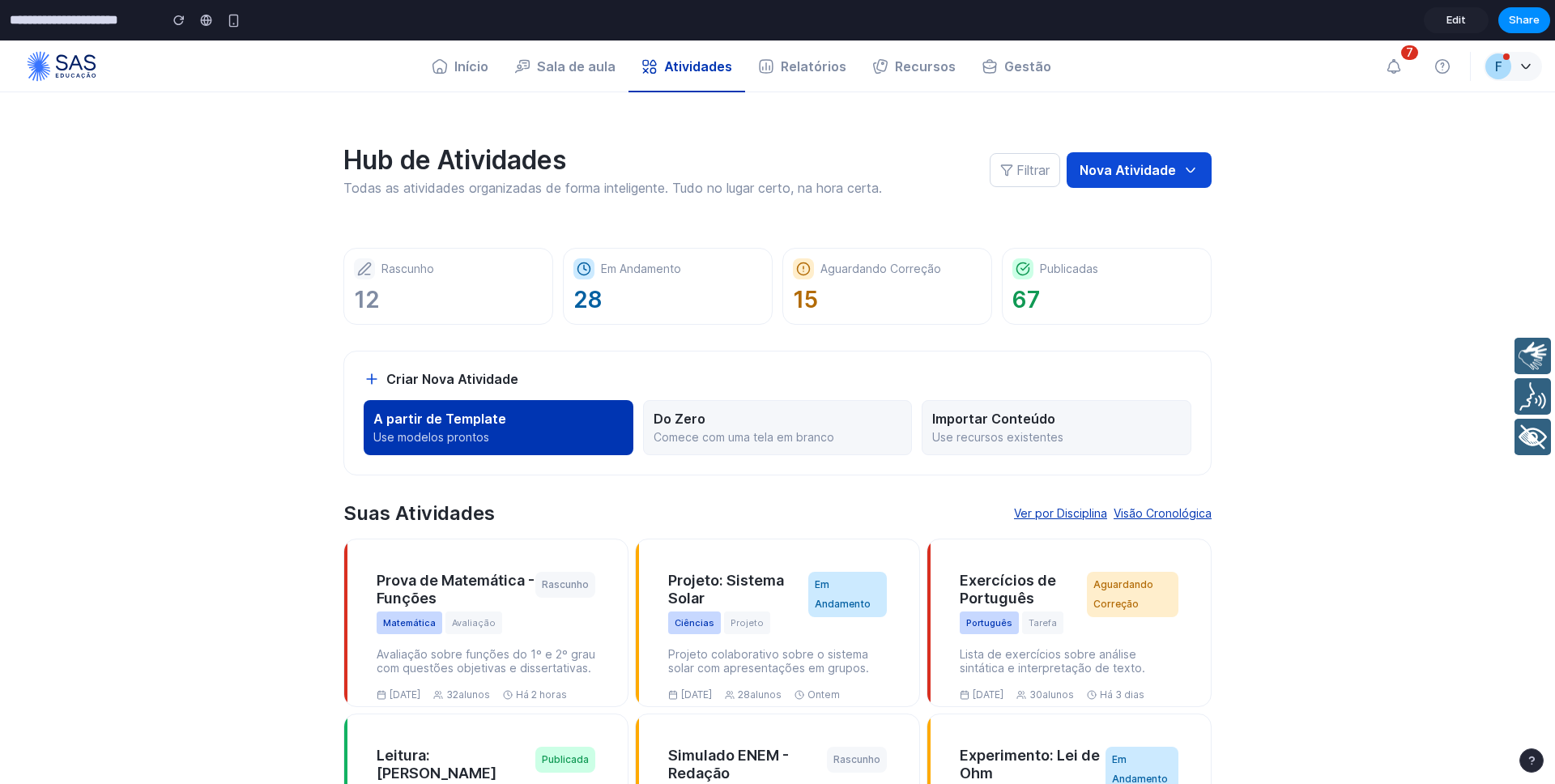
click at [486, 433] on p "Use modelos prontos" at bounding box center [498, 437] width 250 height 14
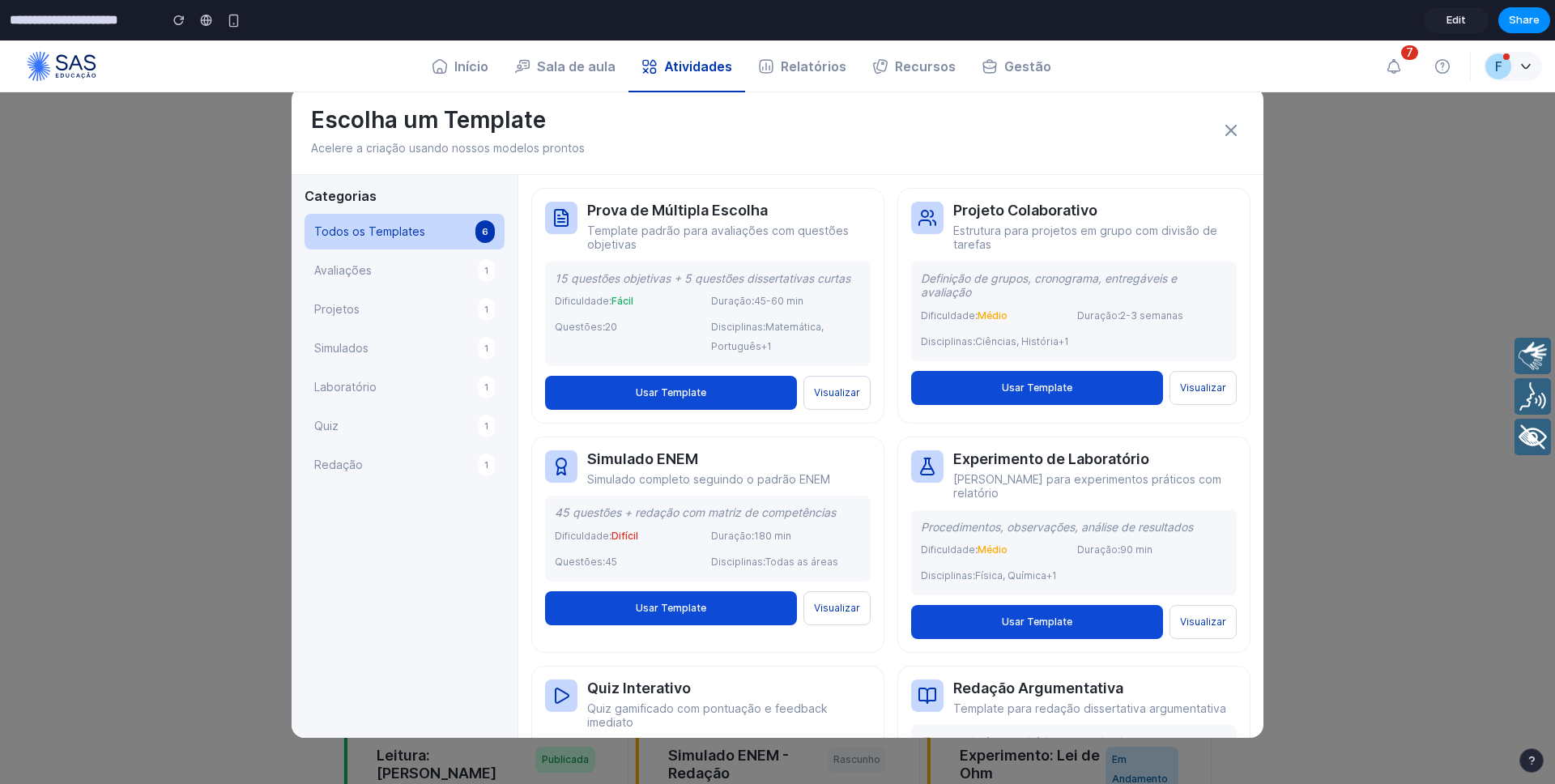
click at [398, 274] on button "Avaliações 1" at bounding box center [404, 270] width 200 height 36
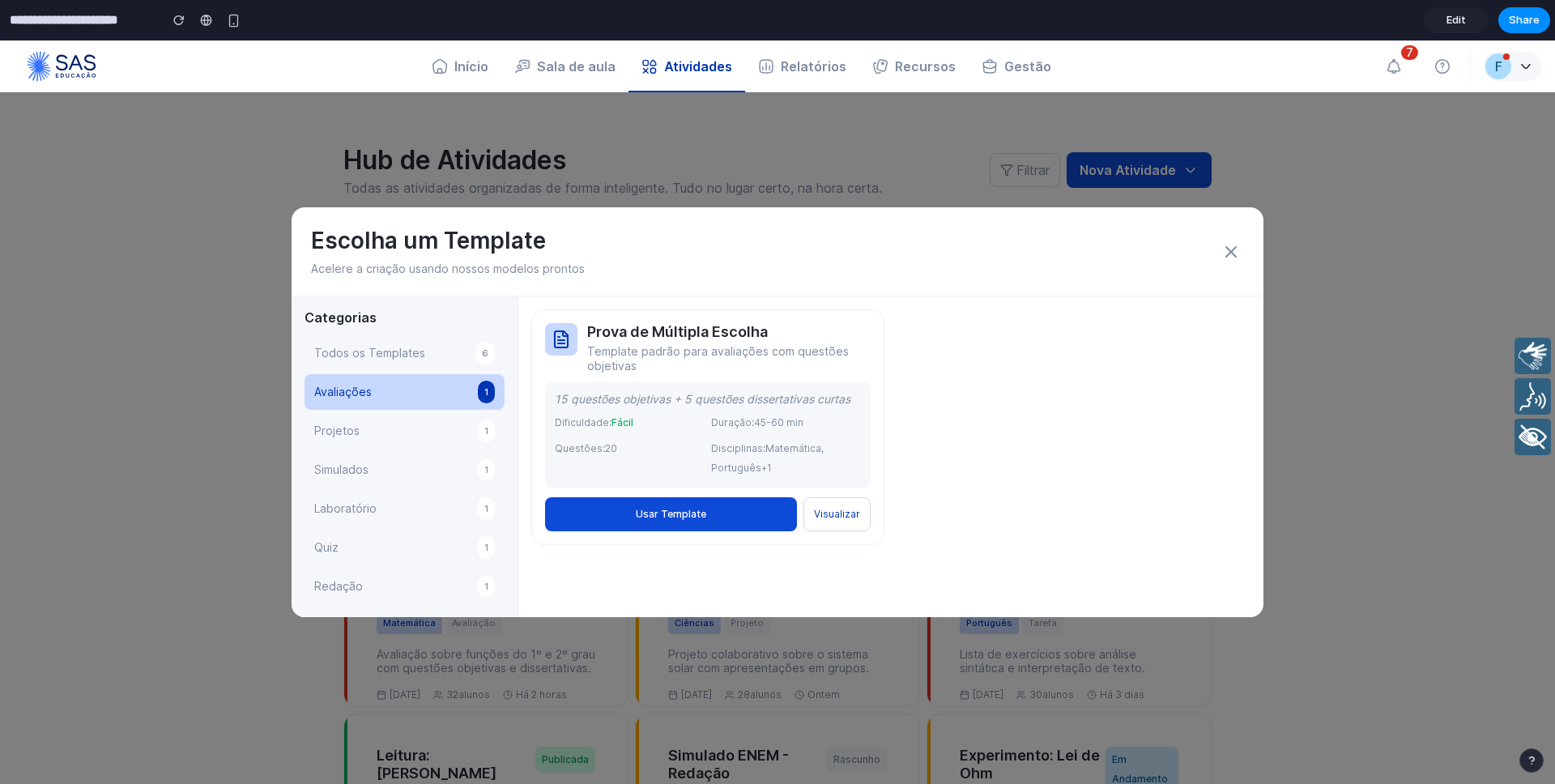
click at [381, 340] on button "Todos os Templates 6" at bounding box center [404, 353] width 200 height 36
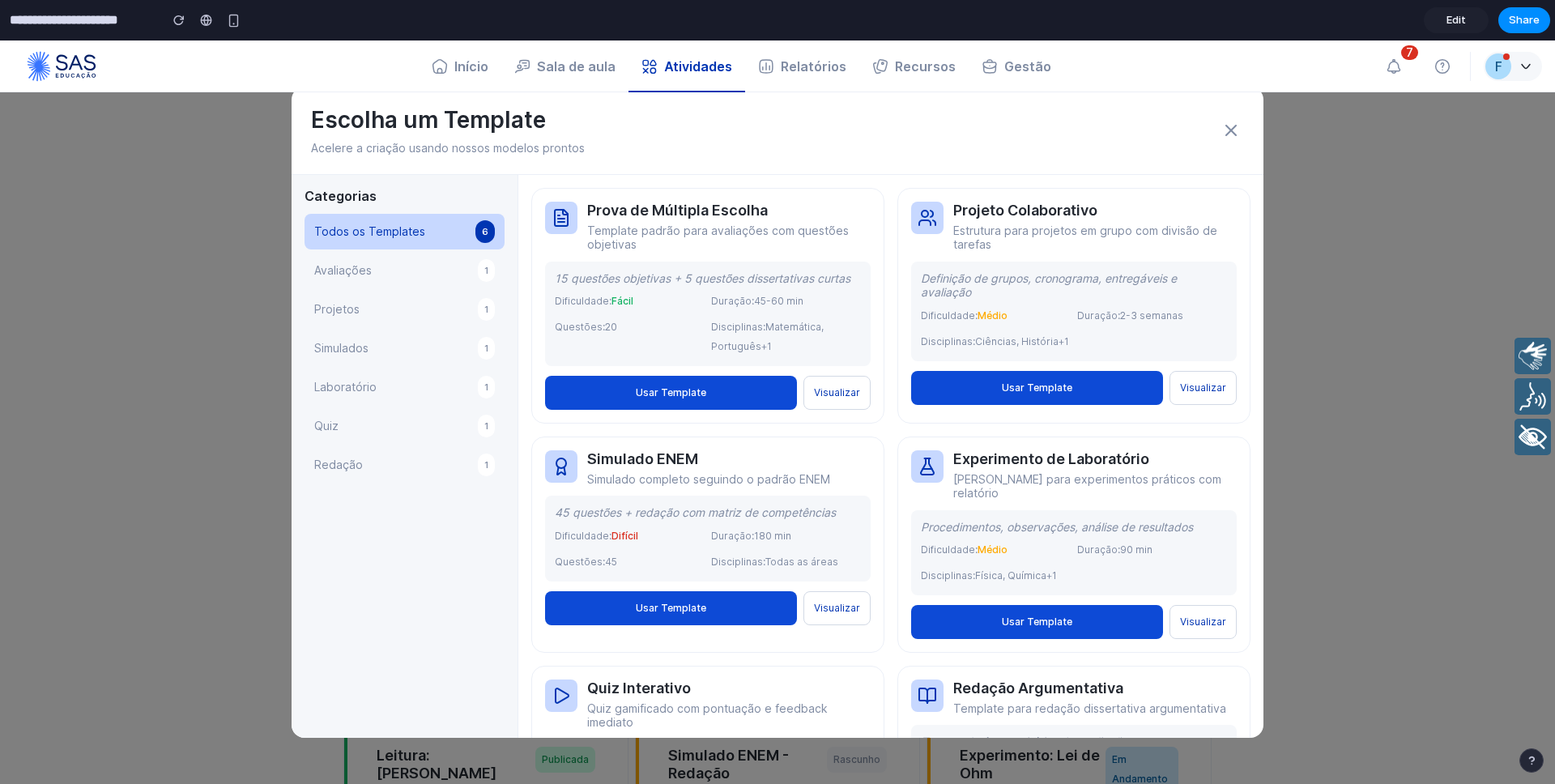
click at [1225, 129] on icon at bounding box center [1231, 130] width 19 height 19
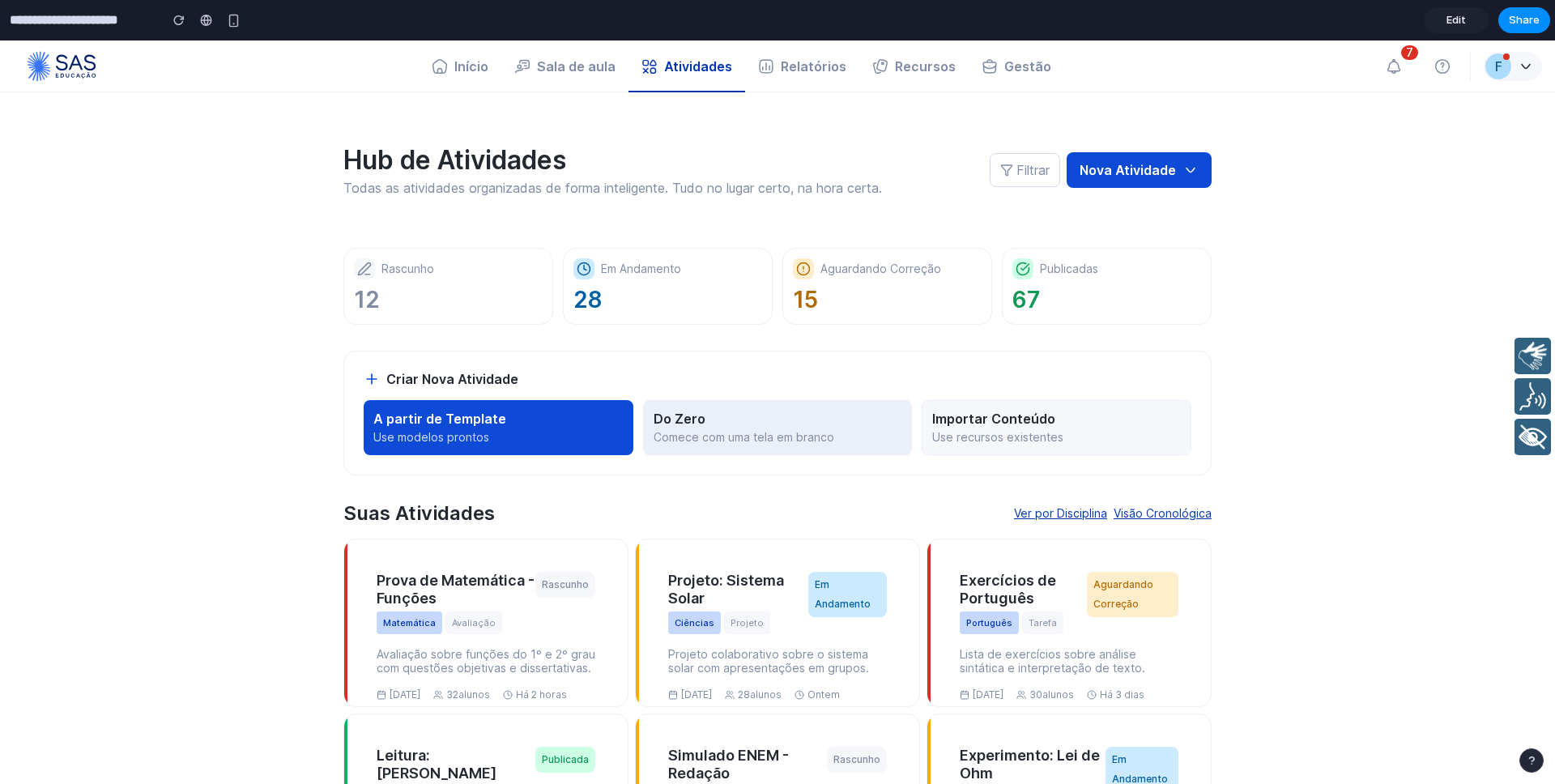
click at [721, 419] on p "Do Zero" at bounding box center [778, 419] width 249 height 16
click at [461, 444] on button "A partir de Template Use modelos prontos" at bounding box center [499, 427] width 270 height 55
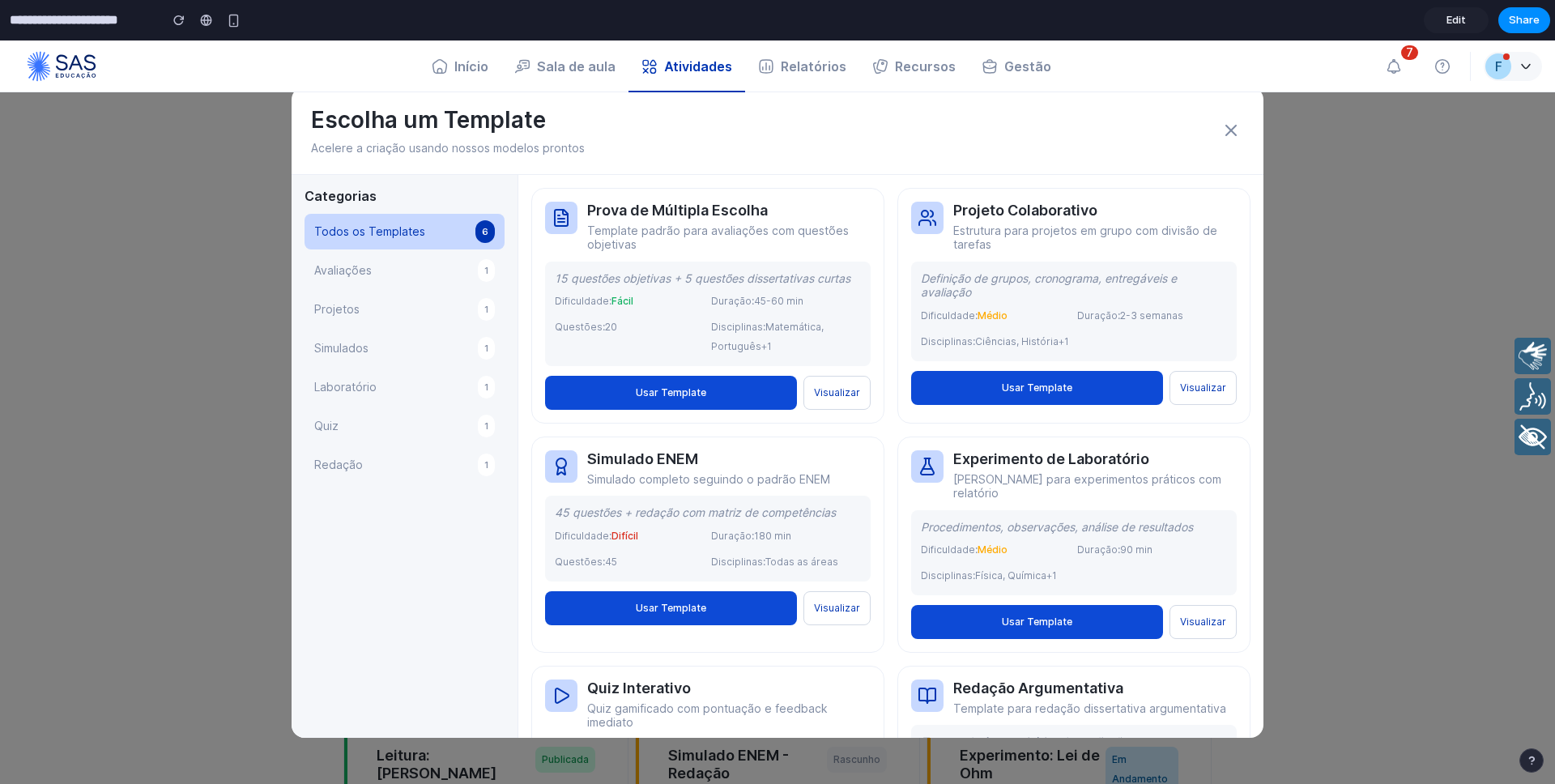
click at [249, 486] on div "Escolha um Template Acelere a criação usando nossos modelos prontos Categorias …" at bounding box center [778, 412] width 1555 height 743
click at [1232, 131] on icon at bounding box center [1231, 130] width 10 height 10
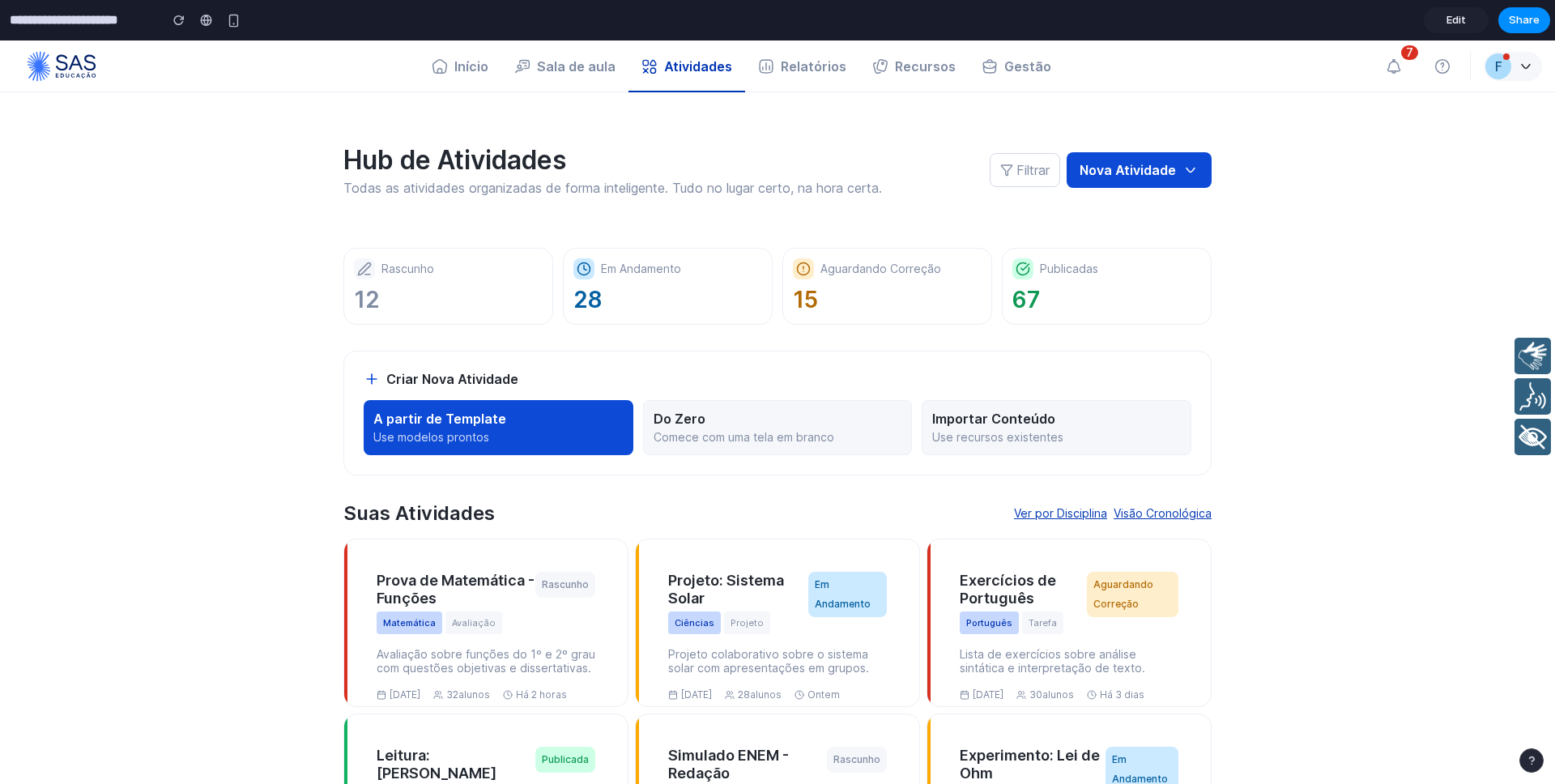
click at [1500, 68] on div "F" at bounding box center [1499, 66] width 8 height 13
click at [1432, 64] on button "button" at bounding box center [1442, 66] width 42 height 36
click at [1394, 68] on icon "button" at bounding box center [1393, 66] width 16 height 16
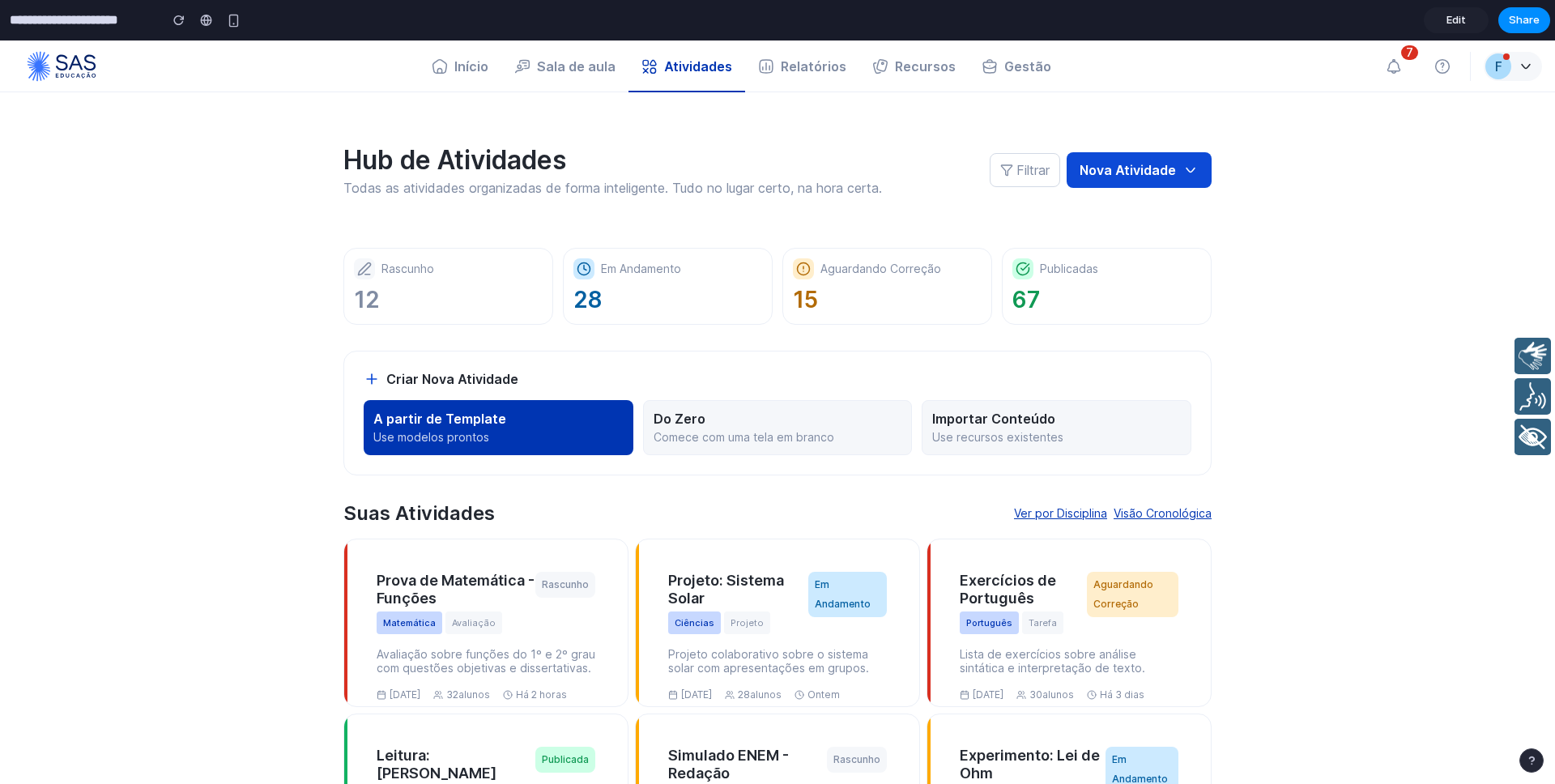
click at [460, 434] on p "Use modelos prontos" at bounding box center [498, 437] width 250 height 14
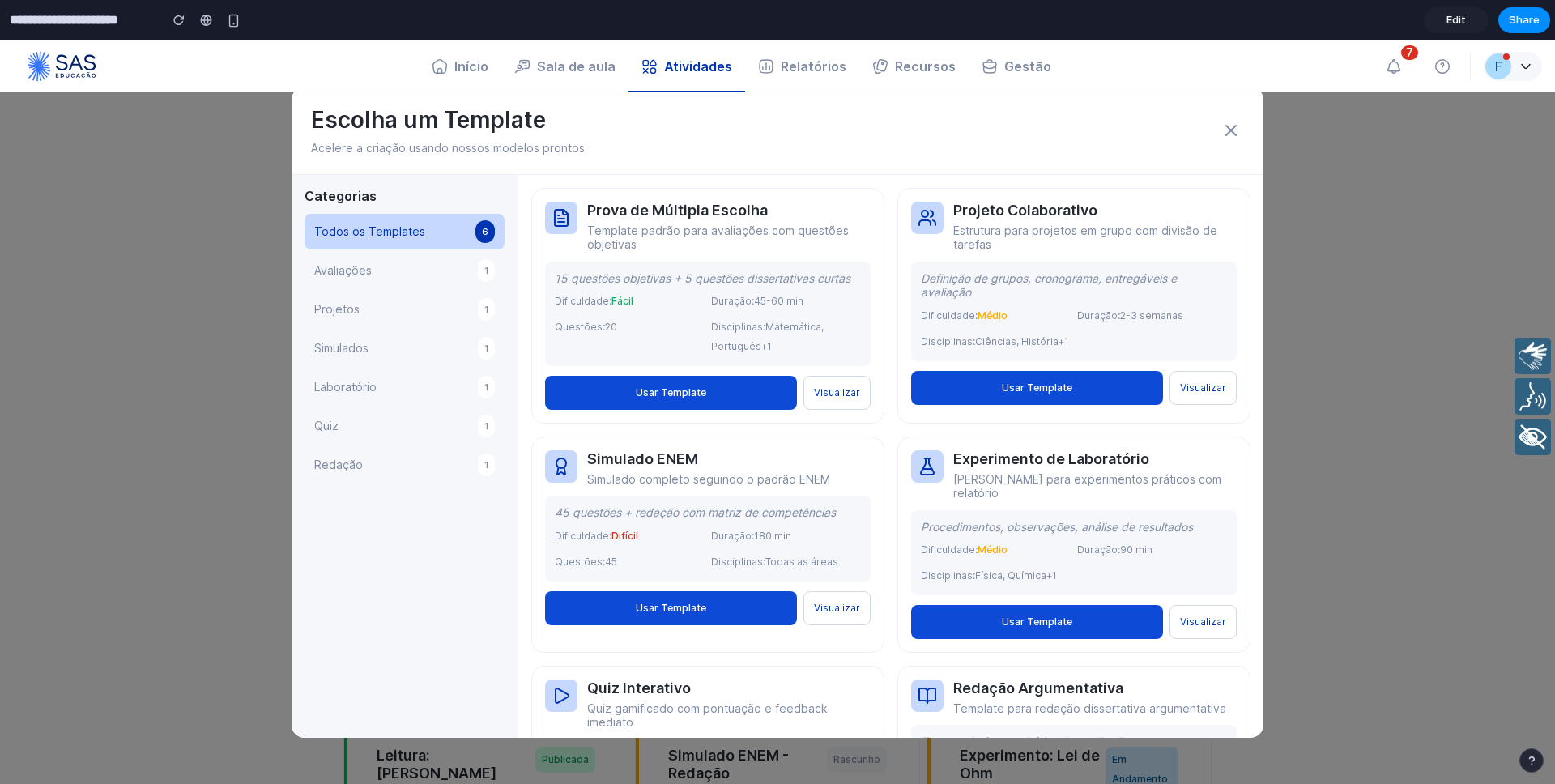
click at [269, 426] on div "Escolha um Template Acelere a criação usando nossos modelos prontos Categorias …" at bounding box center [778, 412] width 1555 height 743
click at [176, 448] on div "Escolha um Template Acelere a criação usando nossos modelos prontos Categorias …" at bounding box center [778, 412] width 1555 height 743
click at [1238, 126] on icon at bounding box center [1231, 130] width 19 height 19
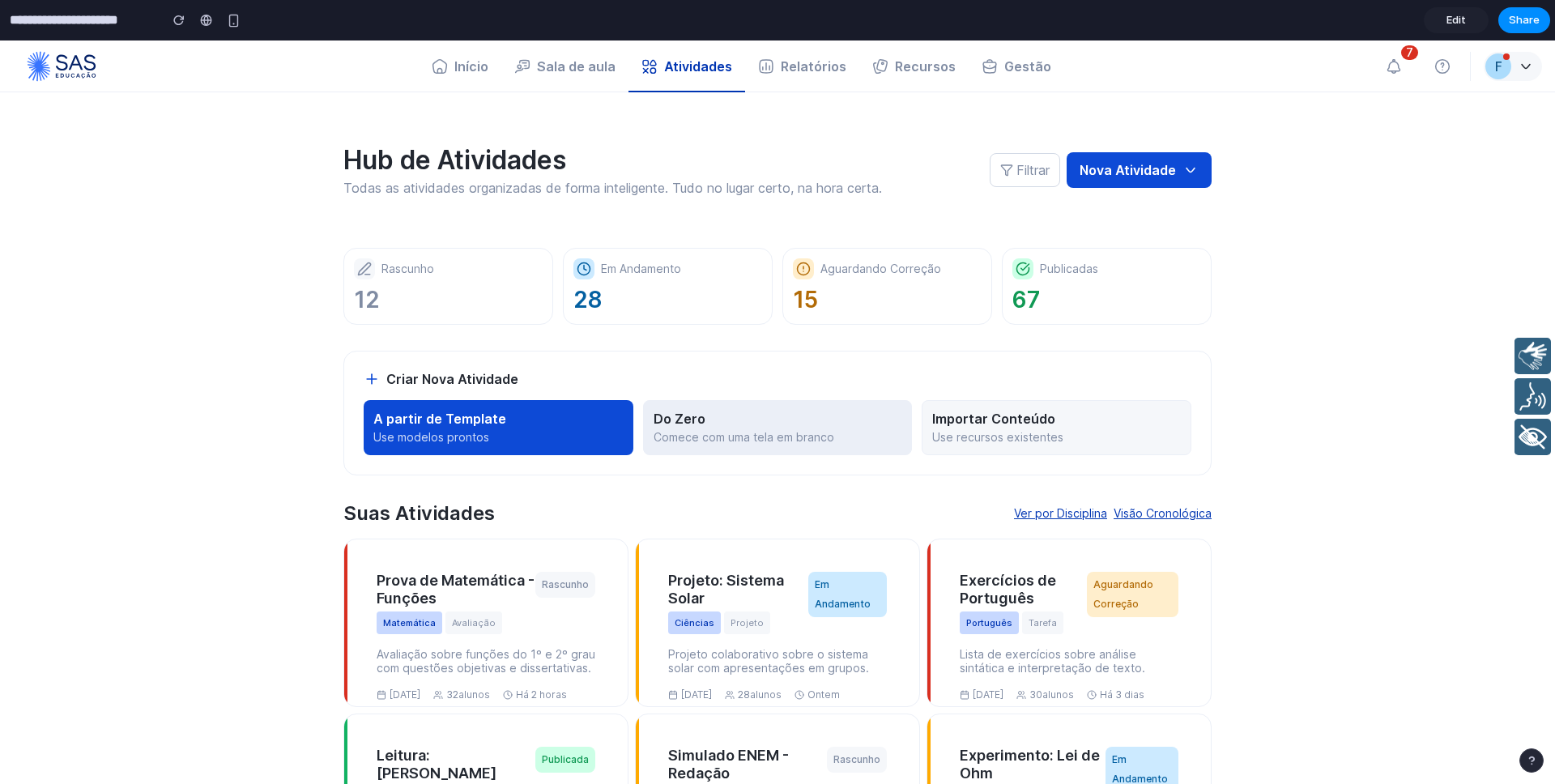
click at [706, 441] on p "Comece com uma tela em branco" at bounding box center [778, 437] width 249 height 14
click at [718, 441] on p "Comece com uma tela em branco" at bounding box center [778, 437] width 249 height 14
click at [693, 474] on section "Hub de Atividades Todas as atividades organizadas de forma inteligente. Tudo no…" at bounding box center [777, 497] width 971 height 809
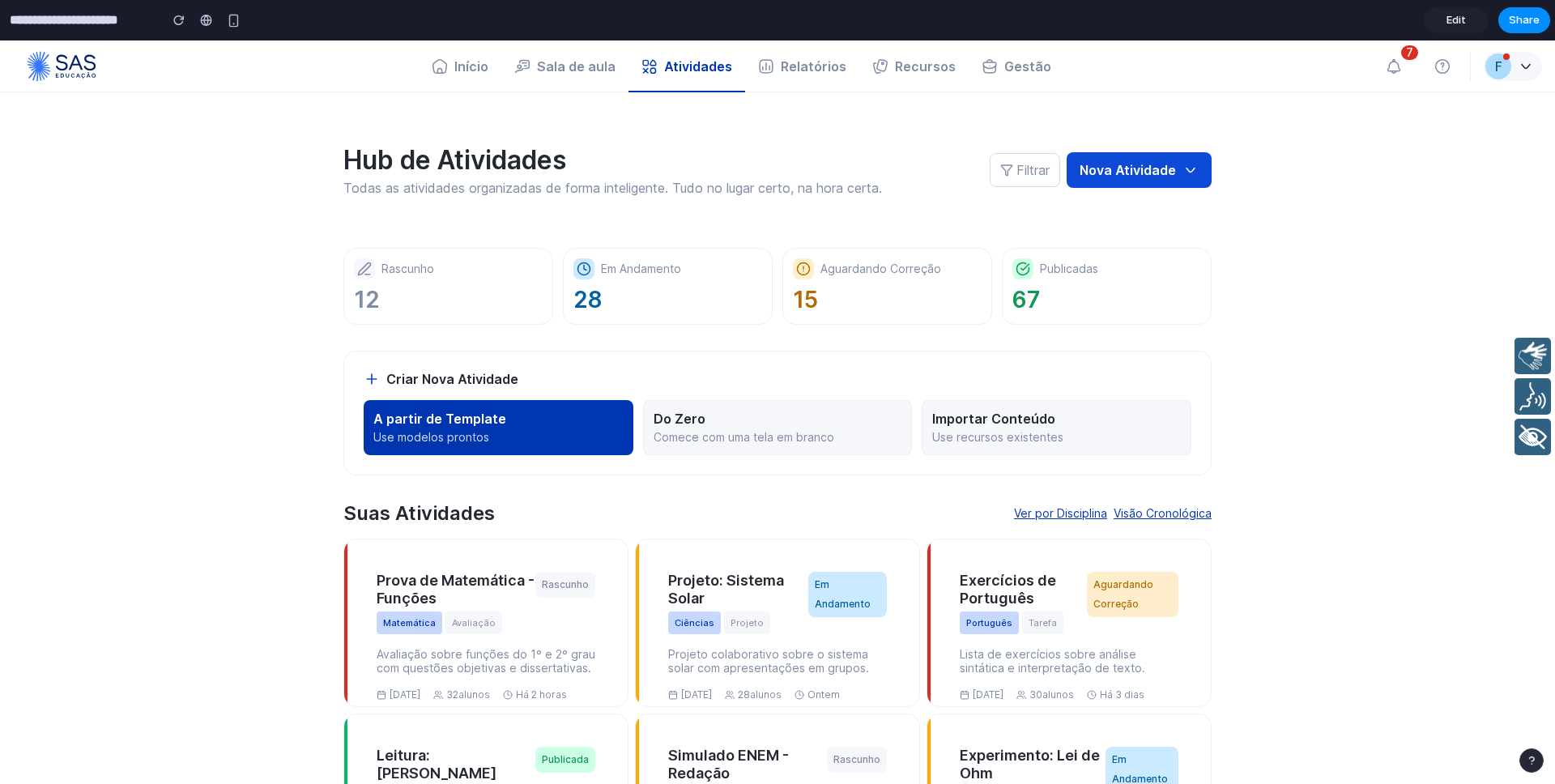
click at [578, 425] on p "A partir de Template" at bounding box center [498, 419] width 250 height 16
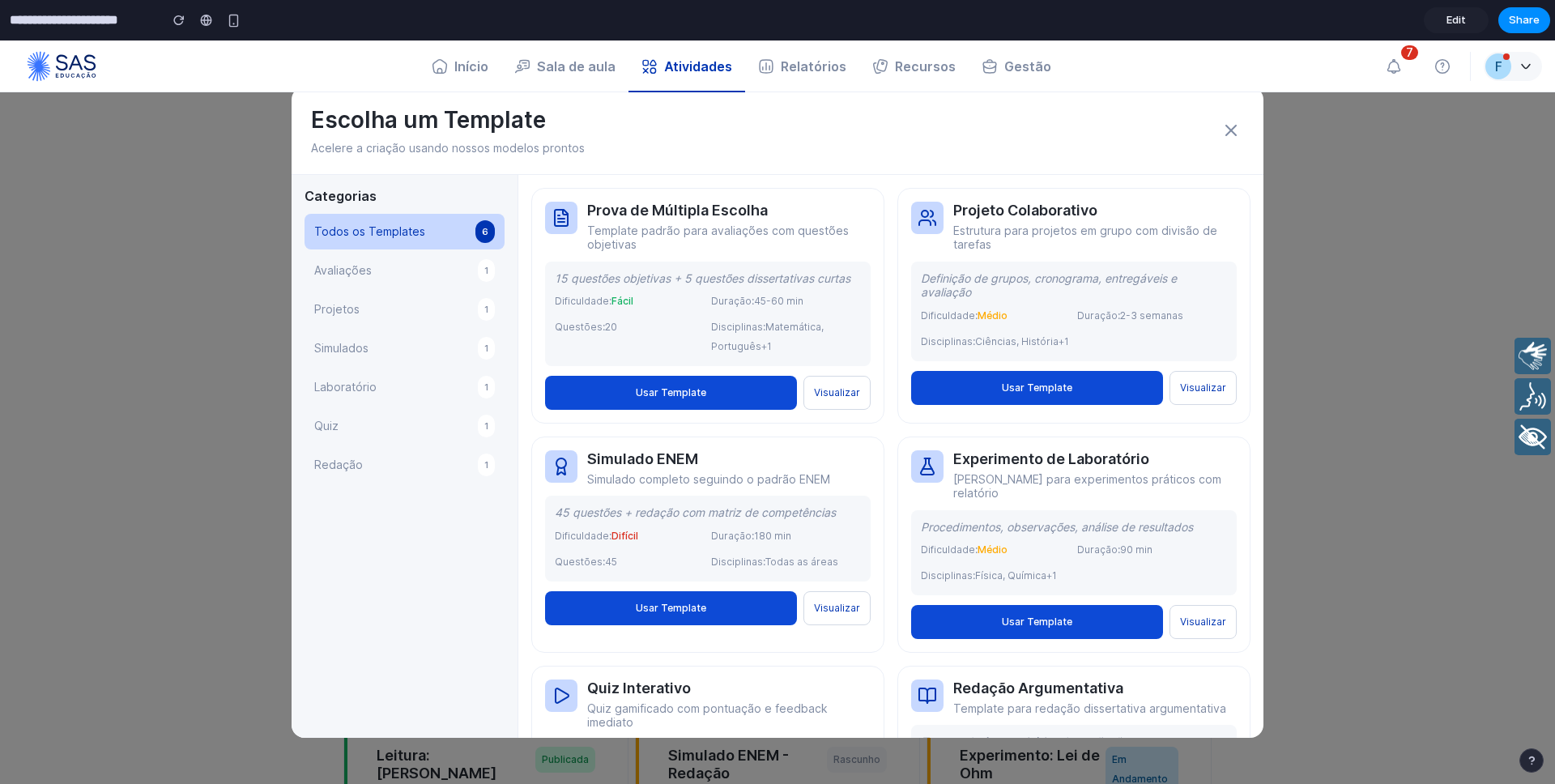
click at [1241, 124] on button at bounding box center [1230, 130] width 26 height 26
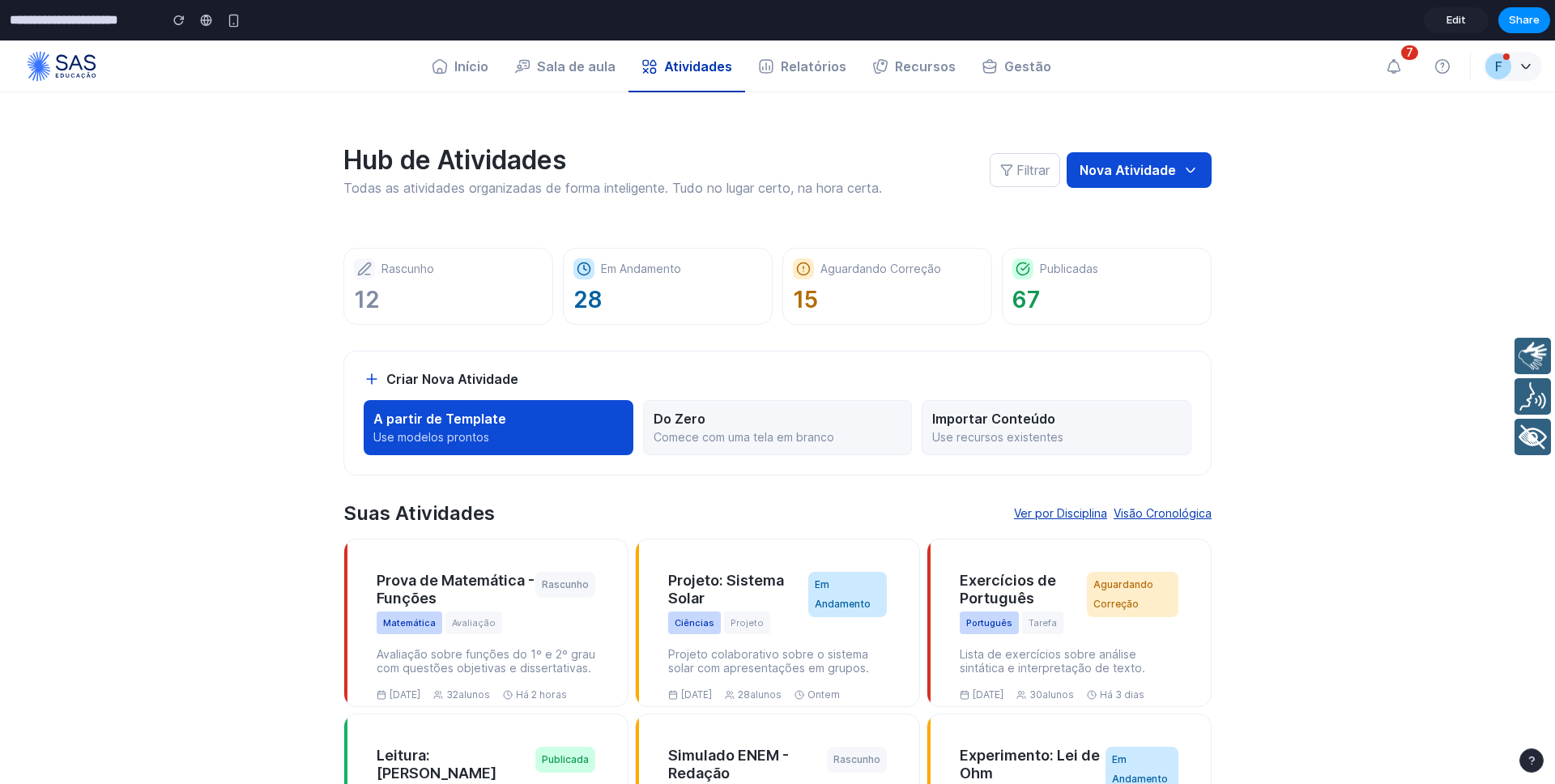
click at [52, 21] on input "**********" at bounding box center [80, 20] width 148 height 29
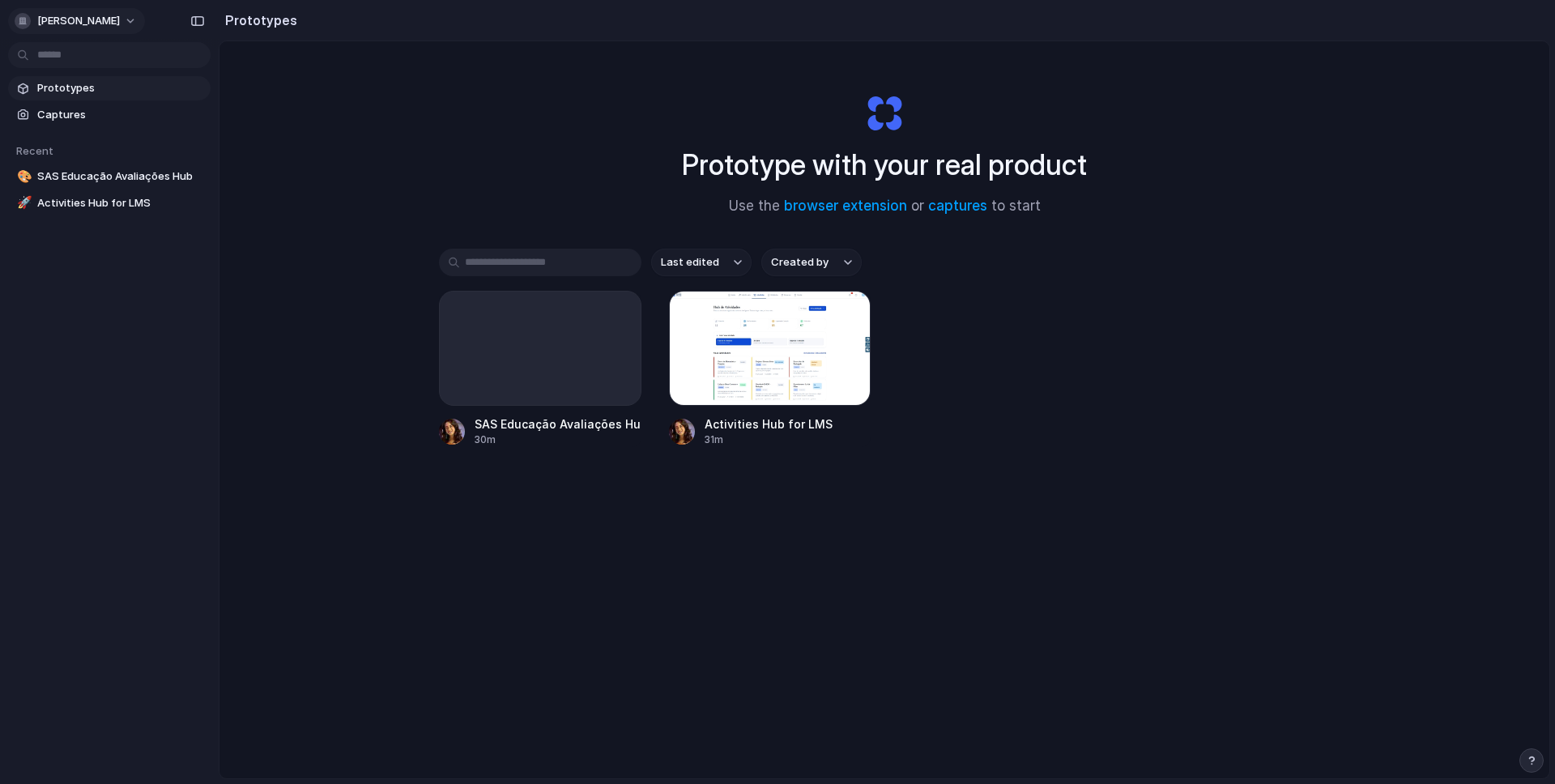
click at [100, 21] on span "[PERSON_NAME]" at bounding box center [79, 20] width 83 height 16
click at [86, 51] on li "Settings" at bounding box center [78, 57] width 134 height 26
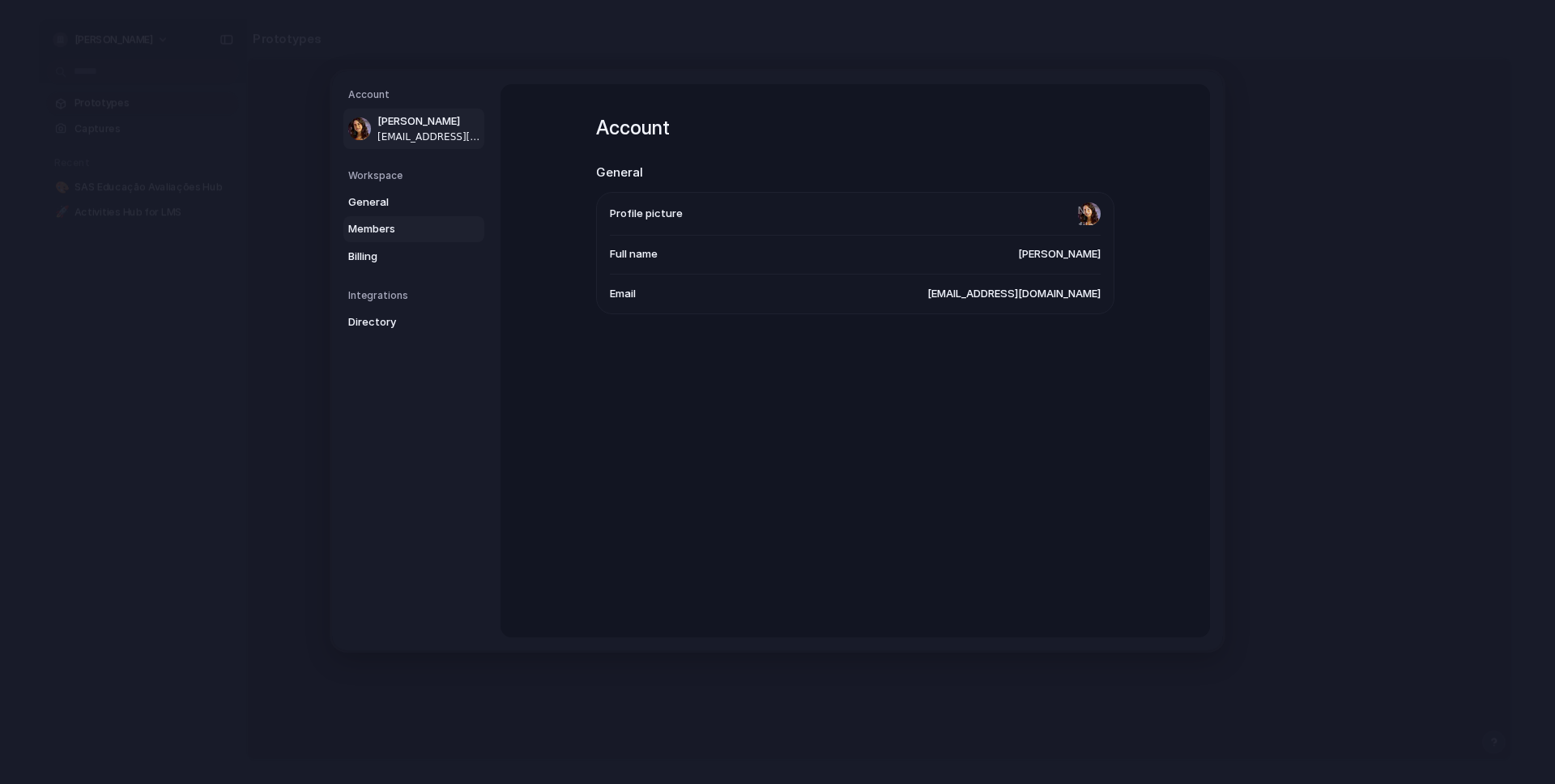
click at [386, 233] on span "Members" at bounding box center [399, 229] width 103 height 16
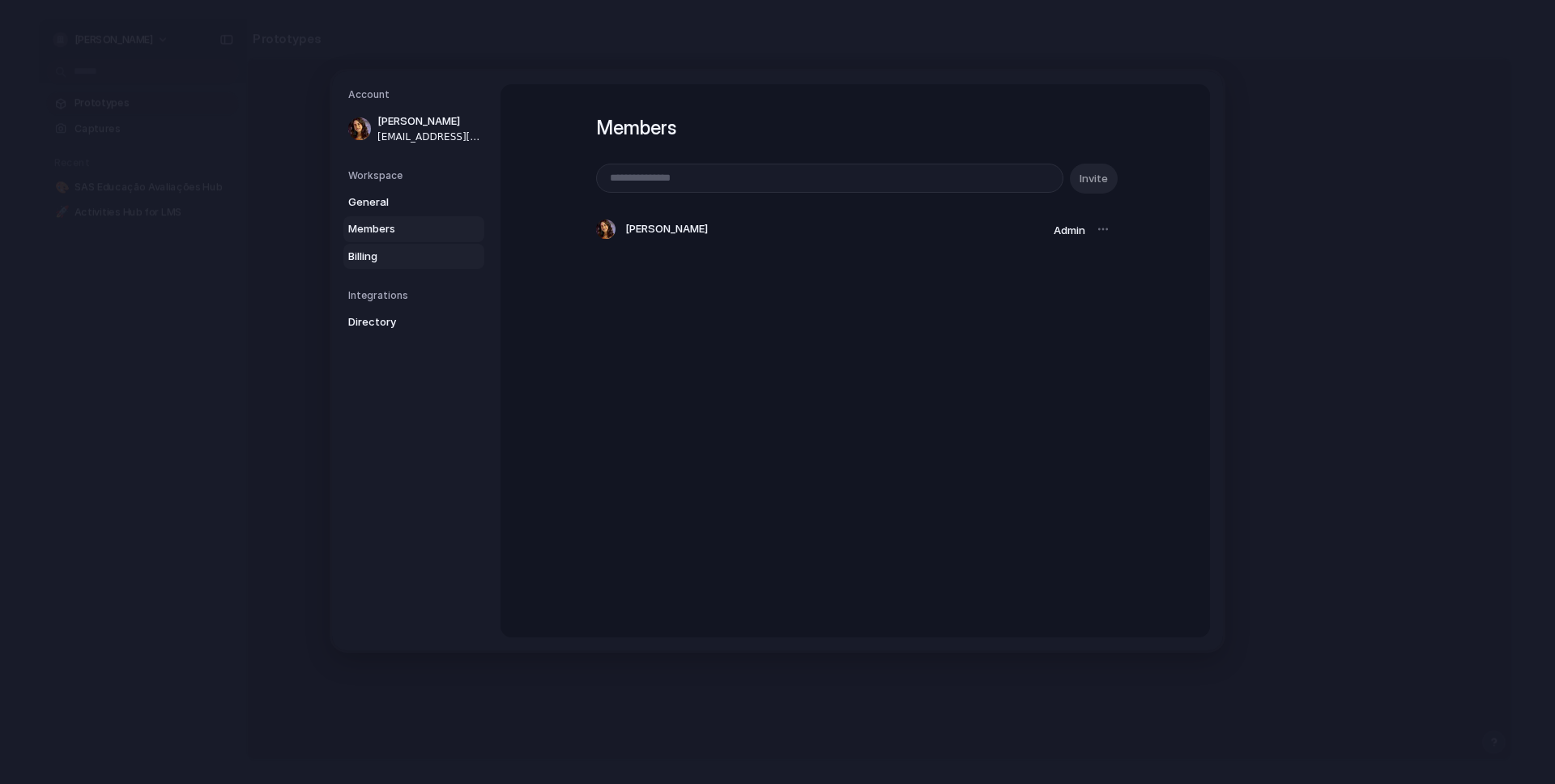
click at [376, 260] on span "Billing" at bounding box center [399, 256] width 103 height 16
